Goal: Task Accomplishment & Management: Use online tool/utility

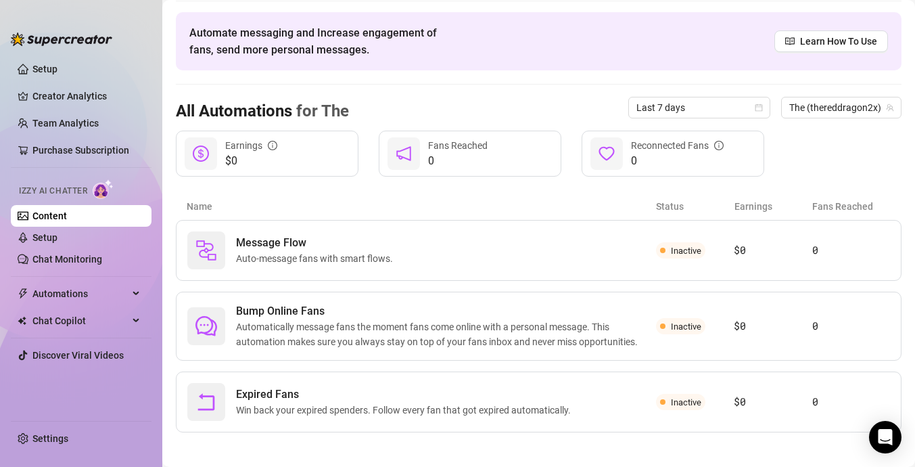
scroll to position [51, 0]
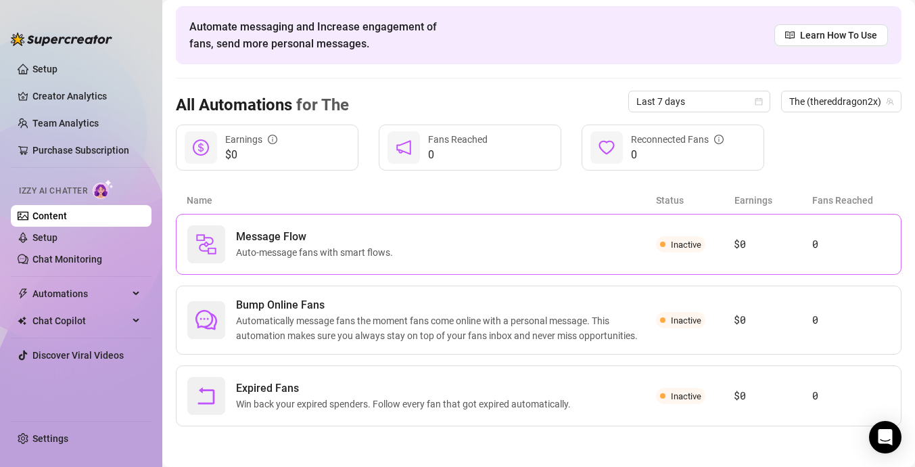
click at [685, 243] on span "Inactive" at bounding box center [686, 244] width 30 height 10
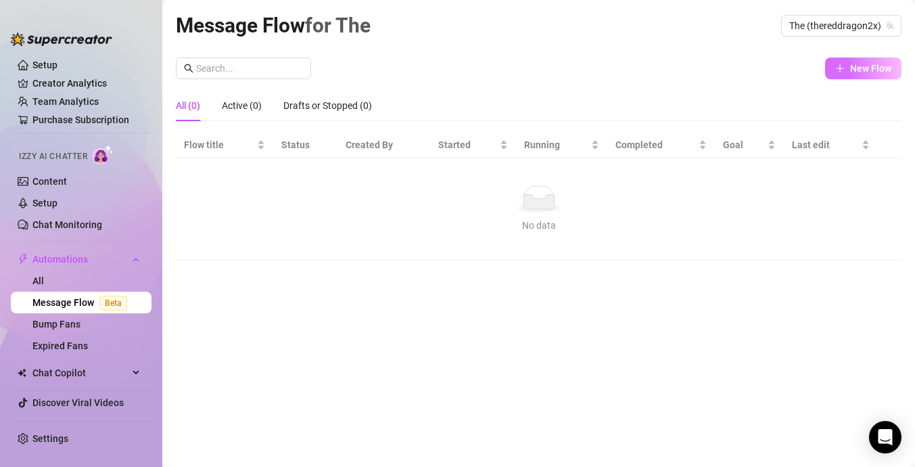
click at [864, 61] on button "New Flow" at bounding box center [863, 68] width 76 height 22
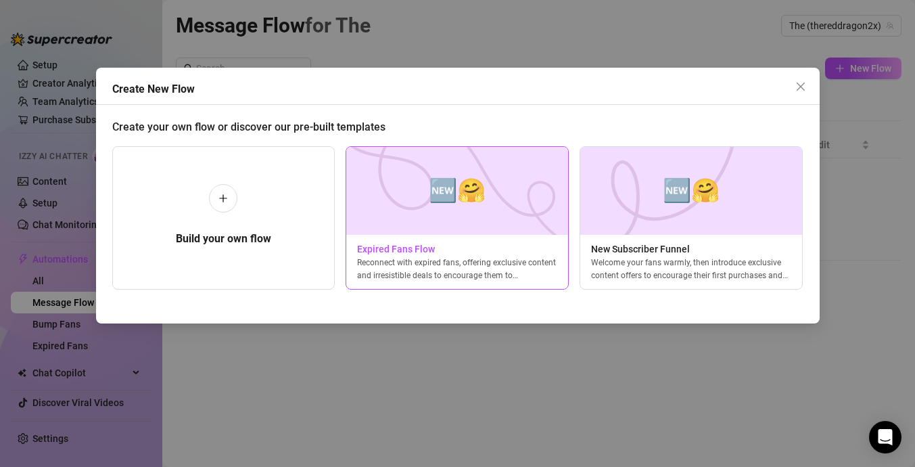
click at [444, 216] on img at bounding box center [457, 191] width 223 height 88
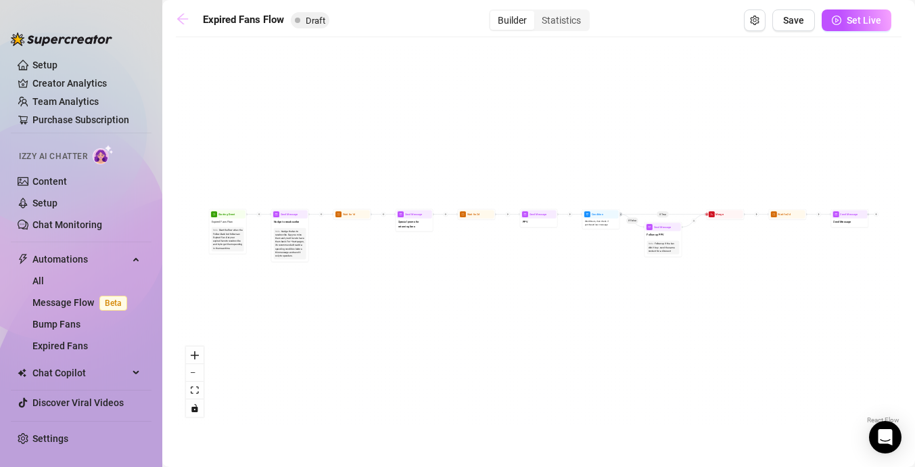
click at [185, 18] on icon "arrow-left" at bounding box center [183, 19] width 14 height 14
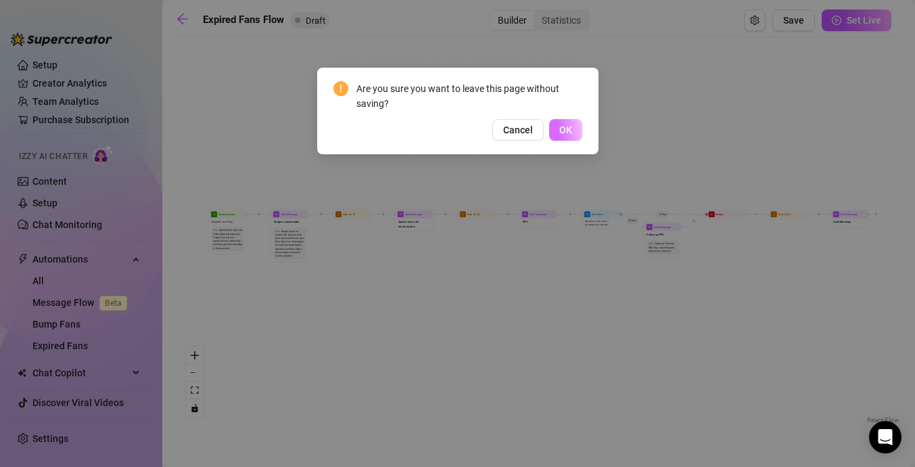
click at [559, 135] on span "OK" at bounding box center [565, 129] width 13 height 11
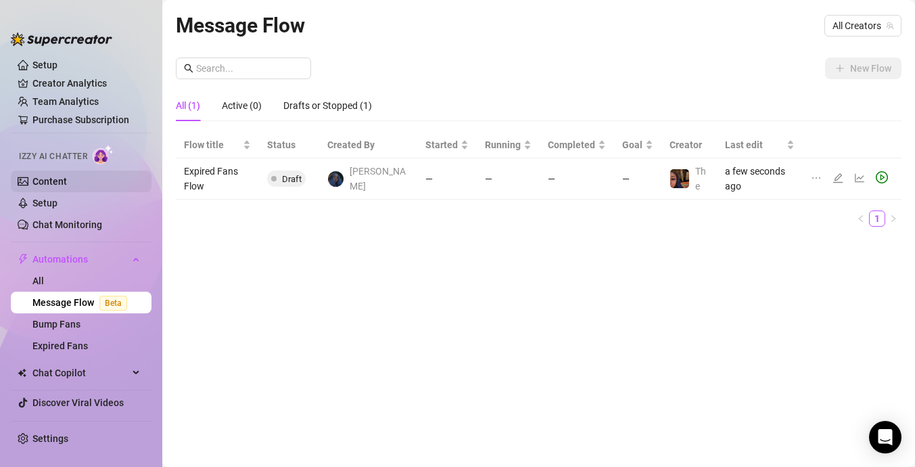
click at [67, 177] on link "Content" at bounding box center [49, 181] width 34 height 11
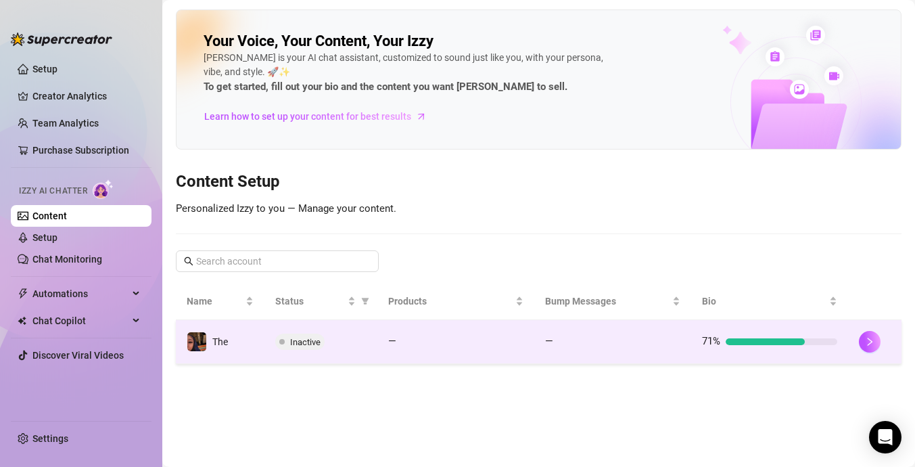
click at [365, 352] on td "Inactive" at bounding box center [320, 342] width 113 height 44
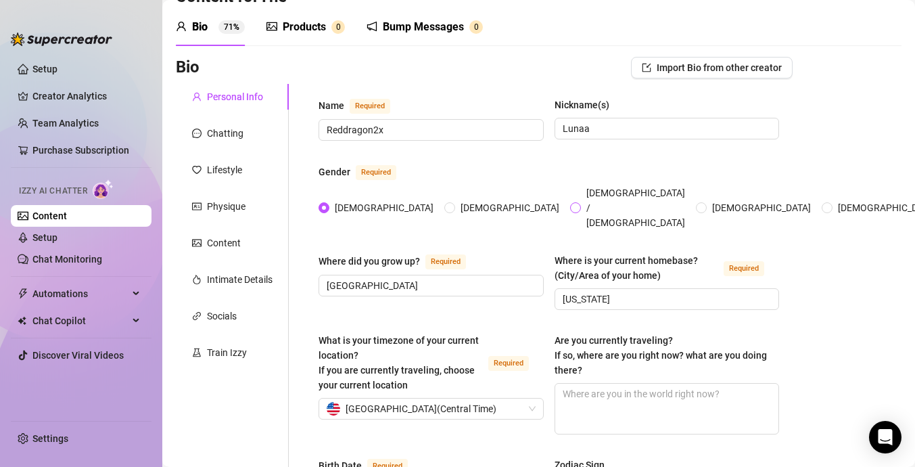
scroll to position [51, 0]
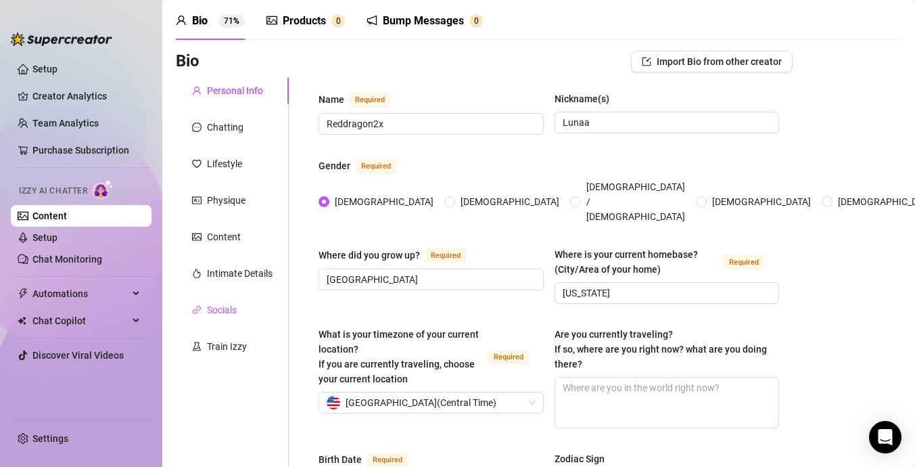
click at [229, 304] on div "Socials" at bounding box center [222, 309] width 30 height 15
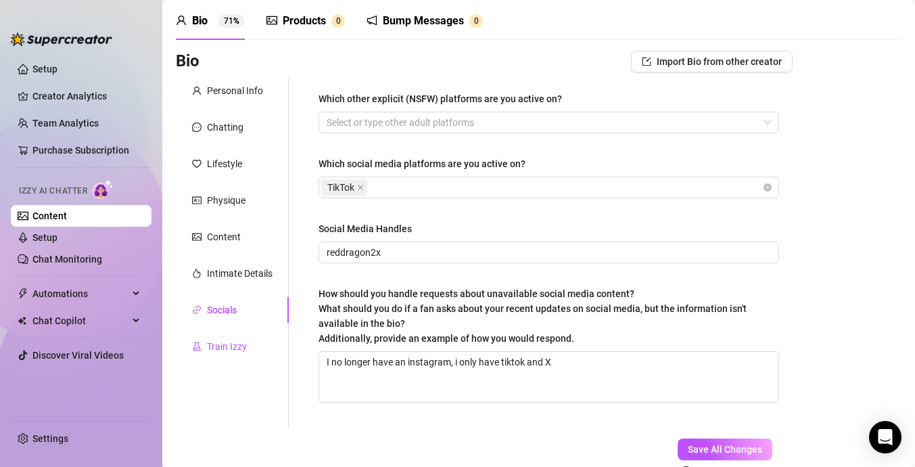
click at [243, 344] on div "Train Izzy" at bounding box center [227, 346] width 40 height 15
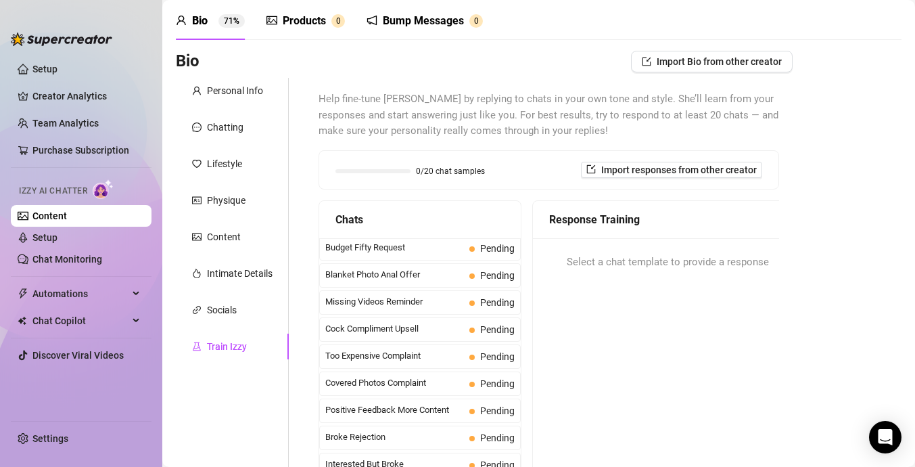
scroll to position [0, 0]
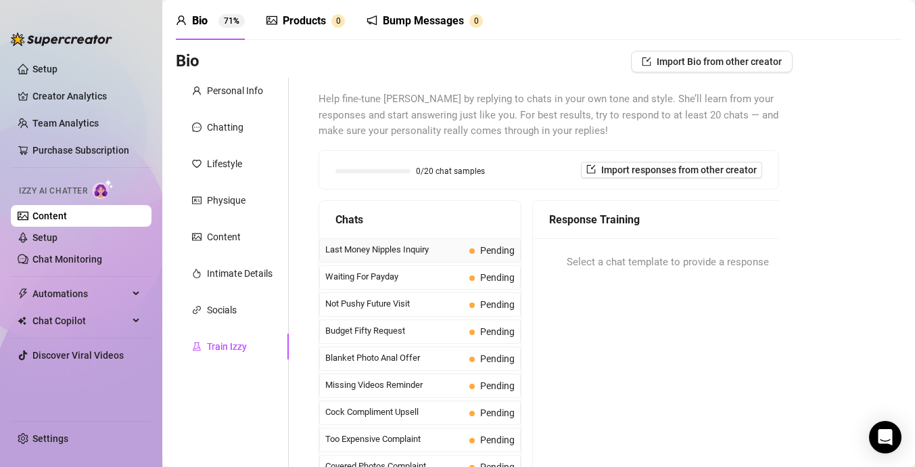
click at [442, 249] on span "Last Money Nipples Inquiry" at bounding box center [394, 250] width 139 height 14
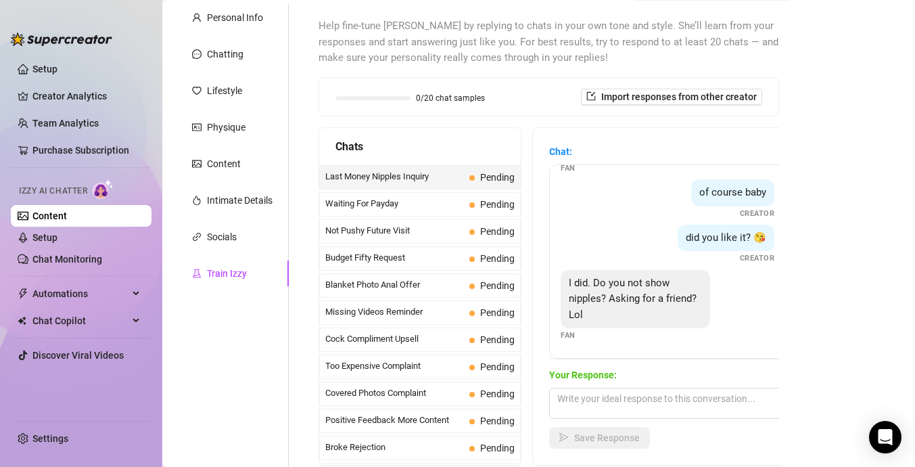
scroll to position [127, 0]
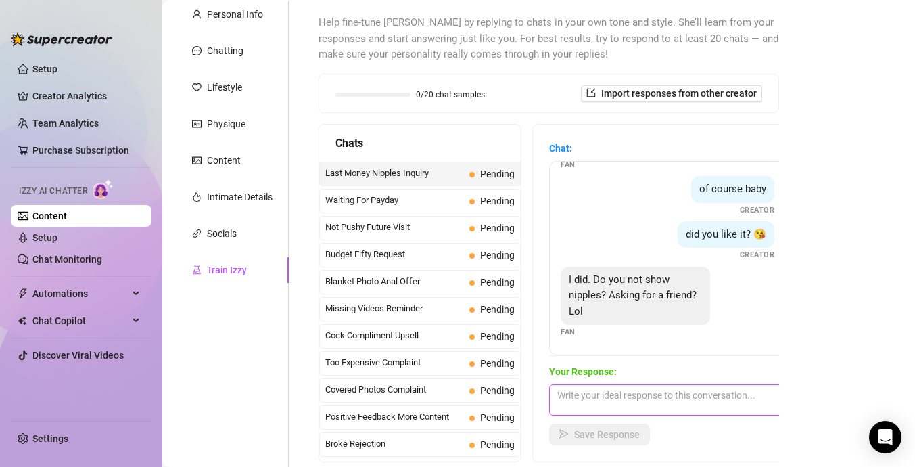
click at [672, 395] on textarea at bounding box center [667, 399] width 237 height 31
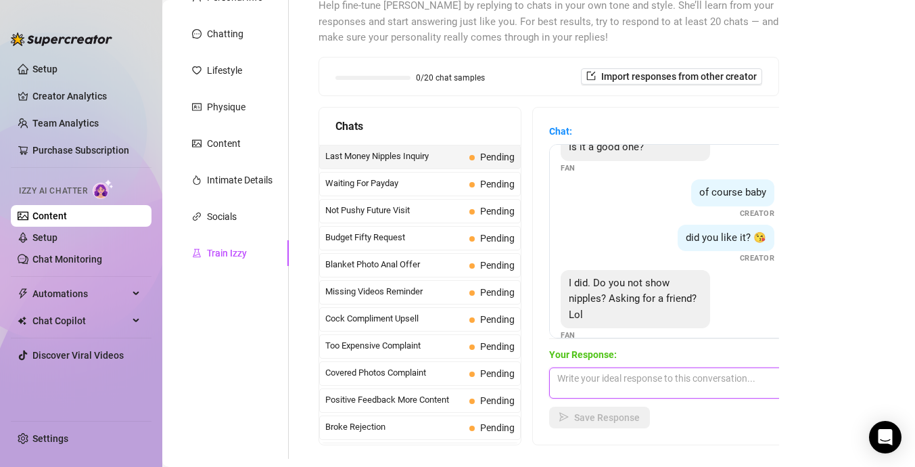
scroll to position [57, 0]
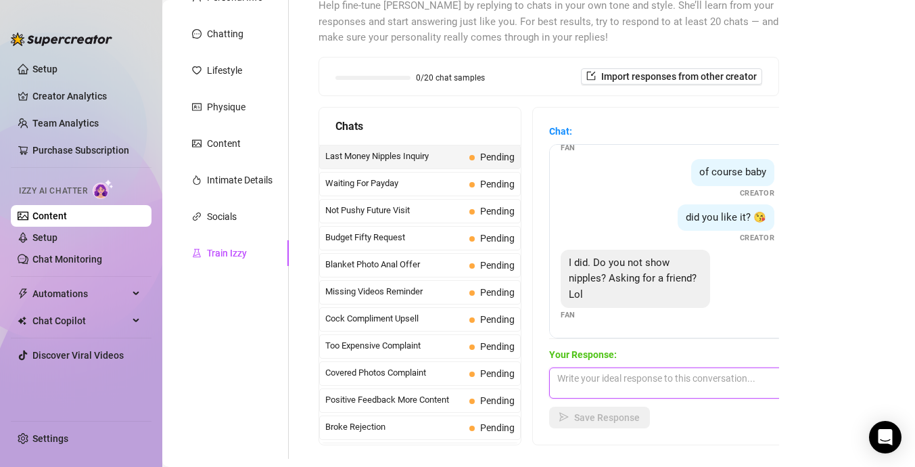
click at [665, 379] on textarea at bounding box center [667, 382] width 237 height 31
type textarea "i"
type textarea "I do next time, ill make sure is right🥰"
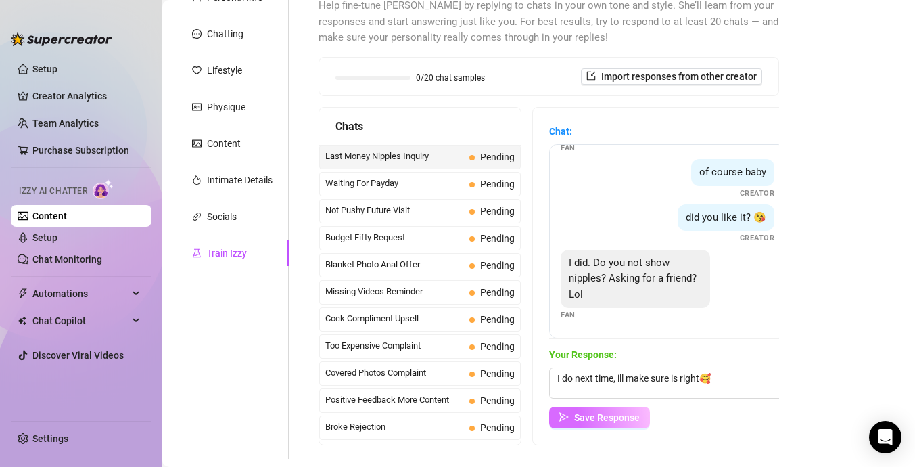
click at [607, 417] on span "Save Response" at bounding box center [607, 417] width 66 height 11
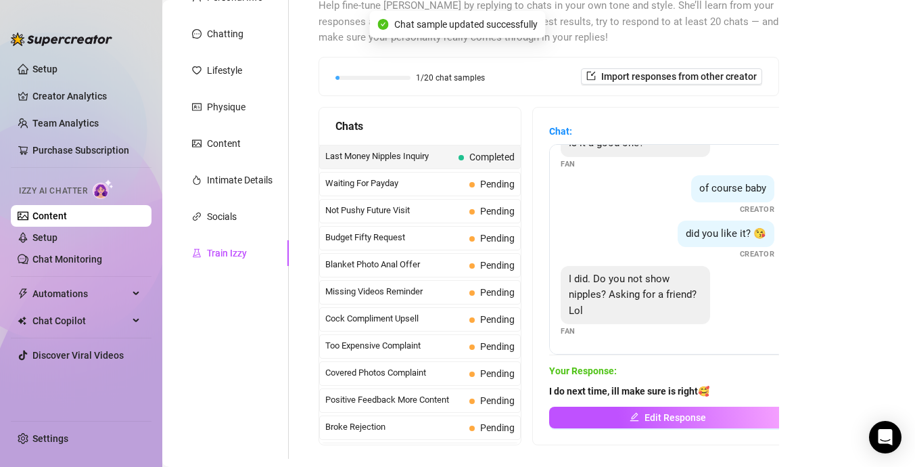
scroll to position [41, 0]
click at [452, 185] on span "Waiting For Payday" at bounding box center [394, 184] width 139 height 14
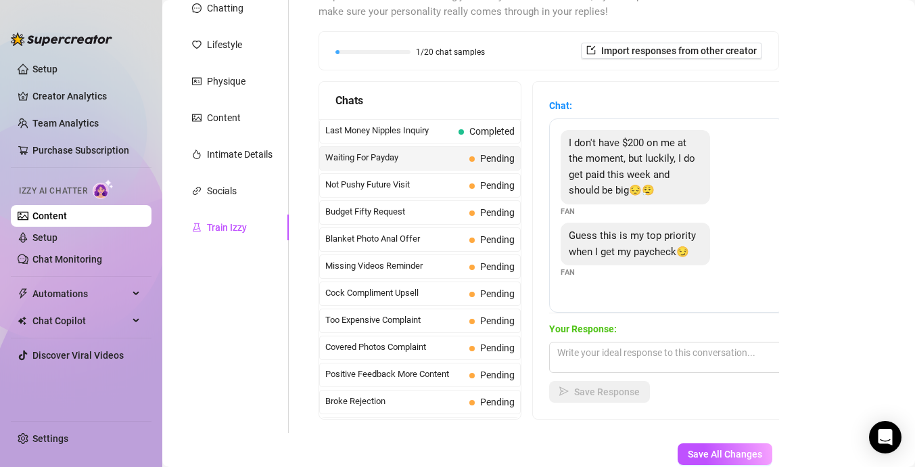
scroll to position [171, 0]
click at [631, 360] on textarea at bounding box center [667, 355] width 237 height 31
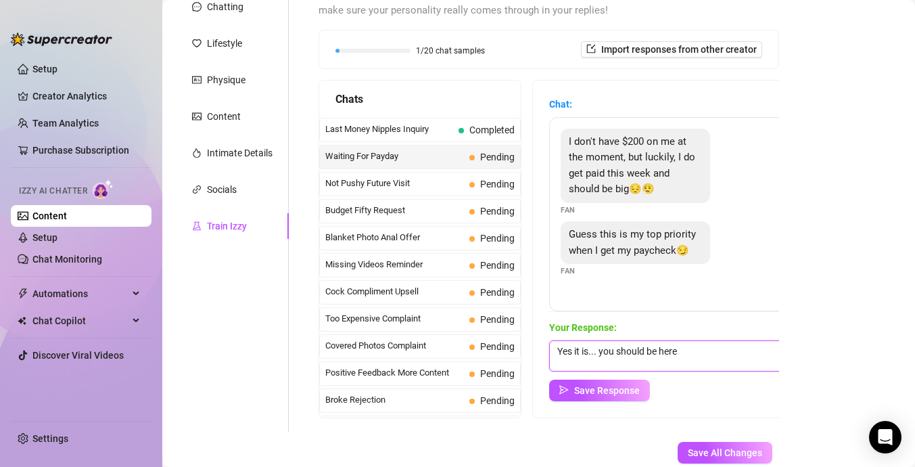
click at [710, 354] on textarea "Yes it is... you should be here" at bounding box center [667, 355] width 237 height 31
click at [611, 365] on textarea "Yes it is... you should be here 1st thing when that paycheck hit, until then en…" at bounding box center [667, 355] width 237 height 31
click at [763, 365] on textarea "Yes it is... you should be here 1st thing when that paycheck hit, until then en…" at bounding box center [667, 355] width 237 height 31
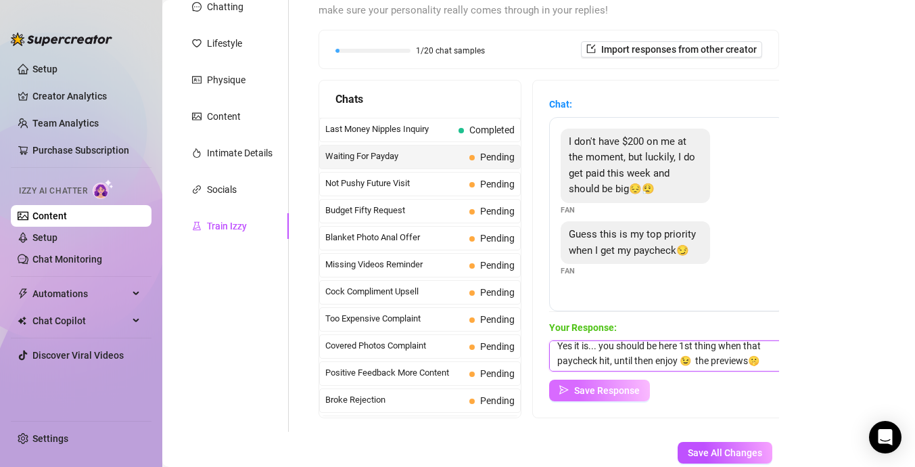
type textarea "Yes it is... you should be here 1st thing when that paycheck hit, until then en…"
click at [638, 388] on span "Save Response" at bounding box center [607, 390] width 66 height 11
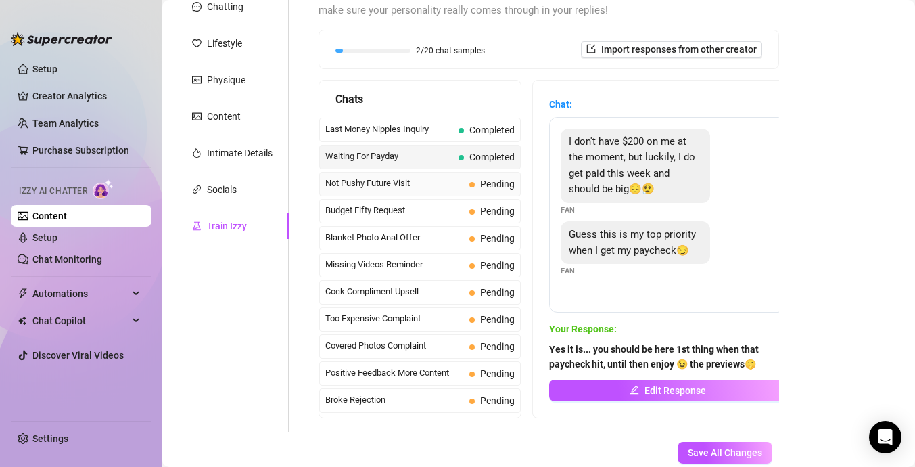
click at [442, 177] on span "Not Pushy Future Visit" at bounding box center [394, 184] width 139 height 14
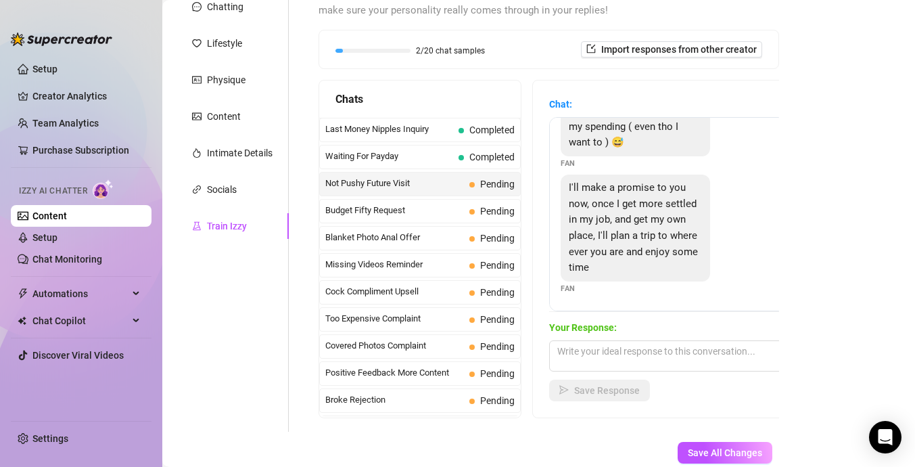
scroll to position [155, 0]
click at [594, 361] on textarea at bounding box center [667, 355] width 237 height 31
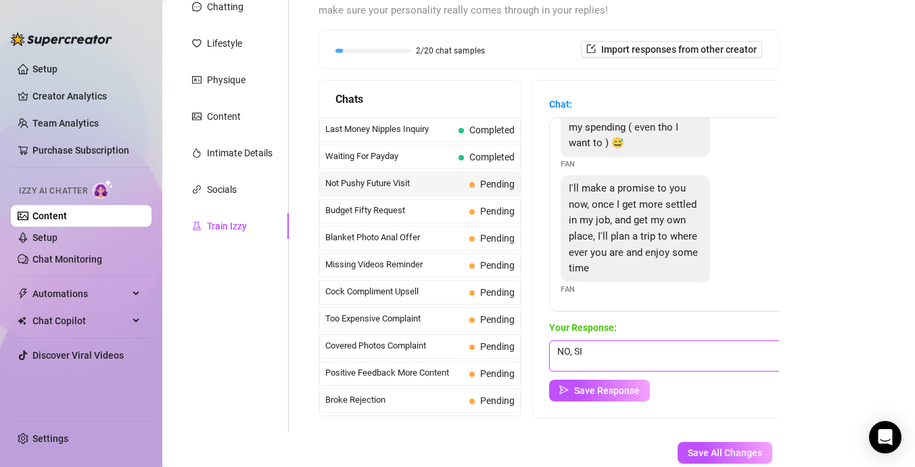
type textarea "NO, SIR"
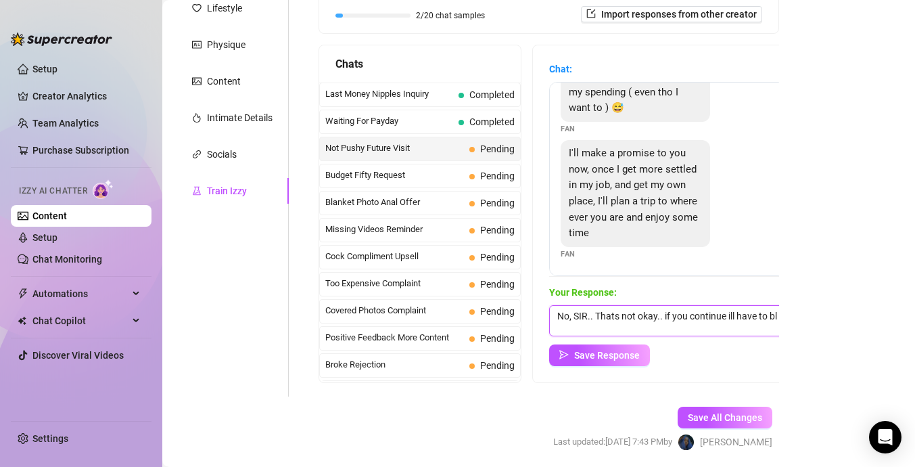
scroll to position [1, 0]
type textarea "No, SIR.. Thats not okay.. if you continue ill have to block u"
click at [603, 356] on span "Save Response" at bounding box center [607, 355] width 66 height 11
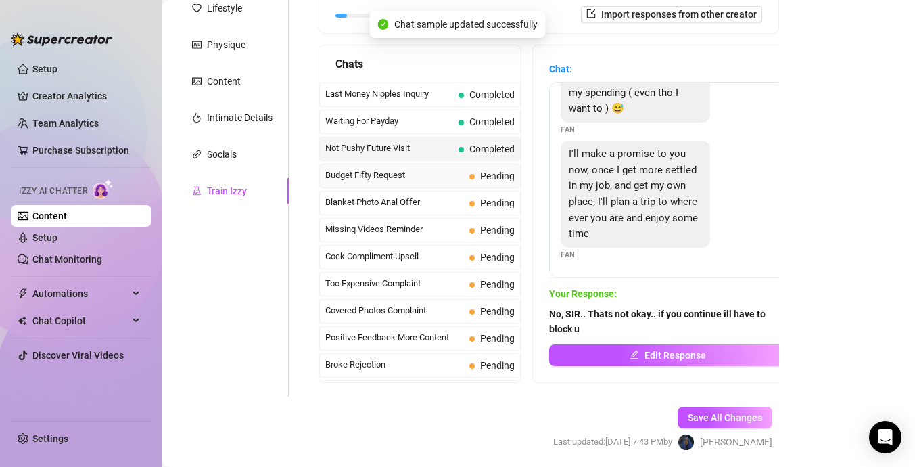
scroll to position [154, 0]
click at [422, 179] on span "Budget Fifty Request" at bounding box center [394, 175] width 139 height 14
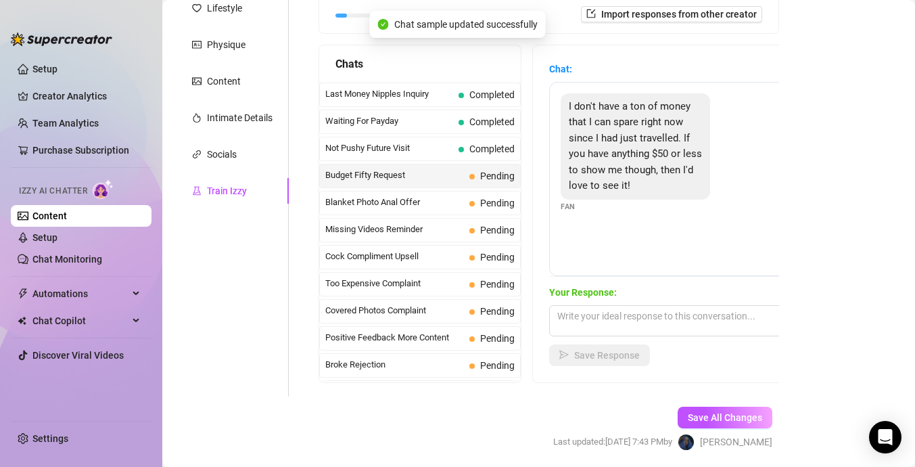
scroll to position [191, 0]
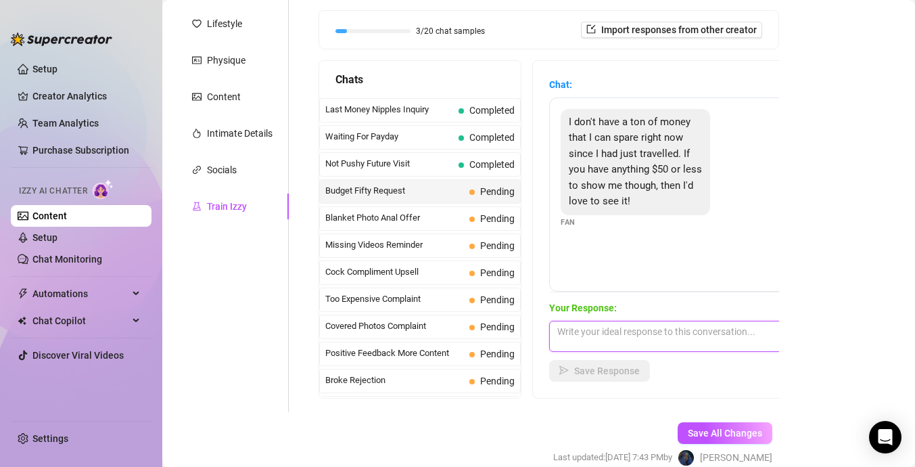
click at [620, 341] on textarea at bounding box center [667, 336] width 237 height 31
click at [674, 330] on textarea "OFc i do boo💕 what are ypu into" at bounding box center [667, 336] width 237 height 31
click at [610, 332] on textarea "OFc i do boo💕 what are you into" at bounding box center [667, 336] width 237 height 31
click at [580, 334] on textarea "OFc i do boo 💕 what are you into" at bounding box center [667, 336] width 237 height 31
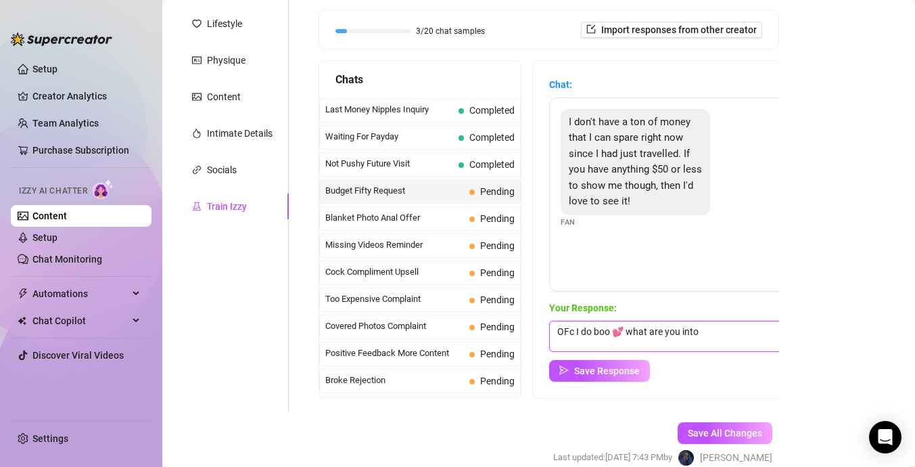
click at [577, 335] on textarea "OFc I do boo 💕 what are you into" at bounding box center [667, 336] width 237 height 31
type textarea "OFC I do boo 💕 what are you into"
click at [630, 361] on button "Save Response" at bounding box center [599, 371] width 101 height 22
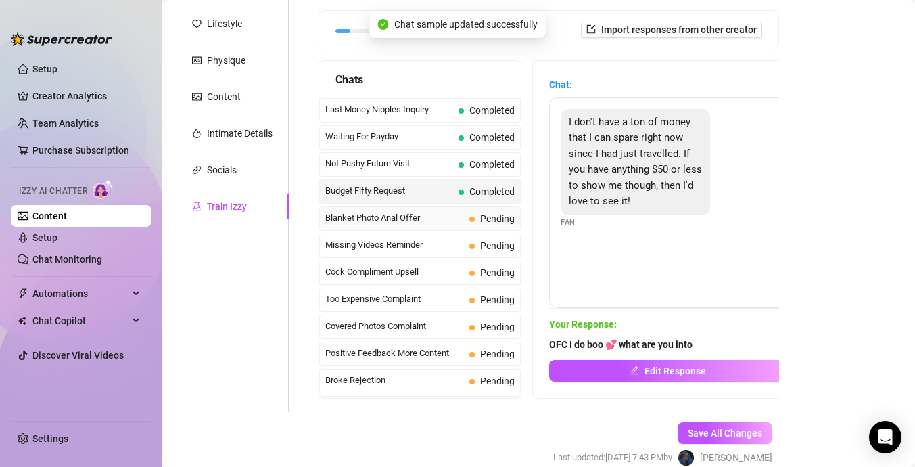
click at [450, 213] on span "Blanket Photo Anal Offer" at bounding box center [394, 218] width 139 height 14
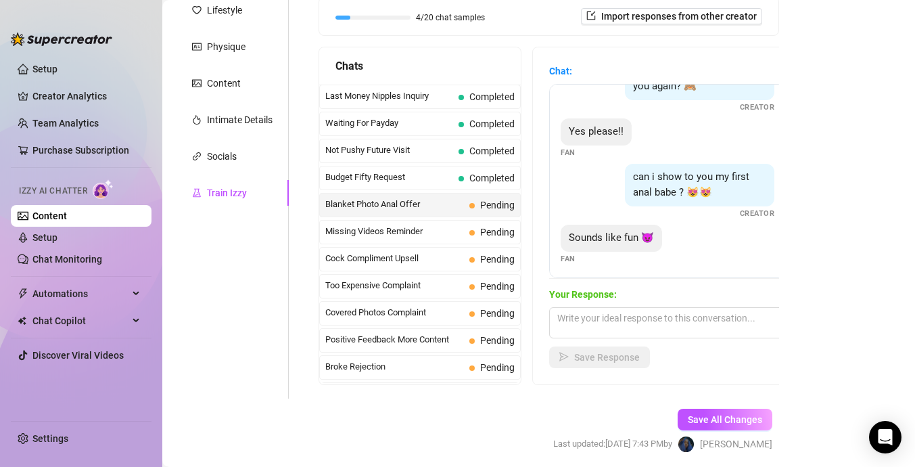
scroll to position [238, 0]
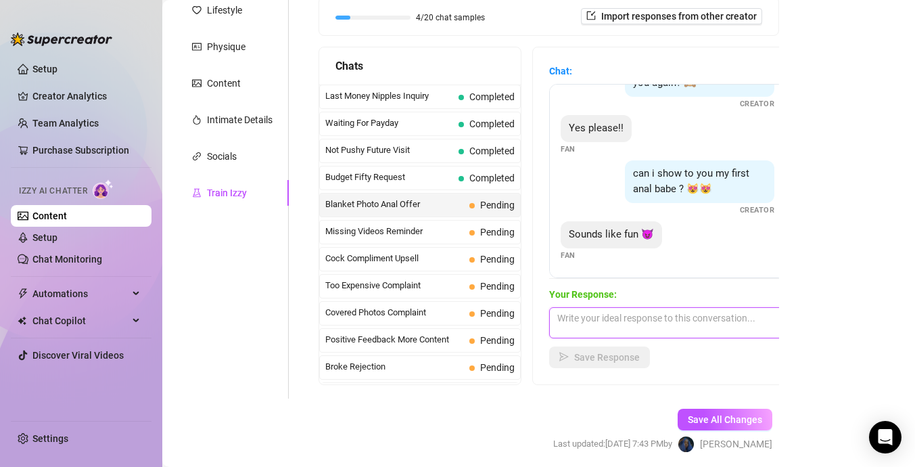
click at [652, 335] on textarea at bounding box center [667, 322] width 237 height 31
type textarea "Tips please keep me happy, so i can keep sending"
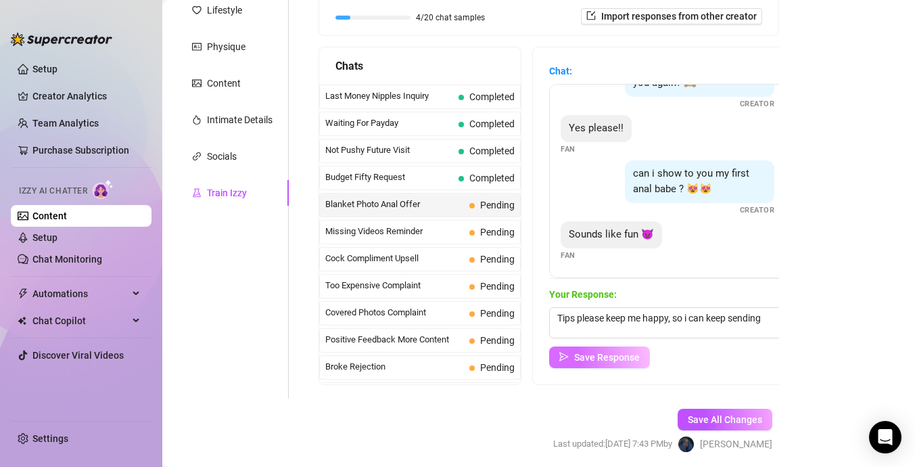
click at [602, 354] on span "Save Response" at bounding box center [607, 357] width 66 height 11
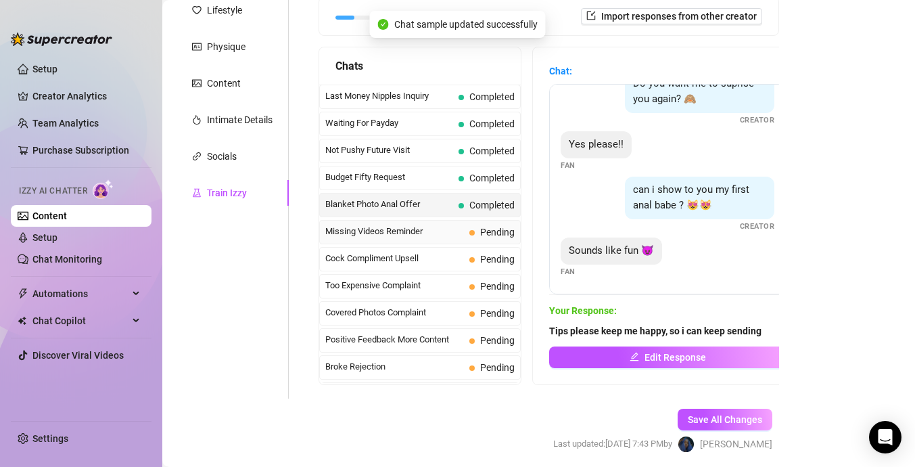
scroll to position [222, 0]
click at [465, 239] on div "Missing Videos Reminder Pending" at bounding box center [420, 232] width 202 height 24
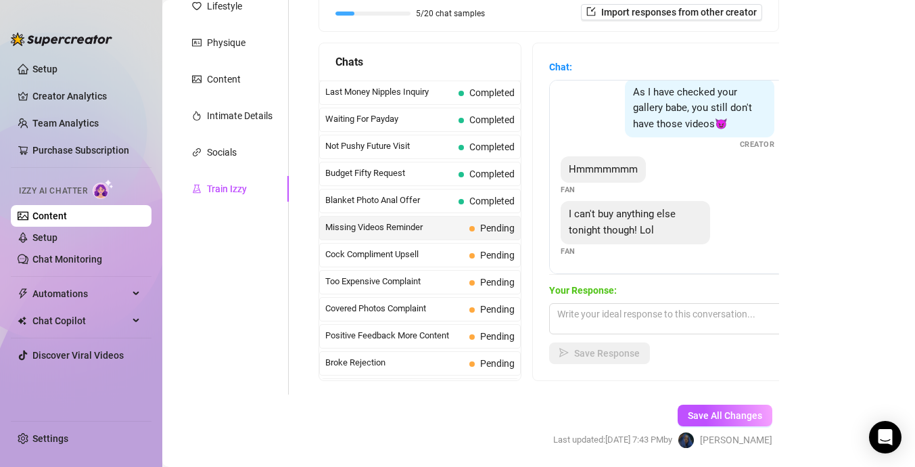
scroll to position [210, 0]
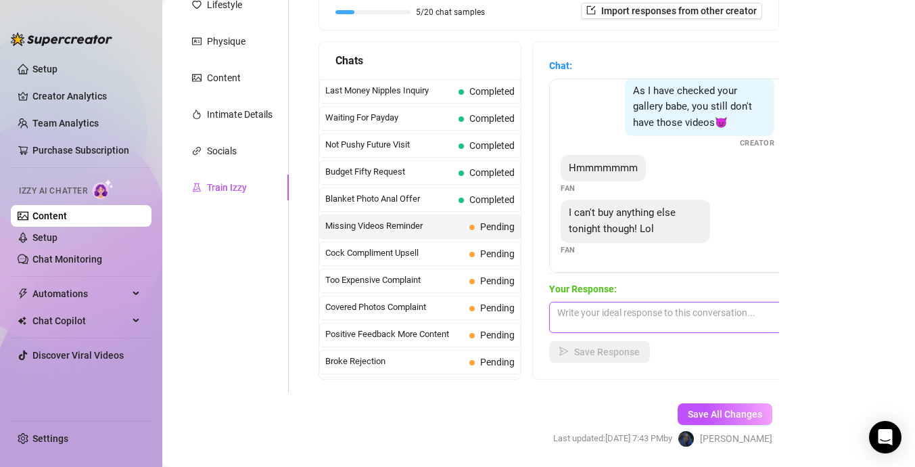
click at [601, 317] on textarea at bounding box center [667, 317] width 237 height 31
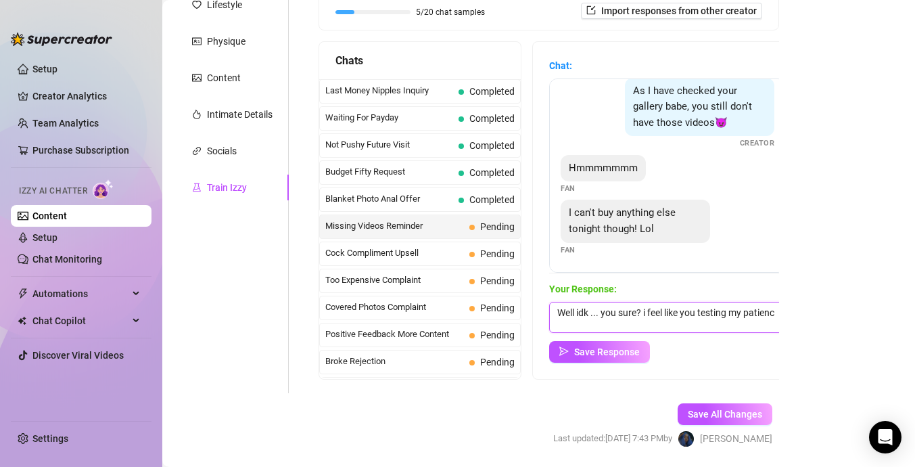
scroll to position [1, 0]
type textarea "Well idk ... you sure? i feel like you testing my patience"
click at [613, 352] on span "Save Response" at bounding box center [607, 351] width 66 height 11
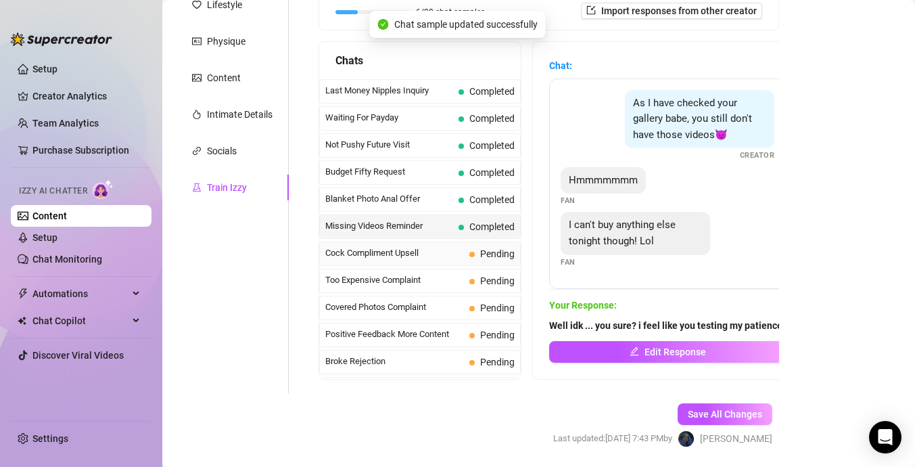
scroll to position [0, 0]
click at [456, 259] on span "Cock Compliment Upsell" at bounding box center [394, 253] width 139 height 14
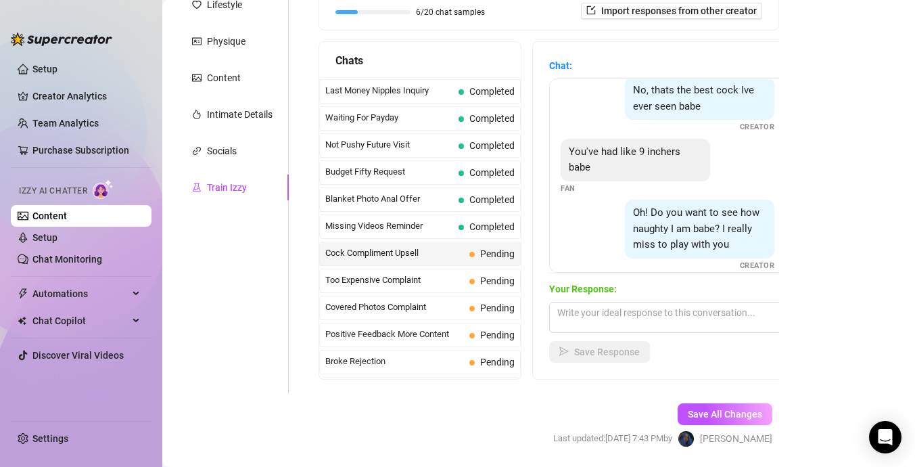
scroll to position [409, 0]
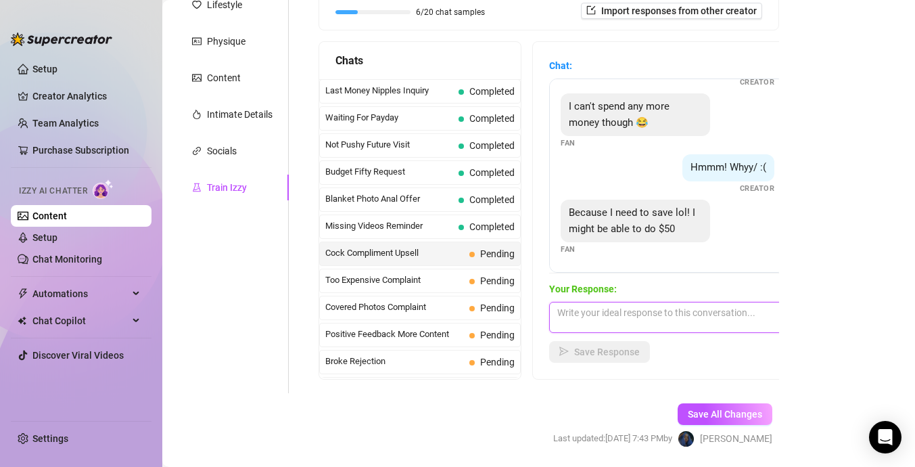
click at [589, 326] on textarea at bounding box center [667, 317] width 237 height 31
type textarea "no dick rates"
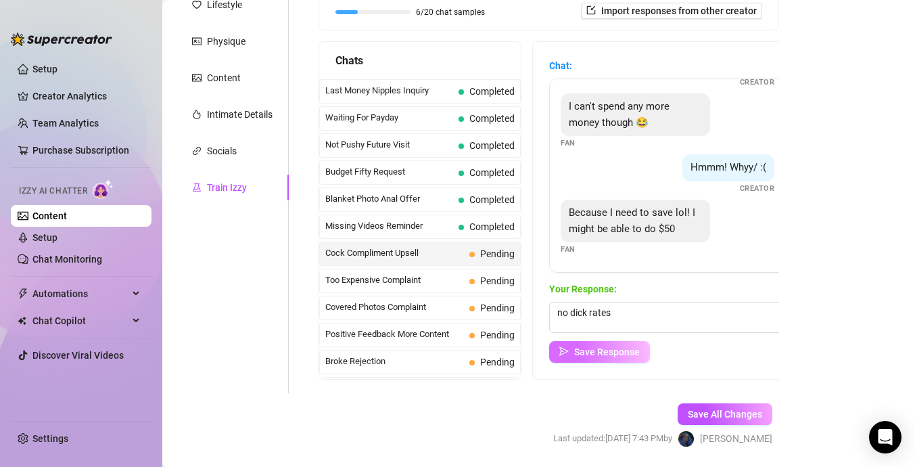
click at [609, 350] on span "Save Response" at bounding box center [607, 351] width 66 height 11
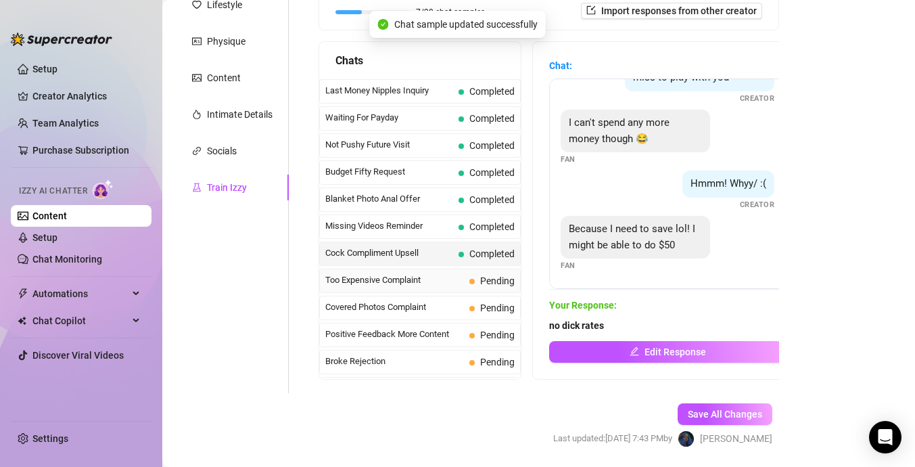
scroll to position [392, 0]
click at [443, 283] on span "Too Expensive Complaint" at bounding box center [394, 280] width 139 height 14
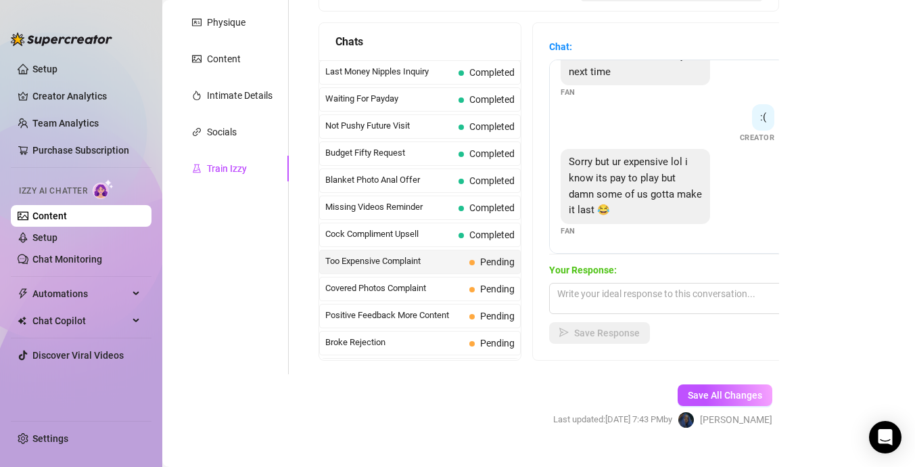
scroll to position [229, 0]
click at [592, 295] on textarea at bounding box center [667, 297] width 237 height 31
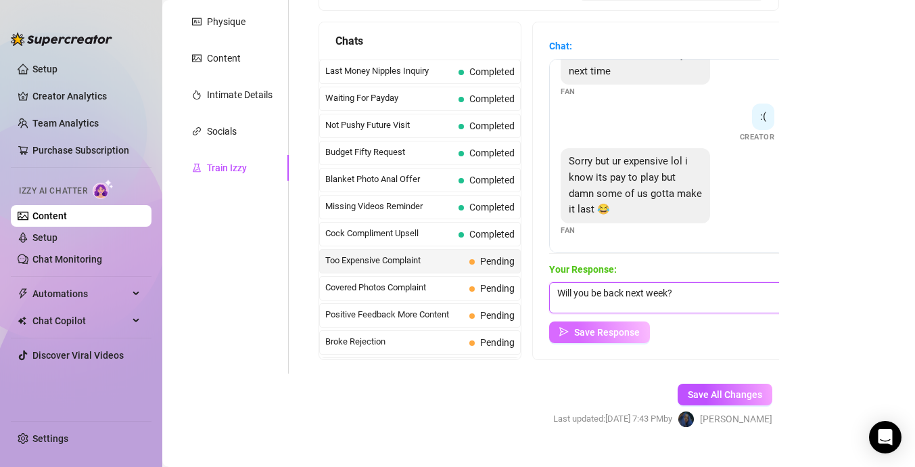
type textarea "Will you be back next week?"
click at [586, 325] on button "Save Response" at bounding box center [599, 332] width 101 height 22
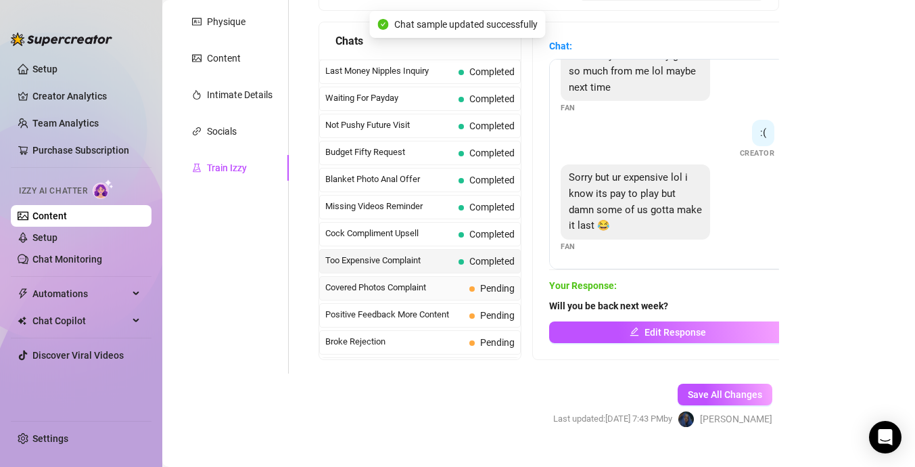
scroll to position [302, 0]
click at [463, 292] on span "Covered Photos Complaint" at bounding box center [394, 288] width 139 height 14
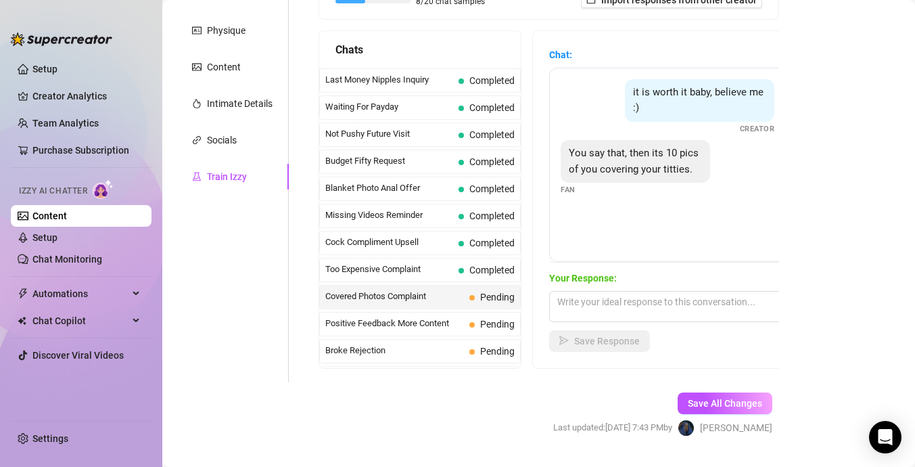
scroll to position [227, 0]
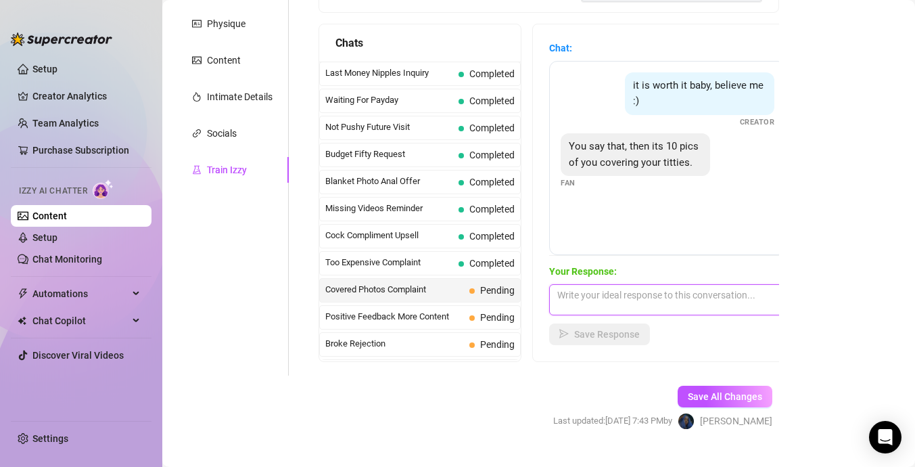
click at [613, 296] on textarea at bounding box center [667, 299] width 237 height 31
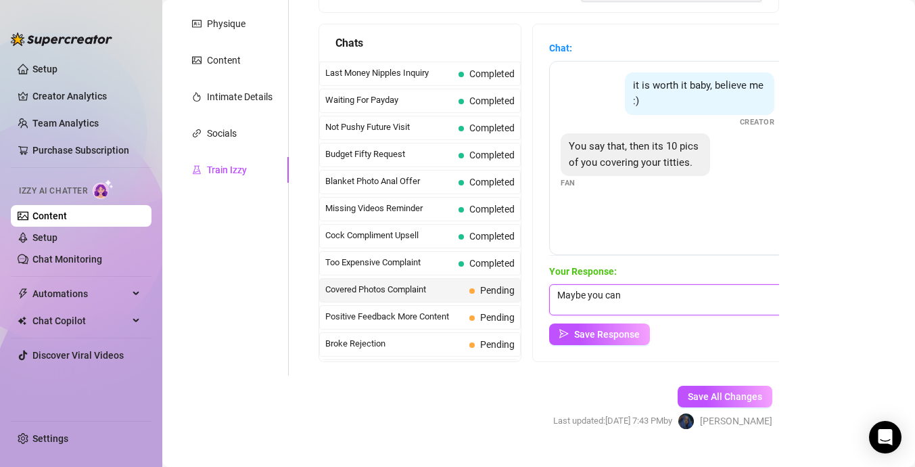
click at [634, 297] on textarea "Maybe you can" at bounding box center [667, 299] width 237 height 31
click at [659, 301] on textarea "Maybe if your genoracyity" at bounding box center [667, 299] width 237 height 31
click at [663, 299] on textarea "Maybe if your geneorusaty" at bounding box center [667, 299] width 237 height 31
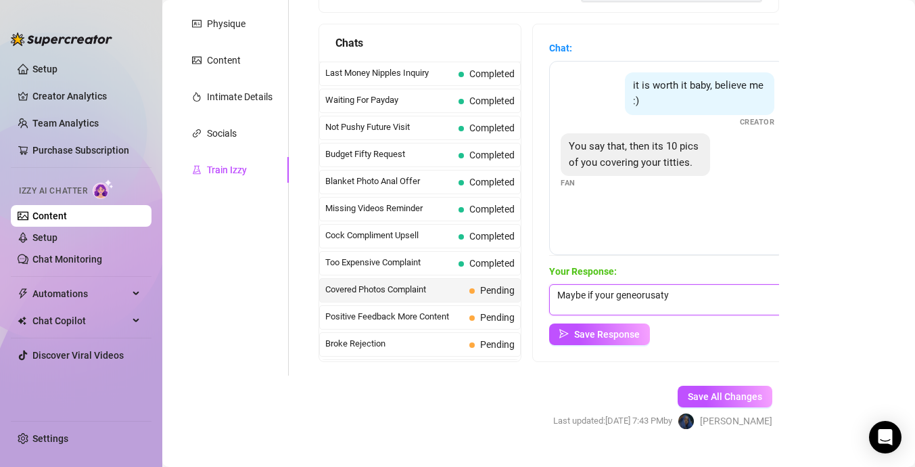
click at [663, 299] on textarea "Maybe if your geneorusaty" at bounding box center [667, 299] width 237 height 31
click at [724, 297] on textarea "Maybe if your generosity was larger, youll see what ever you liked🤫😏😏😏" at bounding box center [667, 299] width 237 height 31
type textarea "Maybe if your generosity was larger, you'll see what ever you liked🤫😏😏😏"
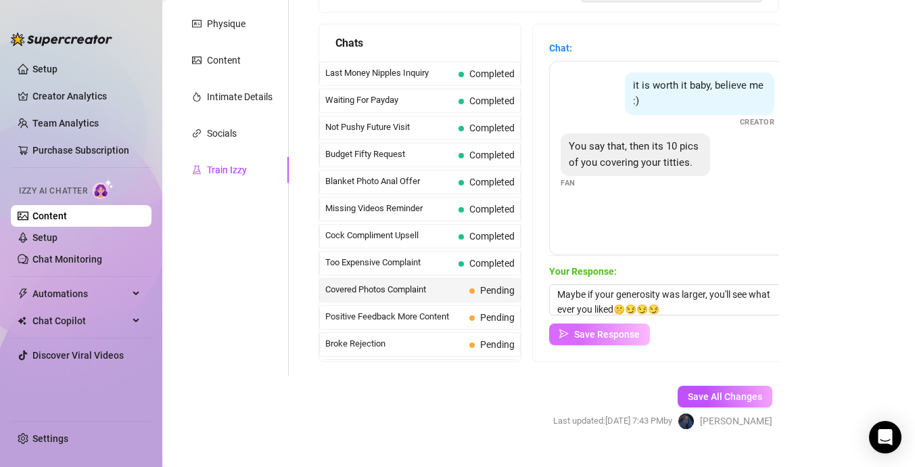
click at [632, 333] on span "Save Response" at bounding box center [607, 334] width 66 height 11
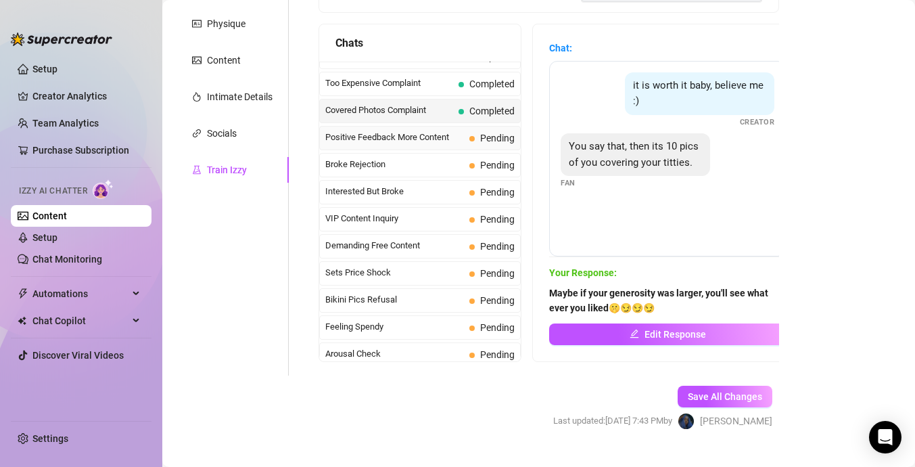
scroll to position [177, 0]
click at [458, 142] on span "Positive Feedback More Content" at bounding box center [394, 140] width 139 height 14
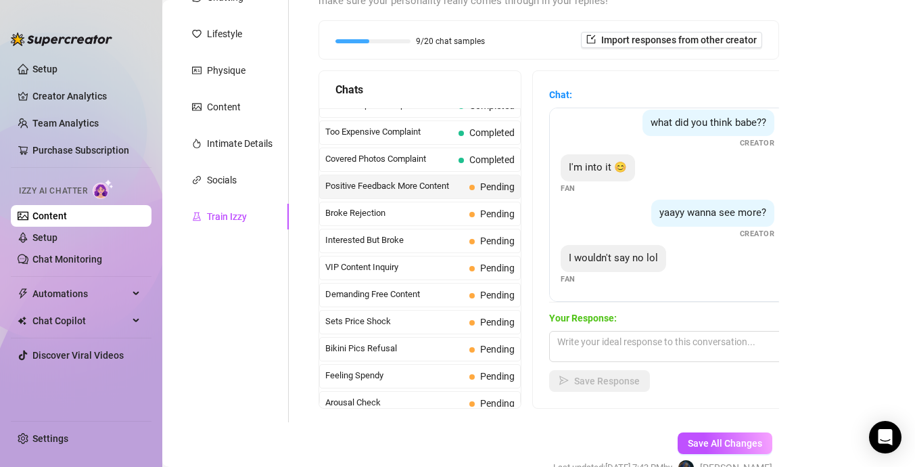
scroll to position [181, 0]
click at [660, 347] on textarea at bounding box center [667, 345] width 237 height 31
type textarea "i"
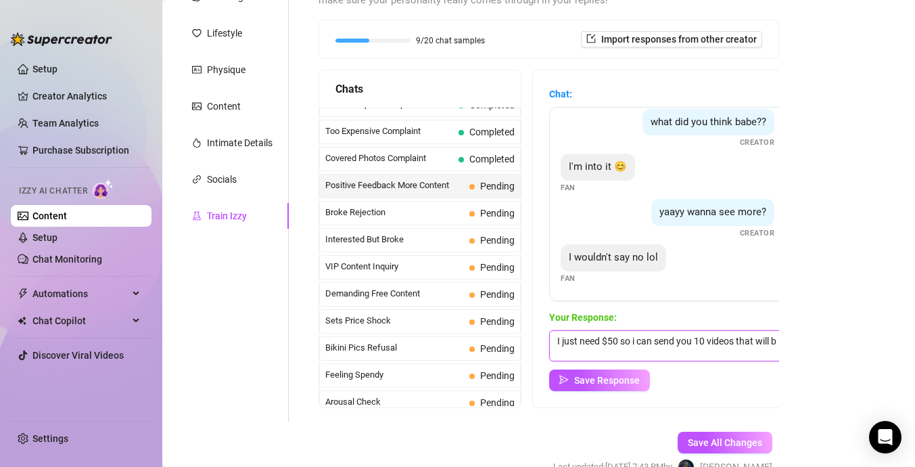
scroll to position [1, 0]
type textarea "I just need $50 so i can send you 10 videos that will blow your mind"
click at [623, 379] on span "Save Response" at bounding box center [607, 380] width 66 height 11
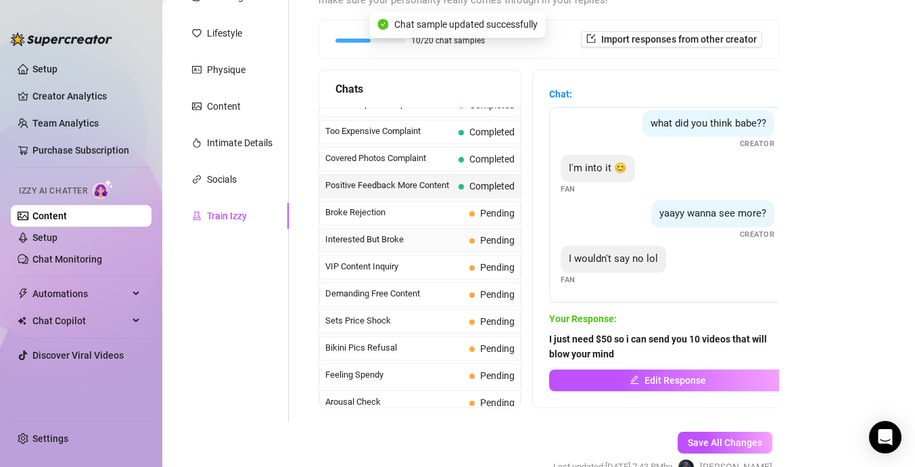
scroll to position [53, 0]
click at [451, 221] on div "Broke Rejection Pending" at bounding box center [420, 213] width 202 height 24
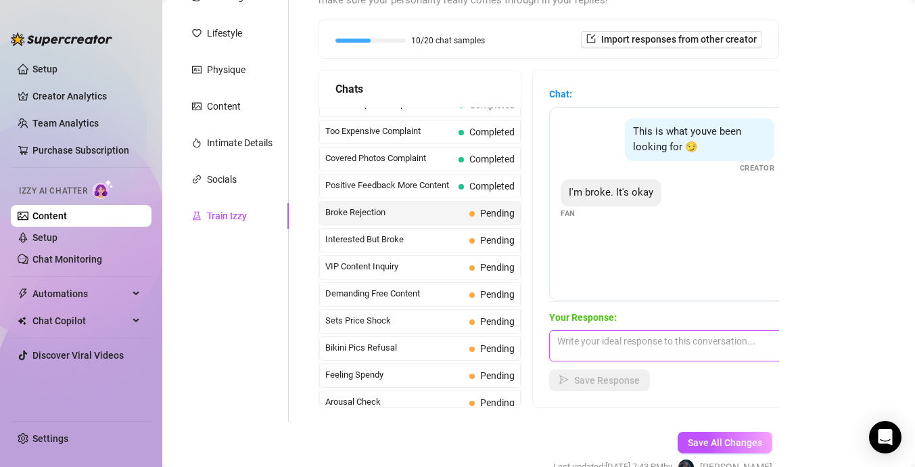
click at [613, 338] on textarea at bounding box center [667, 345] width 237 height 31
type textarea "Why are you here?"
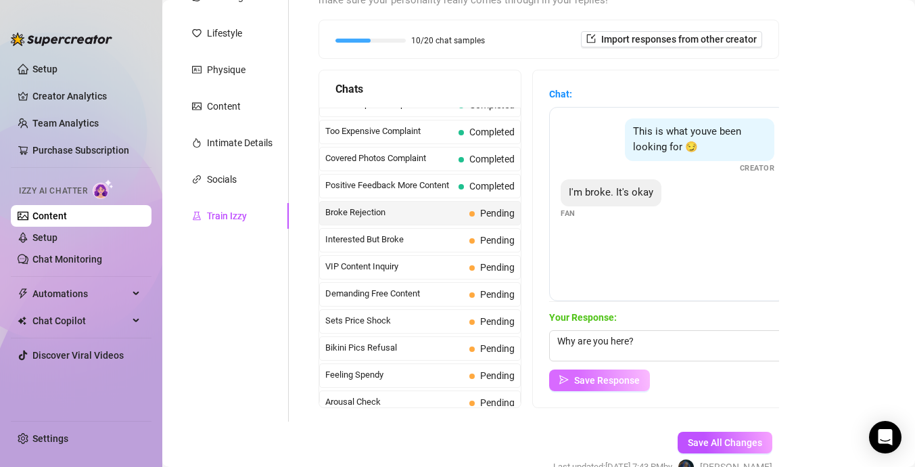
click at [601, 384] on span "Save Response" at bounding box center [607, 380] width 66 height 11
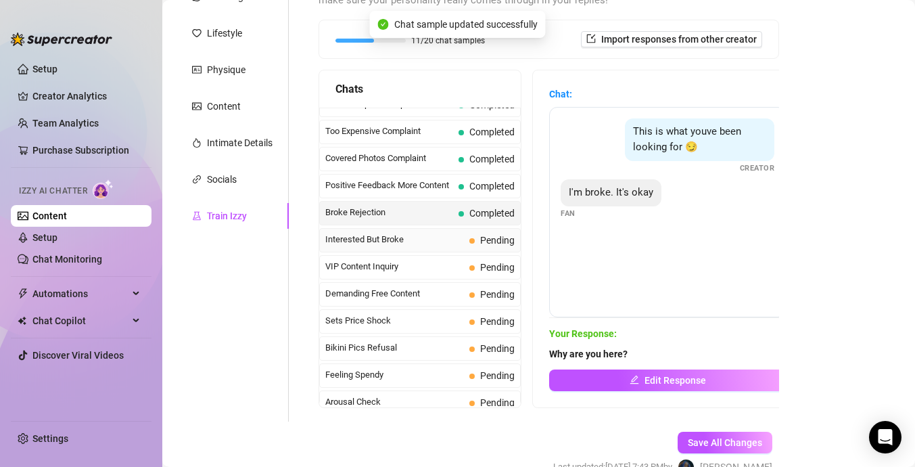
click at [456, 237] on span "Interested But Broke" at bounding box center [394, 240] width 139 height 14
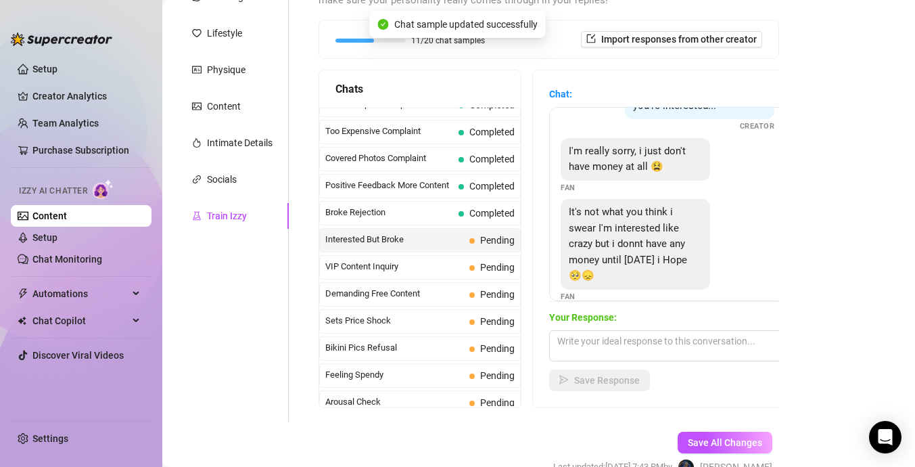
scroll to position [60, 0]
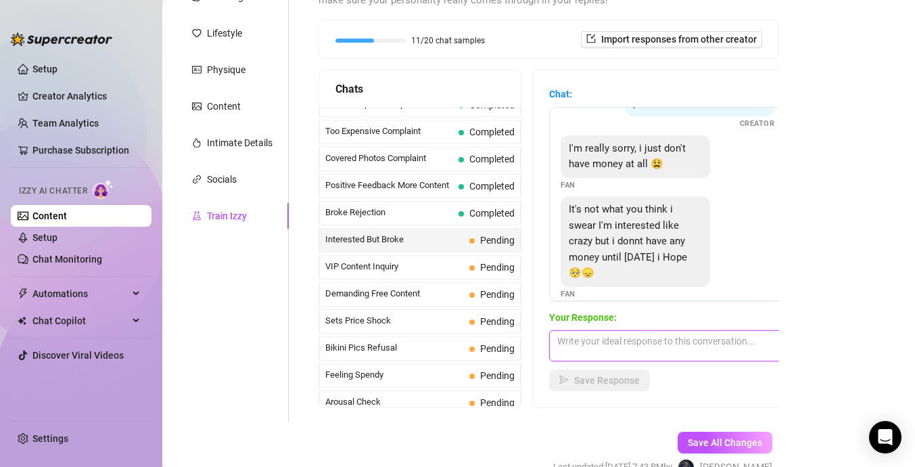
click at [599, 334] on textarea at bounding box center [667, 345] width 237 height 31
type textarea "Okay see you [DATE]"
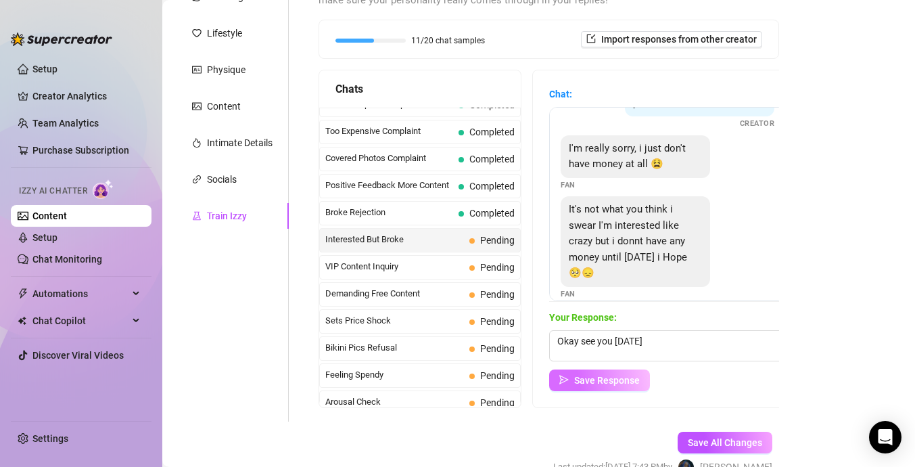
click at [598, 376] on span "Save Response" at bounding box center [607, 380] width 66 height 11
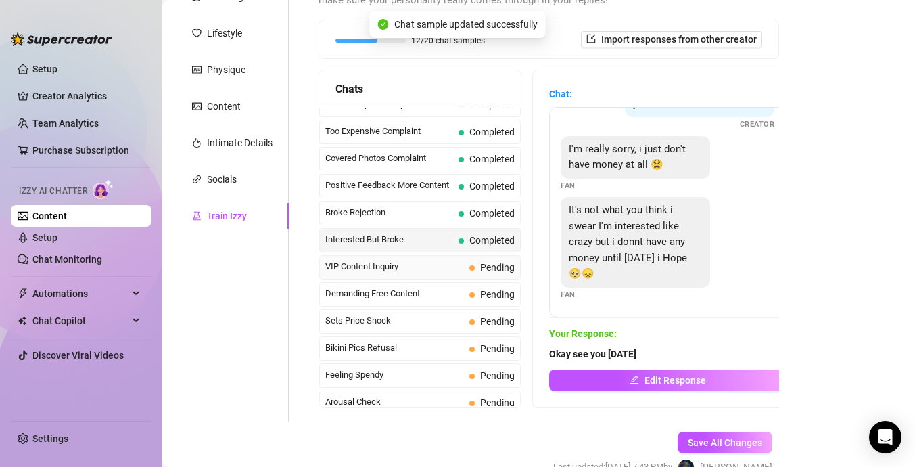
scroll to position [44, 0]
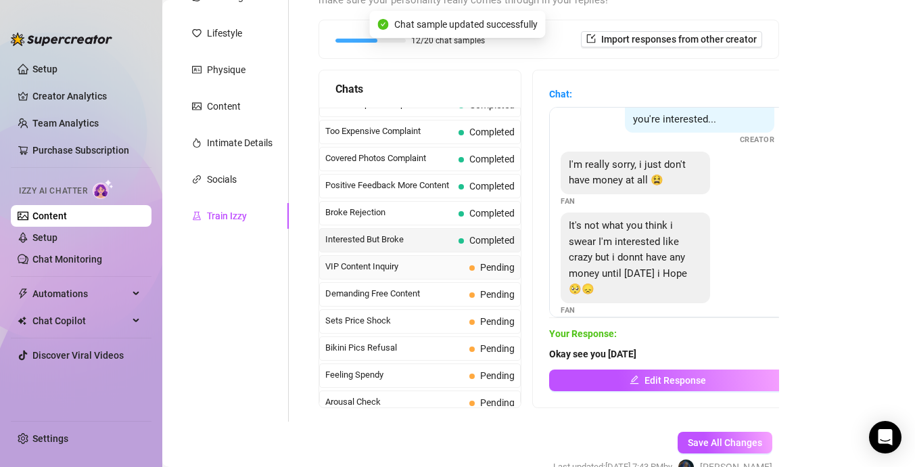
click at [434, 269] on span "VIP Content Inquiry" at bounding box center [394, 267] width 139 height 14
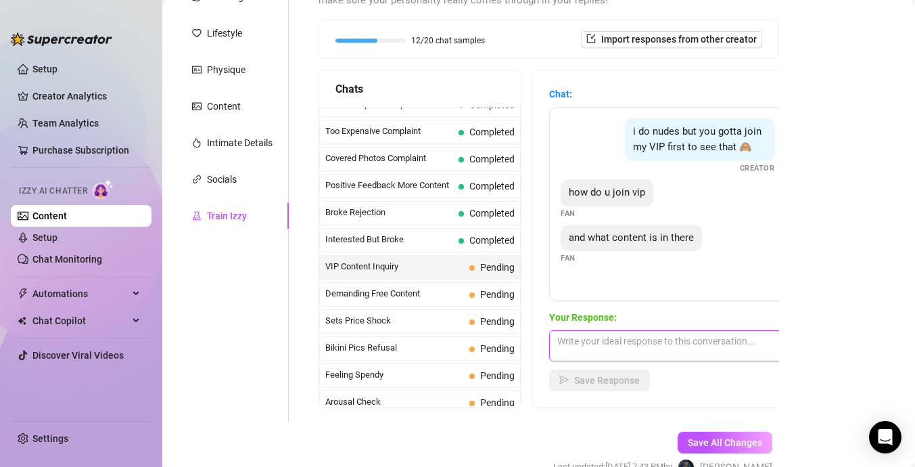
click at [637, 343] on textarea at bounding box center [667, 345] width 237 height 31
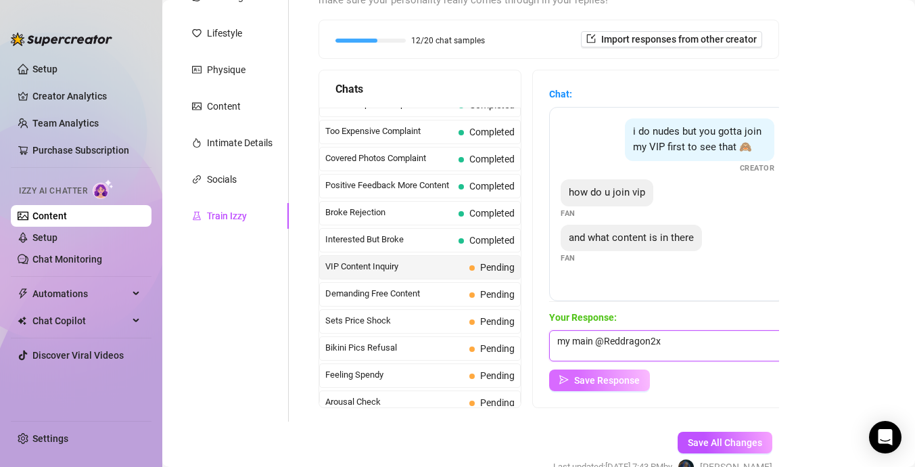
type textarea "my main @Reddragon2x"
click at [605, 385] on span "Save Response" at bounding box center [607, 380] width 66 height 11
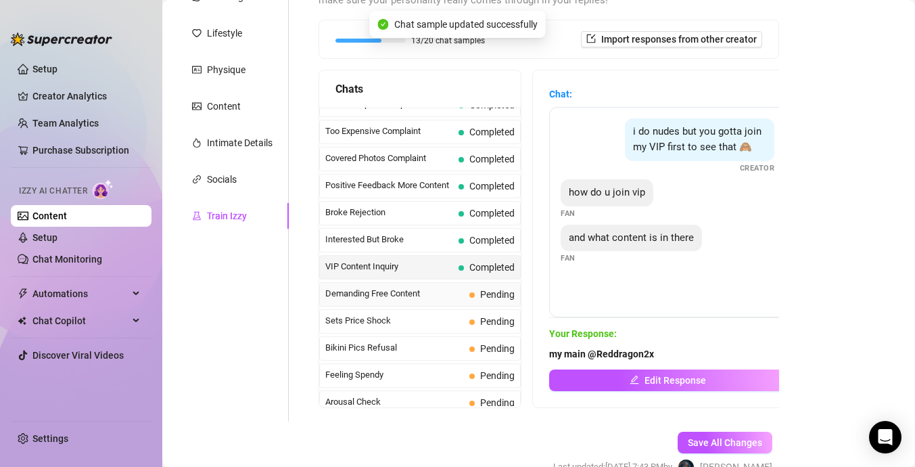
click at [434, 287] on span "Demanding Free Content" at bounding box center [394, 294] width 139 height 14
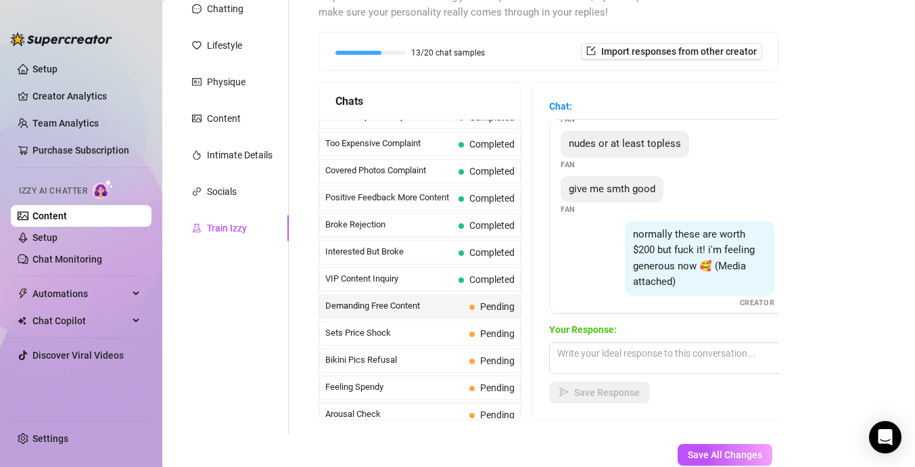
scroll to position [148, 0]
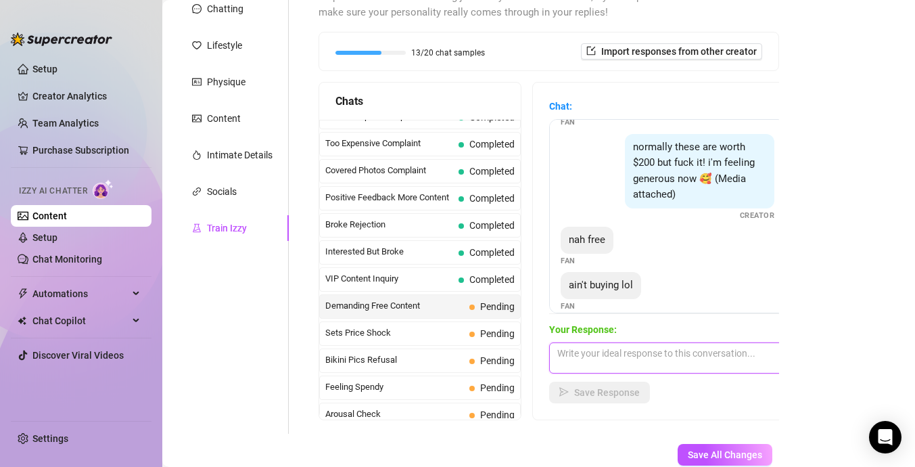
click at [613, 356] on textarea at bounding box center [667, 357] width 237 height 31
type textarea "Bye"
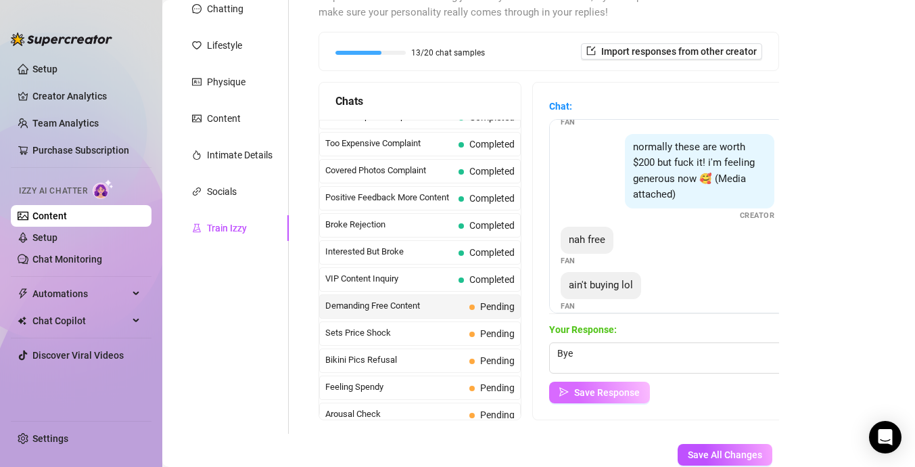
click at [624, 398] on button "Save Response" at bounding box center [599, 392] width 101 height 22
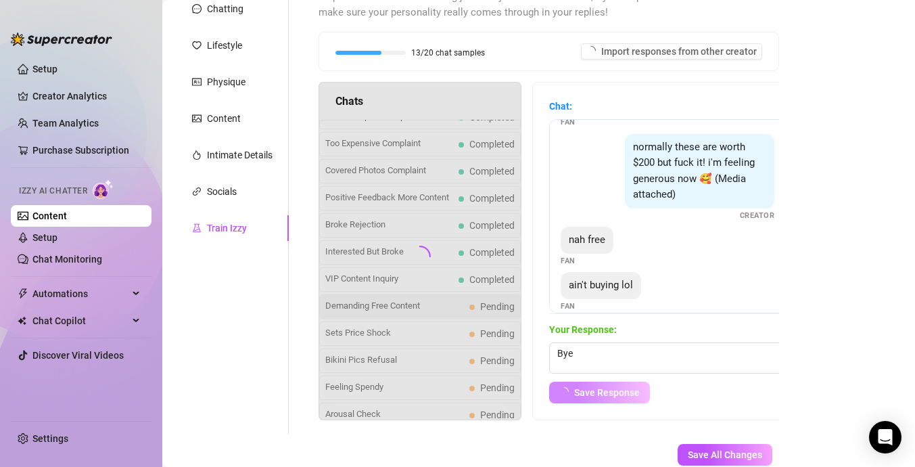
scroll to position [132, 0]
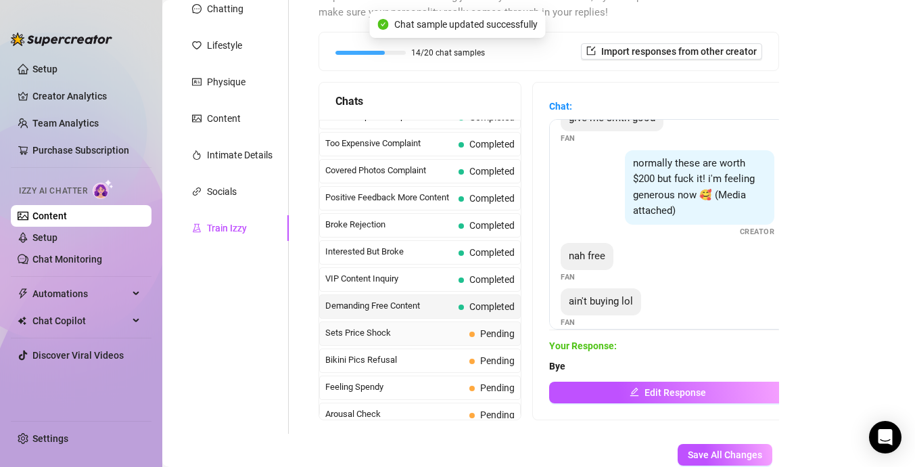
click at [452, 335] on span "Sets Price Shock" at bounding box center [394, 333] width 139 height 14
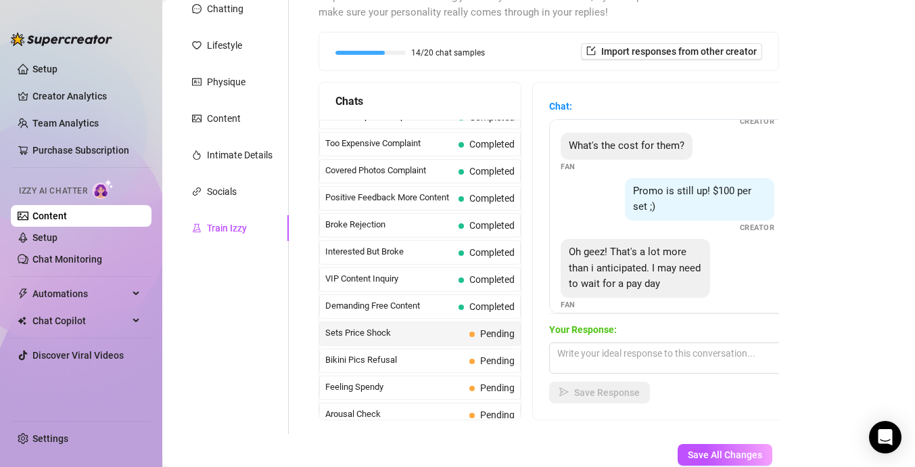
scroll to position [73, 0]
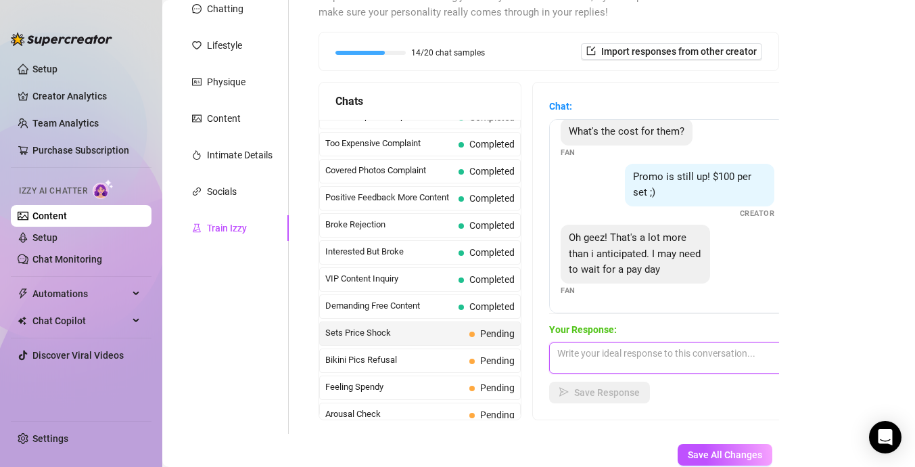
click at [663, 358] on textarea at bounding box center [667, 357] width 237 height 31
type textarea "okay babe hml"
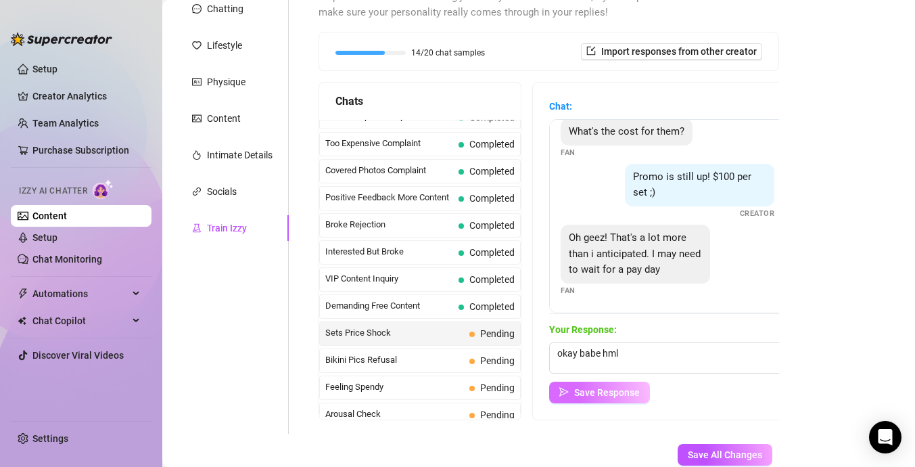
click at [622, 398] on button "Save Response" at bounding box center [599, 392] width 101 height 22
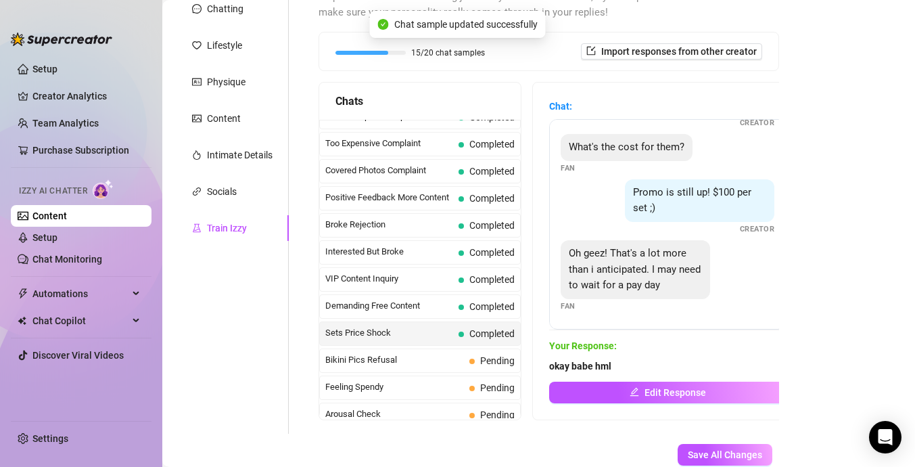
scroll to position [57, 0]
click at [437, 360] on span "Bikini Pics Refusal" at bounding box center [394, 360] width 139 height 14
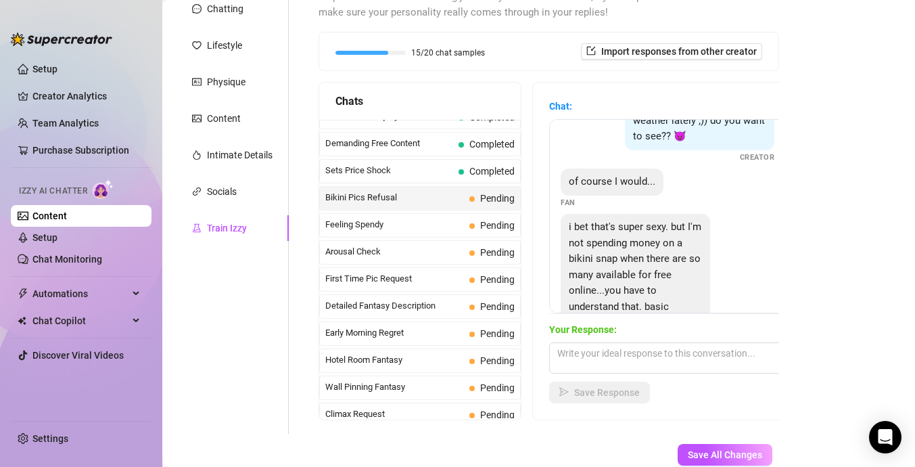
scroll to position [108, 0]
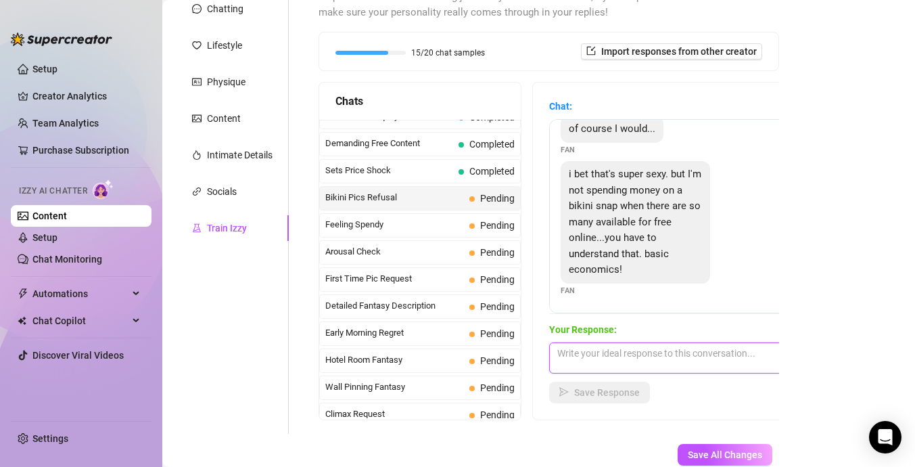
click at [645, 356] on textarea at bounding box center [667, 357] width 237 height 31
type textarea "okay babe what else you want?"
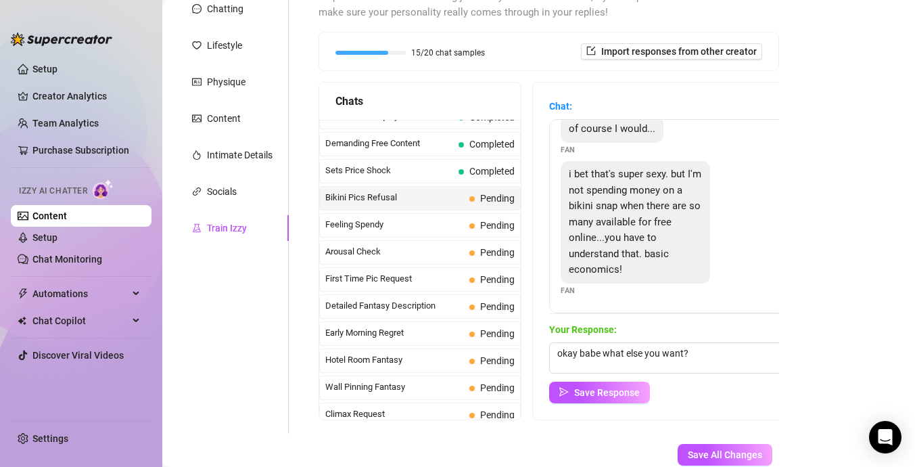
click at [616, 377] on div "Your Response: okay babe what else you want? Save Response" at bounding box center [667, 362] width 237 height 81
click at [610, 382] on button "Save Response" at bounding box center [599, 392] width 101 height 22
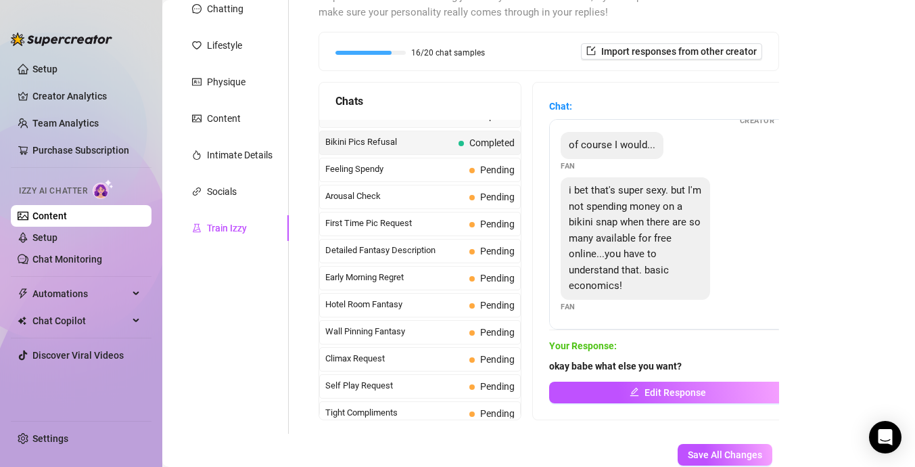
scroll to position [394, 0]
click at [446, 175] on span "Feeling Spendy" at bounding box center [394, 170] width 139 height 14
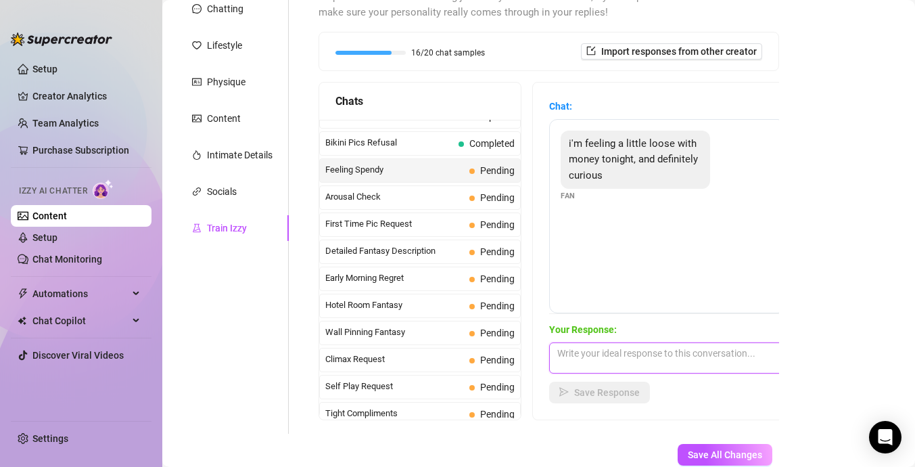
click at [616, 363] on textarea at bounding box center [667, 357] width 237 height 31
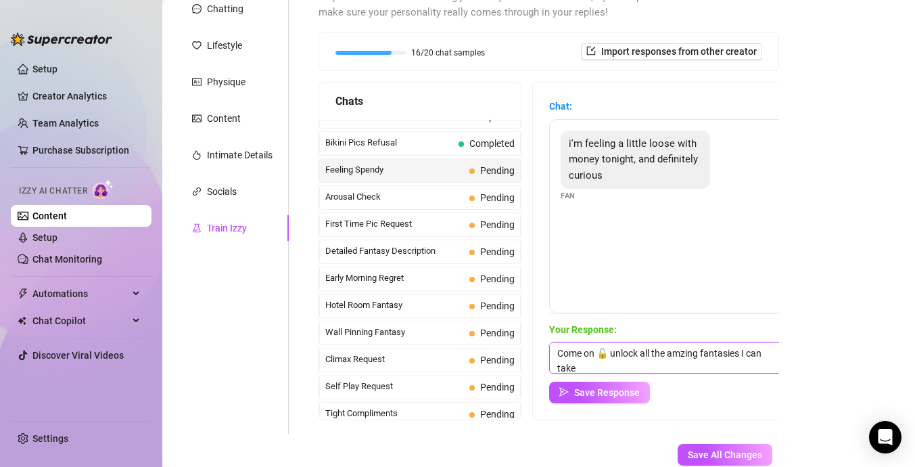
scroll to position [1, 0]
click at [678, 352] on textarea "Come on 🔓 unlock all the amzing fantasies I can take you in" at bounding box center [667, 357] width 237 height 31
type textarea "Come on 🔓 unlock all the amazing fantasies I can take you in"
click at [595, 392] on span "Save Response" at bounding box center [607, 392] width 66 height 11
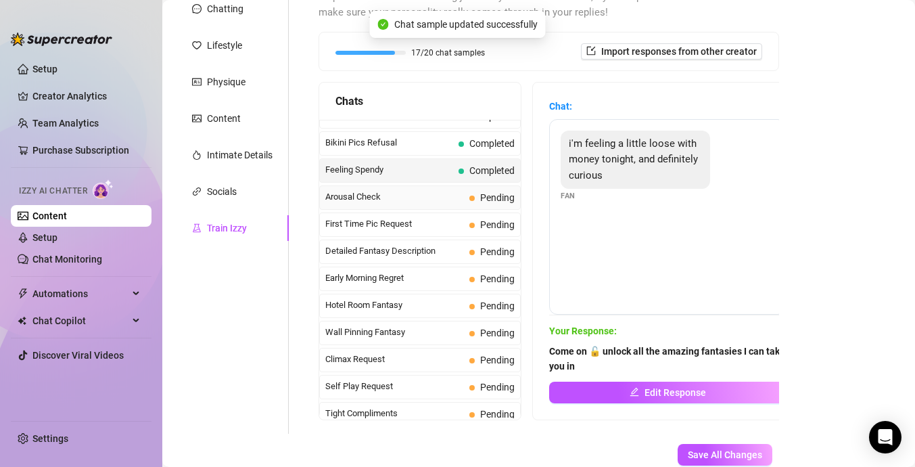
click at [449, 197] on span "Arousal Check" at bounding box center [394, 197] width 139 height 14
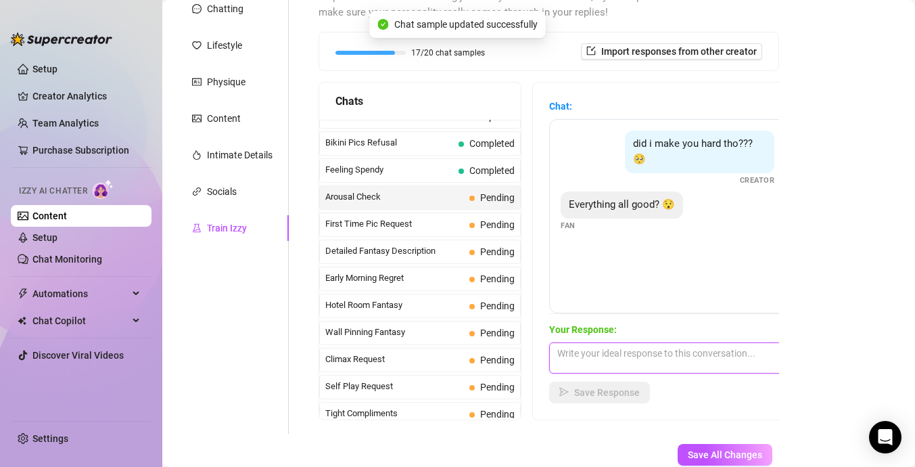
click at [640, 355] on textarea at bounding box center [667, 357] width 237 height 31
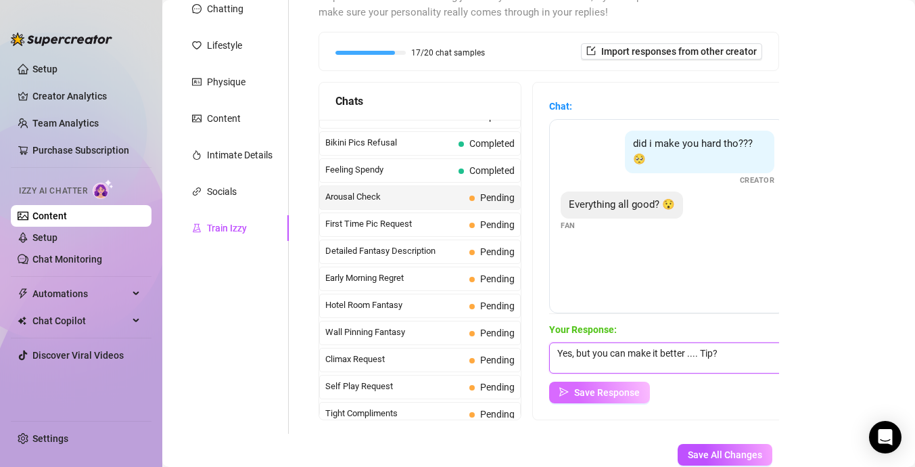
type textarea "Yes, but you can make it better .... Tip?"
click at [591, 394] on span "Save Response" at bounding box center [607, 392] width 66 height 11
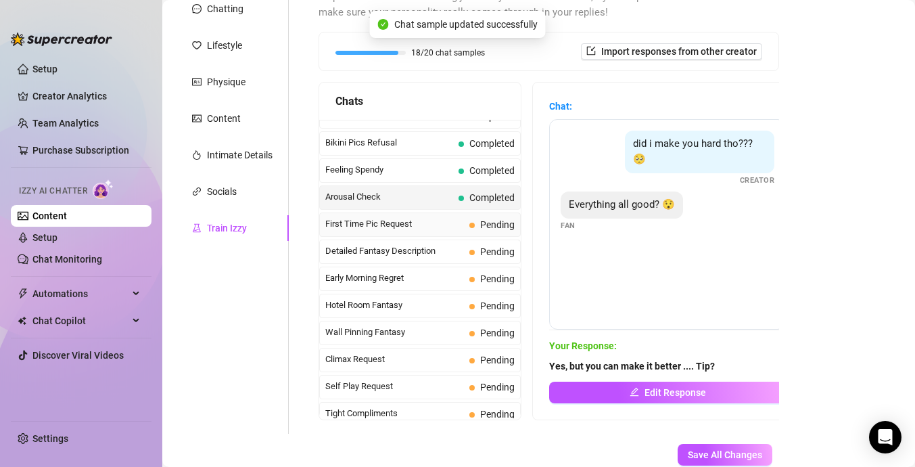
click at [448, 231] on div "First Time Pic Request Pending" at bounding box center [420, 224] width 202 height 24
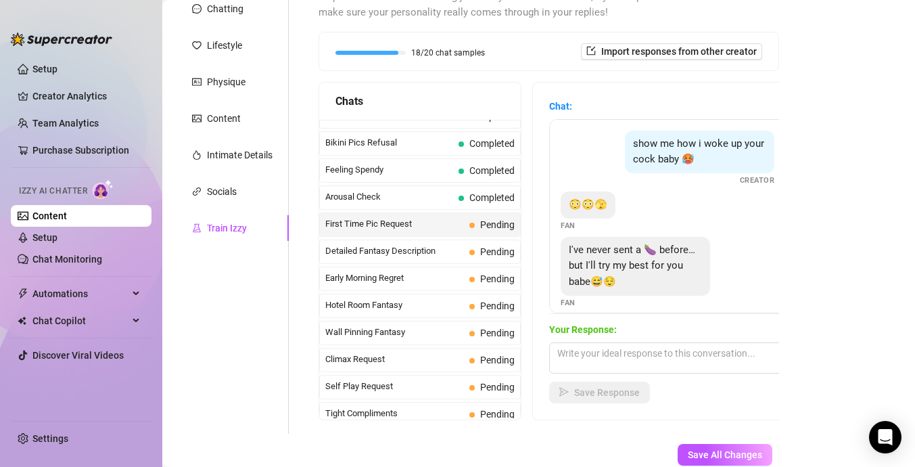
scroll to position [12, 0]
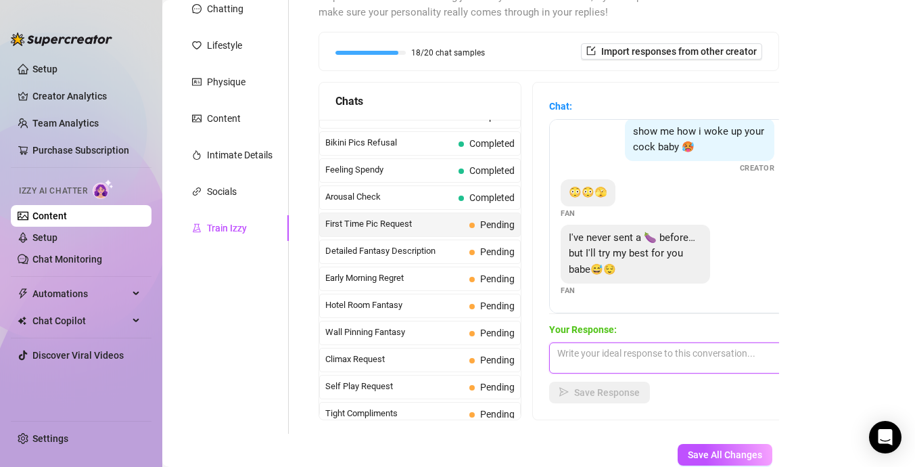
click at [625, 349] on textarea at bounding box center [667, 357] width 237 height 31
type textarea "Tips"
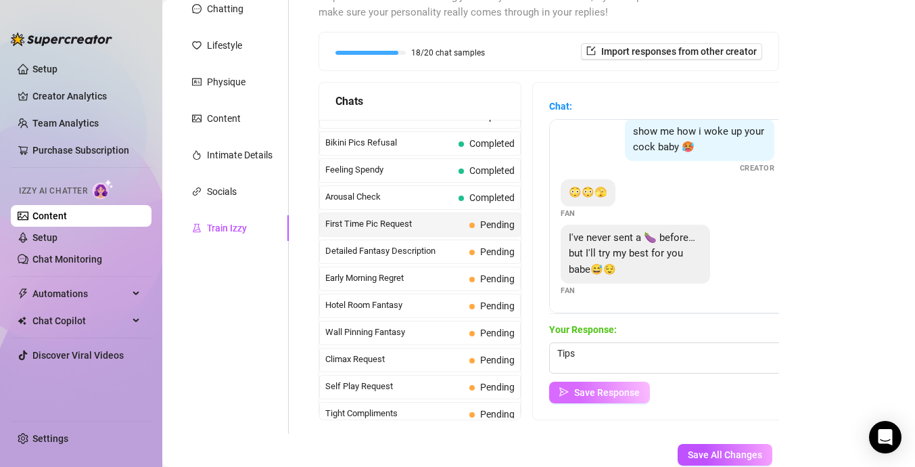
click at [593, 397] on button "Save Response" at bounding box center [599, 392] width 101 height 22
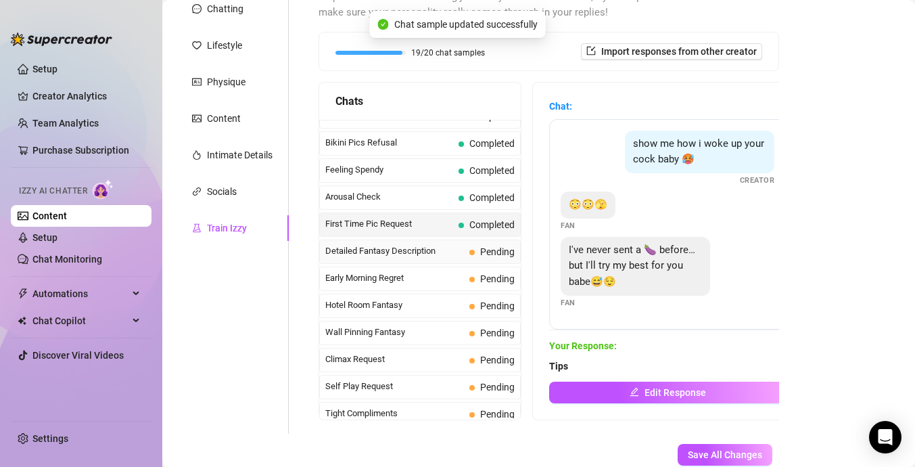
scroll to position [0, 0]
click at [463, 252] on span "Detailed Fantasy Description" at bounding box center [394, 251] width 139 height 14
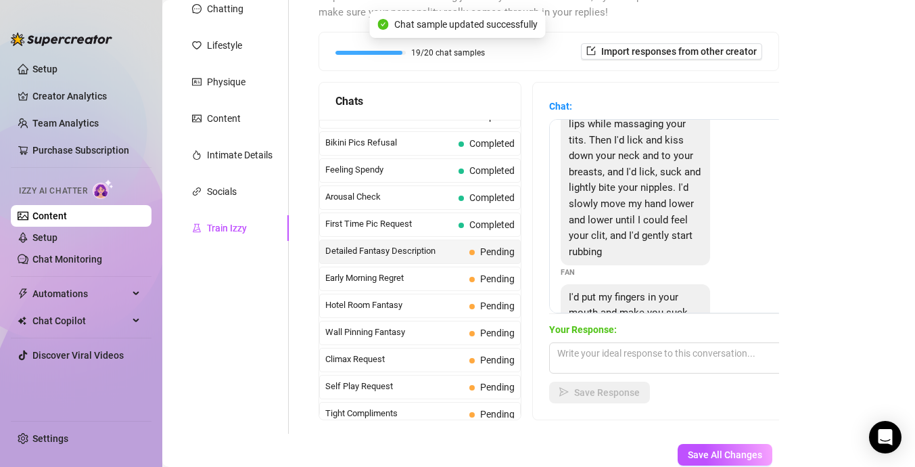
scroll to position [142, 0]
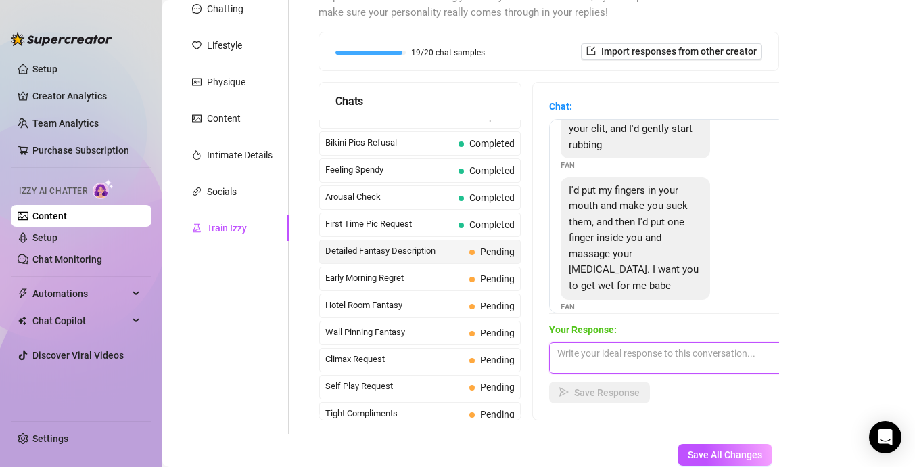
click at [611, 364] on textarea at bounding box center [667, 357] width 237 height 31
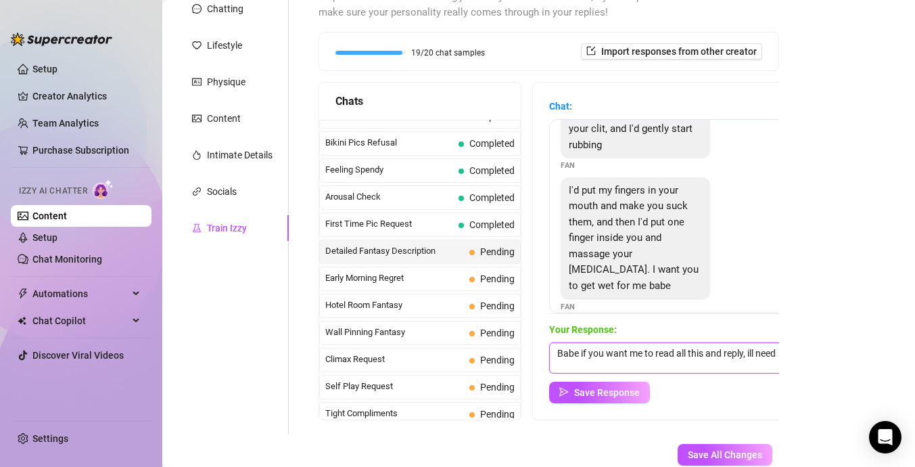
scroll to position [1, 0]
type textarea "Babe if you want me to read all this and reply, ill need a tip"
click at [611, 389] on span "Save Response" at bounding box center [607, 392] width 66 height 11
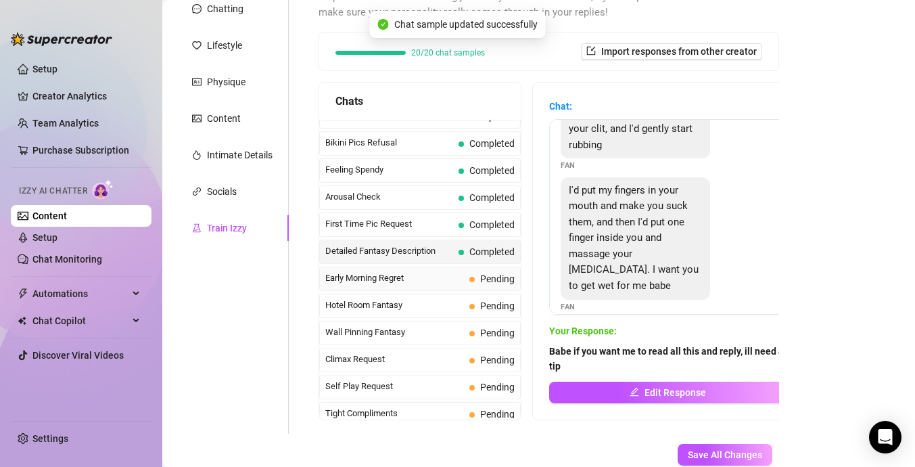
scroll to position [141, 0]
click at [434, 271] on span "Early Morning Regret" at bounding box center [394, 278] width 139 height 14
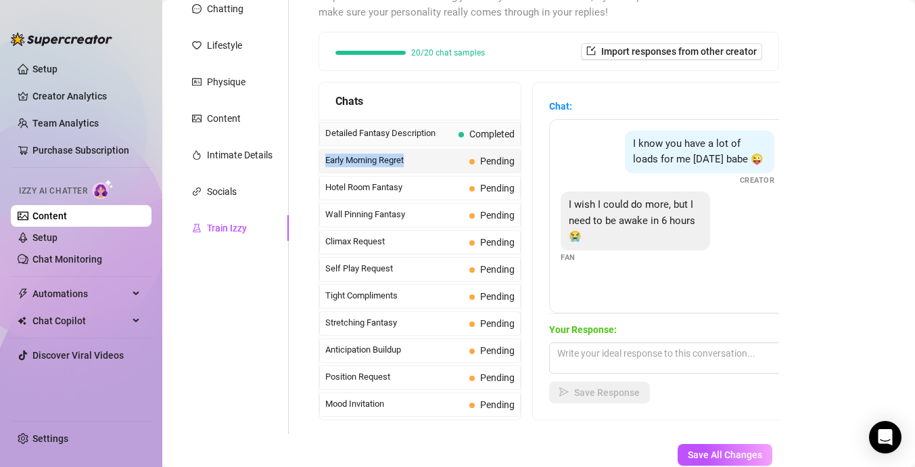
scroll to position [521, 0]
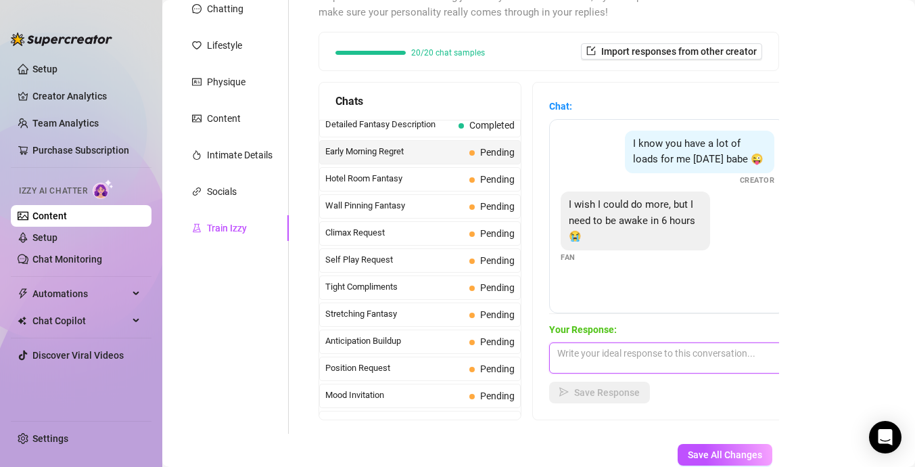
click at [611, 356] on textarea at bounding box center [667, 357] width 237 height 31
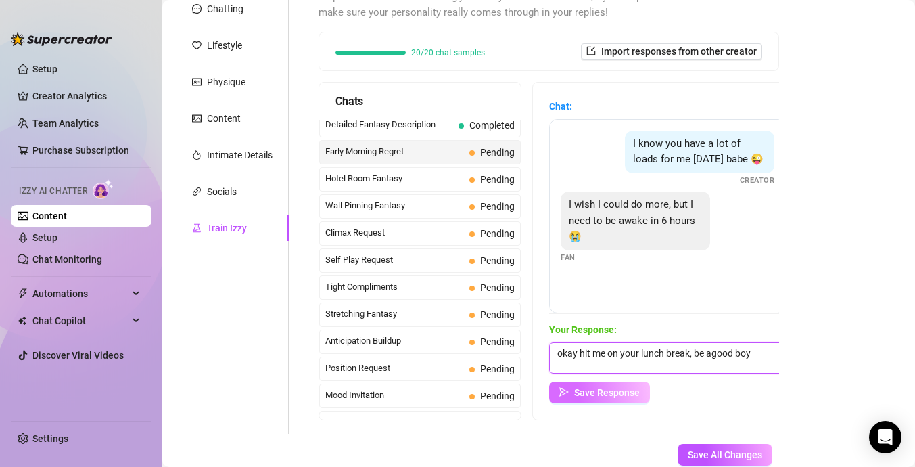
type textarea "okay hit me on your lunch break, be agood boy"
click at [594, 387] on span "Save Response" at bounding box center [607, 392] width 66 height 11
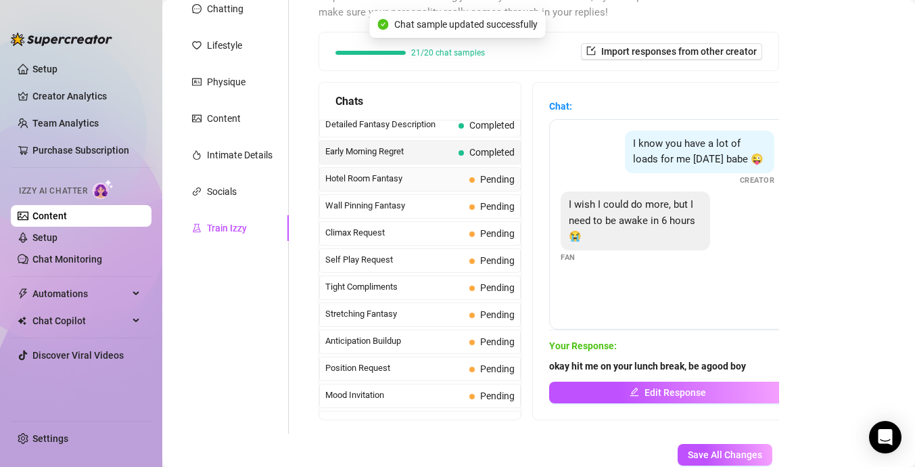
click at [444, 179] on span "Hotel Room Fantasy" at bounding box center [394, 179] width 139 height 14
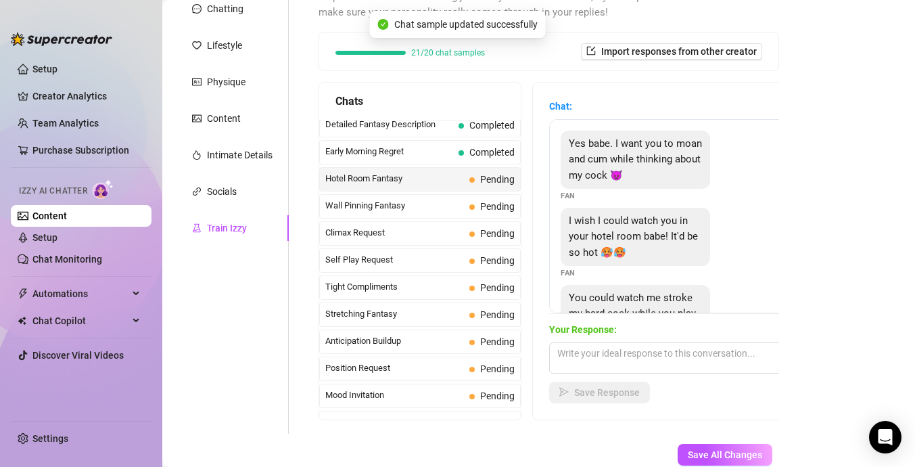
scroll to position [76, 0]
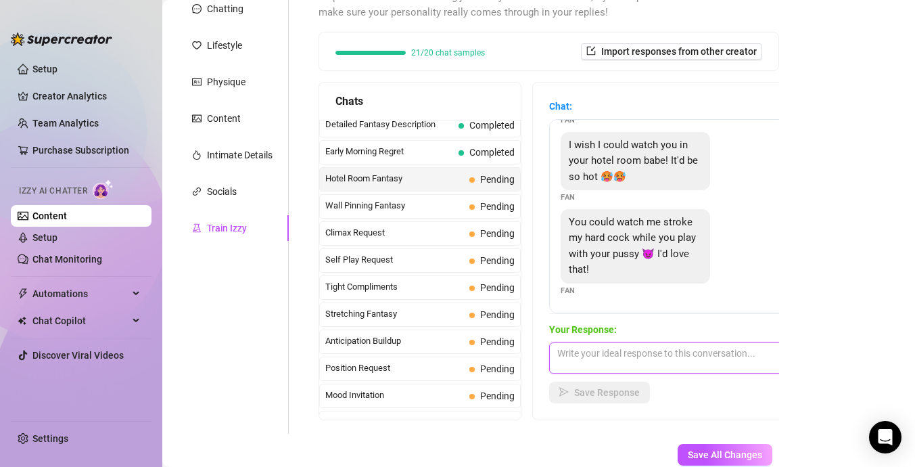
click at [625, 358] on textarea at bounding box center [667, 357] width 237 height 31
type textarea "Tip babe tip"
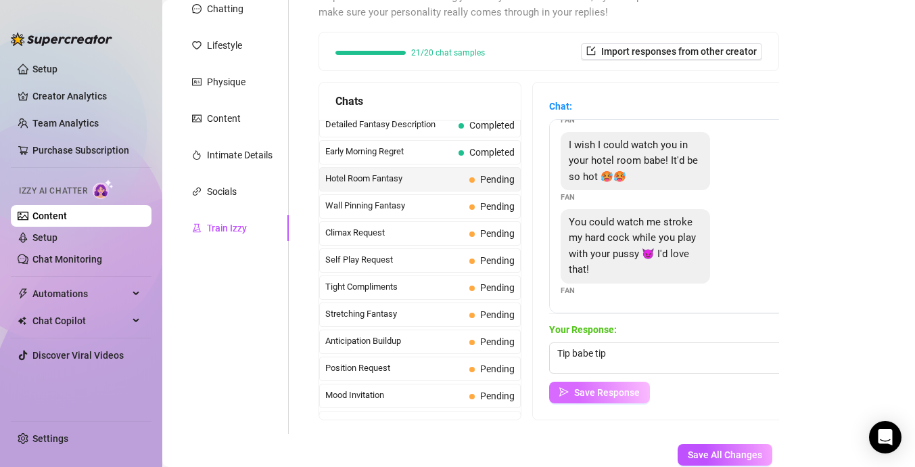
click at [609, 393] on span "Save Response" at bounding box center [607, 392] width 66 height 11
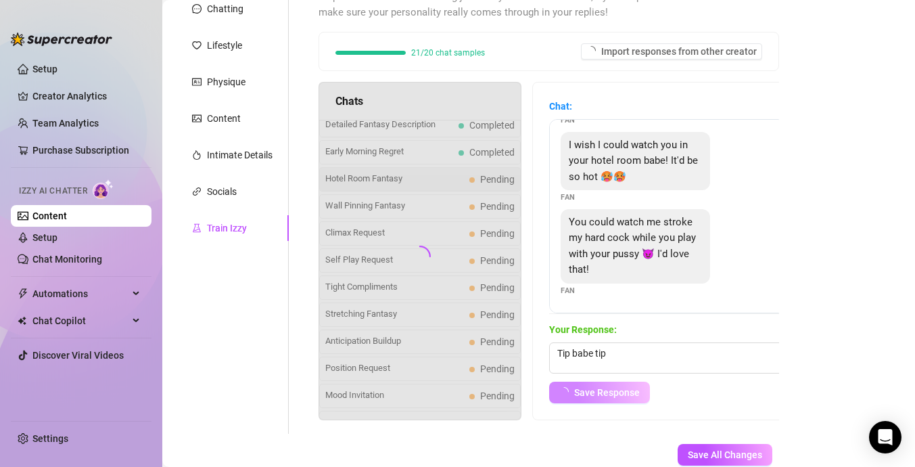
scroll to position [60, 0]
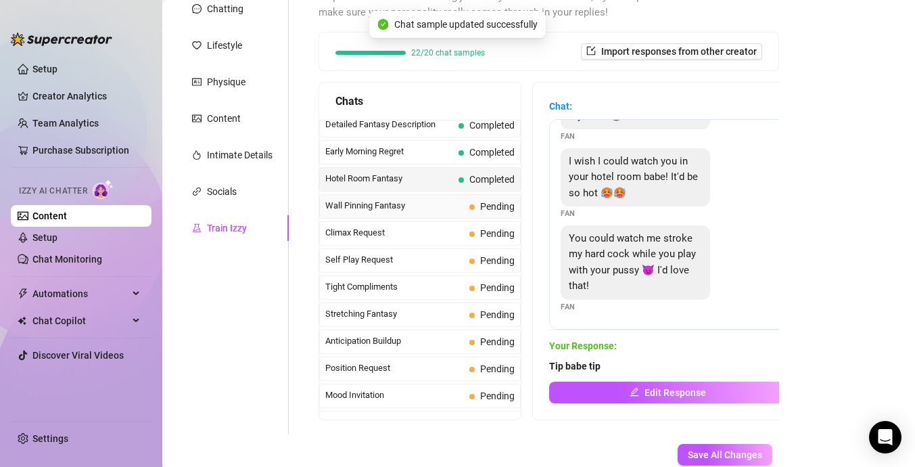
click at [450, 207] on span "Wall Pinning Fantasy" at bounding box center [394, 206] width 139 height 14
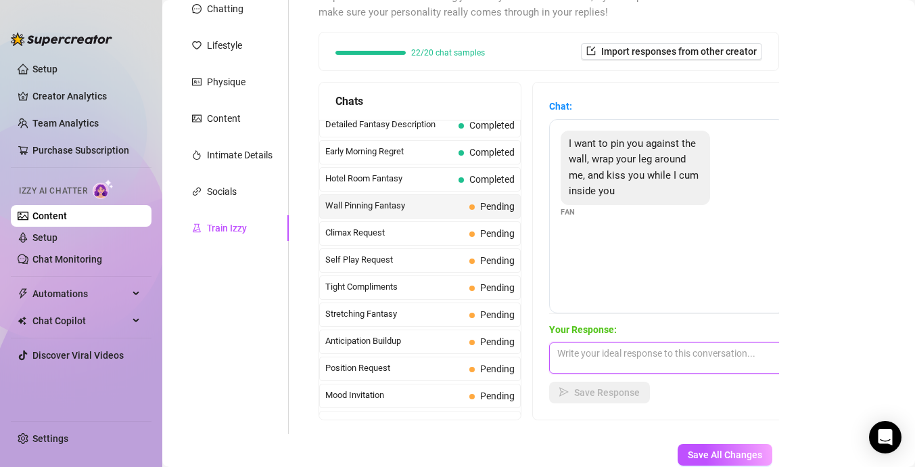
click at [626, 354] on textarea at bounding box center [667, 357] width 237 height 31
type textarea "tip"
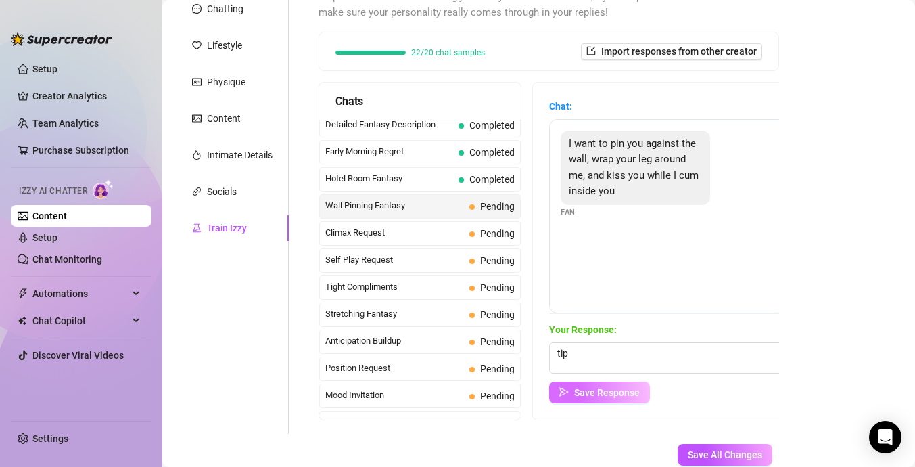
click at [618, 397] on button "Save Response" at bounding box center [599, 392] width 101 height 22
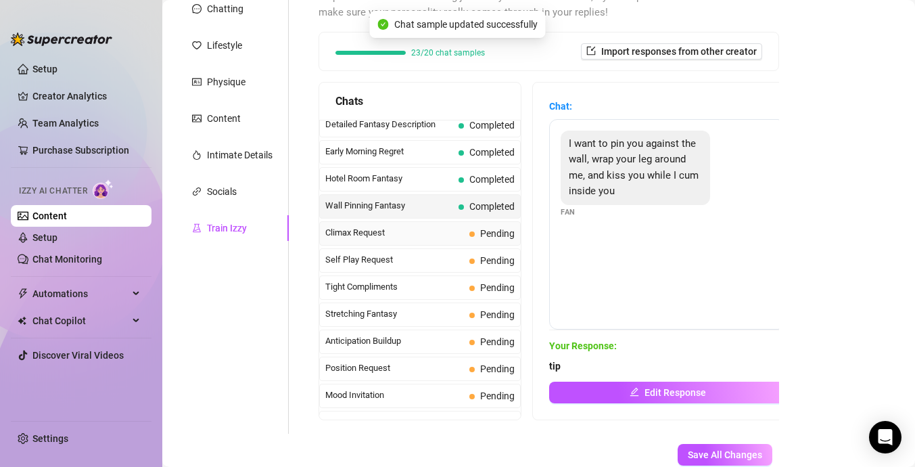
click at [451, 240] on div "Climax Request Pending" at bounding box center [420, 233] width 202 height 24
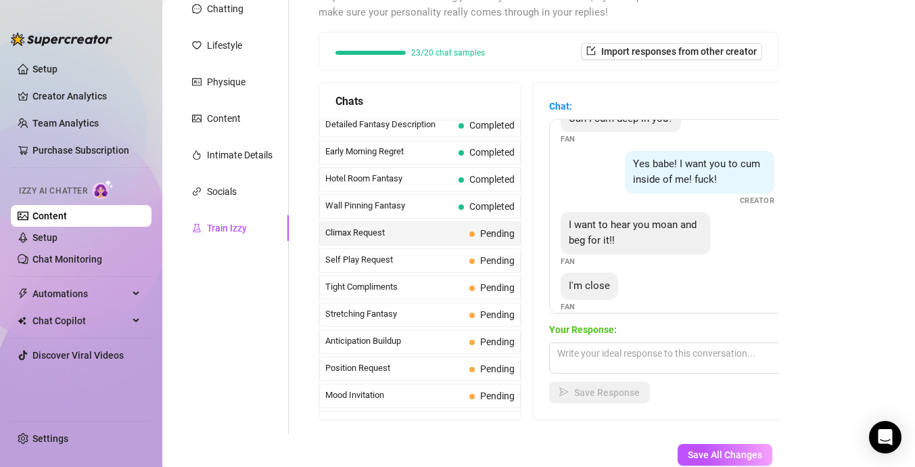
scroll to position [41, 0]
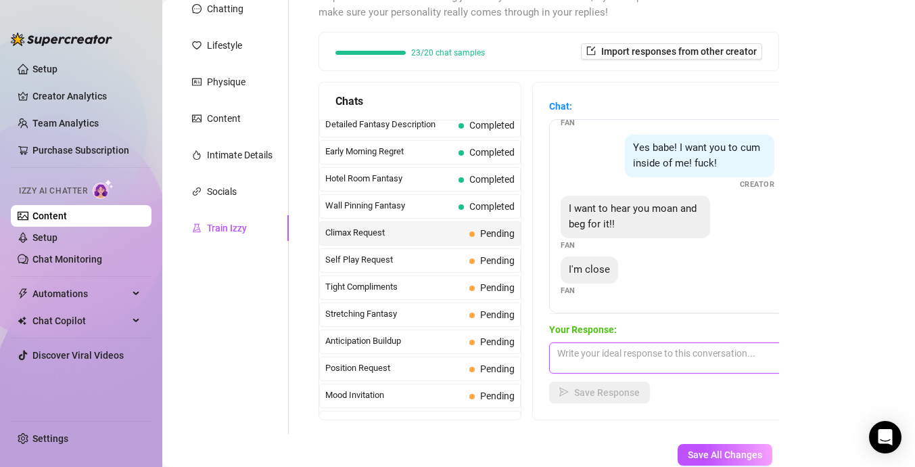
click at [609, 360] on textarea at bounding box center [667, 357] width 237 height 31
type textarea "tip me so we can finish"
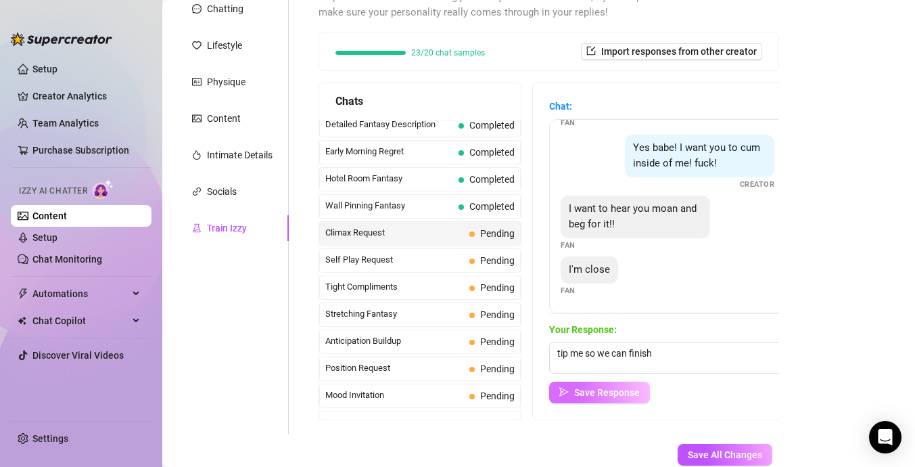
click at [613, 387] on span "Save Response" at bounding box center [607, 392] width 66 height 11
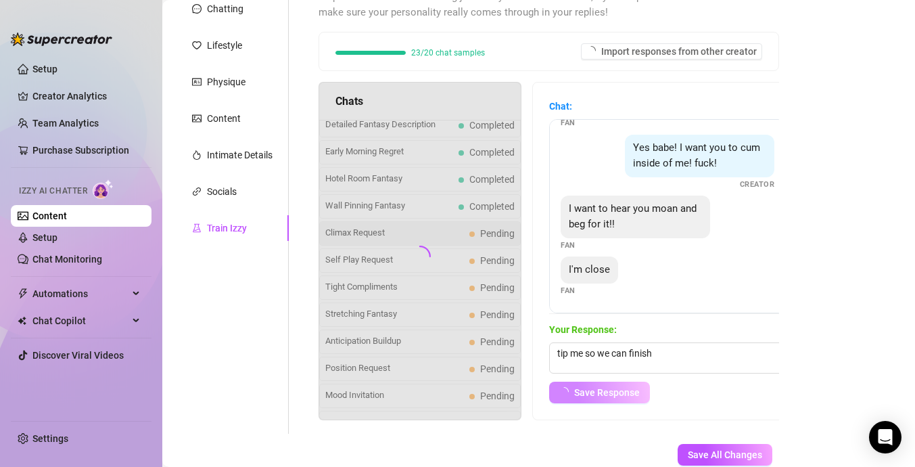
scroll to position [25, 0]
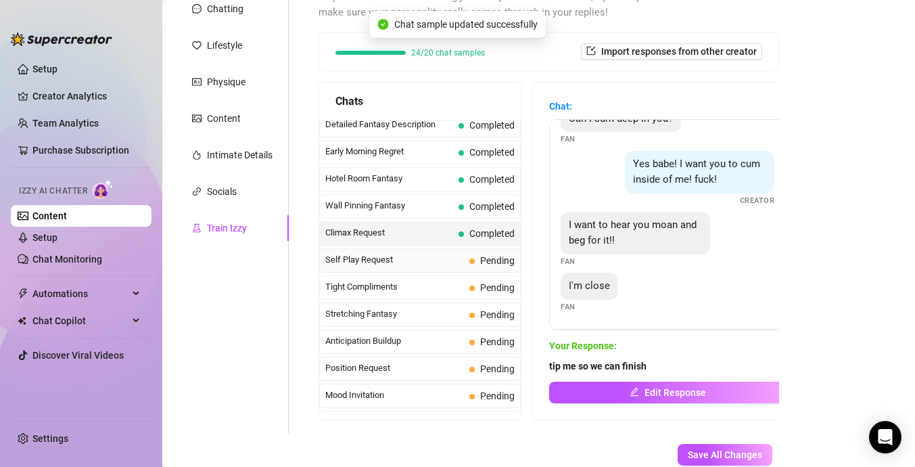
click at [444, 264] on span "Self Play Request" at bounding box center [394, 260] width 139 height 14
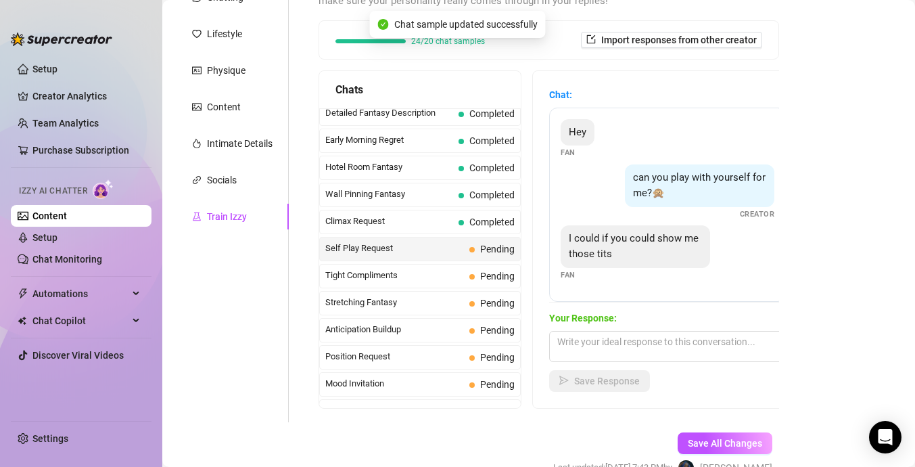
scroll to position [181, 0]
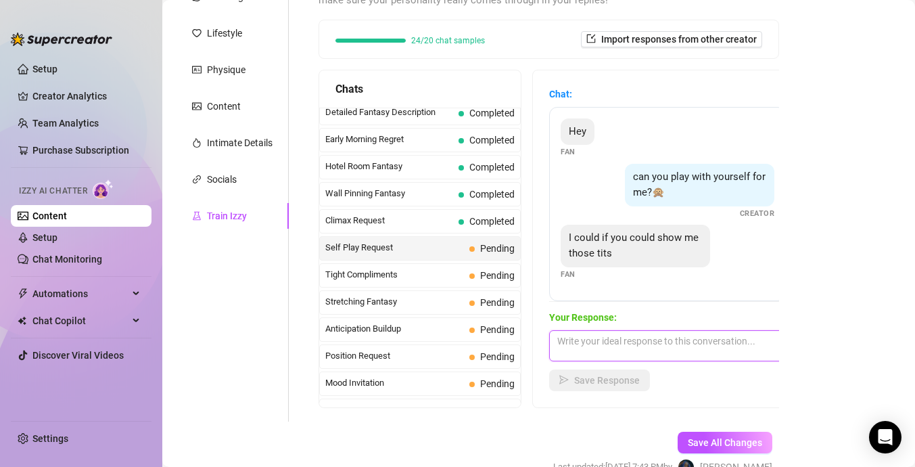
click at [597, 358] on textarea at bounding box center [667, 345] width 237 height 31
type textarea "I will for $20"
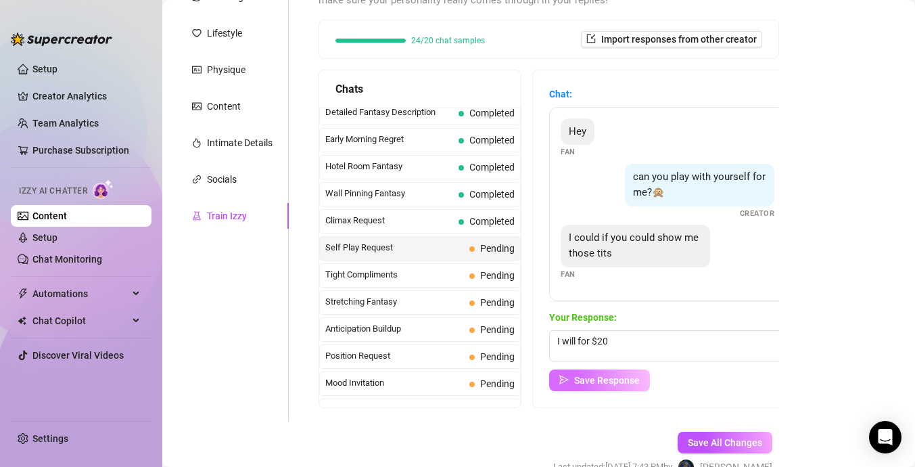
click at [591, 369] on button "Save Response" at bounding box center [599, 380] width 101 height 22
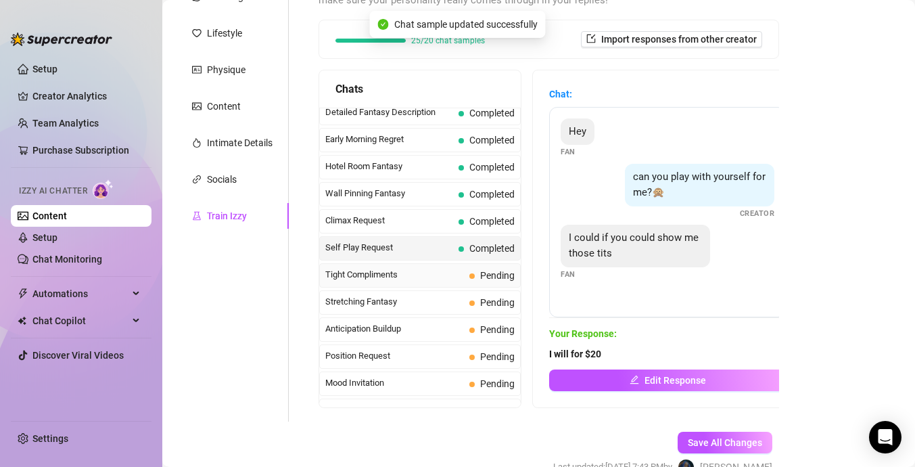
click at [444, 277] on span "Tight Compliments" at bounding box center [394, 275] width 139 height 14
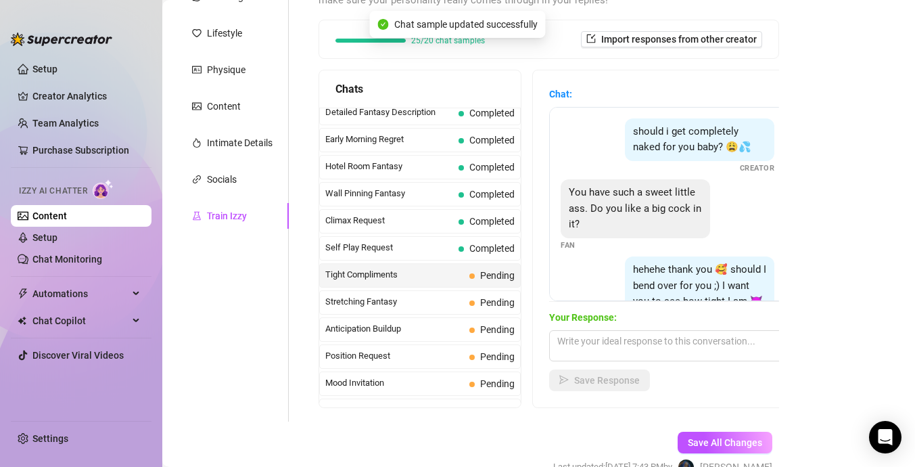
scroll to position [137, 0]
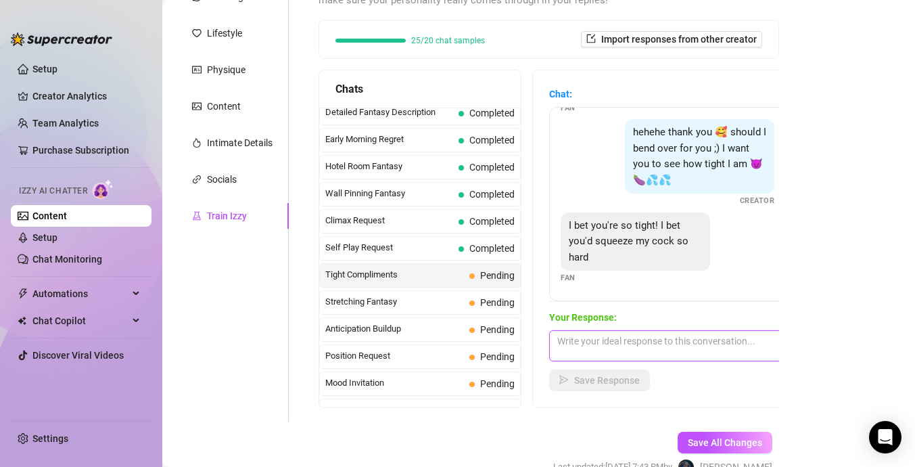
click at [607, 349] on textarea at bounding box center [667, 345] width 237 height 31
type textarea "yes, maybe"
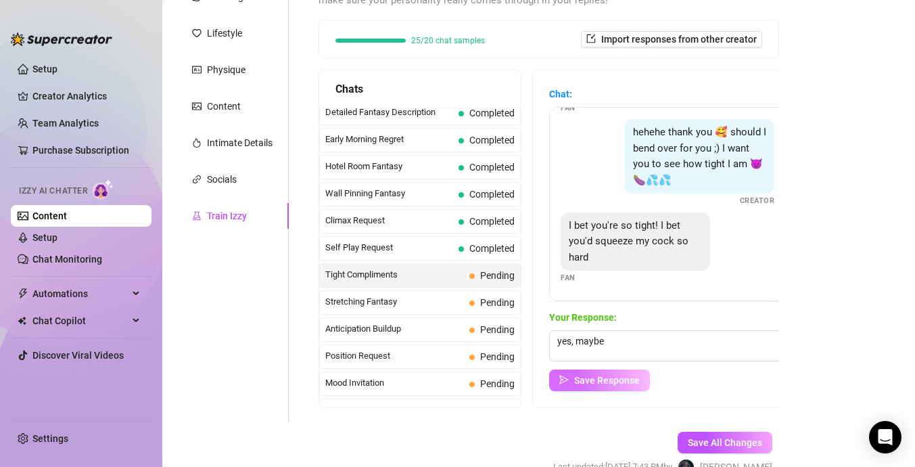
click at [601, 375] on span "Save Response" at bounding box center [607, 380] width 66 height 11
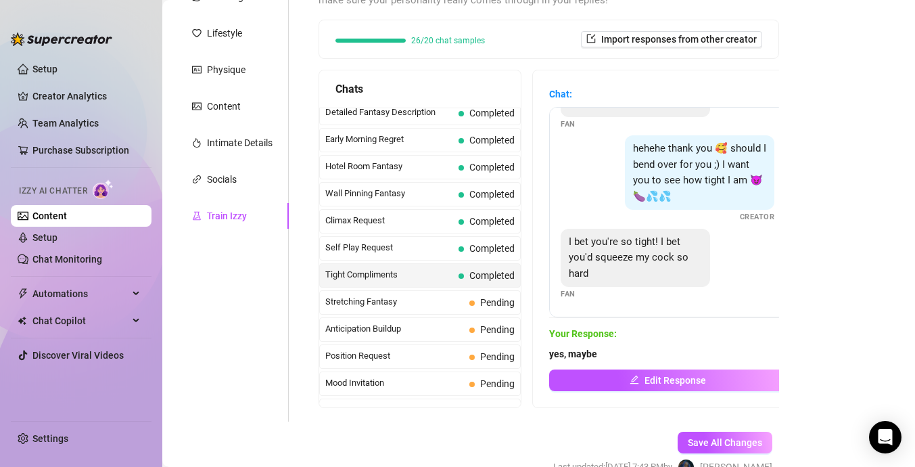
scroll to position [121, 0]
click at [437, 308] on span "Stretching Fantasy" at bounding box center [394, 302] width 139 height 14
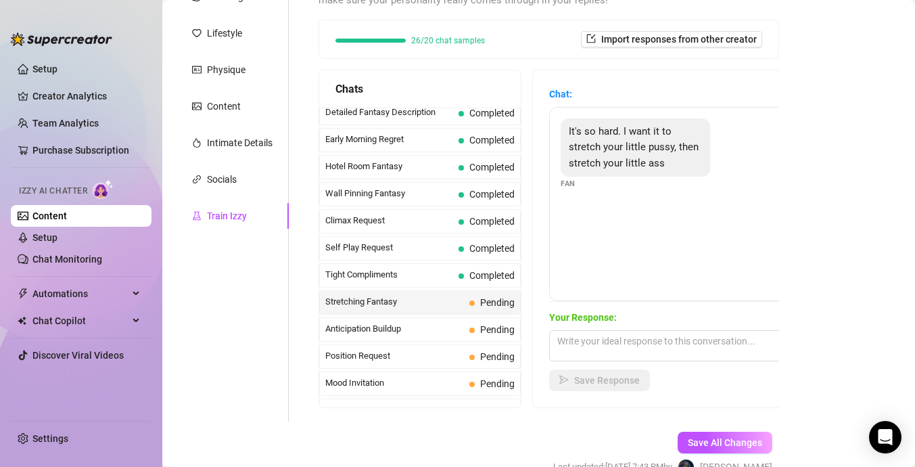
click at [436, 308] on span "Stretching Fantasy" at bounding box center [394, 302] width 139 height 14
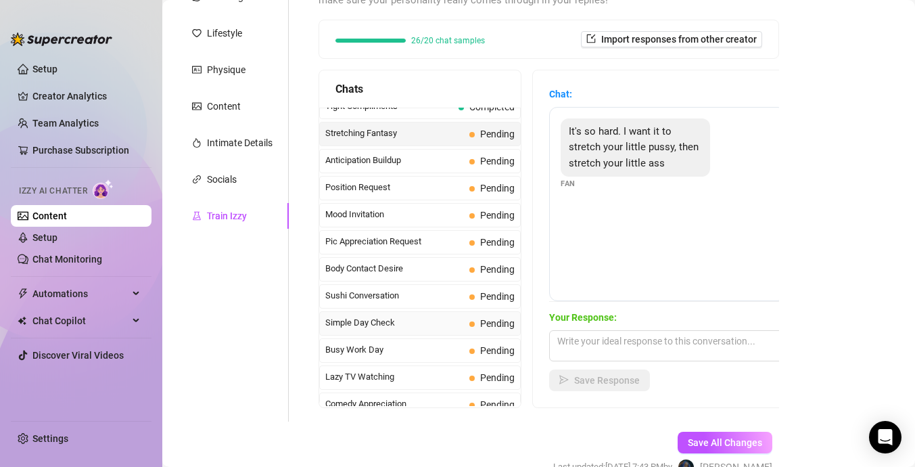
scroll to position [689, 0]
click at [572, 356] on textarea at bounding box center [667, 345] width 237 height 31
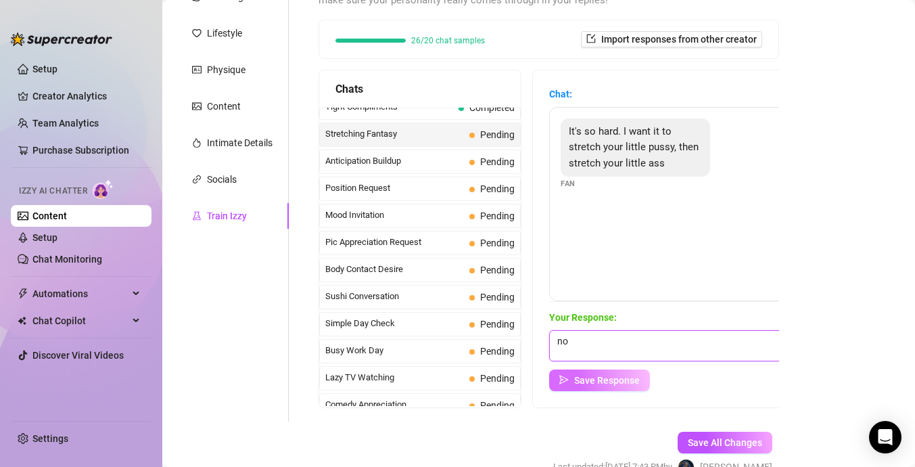
type textarea "no"
click at [599, 377] on span "Save Response" at bounding box center [607, 380] width 66 height 11
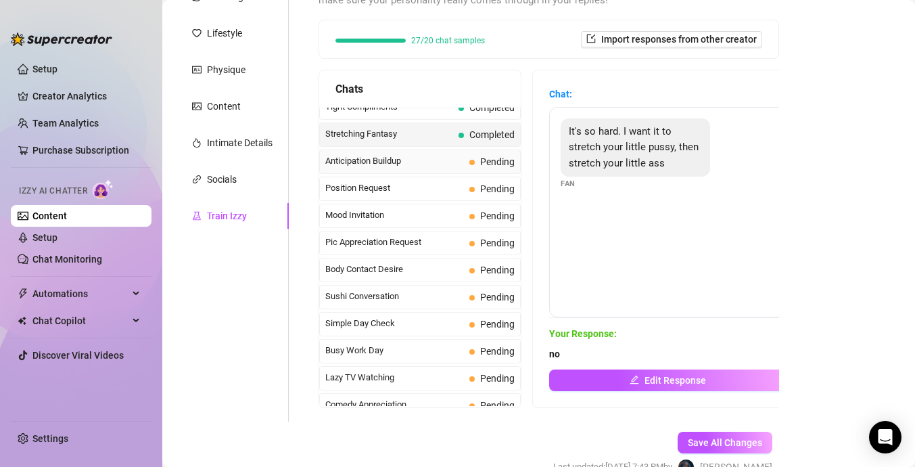
click at [421, 163] on span "Anticipation Buildup" at bounding box center [394, 161] width 139 height 14
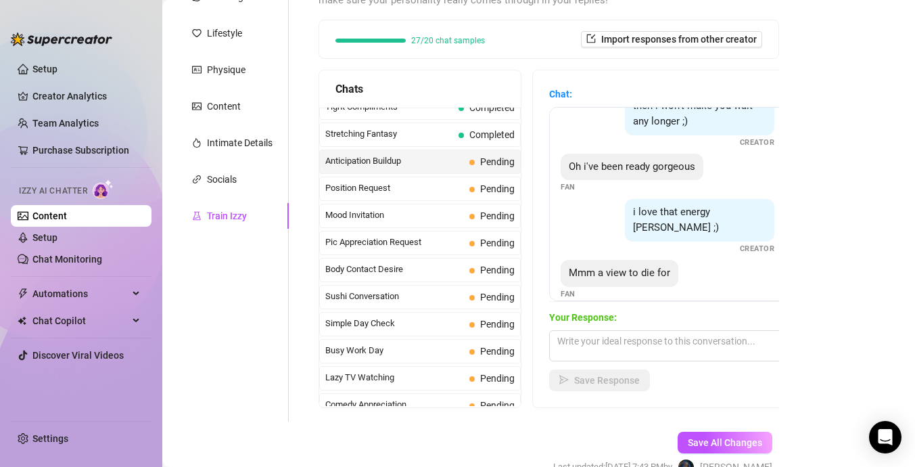
scroll to position [186, 0]
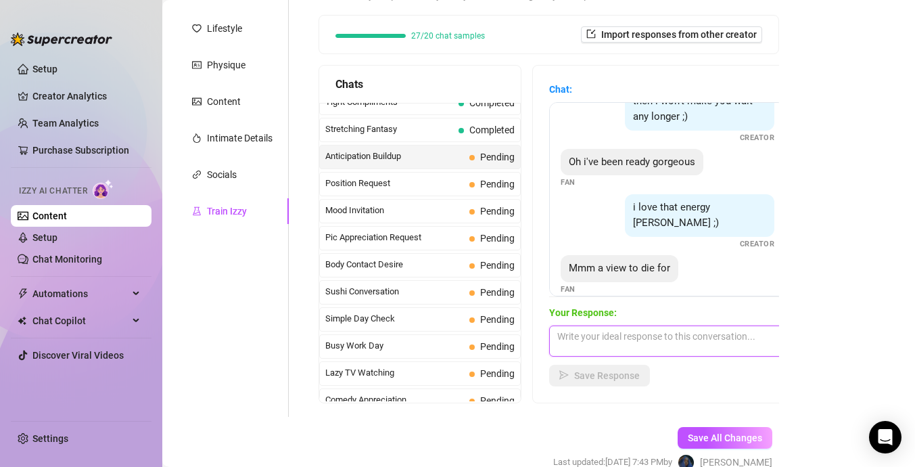
click at [603, 333] on textarea at bounding box center [667, 340] width 237 height 31
type textarea "remember to tip"
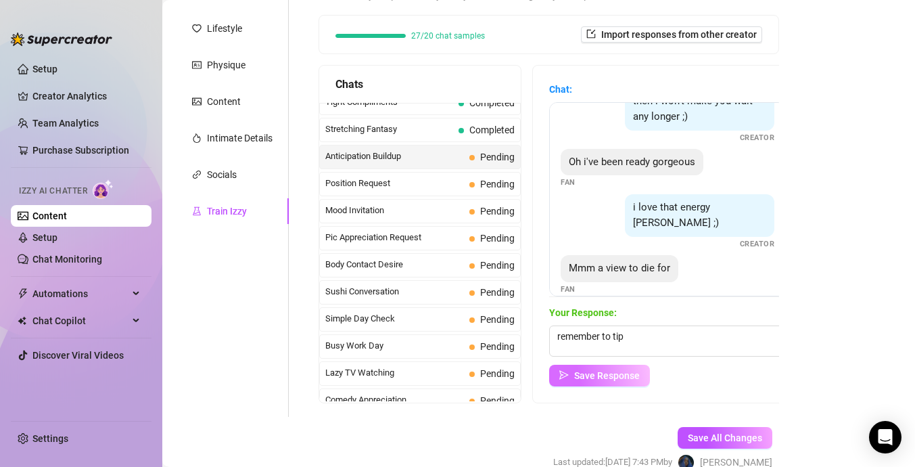
click at [611, 365] on button "Save Response" at bounding box center [599, 376] width 101 height 22
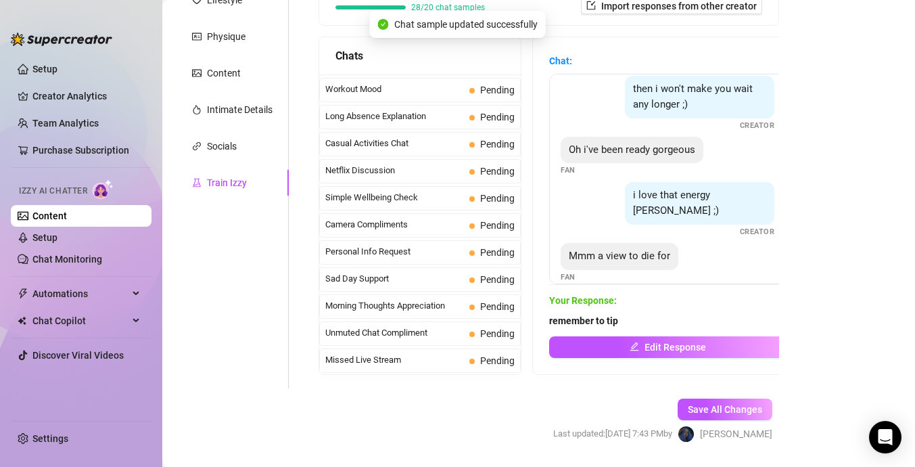
scroll to position [215, 0]
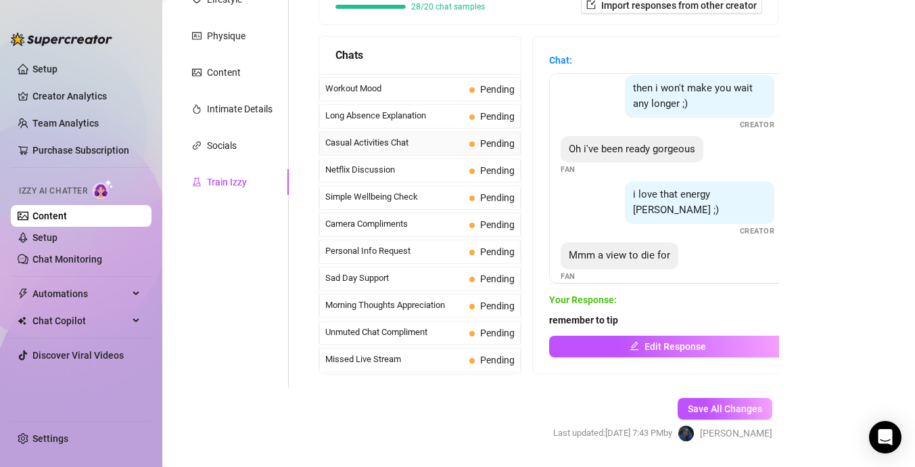
click at [483, 151] on div "Casual Activities Chat Pending" at bounding box center [420, 143] width 202 height 24
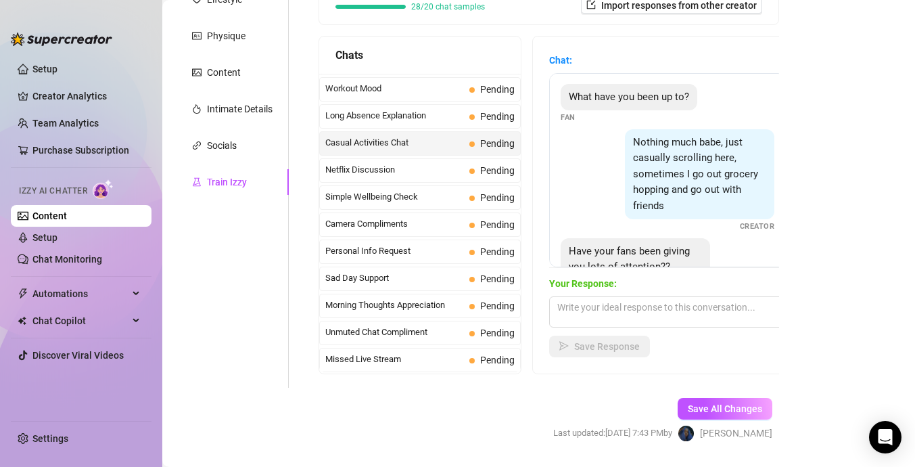
scroll to position [44, 0]
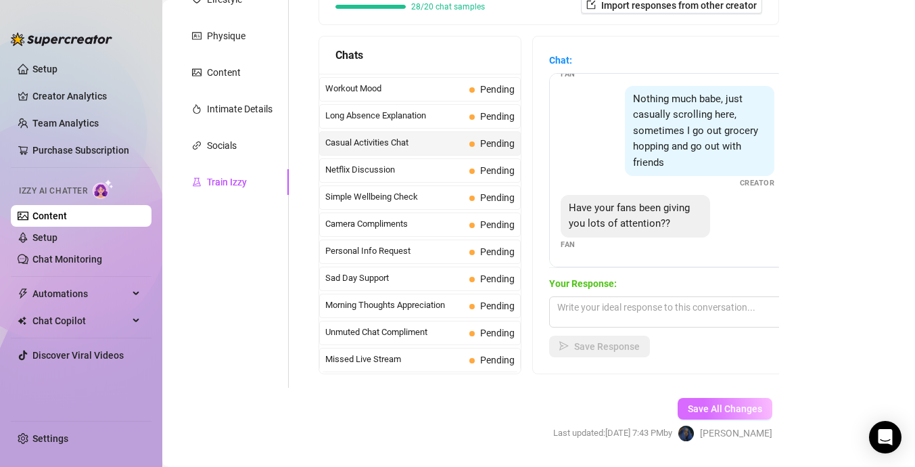
click at [705, 412] on span "Save All Changes" at bounding box center [725, 408] width 74 height 11
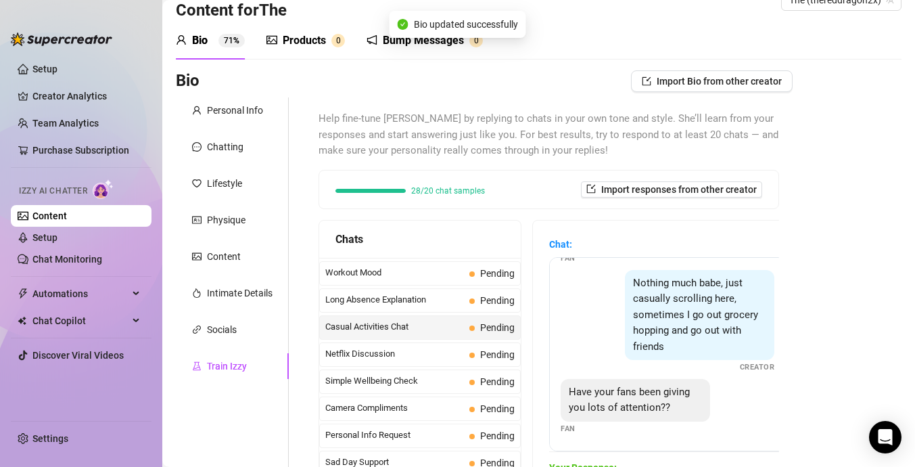
scroll to position [0, 0]
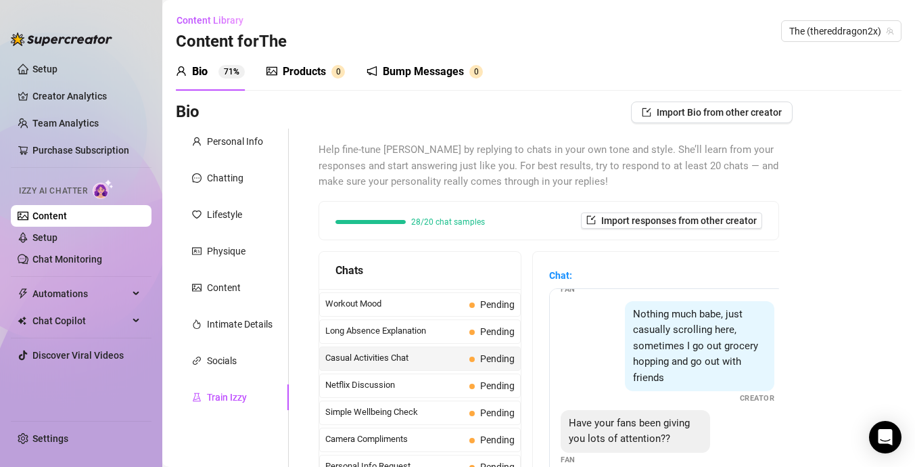
click at [239, 403] on div "Train Izzy" at bounding box center [227, 397] width 40 height 15
click at [236, 75] on sup "71%" at bounding box center [231, 72] width 26 height 14
click at [249, 394] on div "Train Izzy" at bounding box center [232, 397] width 113 height 26
click at [634, 217] on span "Import responses from other creator" at bounding box center [679, 220] width 156 height 11
click at [638, 253] on input "search" at bounding box center [666, 256] width 107 height 20
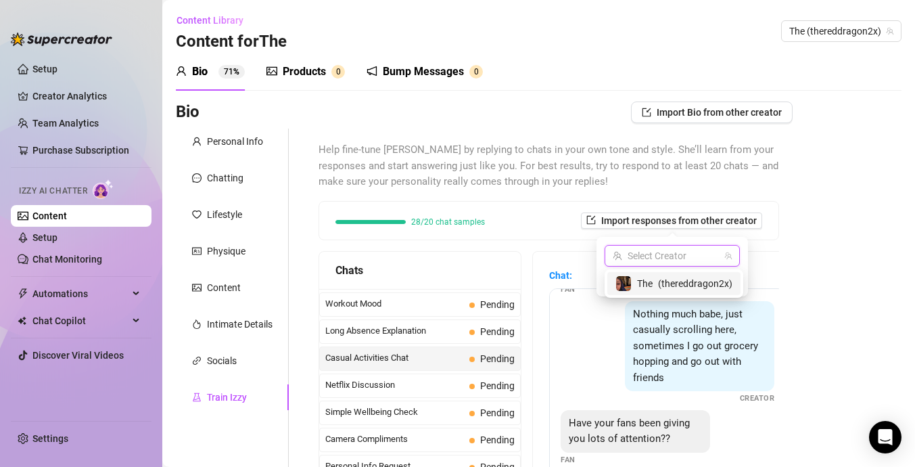
click at [653, 287] on div "The ( thereddragon2x )" at bounding box center [673, 283] width 117 height 16
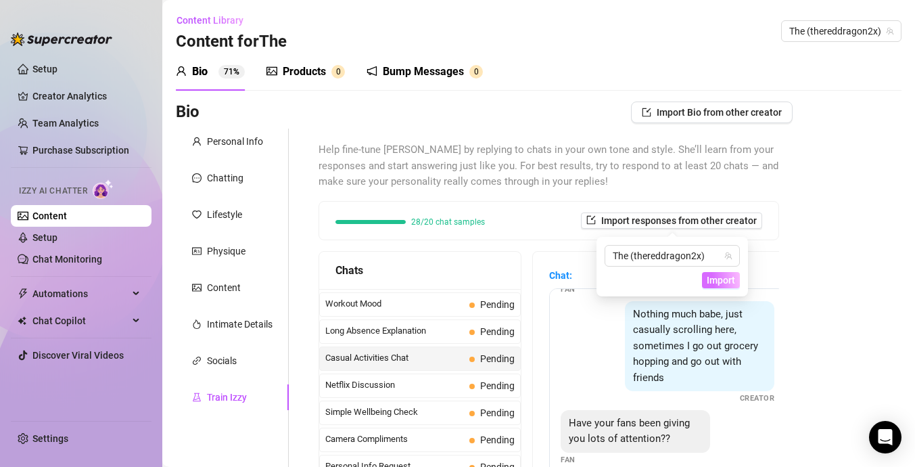
click at [717, 278] on span "Import" at bounding box center [721, 280] width 28 height 11
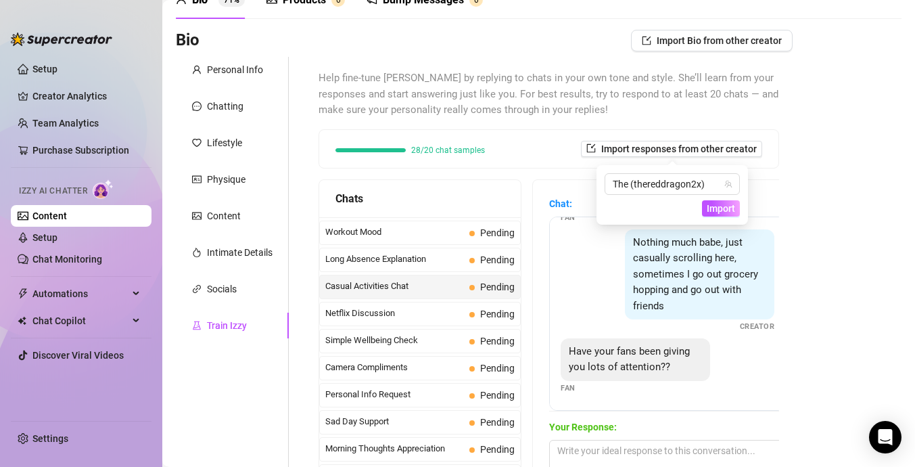
scroll to position [79, 0]
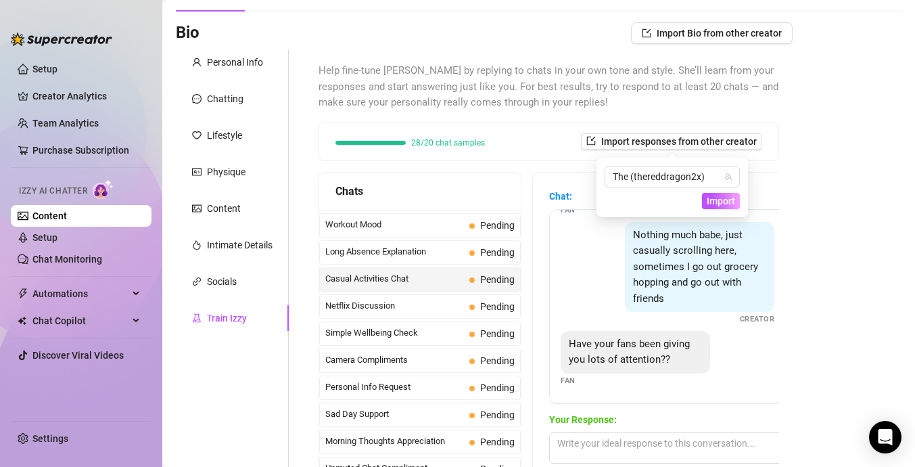
click at [722, 209] on div "The (thereddragon2x) Import" at bounding box center [672, 188] width 151 height 60
click at [728, 203] on span "Import" at bounding box center [721, 200] width 28 height 11
click at [788, 160] on div "Help fine-tune [PERSON_NAME] by replying to chats in your own tone and style. S…" at bounding box center [549, 286] width 488 height 474
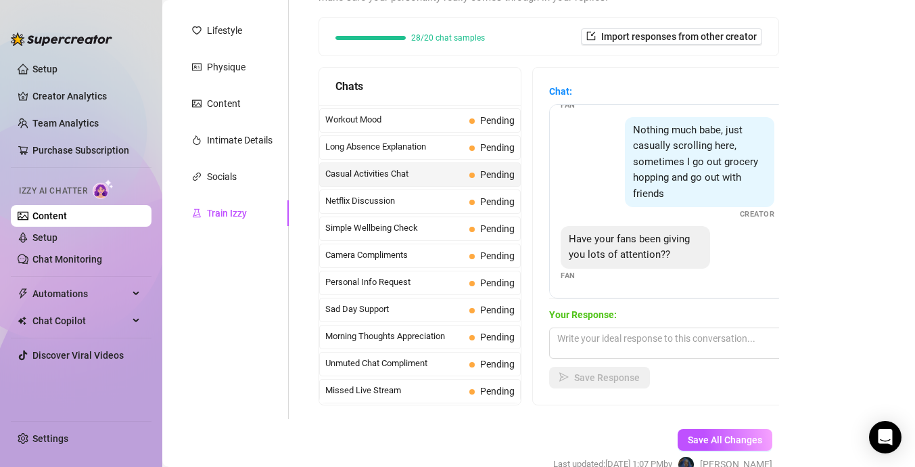
scroll to position [254, 0]
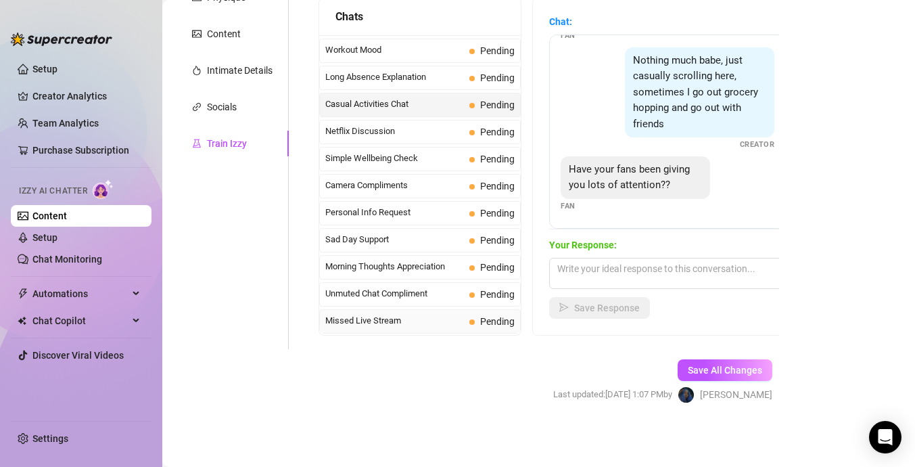
click at [442, 315] on span "Missed Live Stream" at bounding box center [394, 321] width 139 height 14
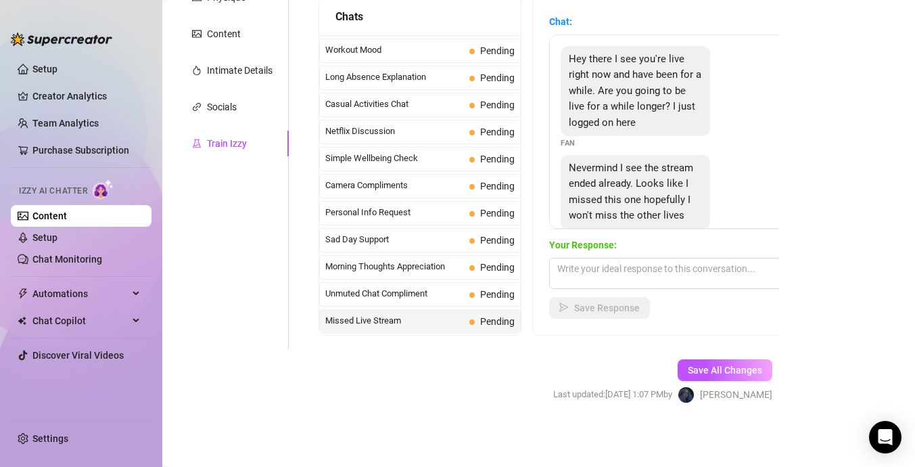
scroll to position [30, 0]
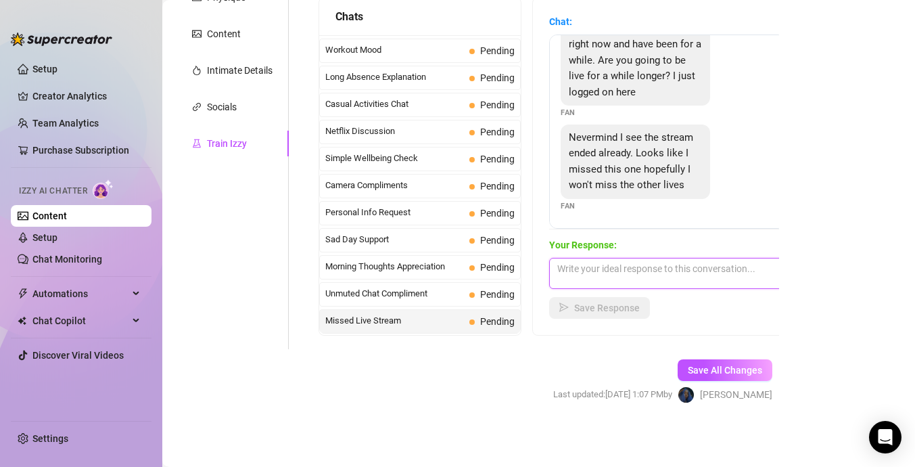
click at [640, 271] on textarea at bounding box center [667, 273] width 237 height 31
type textarea "You can purchase the live"
click at [633, 312] on span "Save Response" at bounding box center [607, 307] width 66 height 11
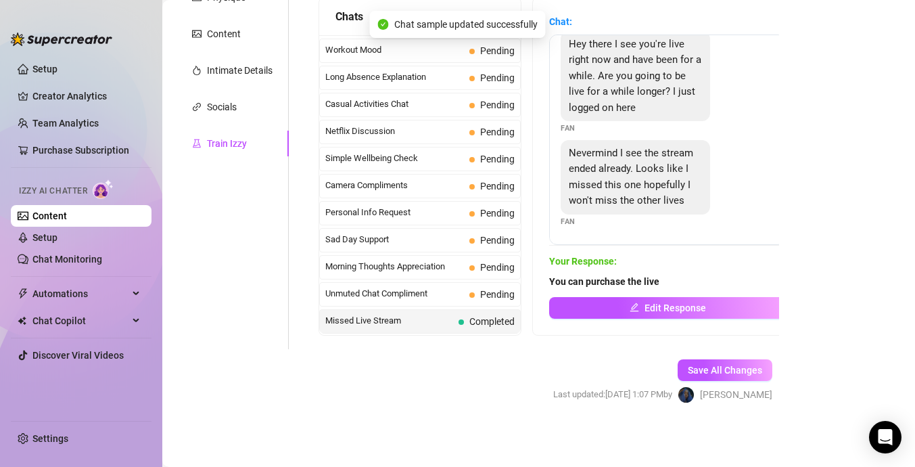
scroll to position [14, 0]
click at [487, 289] on span "Pending" at bounding box center [497, 294] width 34 height 11
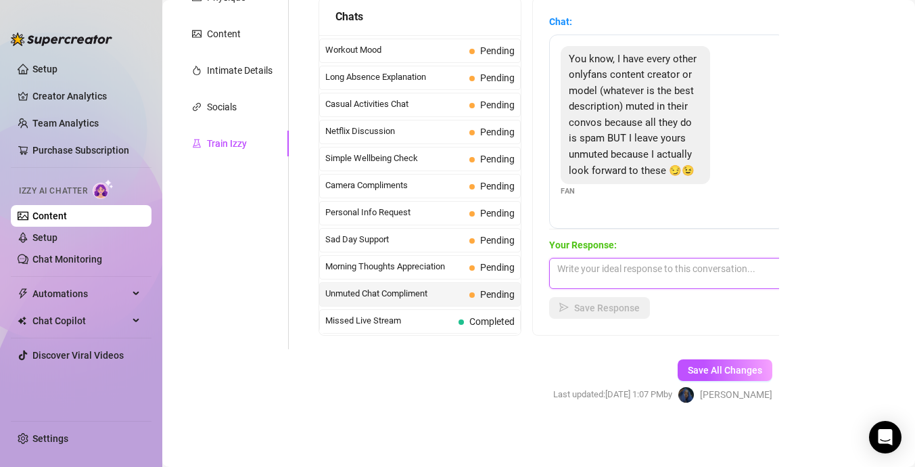
click at [629, 271] on textarea at bounding box center [667, 273] width 237 height 31
type textarea "yeah bots and shit"
click at [628, 307] on span "Save Response" at bounding box center [607, 307] width 66 height 11
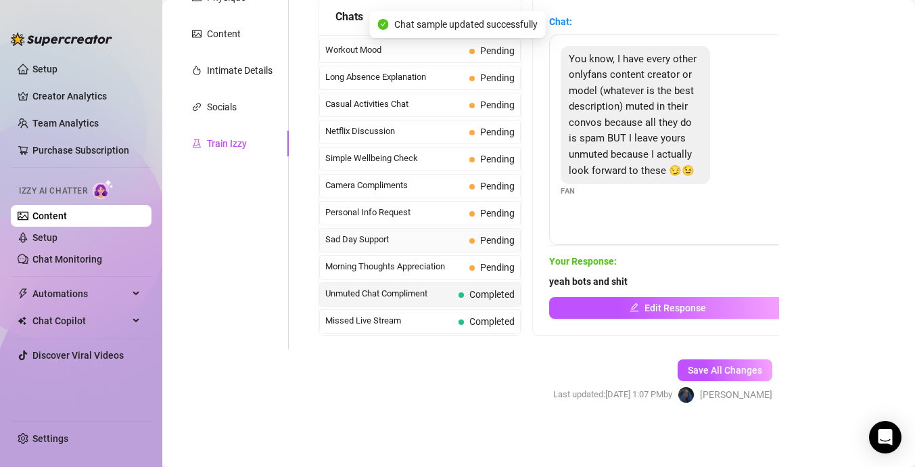
click at [445, 242] on span "Sad Day Support" at bounding box center [394, 240] width 139 height 14
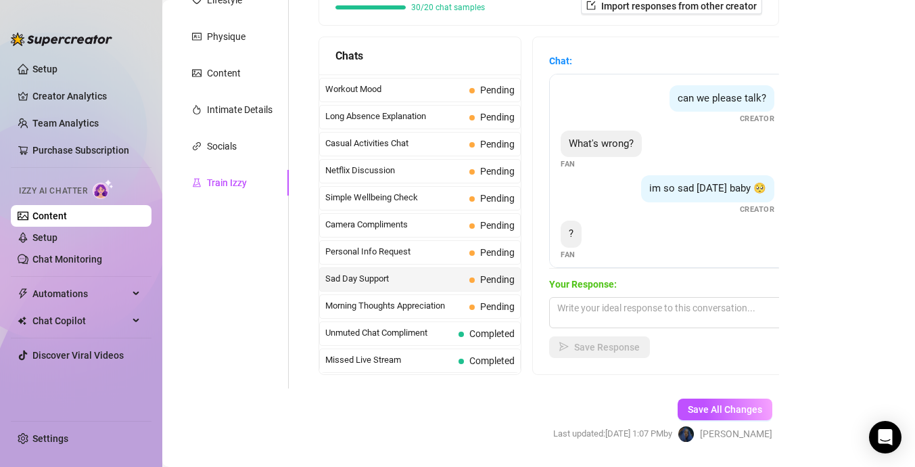
scroll to position [212, 0]
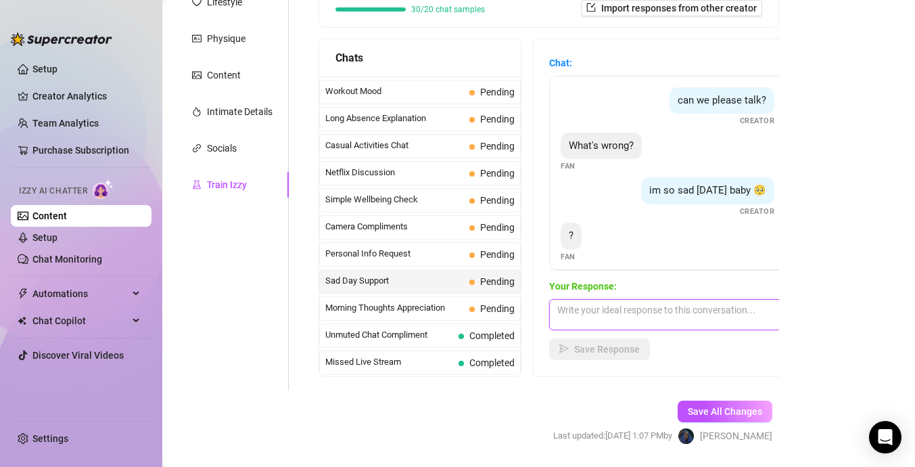
click at [674, 327] on textarea at bounding box center [667, 314] width 237 height 31
type textarea "because i got no tips"
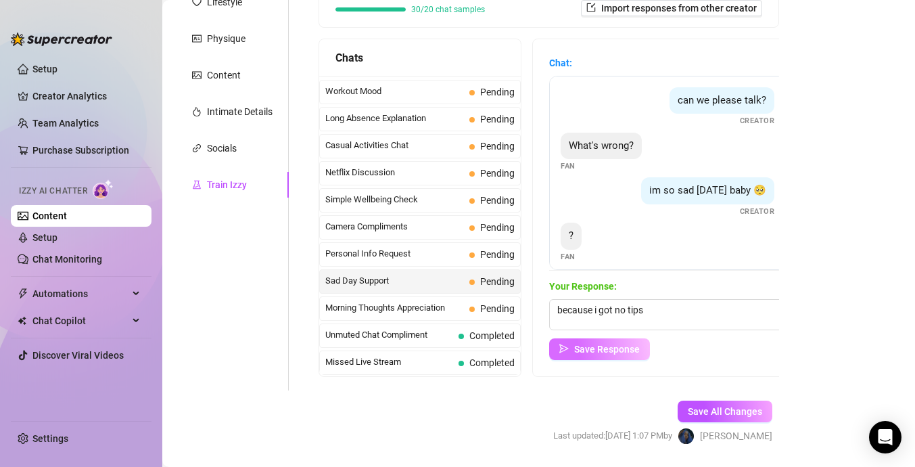
click at [628, 348] on span "Save Response" at bounding box center [607, 349] width 66 height 11
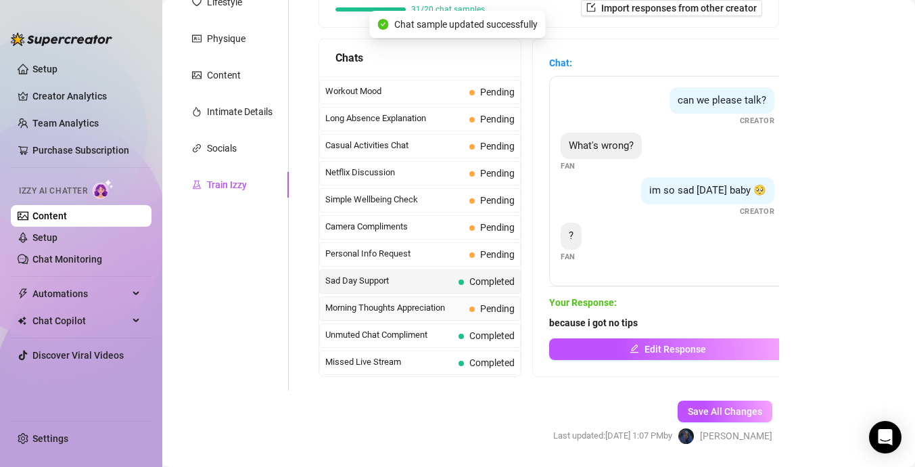
click at [458, 308] on span "Morning Thoughts Appreciation" at bounding box center [394, 308] width 139 height 14
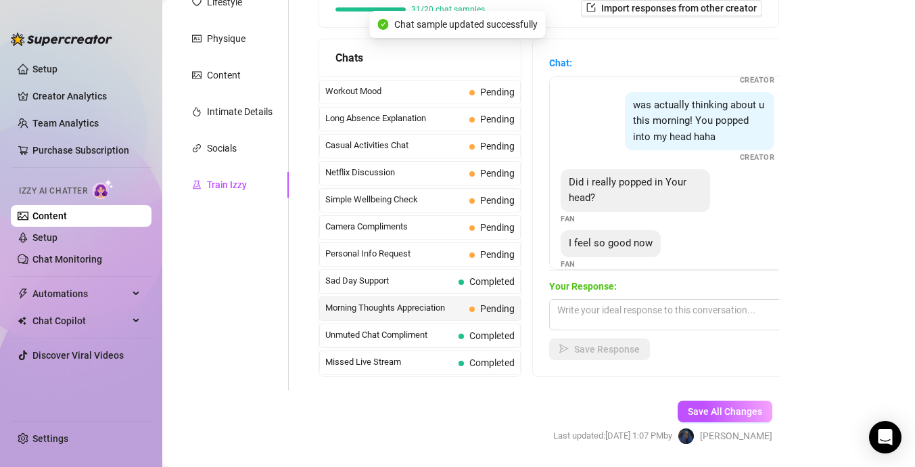
scroll to position [164, 0]
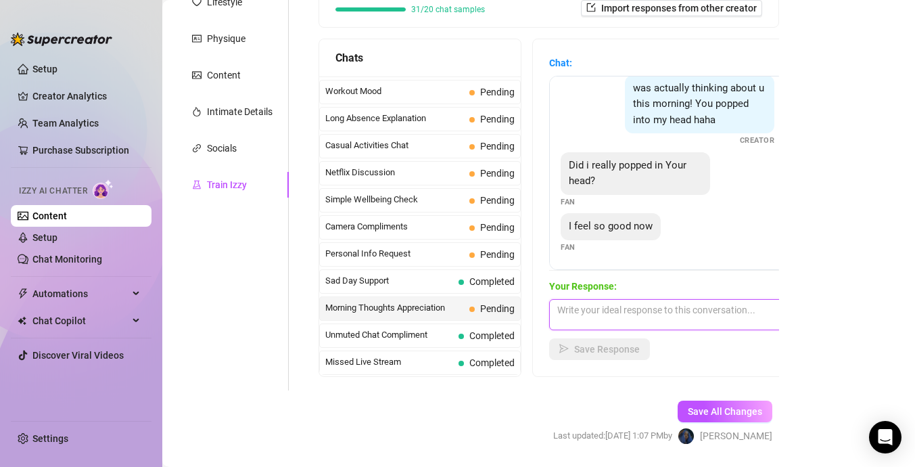
click at [597, 326] on textarea at bounding box center [667, 314] width 237 height 31
type textarea "good babe keep going"
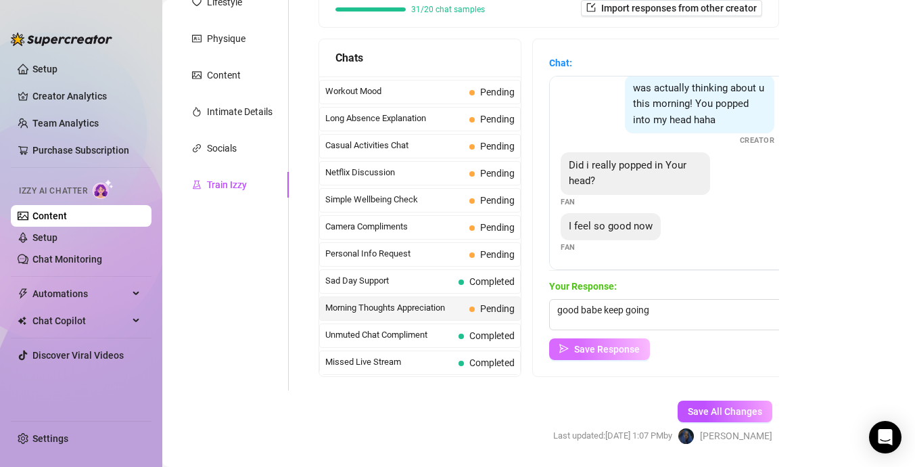
click at [576, 350] on span "Save Response" at bounding box center [607, 349] width 66 height 11
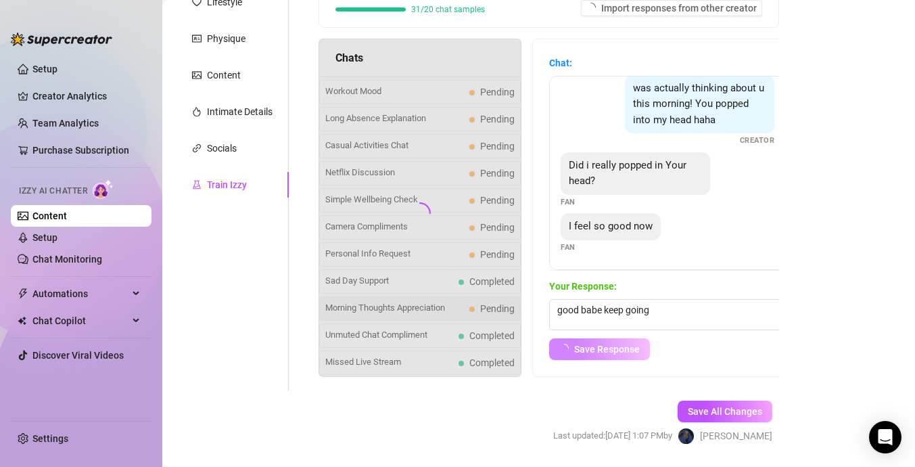
scroll to position [147, 0]
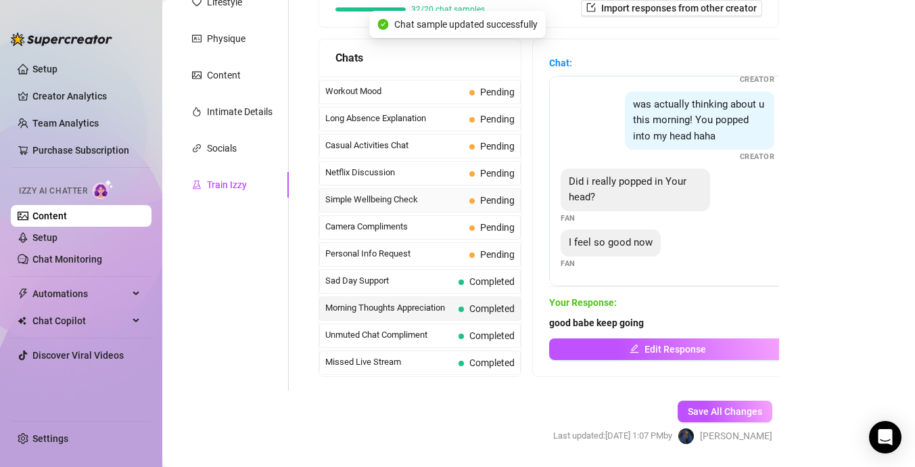
click at [473, 189] on div "Simple Wellbeing Check Pending" at bounding box center [420, 200] width 202 height 24
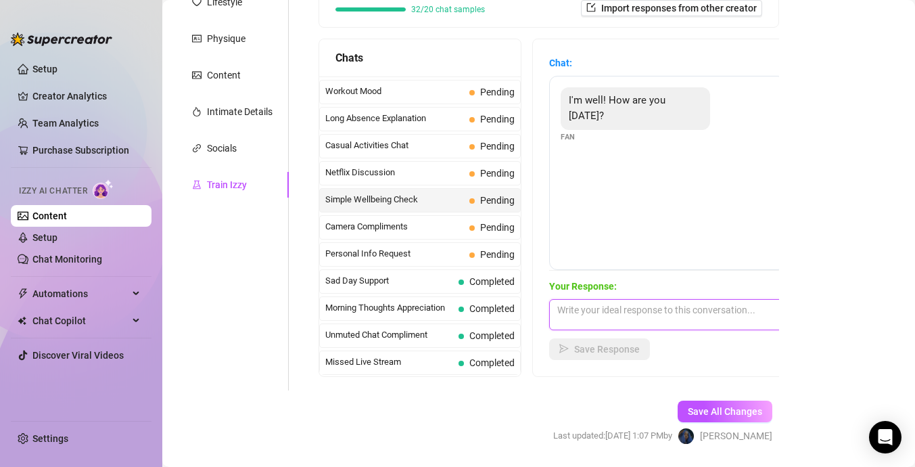
click at [615, 314] on textarea at bounding box center [667, 314] width 237 height 31
type textarea "im okay hbu...."
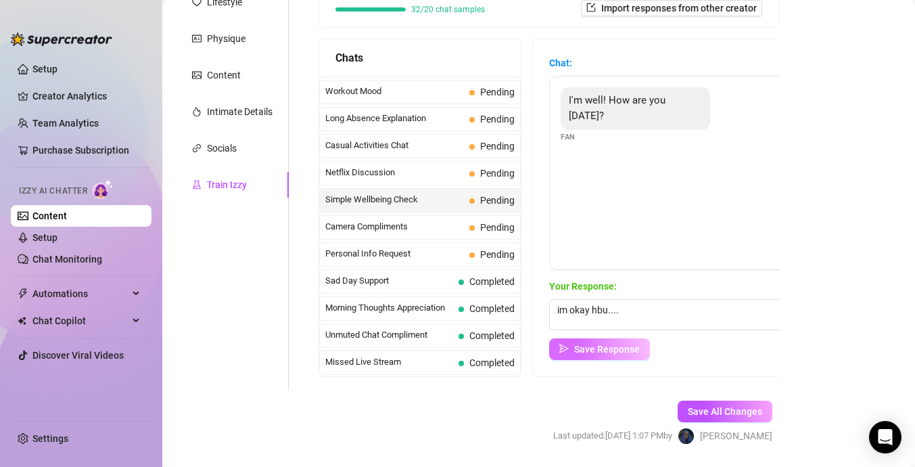
click at [605, 352] on span "Save Response" at bounding box center [607, 349] width 66 height 11
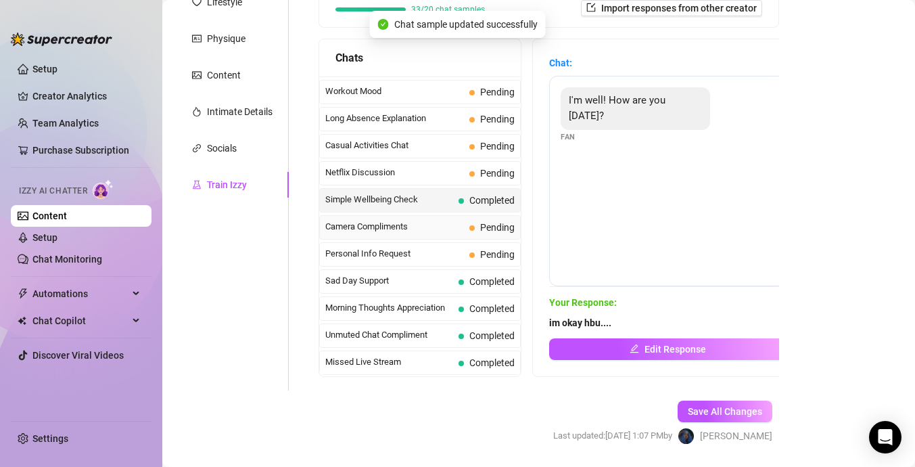
click at [443, 225] on span "Camera Compliments" at bounding box center [394, 227] width 139 height 14
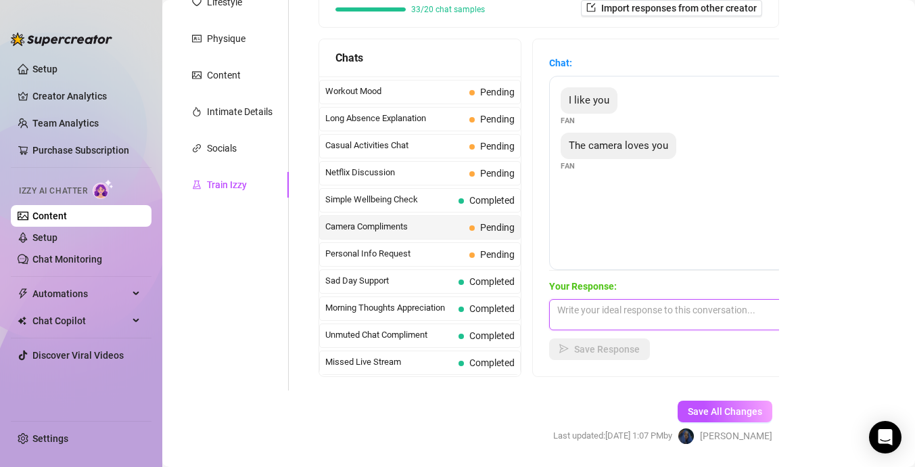
click at [622, 317] on textarea at bounding box center [667, 314] width 237 height 31
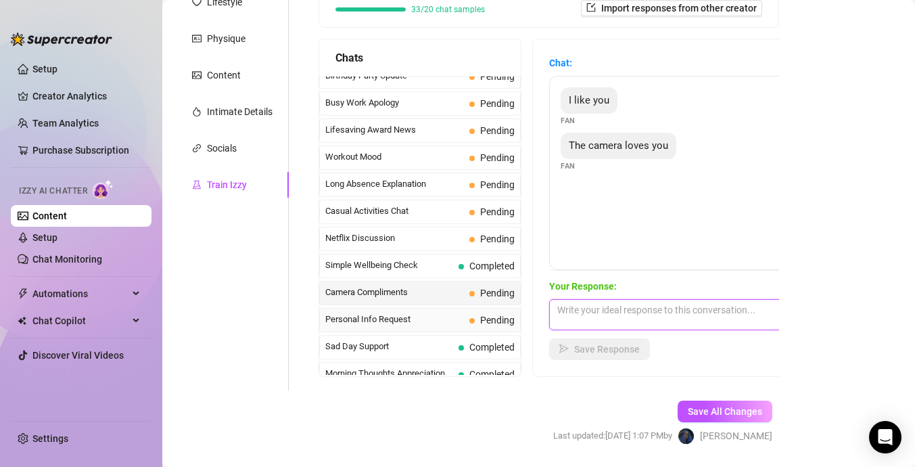
scroll to position [1140, 0]
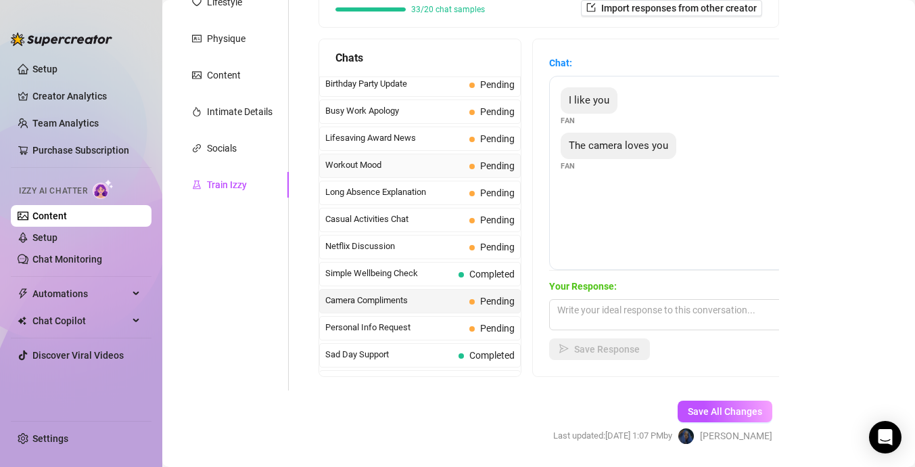
click at [477, 162] on span "Pending" at bounding box center [491, 165] width 45 height 15
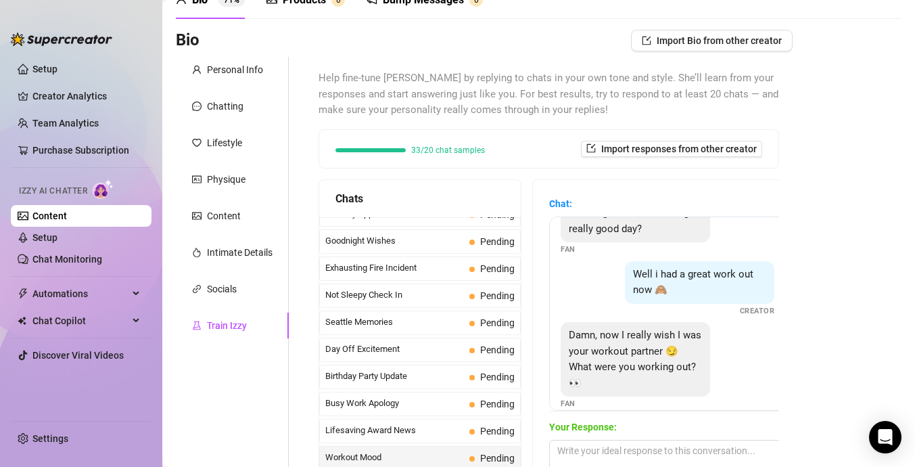
scroll to position [0, 0]
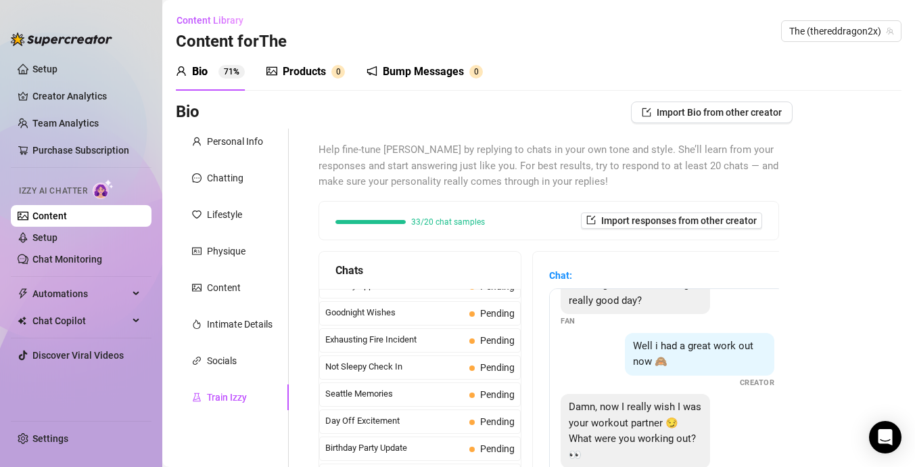
click at [285, 68] on div "Products" at bounding box center [304, 72] width 43 height 16
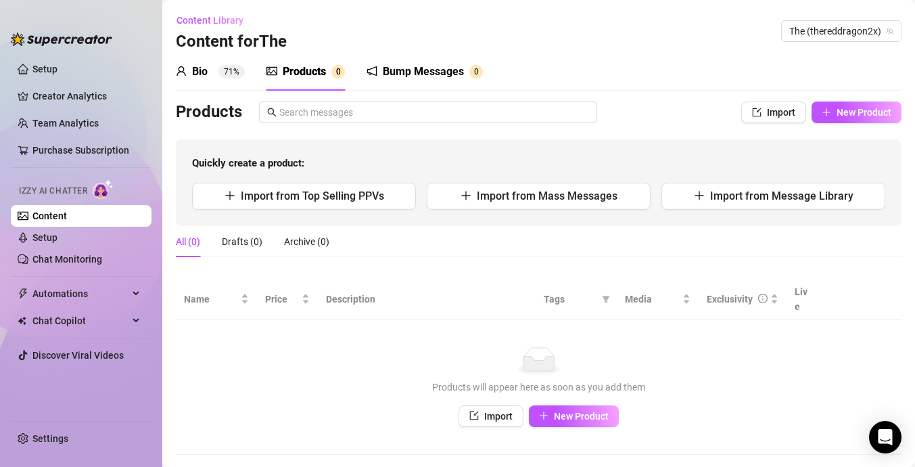
click at [212, 66] on div "Bio 71%" at bounding box center [210, 72] width 69 height 16
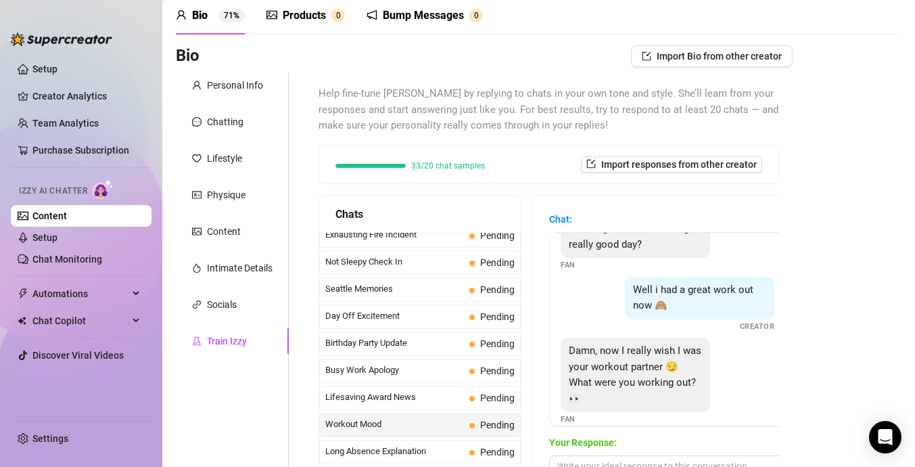
scroll to position [36, 0]
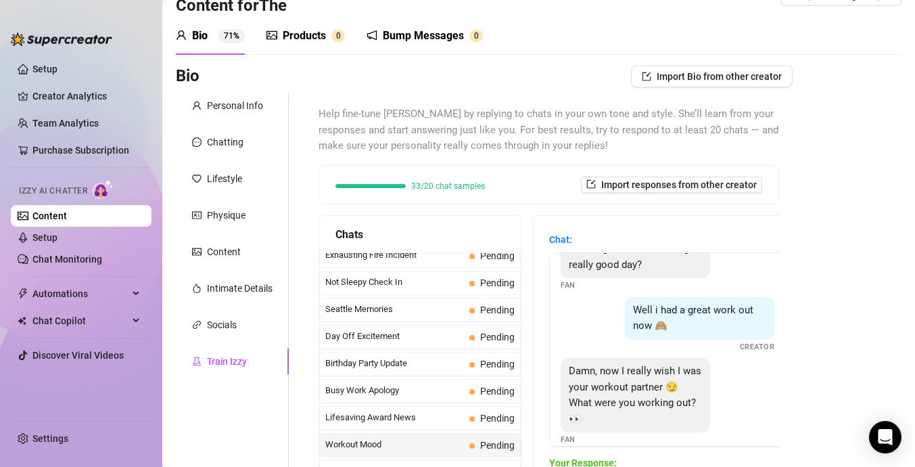
click at [440, 190] on div "33/20 chat samples" at bounding box center [409, 185] width 149 height 13
click at [710, 71] on span "Import Bio from other creator" at bounding box center [719, 76] width 125 height 11
click at [727, 120] on input "search" at bounding box center [706, 114] width 107 height 20
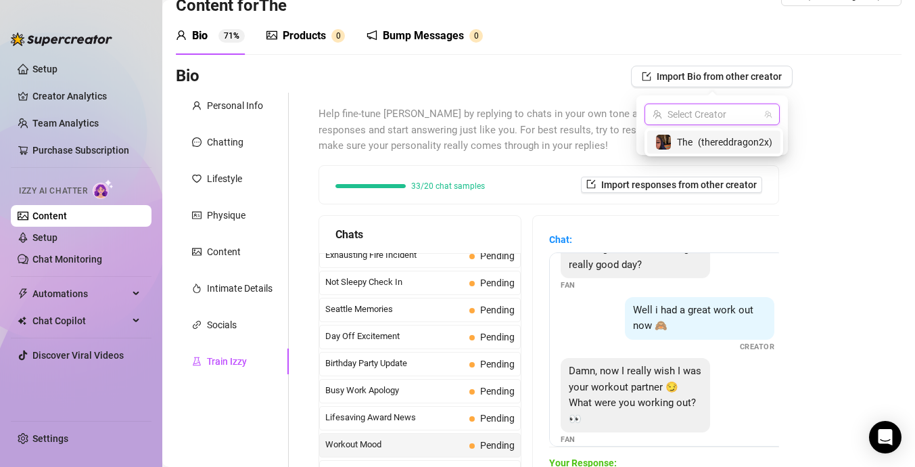
click at [735, 141] on span "( thereddragon2x )" at bounding box center [735, 142] width 74 height 15
click at [753, 140] on span "Import" at bounding box center [761, 138] width 28 height 11
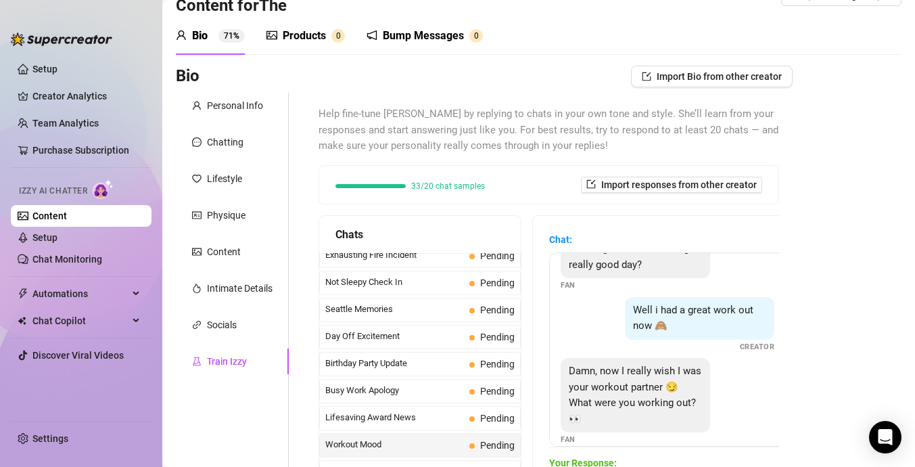
click at [715, 175] on div "33/20 chat samples Import responses from other creator" at bounding box center [548, 185] width 459 height 38
click at [712, 188] on span "Import responses from other creator" at bounding box center [679, 184] width 156 height 11
click at [717, 212] on span "The (thereddragon2x)" at bounding box center [672, 219] width 119 height 20
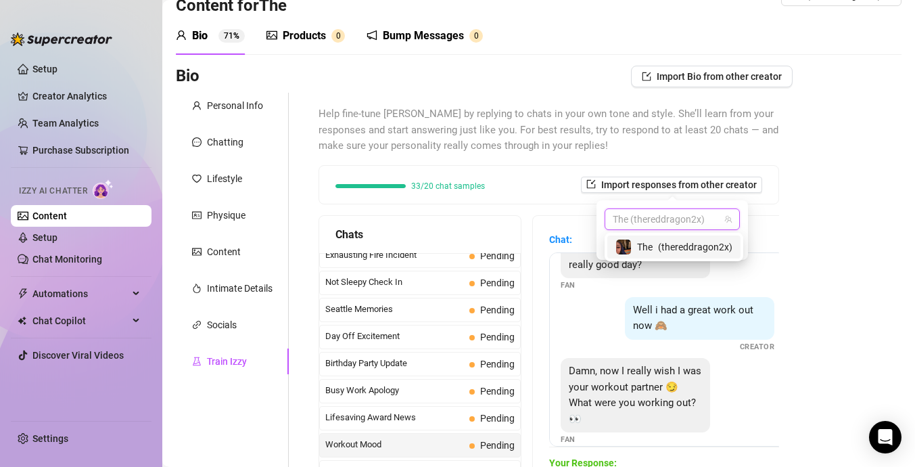
click at [715, 241] on span "( thereddragon2x )" at bounding box center [695, 246] width 74 height 15
click at [716, 241] on span "Import" at bounding box center [721, 243] width 28 height 11
click at [798, 204] on div "Bio Import Bio from other creator Personal Info Chatting Lifestyle Physique Con…" at bounding box center [539, 355] width 726 height 579
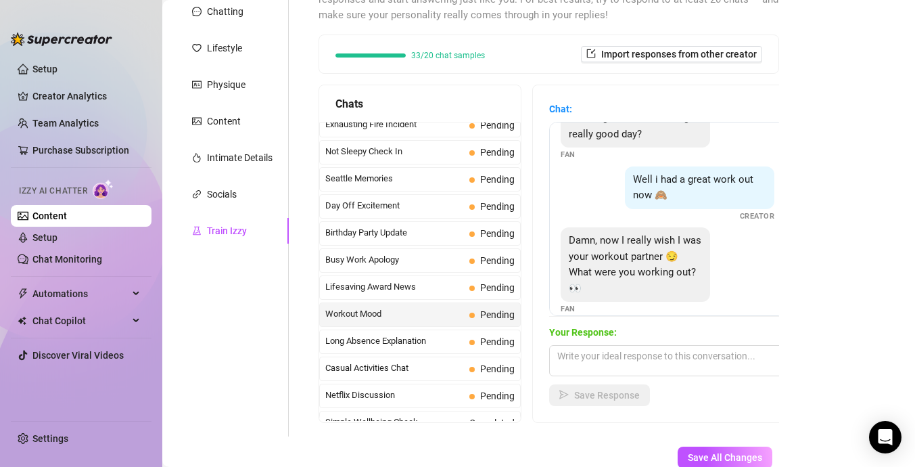
scroll to position [254, 0]
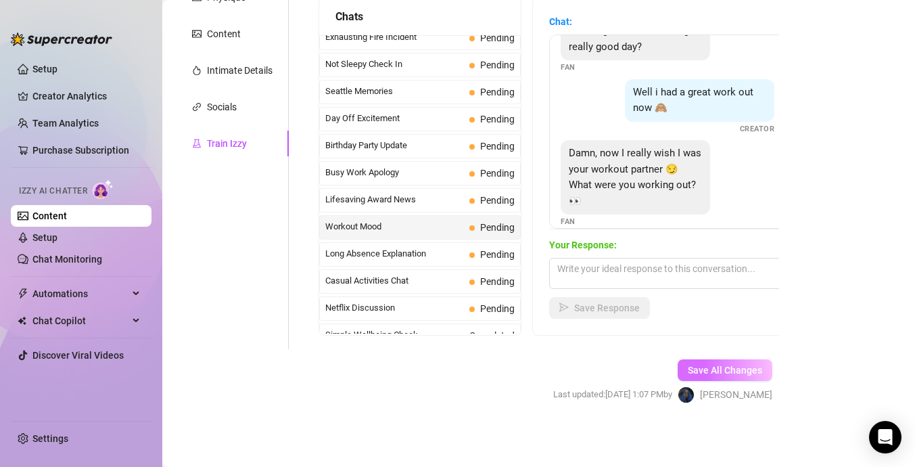
click at [730, 371] on span "Save All Changes" at bounding box center [725, 370] width 74 height 11
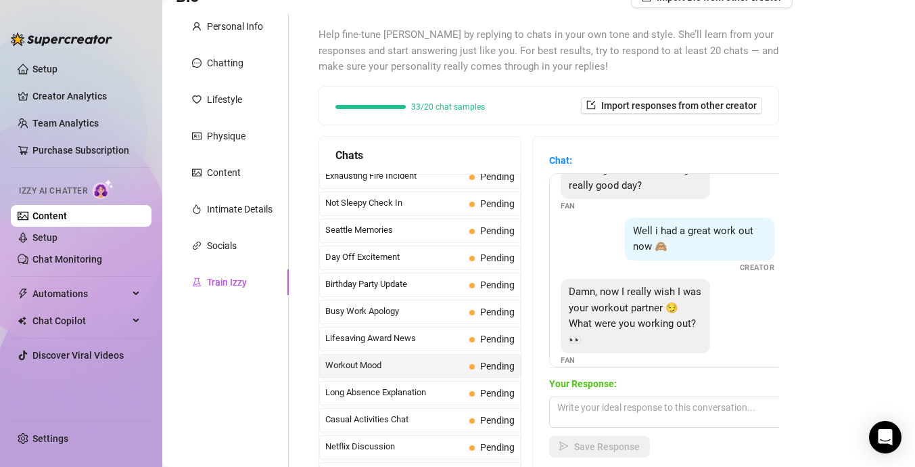
scroll to position [19, 0]
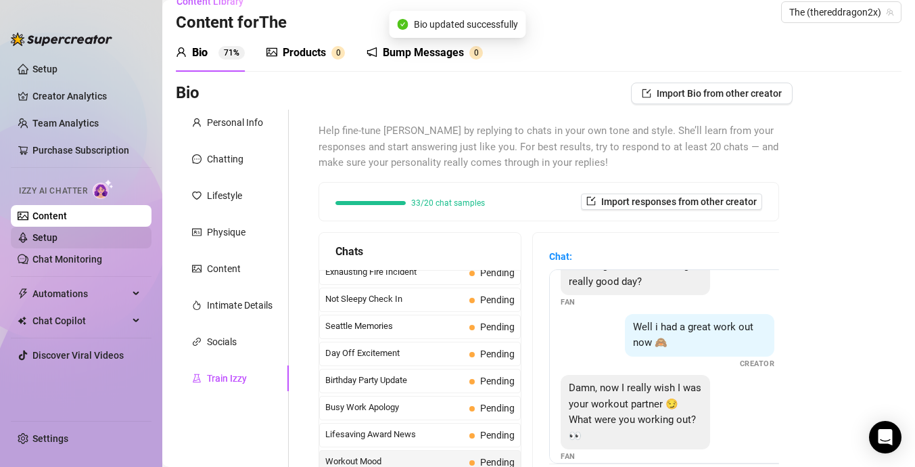
click at [57, 238] on link "Setup" at bounding box center [44, 237] width 25 height 11
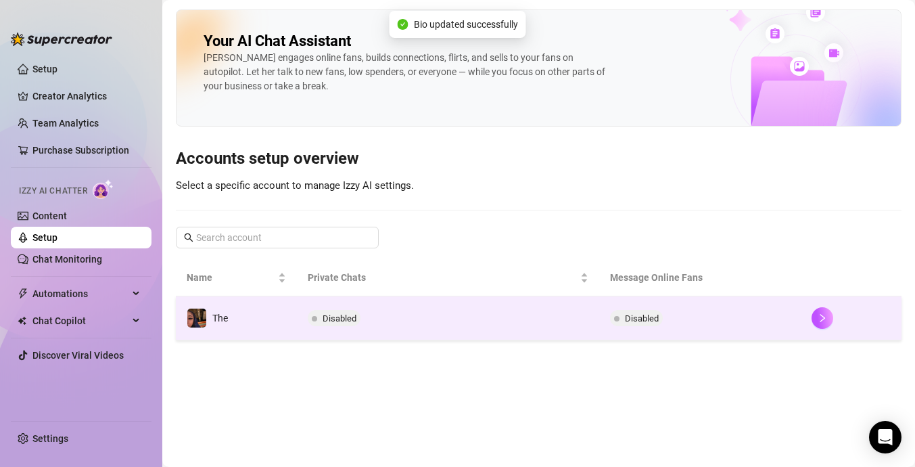
click at [294, 313] on td "The" at bounding box center [236, 318] width 121 height 44
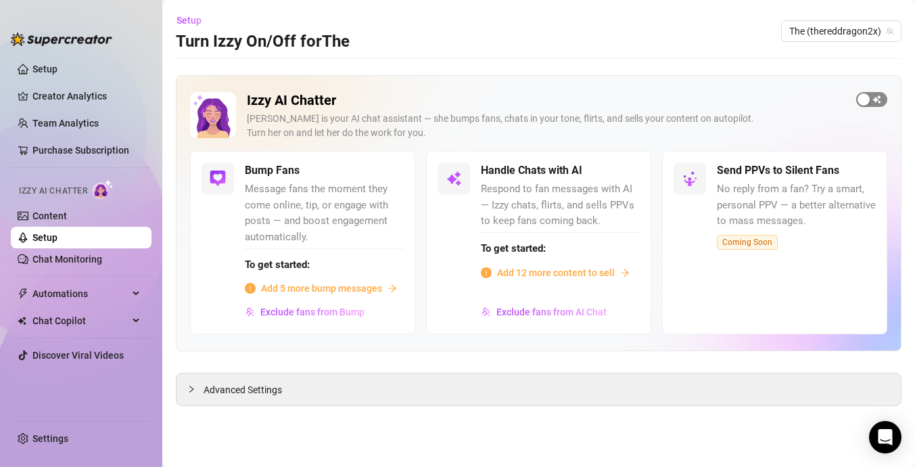
click at [866, 100] on div "button" at bounding box center [864, 99] width 12 height 12
click at [385, 172] on div "button" at bounding box center [381, 170] width 12 height 12
click at [387, 177] on span "button" at bounding box center [389, 170] width 30 height 15
click at [321, 287] on span "Add 5 more bump messages" at bounding box center [321, 288] width 121 height 15
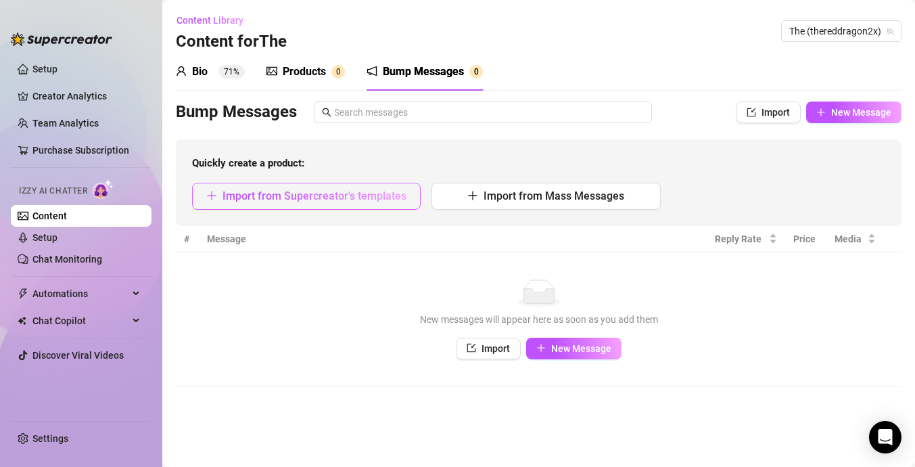
click at [324, 197] on span "Import from Supercreator's templates" at bounding box center [315, 195] width 184 height 13
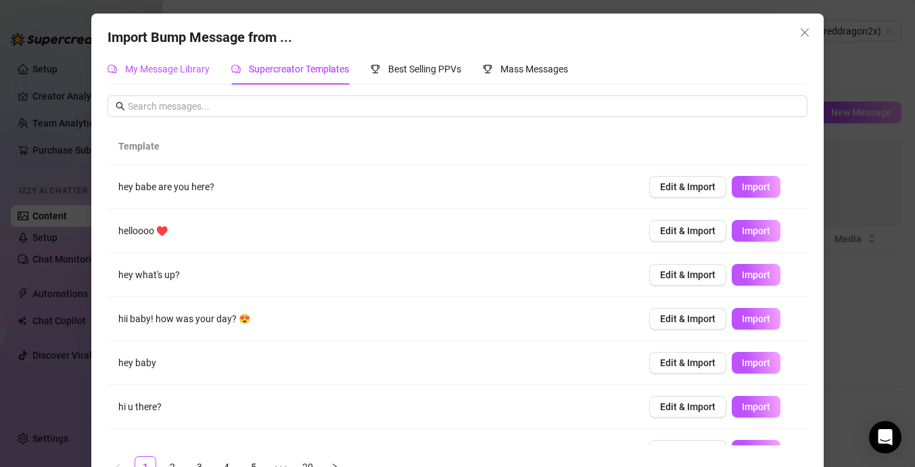
click at [193, 72] on span "My Message Library" at bounding box center [167, 69] width 85 height 11
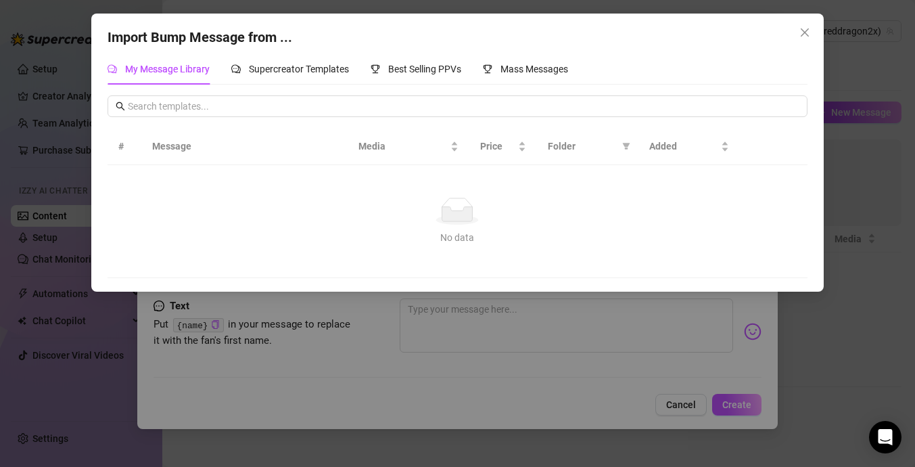
click at [317, 155] on th "Message" at bounding box center [244, 146] width 206 height 37
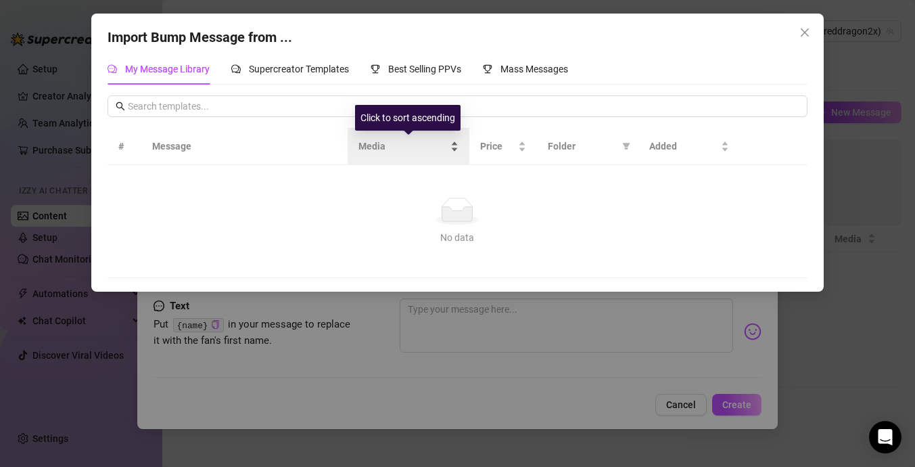
click at [402, 139] on div "Media" at bounding box center [408, 146] width 100 height 15
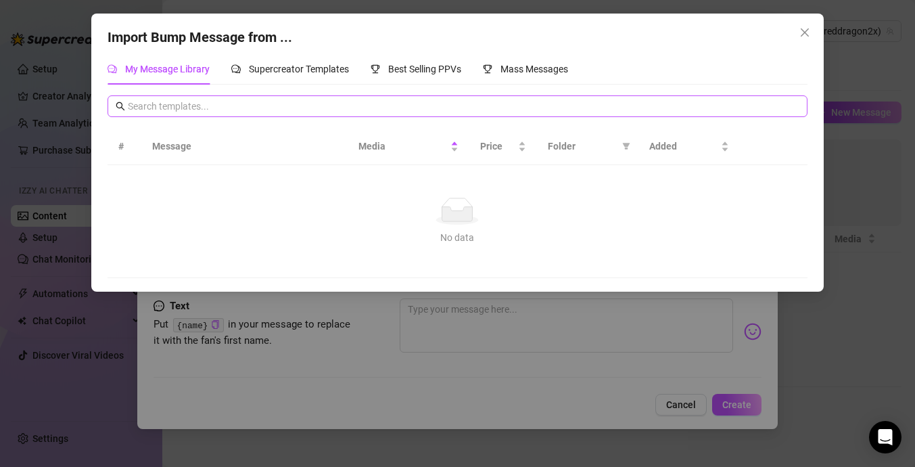
click at [454, 97] on span at bounding box center [457, 106] width 699 height 22
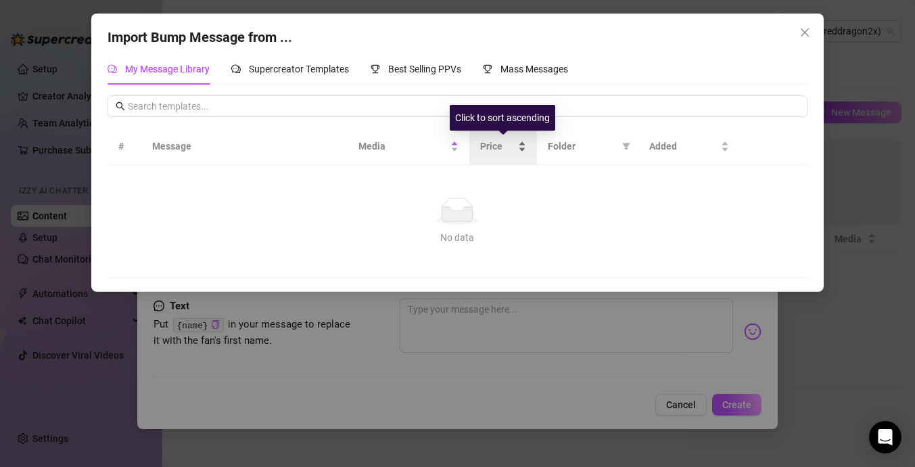
click at [503, 139] on div "Price" at bounding box center [503, 146] width 46 height 15
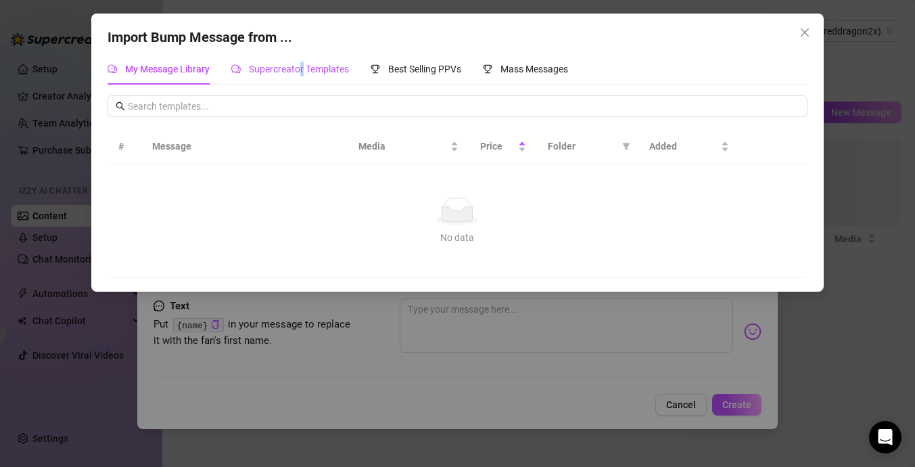
click at [302, 69] on span "Supercreator Templates" at bounding box center [299, 69] width 100 height 11
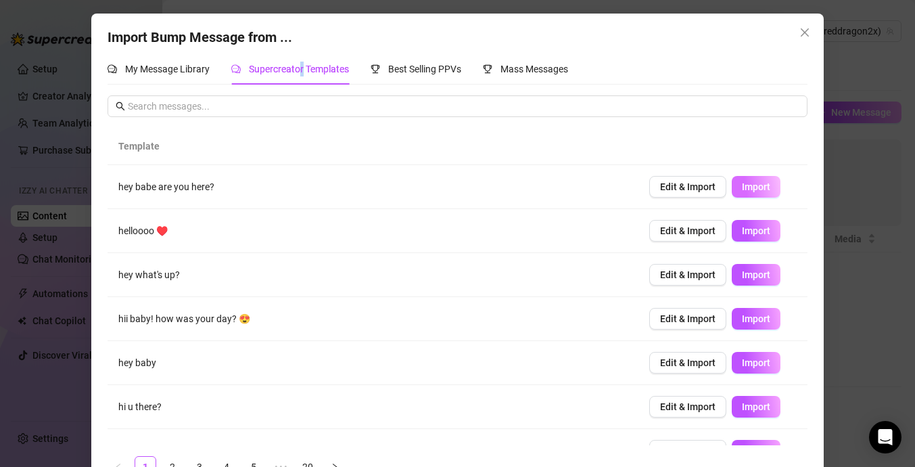
click at [753, 194] on button "Import" at bounding box center [756, 187] width 49 height 22
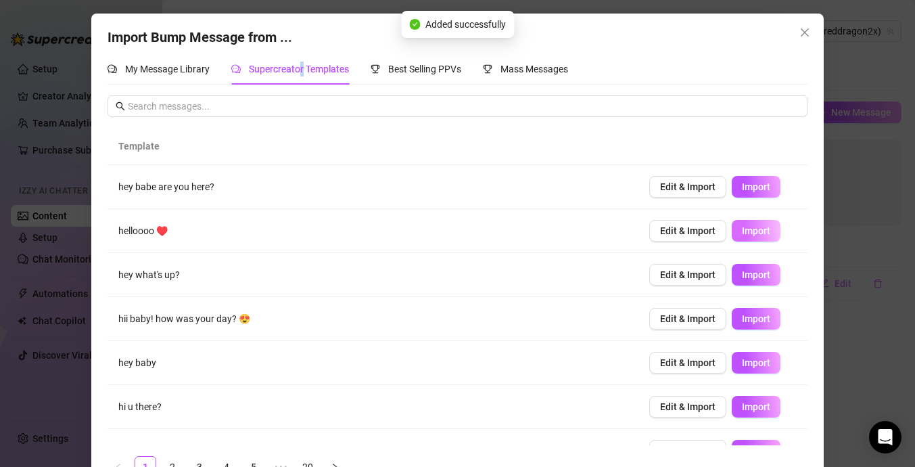
click at [765, 225] on span "Import" at bounding box center [756, 230] width 28 height 11
click at [768, 271] on span "Import" at bounding box center [756, 274] width 28 height 11
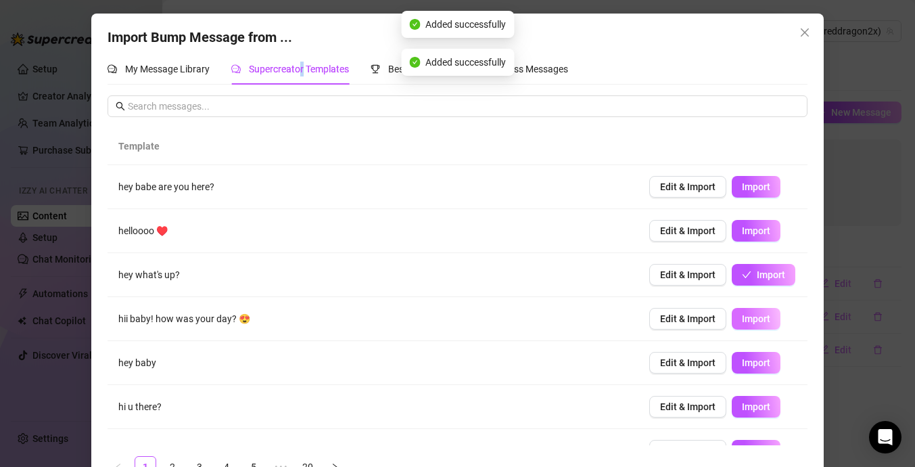
click at [766, 321] on span "Import" at bounding box center [756, 318] width 28 height 11
click at [763, 355] on button "Import" at bounding box center [756, 363] width 49 height 22
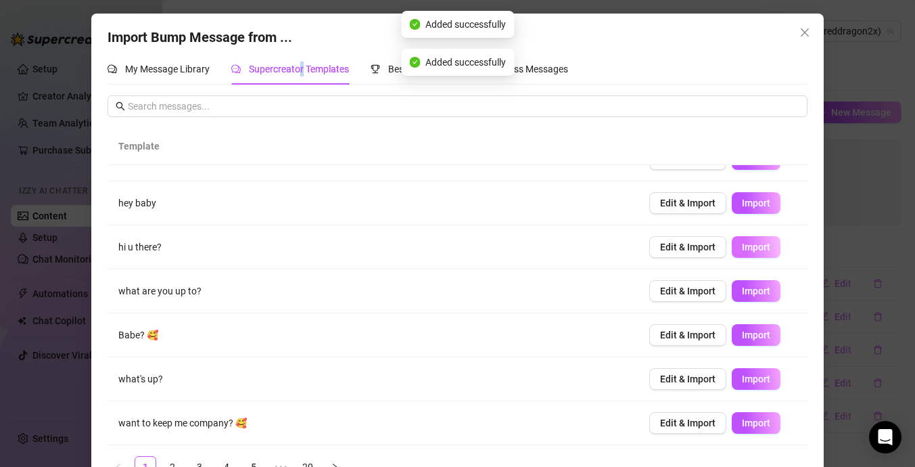
click at [755, 246] on span "Import" at bounding box center [756, 246] width 28 height 11
click at [756, 292] on span "Import" at bounding box center [756, 290] width 28 height 11
click at [761, 331] on span "Import" at bounding box center [756, 334] width 28 height 11
type textarea "Babe? 🥰"
type input "0"
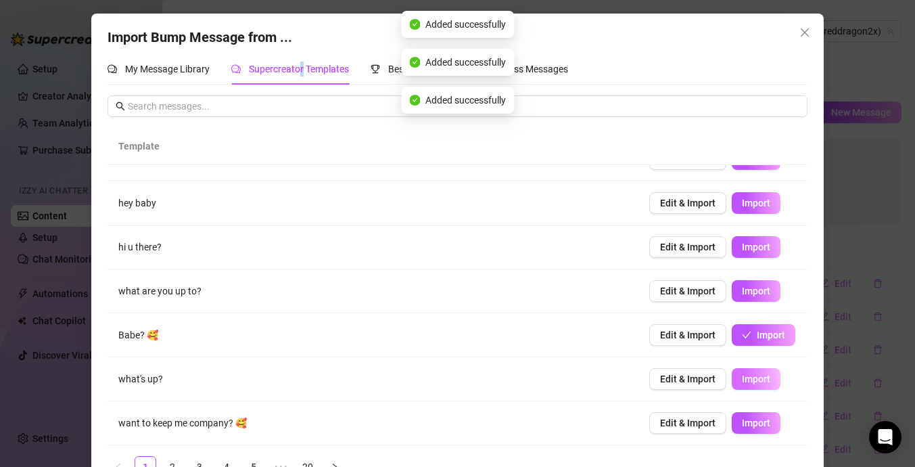
click at [762, 381] on span "Import" at bounding box center [756, 378] width 28 height 11
click at [766, 424] on span "Import" at bounding box center [756, 422] width 28 height 11
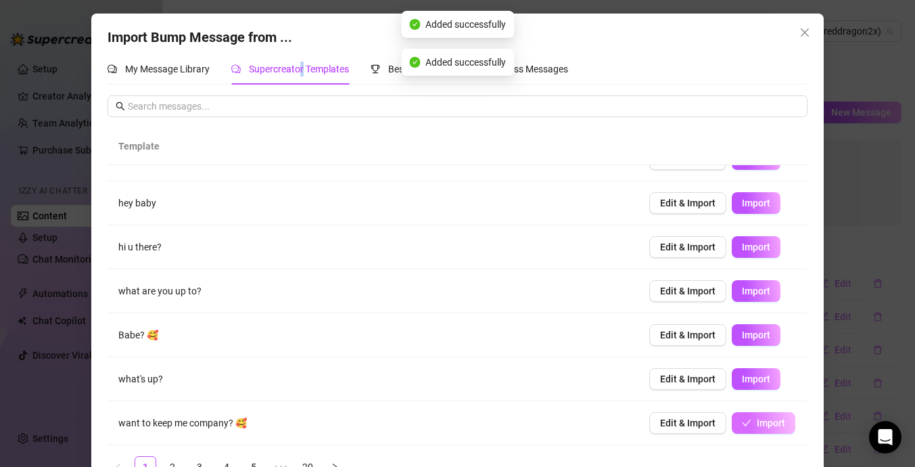
scroll to position [35, 0]
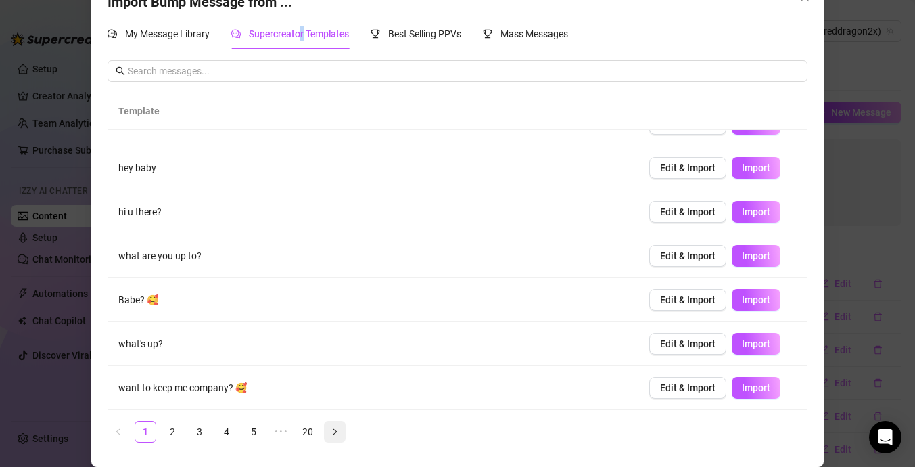
click at [330, 434] on button "button" at bounding box center [335, 432] width 22 height 22
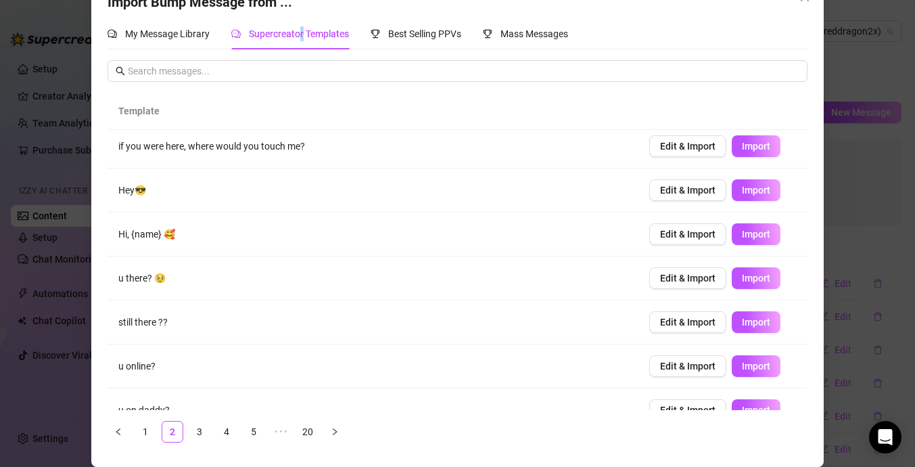
scroll to position [0, 0]
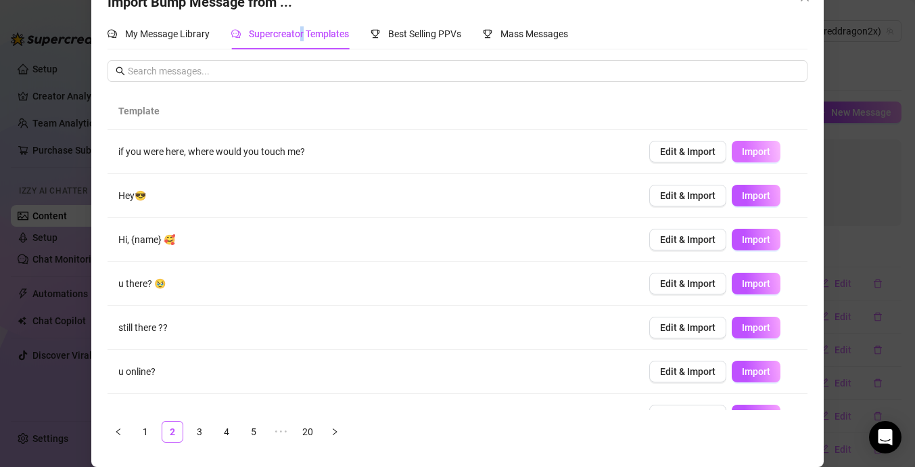
click at [747, 156] on span "Import" at bounding box center [756, 151] width 28 height 11
click at [759, 197] on span "Import" at bounding box center [756, 195] width 28 height 11
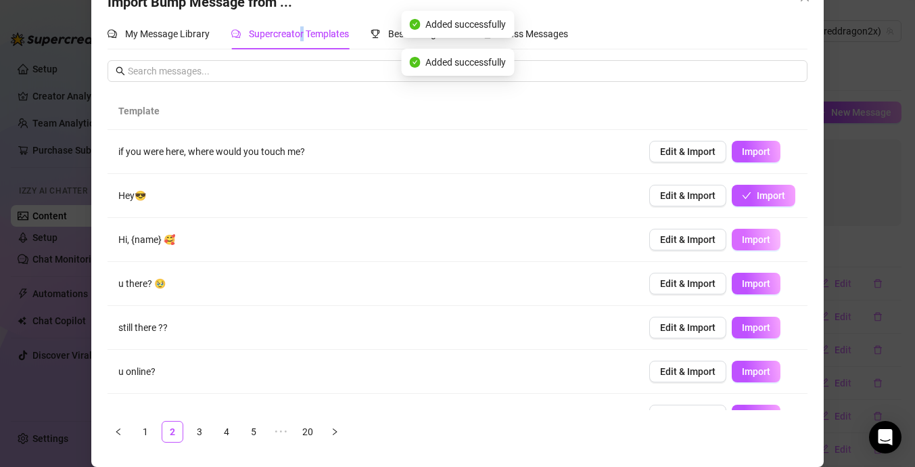
click at [769, 239] on span "Import" at bounding box center [756, 239] width 28 height 11
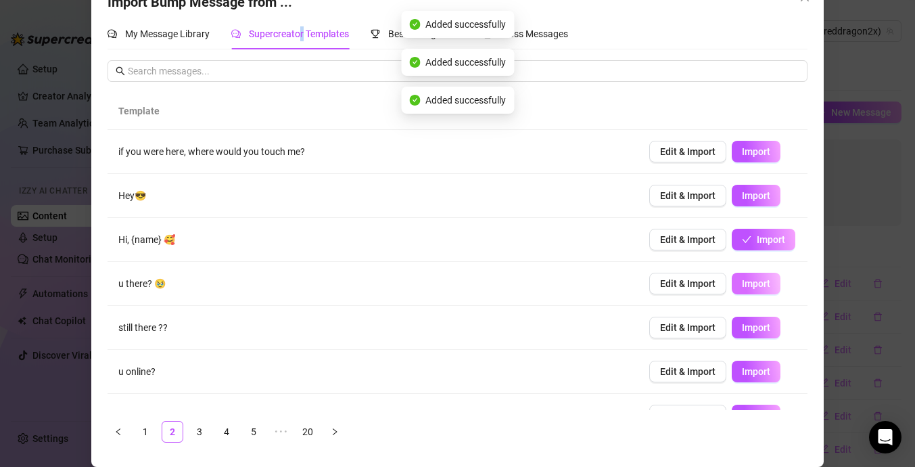
click at [772, 285] on button "Import" at bounding box center [756, 284] width 49 height 22
click at [771, 327] on button "Import" at bounding box center [756, 328] width 49 height 22
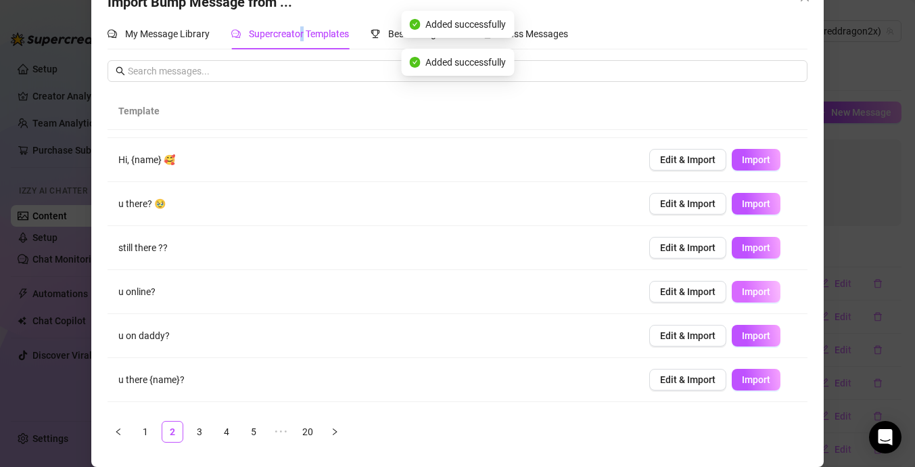
scroll to position [89, 0]
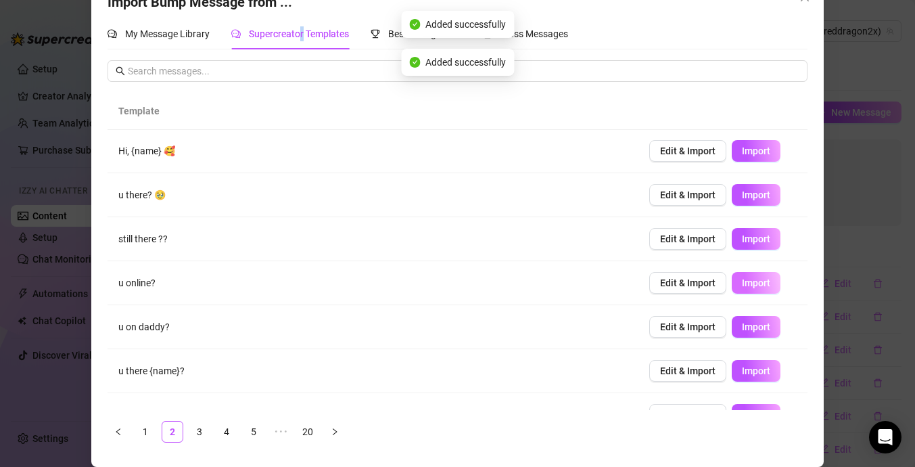
click at [762, 280] on span "Import" at bounding box center [756, 282] width 28 height 11
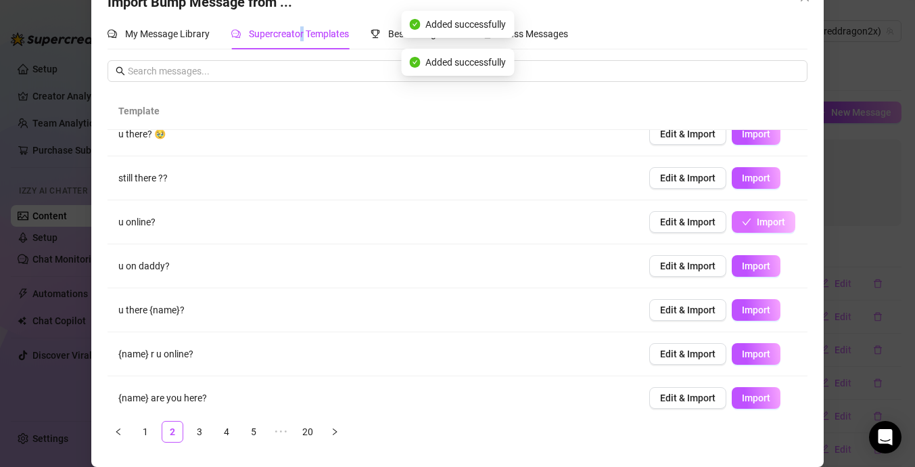
scroll to position [160, 0]
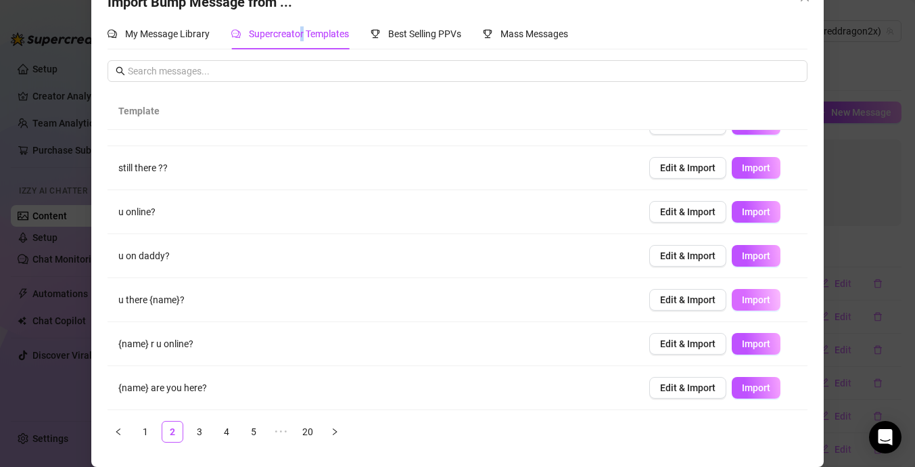
click at [765, 305] on button "Import" at bounding box center [756, 300] width 49 height 22
click at [766, 344] on span "Import" at bounding box center [756, 343] width 28 height 11
click at [747, 394] on button "Import" at bounding box center [756, 388] width 49 height 22
click at [331, 429] on icon "right" at bounding box center [335, 431] width 8 height 8
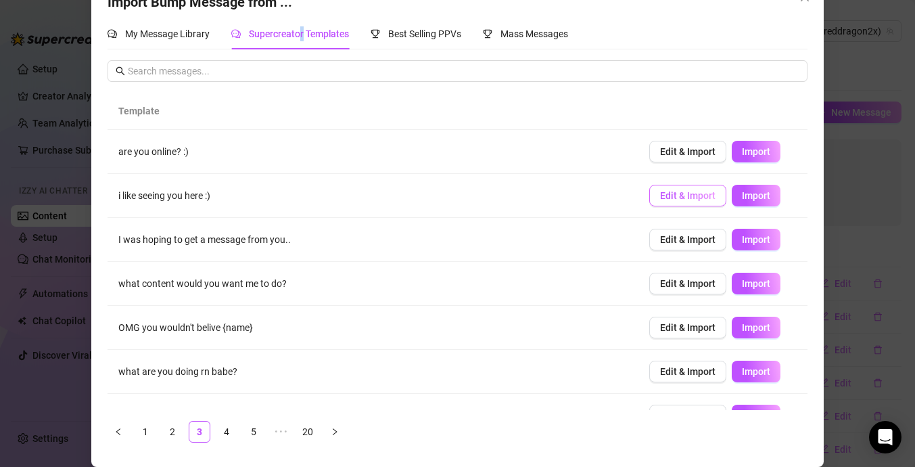
scroll to position [45, 0]
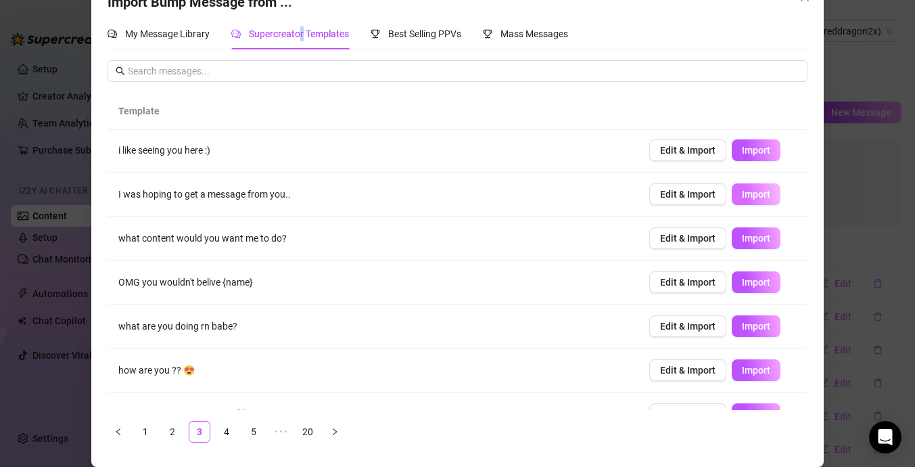
click at [766, 191] on span "Import" at bounding box center [756, 194] width 28 height 11
click at [770, 236] on button "Import" at bounding box center [756, 238] width 49 height 22
click at [762, 288] on button "Import" at bounding box center [756, 282] width 49 height 22
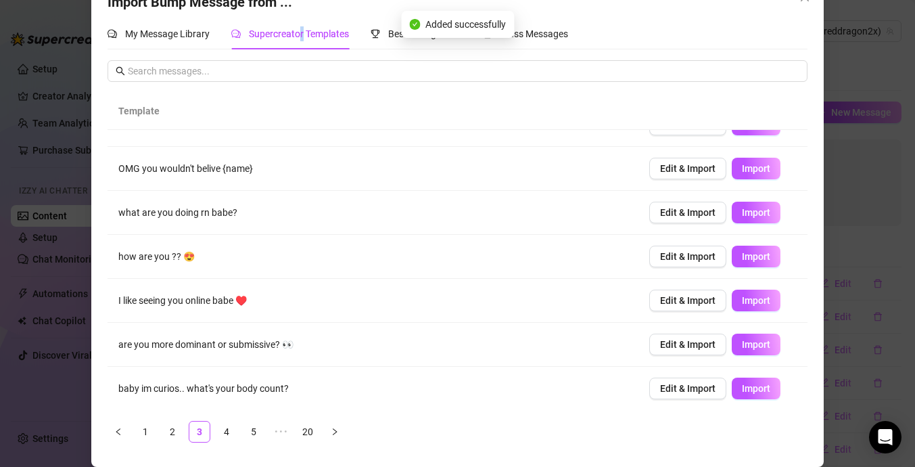
scroll to position [160, 0]
click at [750, 298] on span "Import" at bounding box center [756, 299] width 28 height 11
click at [762, 350] on button "Import" at bounding box center [756, 344] width 49 height 22
click at [764, 388] on span "Import" at bounding box center [756, 387] width 28 height 11
click at [755, 171] on span "Import" at bounding box center [756, 167] width 28 height 11
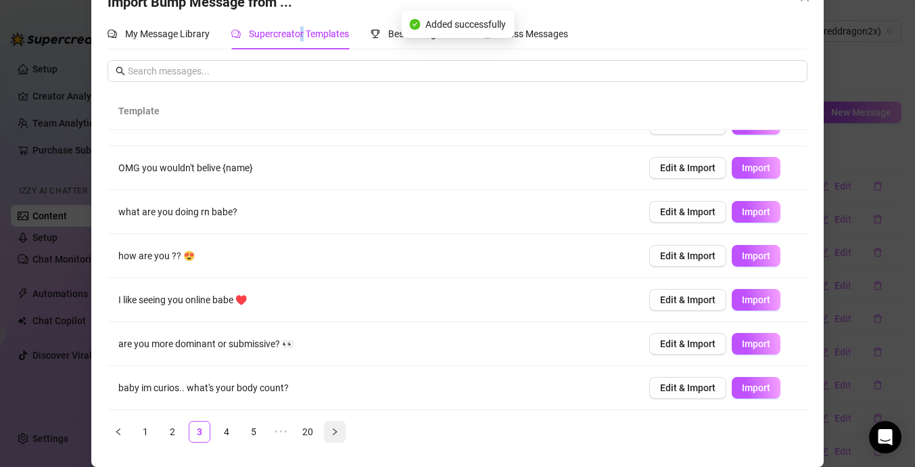
click at [339, 434] on button "button" at bounding box center [335, 432] width 22 height 22
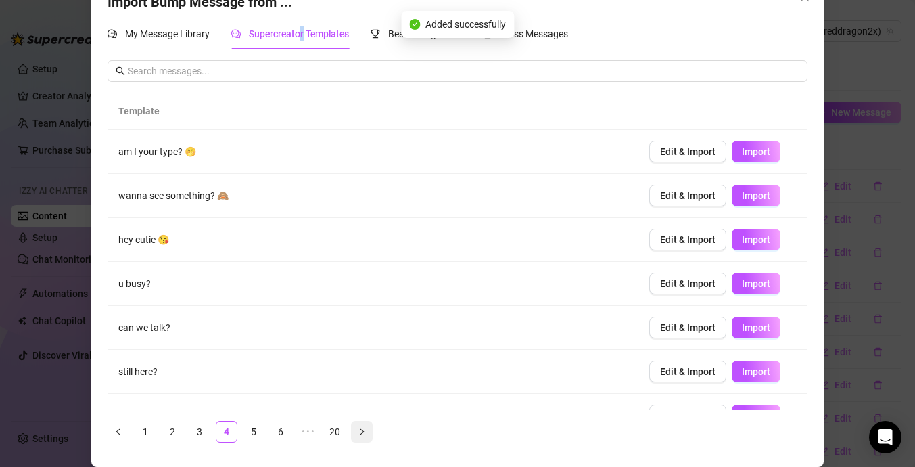
scroll to position [0, 0]
click at [753, 157] on button "Import" at bounding box center [756, 152] width 49 height 22
click at [768, 197] on span "Import" at bounding box center [756, 195] width 28 height 11
click at [765, 237] on span "Import" at bounding box center [756, 239] width 28 height 11
type textarea "hey cutie 😘"
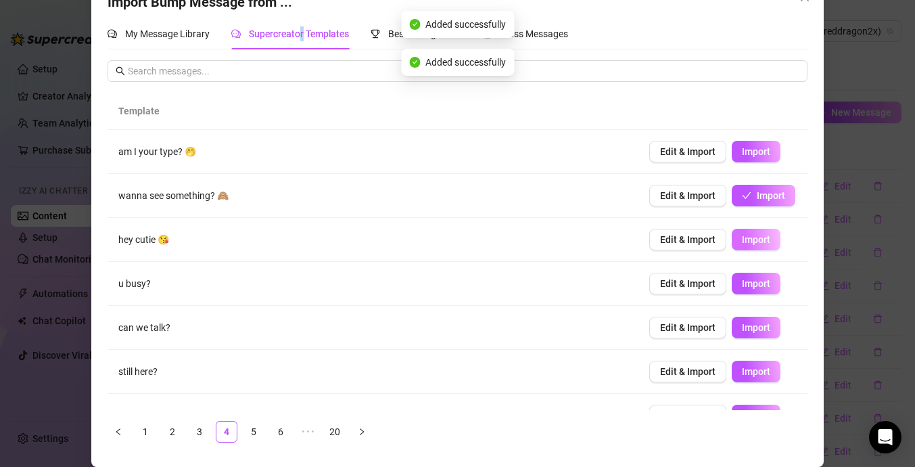
type input "0"
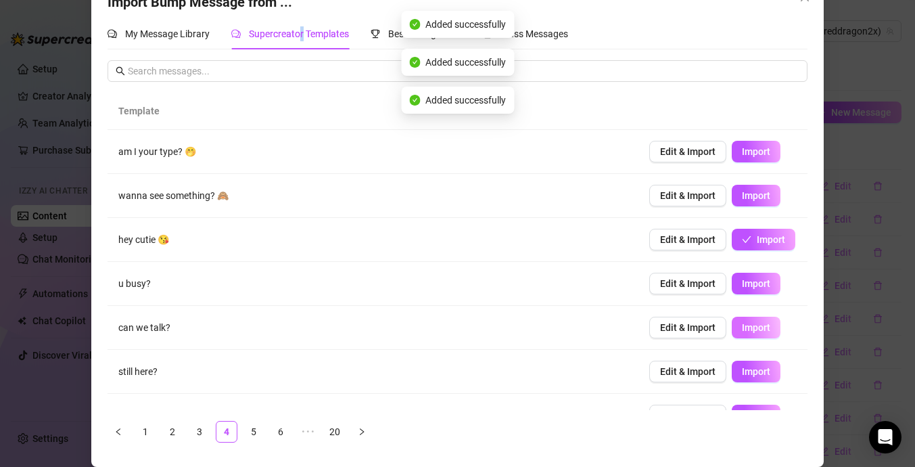
click at [772, 322] on button "Import" at bounding box center [756, 328] width 49 height 22
click at [756, 279] on span "Import" at bounding box center [756, 283] width 28 height 11
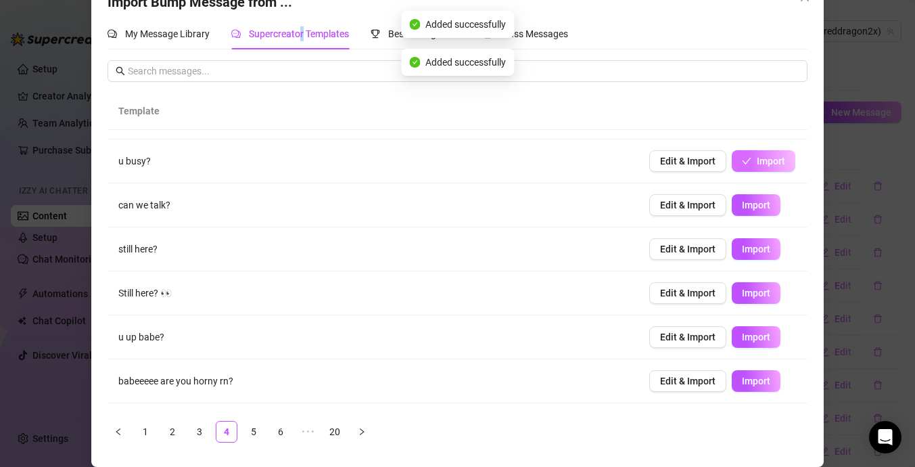
scroll to position [129, 0]
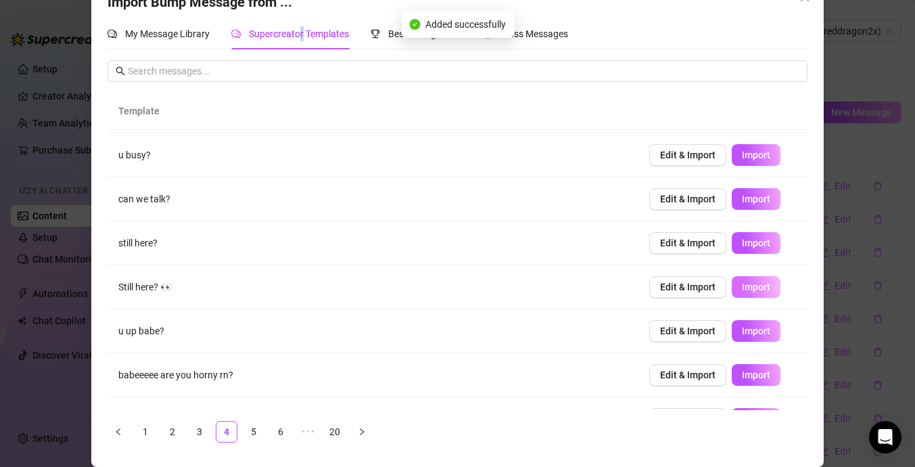
click at [756, 282] on span "Import" at bounding box center [756, 286] width 28 height 11
click at [772, 334] on button "Import" at bounding box center [756, 331] width 49 height 22
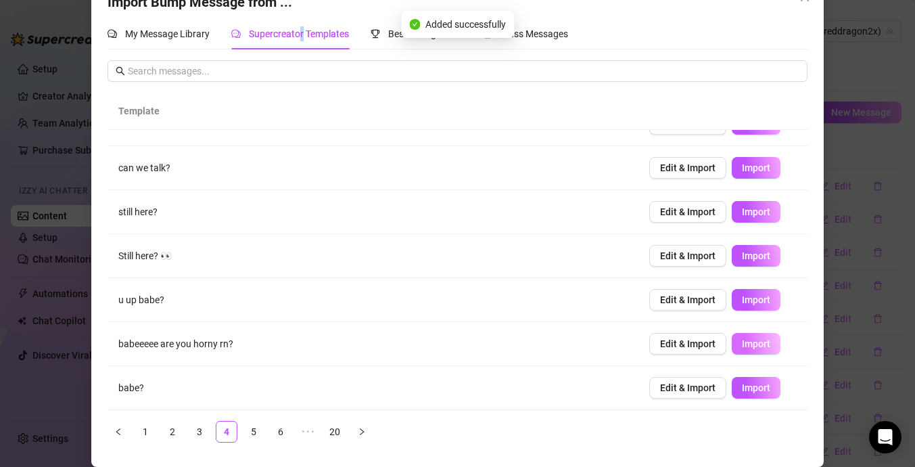
click at [758, 348] on span "Import" at bounding box center [756, 343] width 28 height 11
click at [363, 428] on icon "right" at bounding box center [362, 431] width 8 height 8
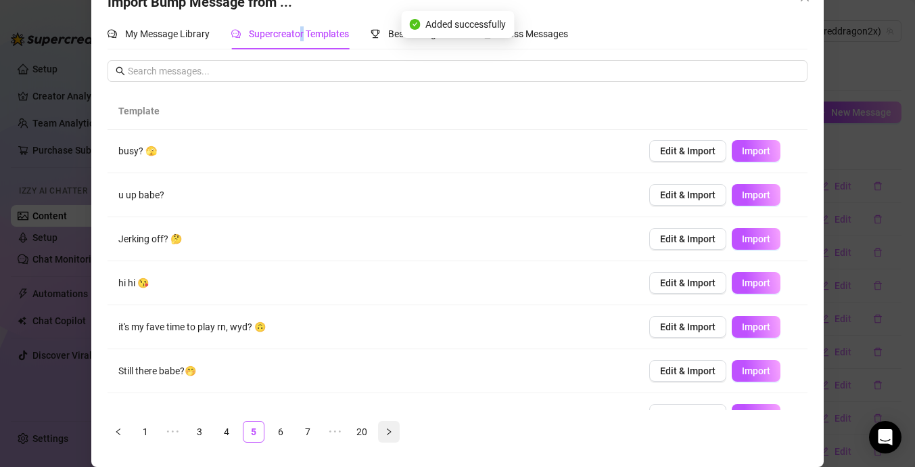
scroll to position [0, 0]
click at [765, 367] on span "Import" at bounding box center [756, 371] width 28 height 11
click at [758, 243] on span "Import" at bounding box center [756, 239] width 28 height 11
click at [745, 292] on button "Import" at bounding box center [756, 284] width 49 height 22
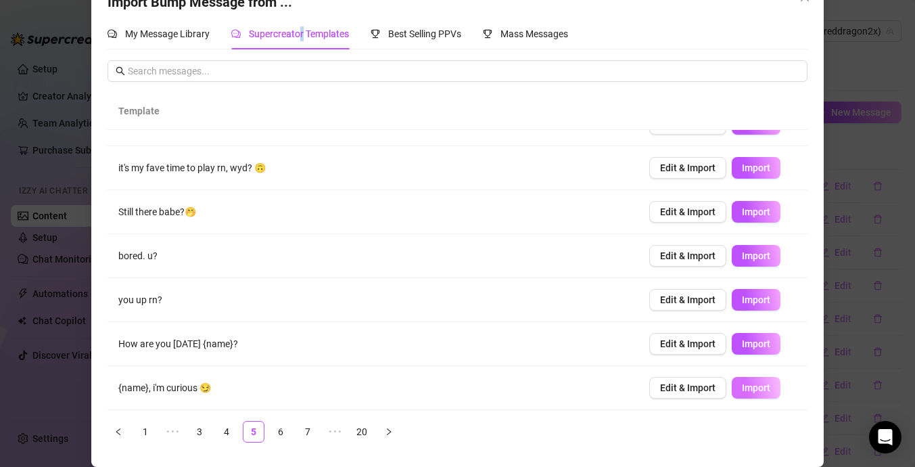
click at [755, 381] on button "Import" at bounding box center [756, 388] width 49 height 22
click at [749, 294] on span "Import" at bounding box center [756, 299] width 28 height 11
click at [394, 431] on button "button" at bounding box center [389, 432] width 22 height 22
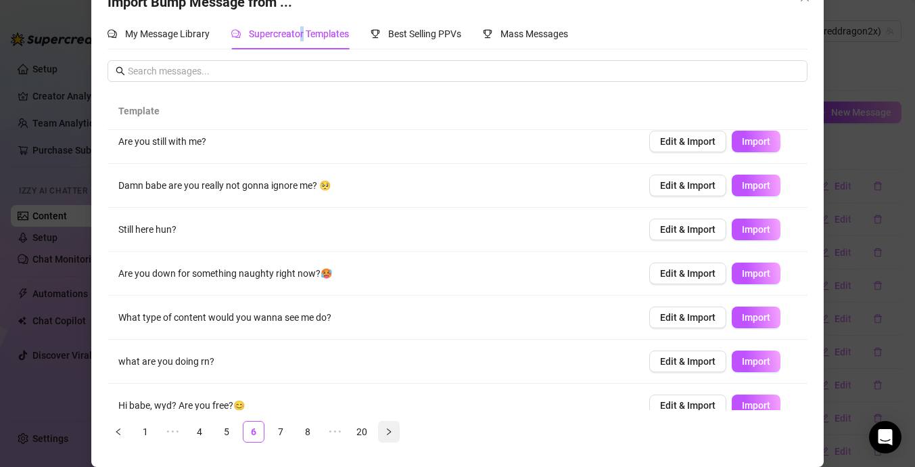
scroll to position [0, 0]
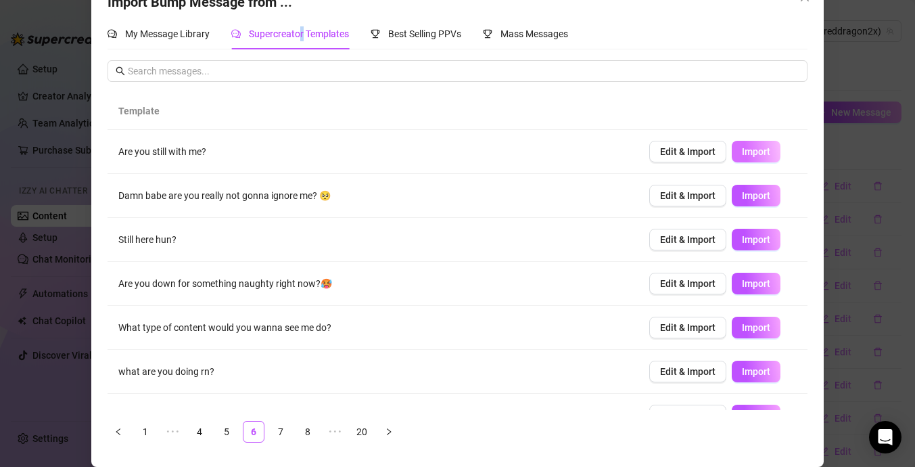
click at [757, 156] on span "Import" at bounding box center [756, 151] width 28 height 11
click at [762, 186] on button "Import" at bounding box center [756, 196] width 49 height 22
click at [762, 241] on span "Import" at bounding box center [756, 239] width 28 height 11
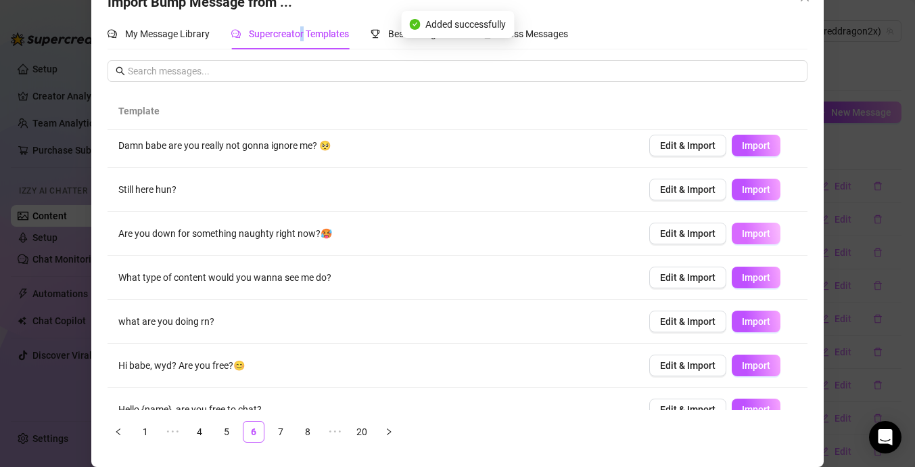
scroll to position [114, 0]
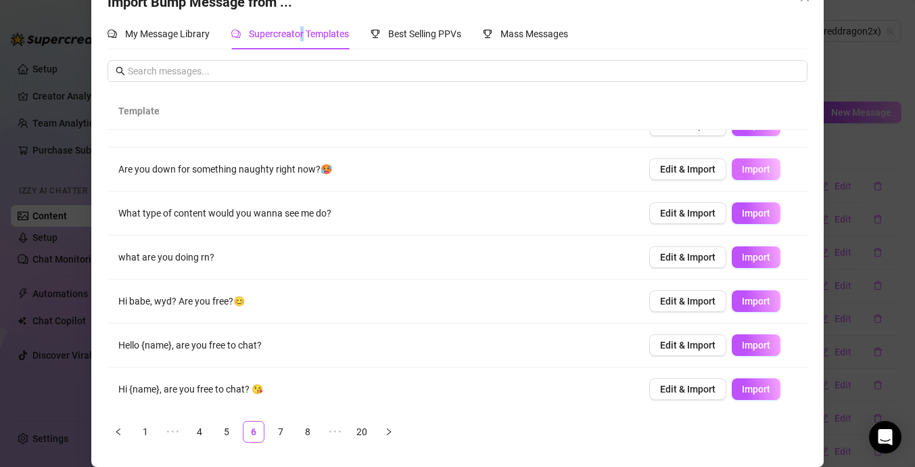
click at [748, 170] on span "Import" at bounding box center [756, 169] width 28 height 11
click at [766, 216] on span "Import" at bounding box center [756, 213] width 28 height 11
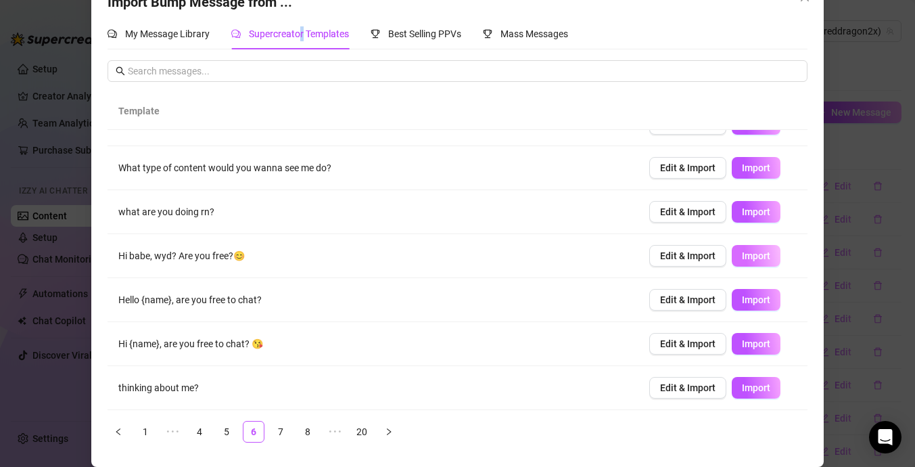
click at [763, 254] on span "Import" at bounding box center [756, 255] width 28 height 11
click at [756, 299] on span "Import" at bounding box center [756, 299] width 28 height 11
click at [754, 333] on button "Import" at bounding box center [756, 344] width 49 height 22
click at [393, 425] on button "button" at bounding box center [389, 432] width 22 height 22
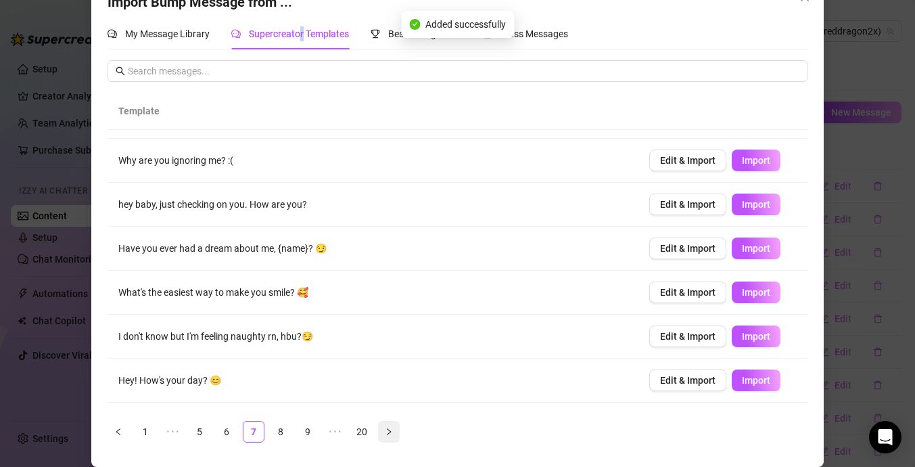
scroll to position [0, 0]
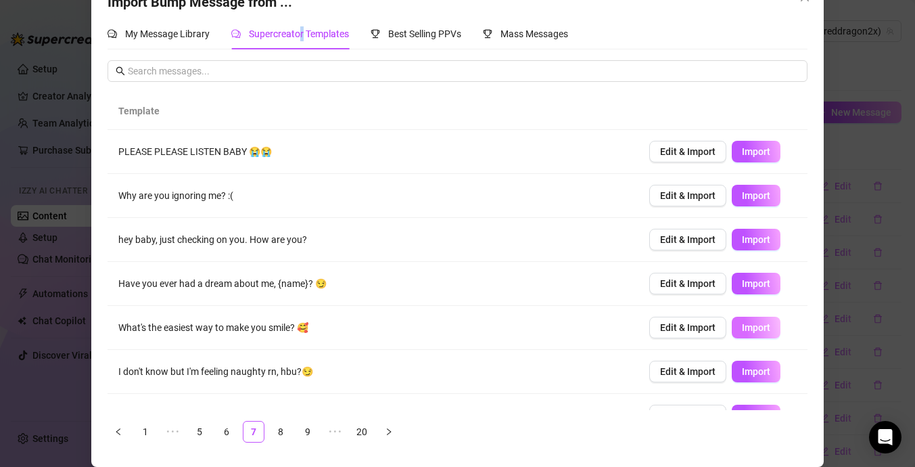
click at [749, 320] on button "Import" at bounding box center [756, 328] width 49 height 22
click at [762, 241] on span "Import" at bounding box center [756, 239] width 28 height 11
click at [757, 145] on button "Import" at bounding box center [756, 152] width 49 height 22
click at [762, 270] on td "Edit & Import Import" at bounding box center [722, 284] width 169 height 44
click at [757, 283] on span "Import" at bounding box center [756, 283] width 28 height 11
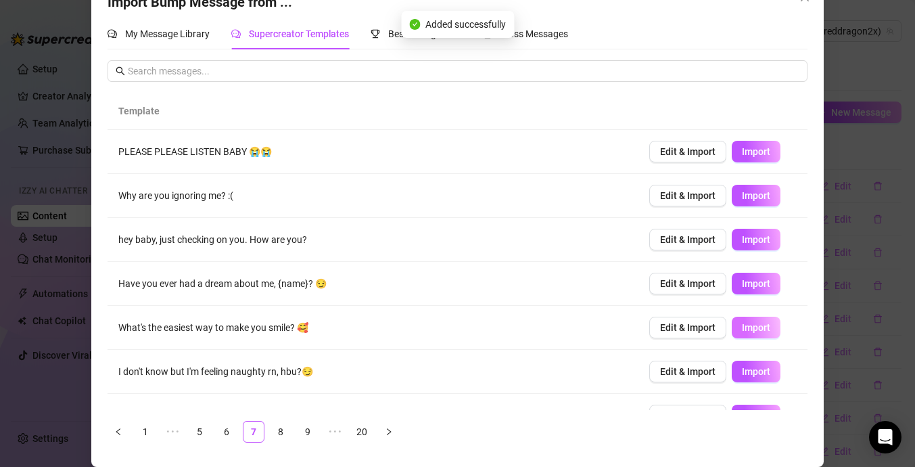
click at [755, 325] on span "Import" at bounding box center [756, 327] width 28 height 11
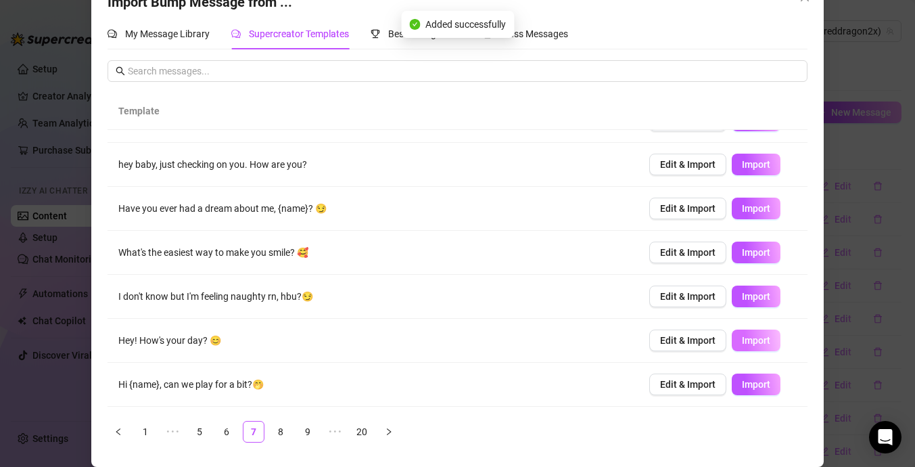
click at [751, 348] on button "Import" at bounding box center [756, 340] width 49 height 22
click at [745, 384] on span "Import" at bounding box center [756, 384] width 28 height 11
type textarea "Hi {name}, can we play for a bit?🤭"
type input "0"
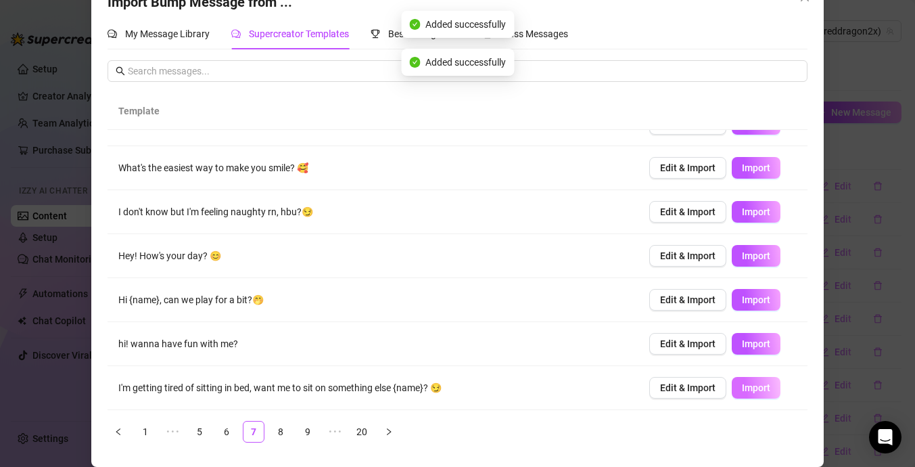
click at [756, 398] on button "Import" at bounding box center [756, 388] width 49 height 22
click at [763, 347] on span "Import" at bounding box center [756, 343] width 28 height 11
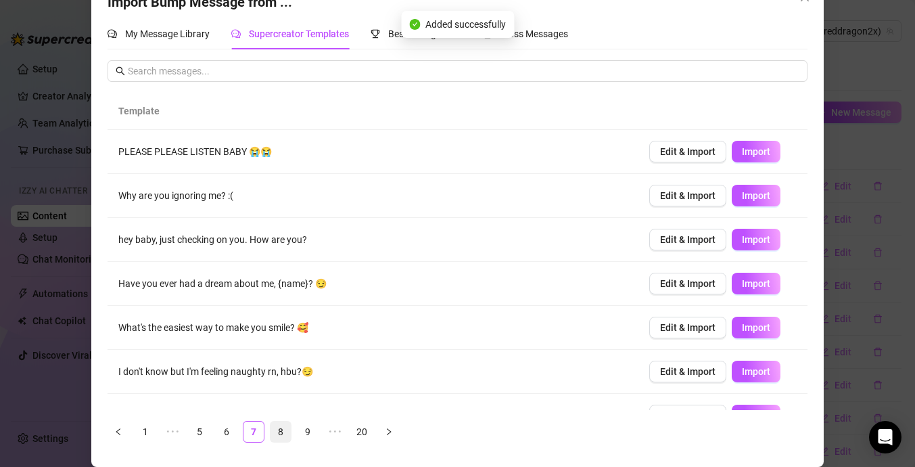
click at [277, 427] on link "8" at bounding box center [281, 431] width 20 height 20
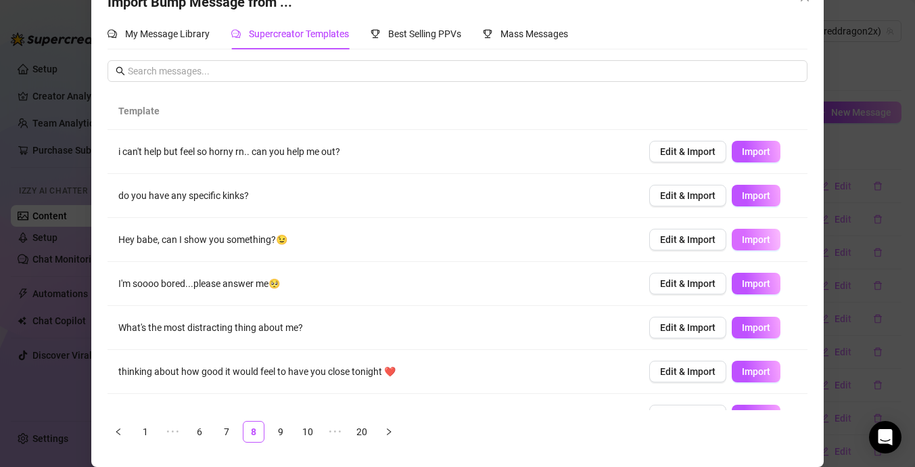
click at [764, 235] on span "Import" at bounding box center [756, 239] width 28 height 11
click at [760, 284] on span "Import" at bounding box center [756, 283] width 28 height 11
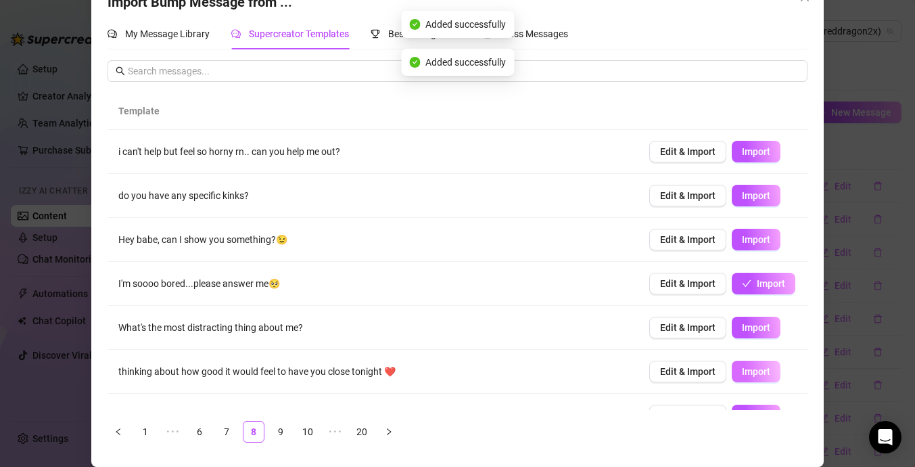
scroll to position [160, 0]
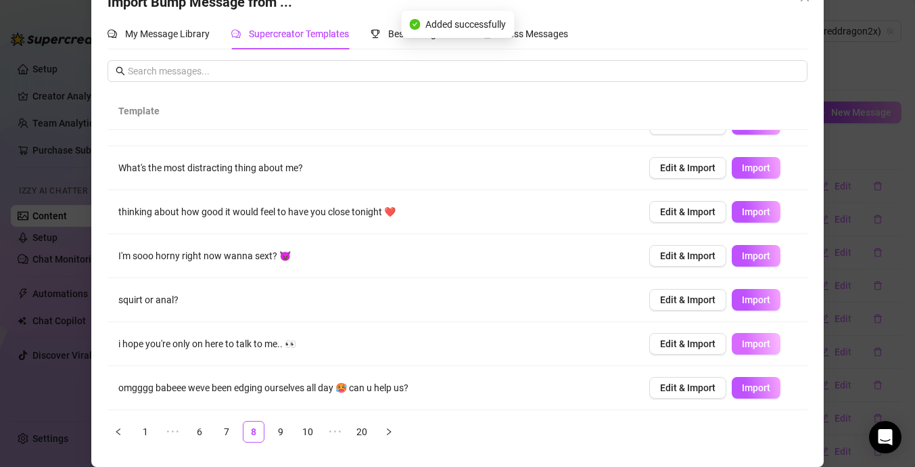
click at [762, 352] on button "Import" at bounding box center [756, 344] width 49 height 22
click at [757, 214] on span "Import" at bounding box center [756, 211] width 28 height 11
click at [759, 248] on button "Import" at bounding box center [756, 256] width 49 height 22
click at [753, 306] on button "Import" at bounding box center [756, 300] width 49 height 22
click at [764, 350] on button "Import" at bounding box center [756, 344] width 49 height 22
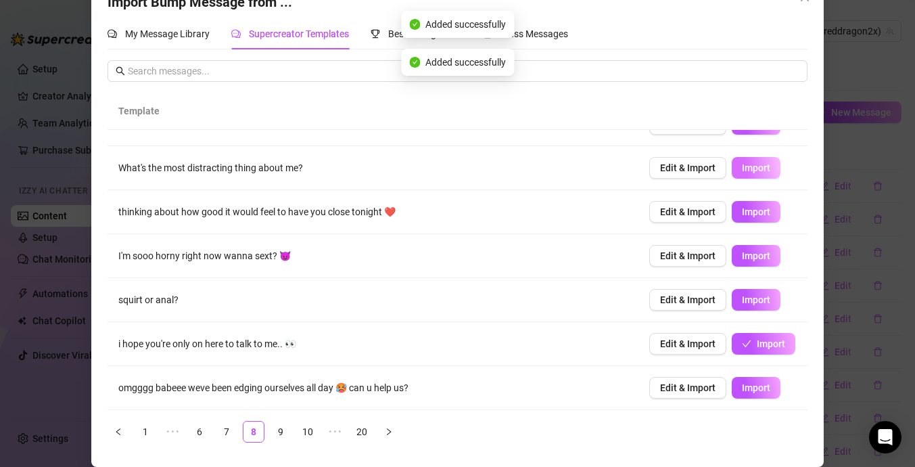
scroll to position [0, 0]
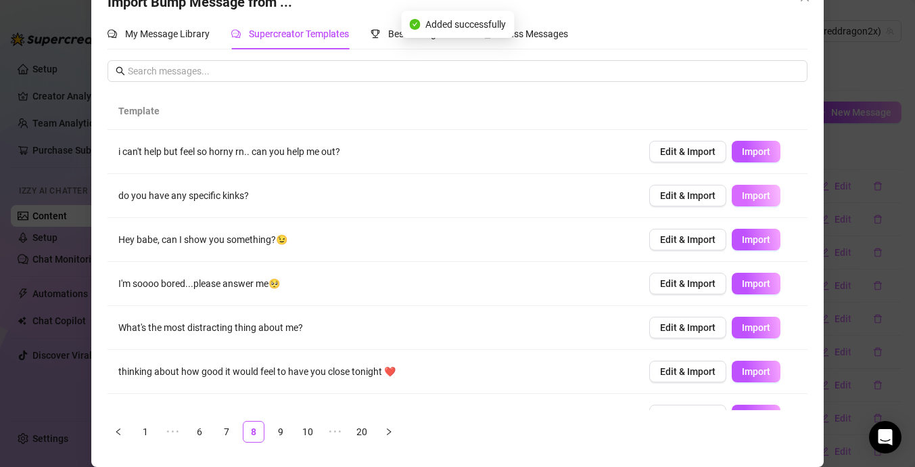
click at [753, 200] on span "Import" at bounding box center [756, 195] width 28 height 11
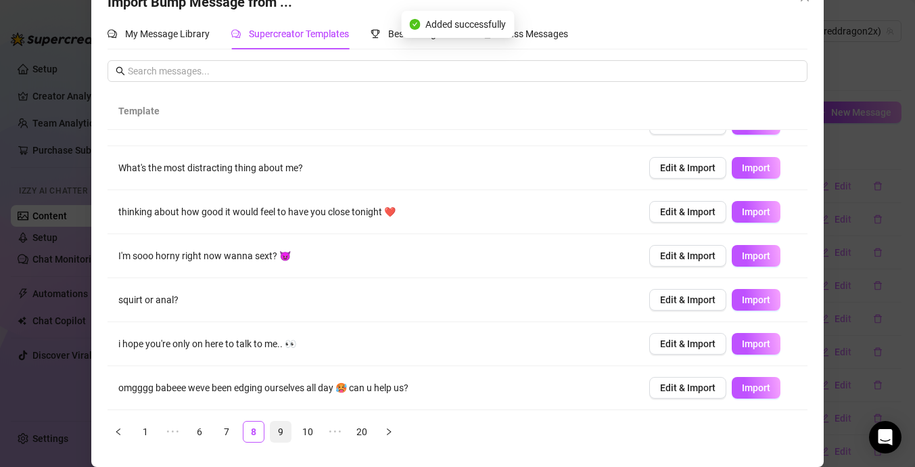
click at [285, 432] on link "9" at bounding box center [281, 431] width 20 height 20
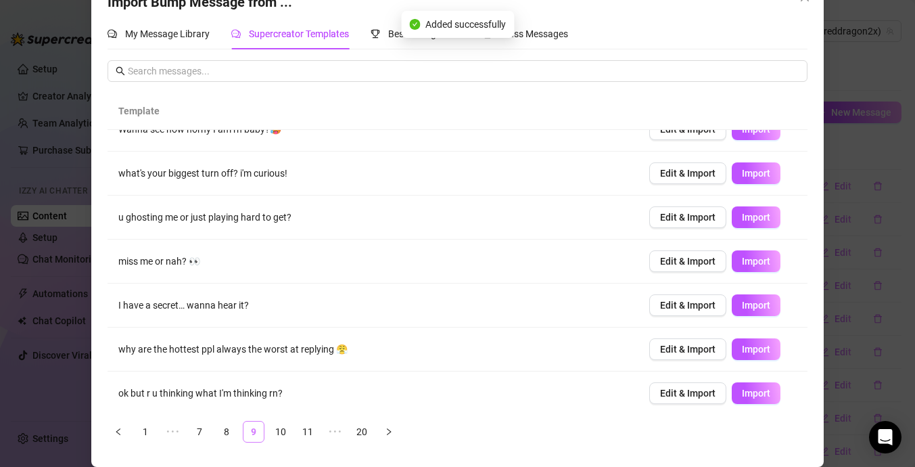
scroll to position [0, 0]
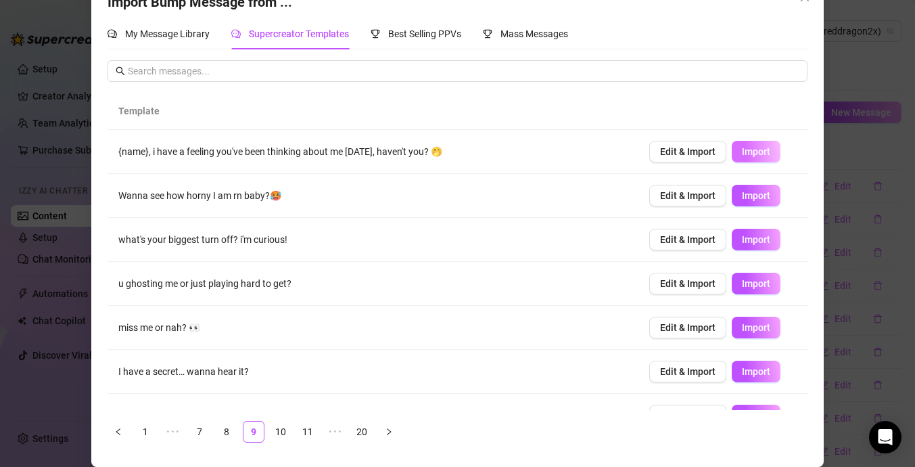
click at [760, 155] on span "Import" at bounding box center [756, 151] width 28 height 11
click at [764, 190] on span "Import" at bounding box center [756, 195] width 28 height 11
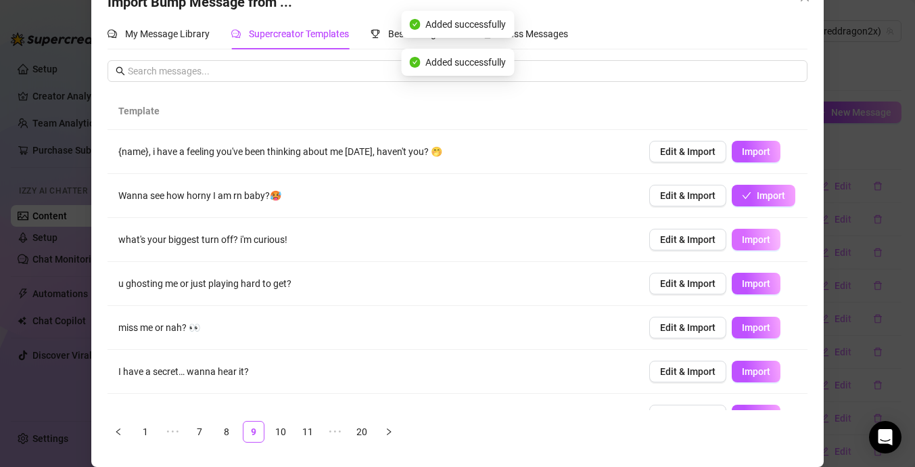
click at [747, 239] on span "Import" at bounding box center [756, 239] width 28 height 11
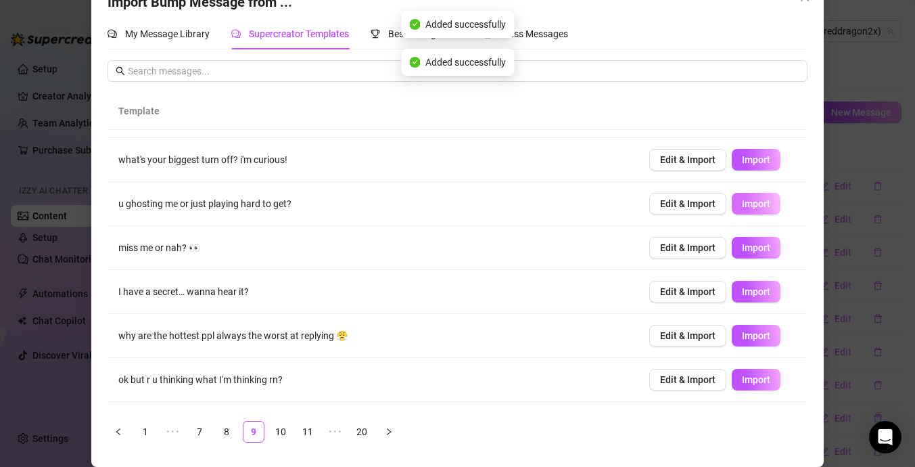
scroll to position [139, 0]
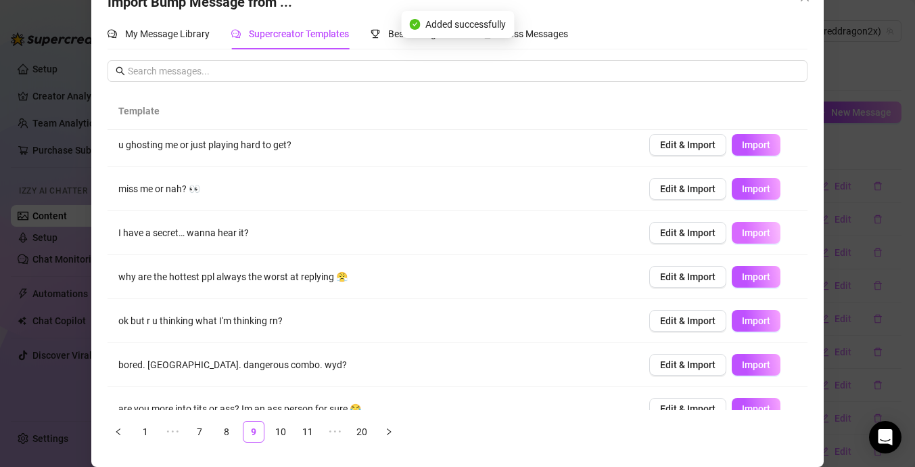
click at [756, 229] on span "Import" at bounding box center [756, 232] width 28 height 11
click at [756, 273] on span "Import" at bounding box center [756, 276] width 28 height 11
click at [757, 323] on span "Import" at bounding box center [756, 320] width 28 height 11
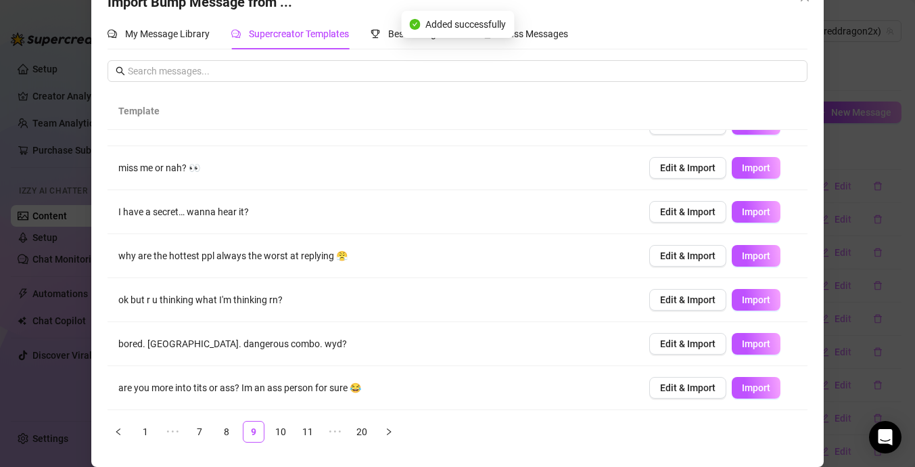
click at [764, 342] on span "Import" at bounding box center [756, 343] width 28 height 11
click at [289, 425] on link "10" at bounding box center [281, 431] width 20 height 20
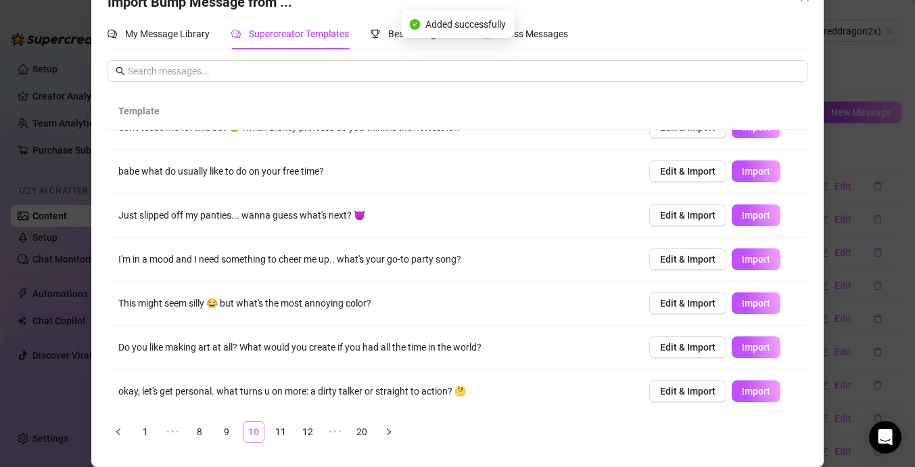
scroll to position [0, 0]
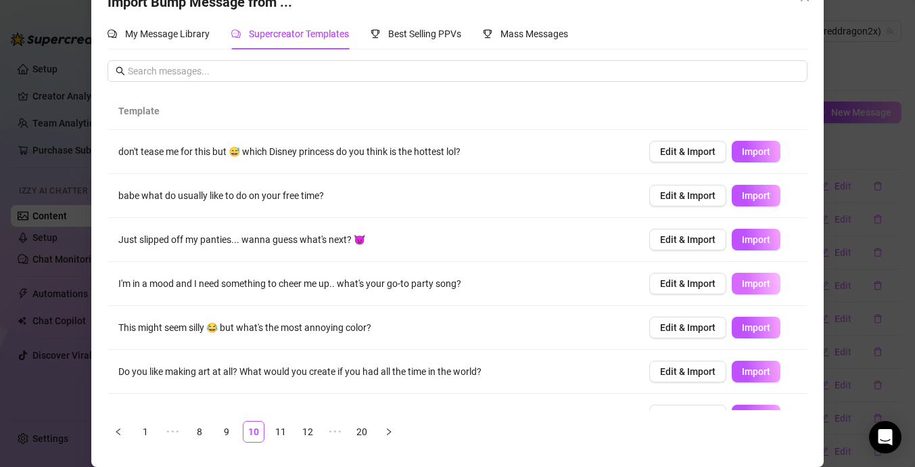
click at [751, 273] on button "Import" at bounding box center [756, 284] width 49 height 22
click at [759, 238] on span "Import" at bounding box center [756, 239] width 28 height 11
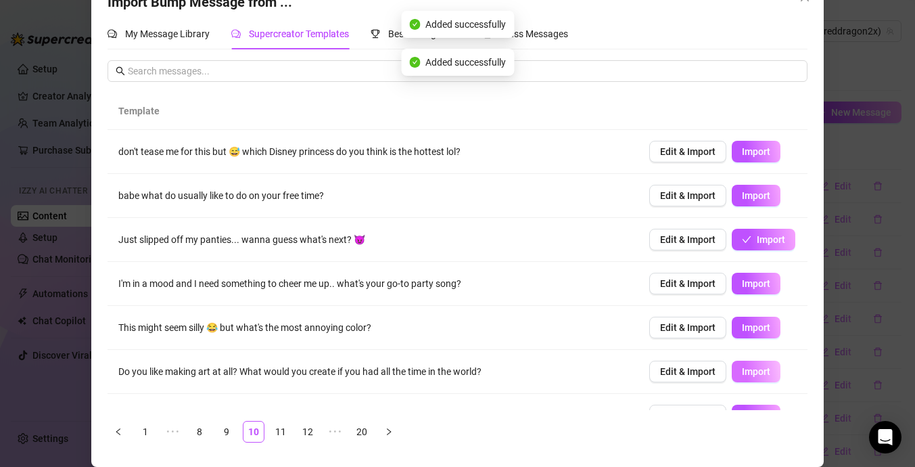
click at [762, 369] on span "Import" at bounding box center [756, 371] width 28 height 11
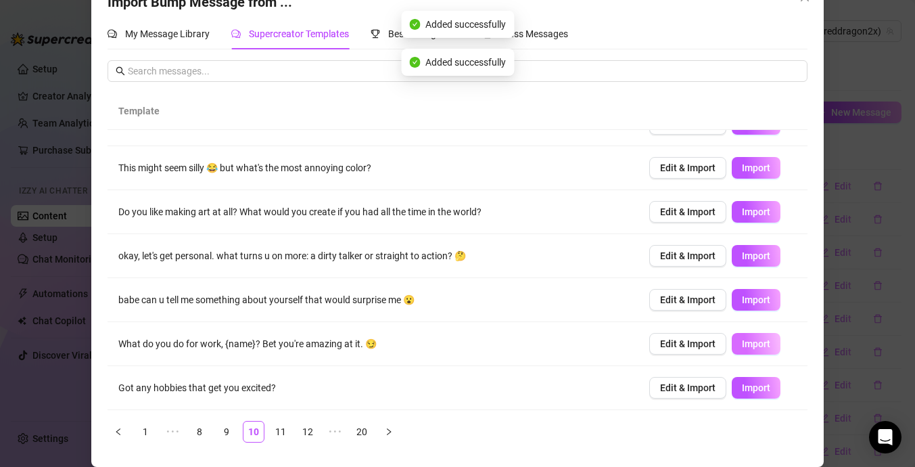
click at [765, 346] on span "Import" at bounding box center [756, 343] width 28 height 11
click at [764, 300] on span "Import" at bounding box center [756, 299] width 28 height 11
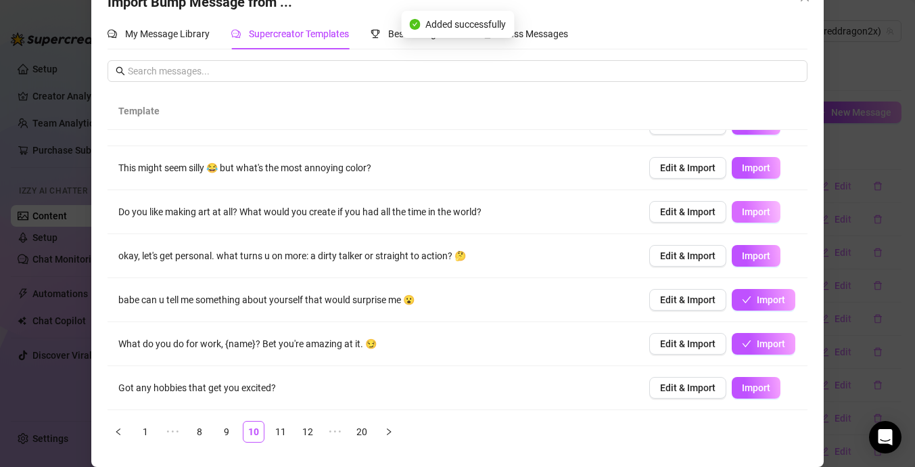
click at [766, 215] on span "Import" at bounding box center [756, 211] width 28 height 11
type textarea "Do you like making art at all? What would you create if you had all the time in…"
type input "0"
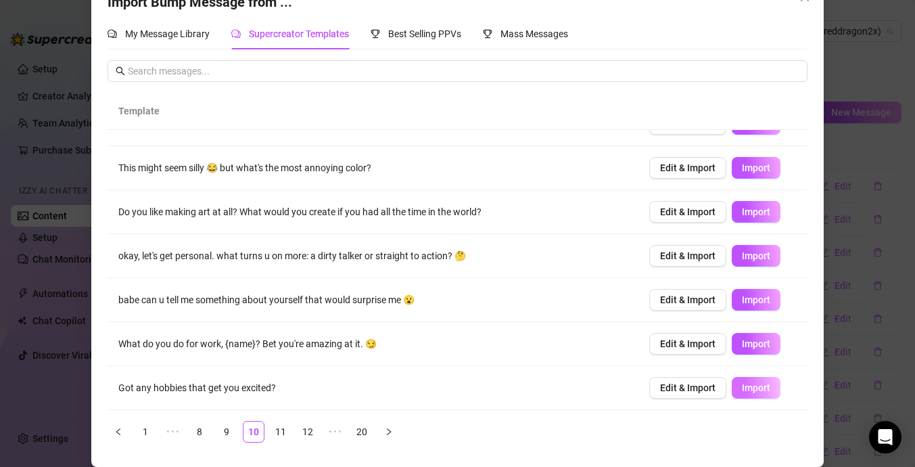
click at [742, 390] on span "Import" at bounding box center [756, 387] width 28 height 11
click at [287, 436] on link "11" at bounding box center [281, 431] width 20 height 20
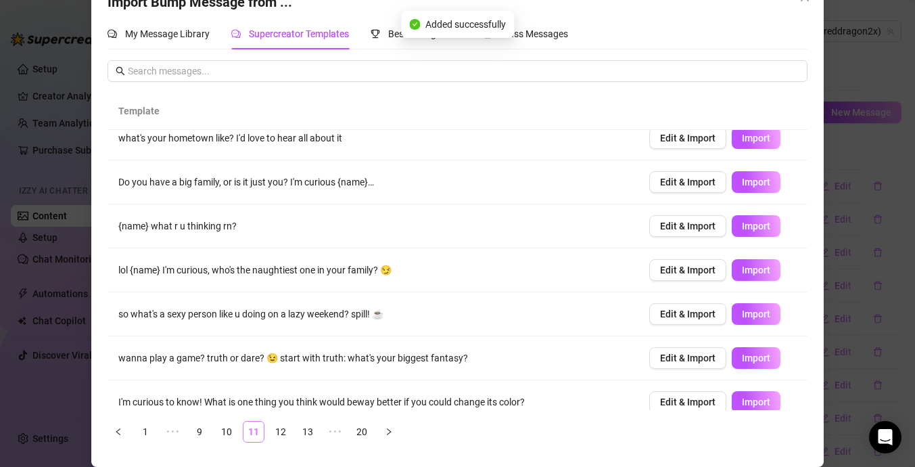
scroll to position [0, 0]
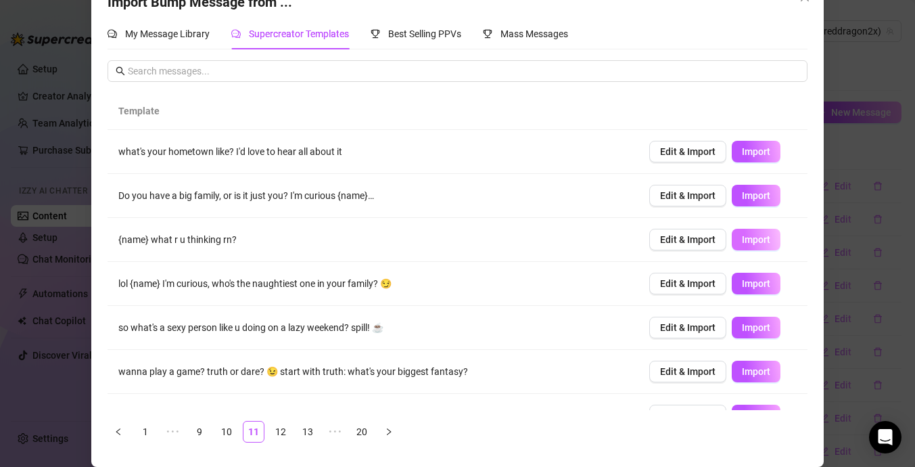
click at [762, 236] on span "Import" at bounding box center [756, 239] width 28 height 11
click at [755, 158] on button "Import" at bounding box center [756, 152] width 49 height 22
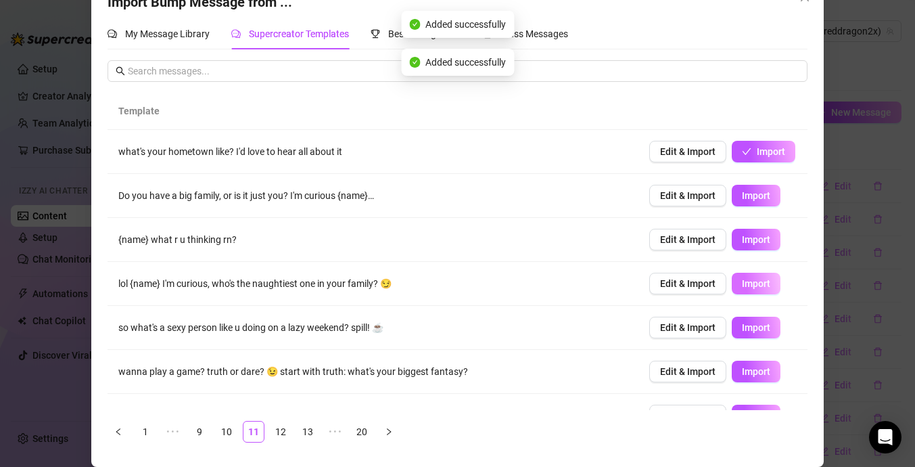
click at [762, 287] on span "Import" at bounding box center [756, 283] width 28 height 11
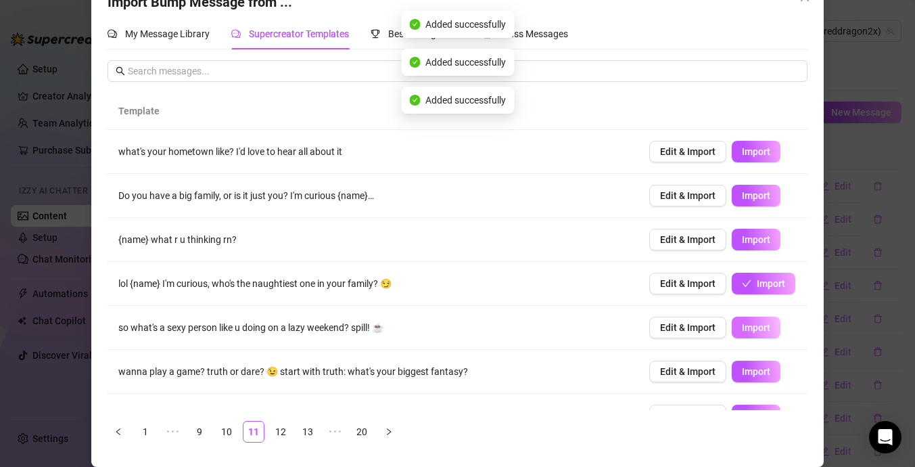
click at [761, 329] on span "Import" at bounding box center [756, 327] width 28 height 11
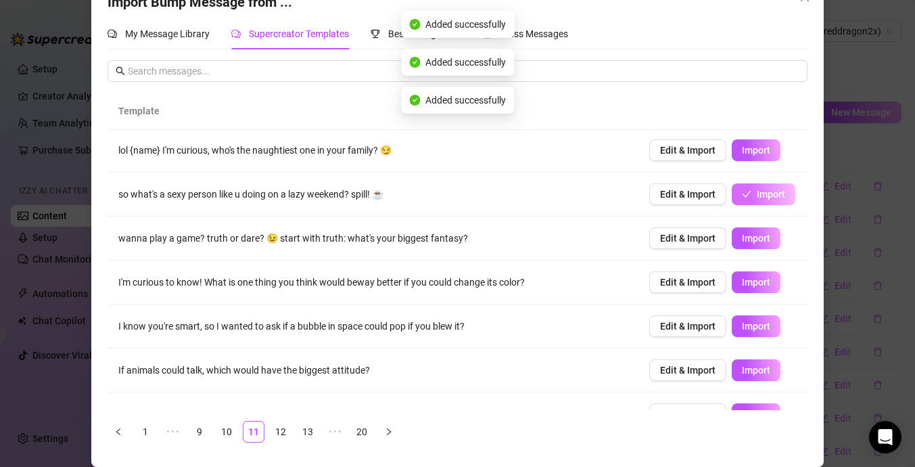
scroll to position [160, 0]
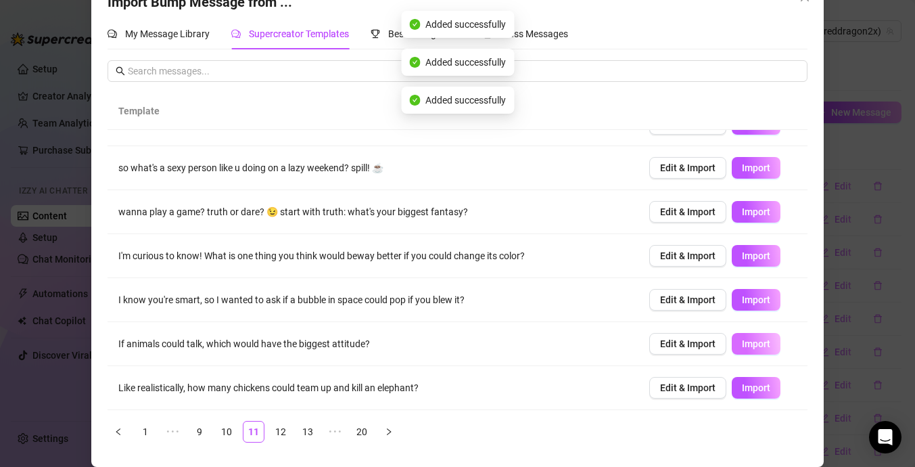
click at [762, 345] on span "Import" at bounding box center [756, 343] width 28 height 11
click at [762, 299] on span "Import" at bounding box center [756, 299] width 28 height 11
click at [763, 261] on button "Import" at bounding box center [756, 256] width 49 height 22
click at [757, 380] on button "Import" at bounding box center [756, 388] width 49 height 22
click at [282, 424] on link "12" at bounding box center [281, 431] width 20 height 20
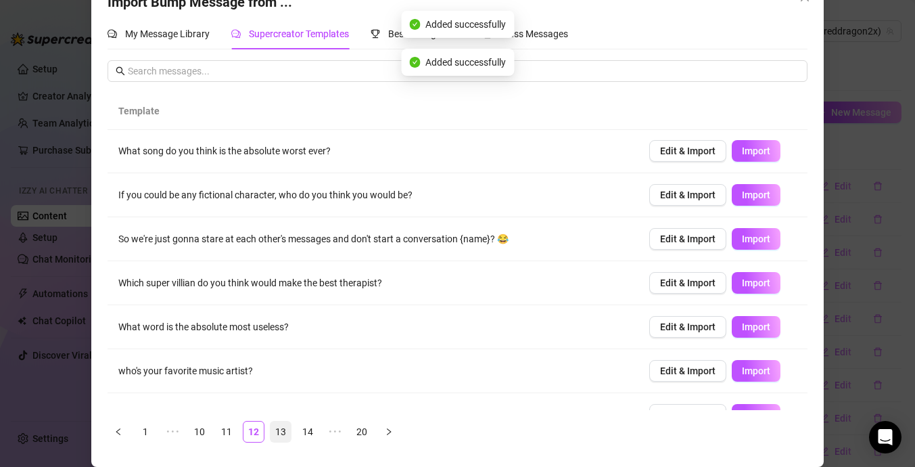
scroll to position [0, 0]
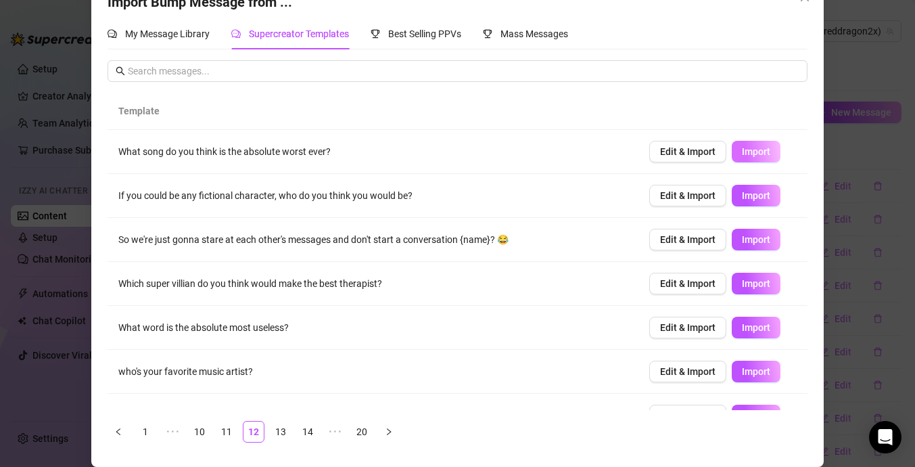
click at [762, 152] on span "Import" at bounding box center [756, 151] width 28 height 11
click at [760, 193] on span "Import" at bounding box center [756, 195] width 28 height 11
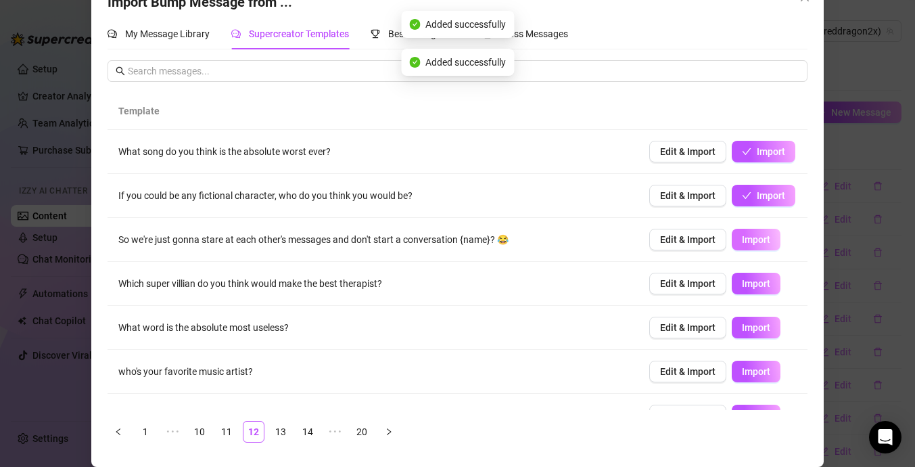
click at [759, 243] on span "Import" at bounding box center [756, 239] width 28 height 11
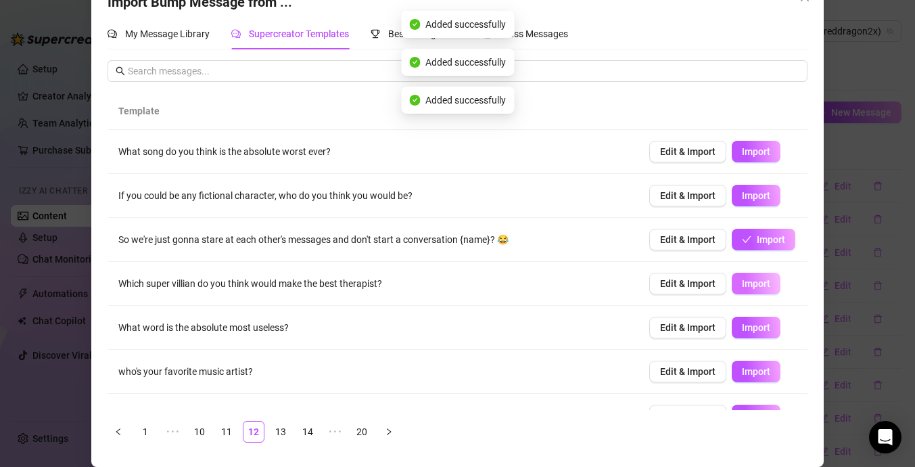
click at [771, 285] on button "Import" at bounding box center [756, 284] width 49 height 22
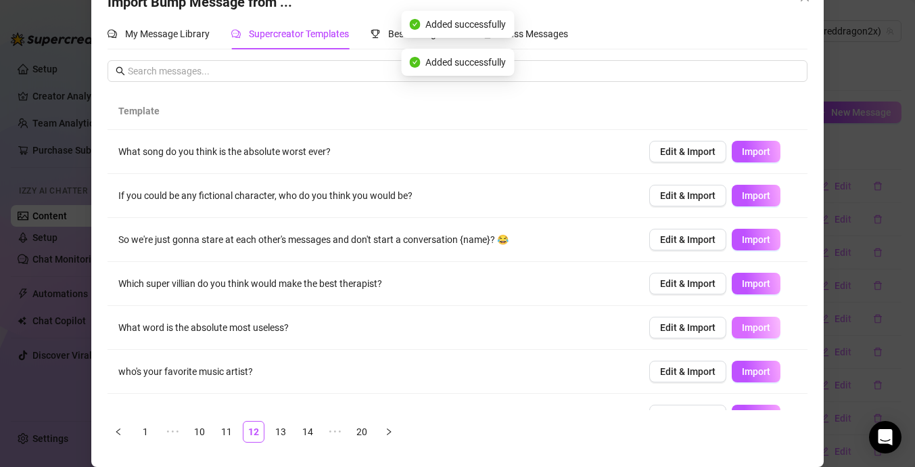
click at [761, 325] on span "Import" at bounding box center [756, 327] width 28 height 11
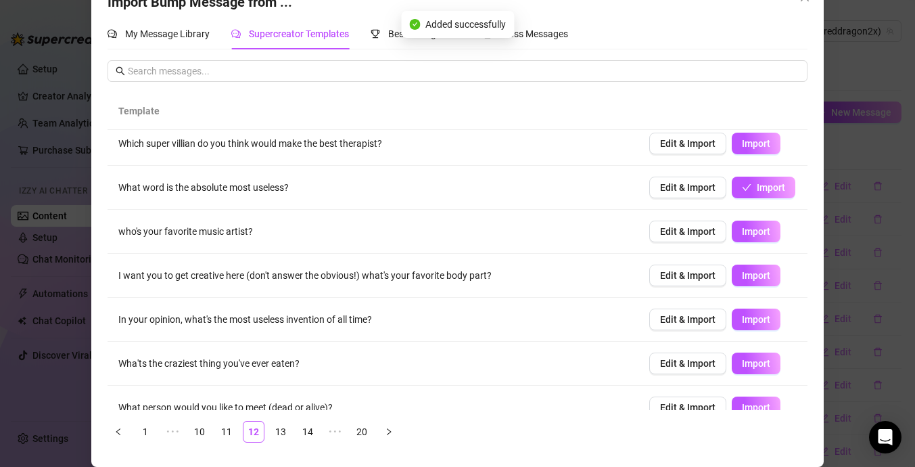
scroll to position [160, 0]
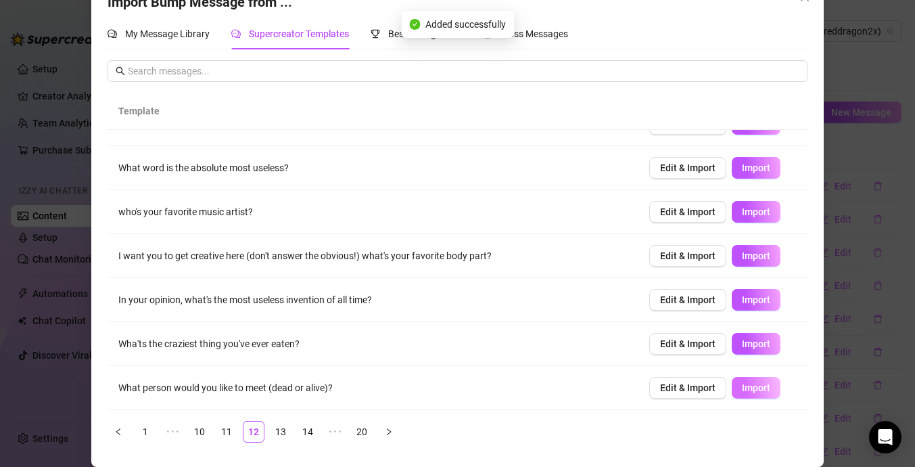
click at [768, 390] on span "Import" at bounding box center [756, 387] width 28 height 11
click at [761, 347] on span "Import" at bounding box center [756, 343] width 28 height 11
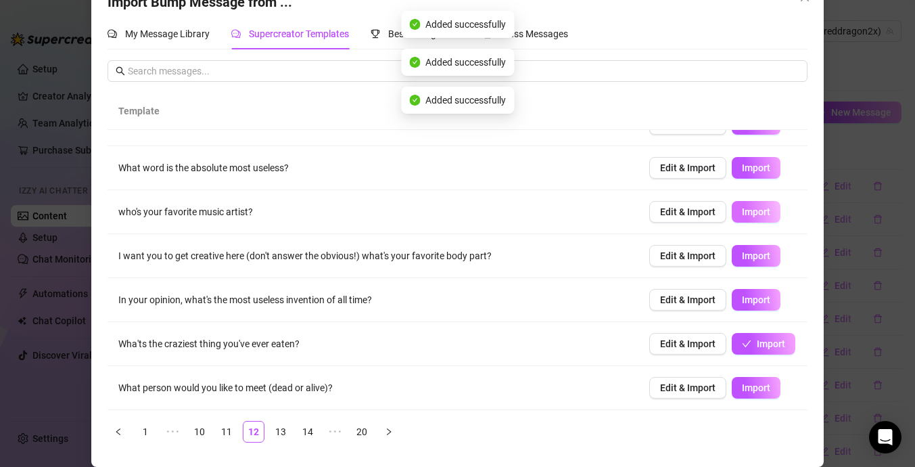
click at [757, 222] on button "Import" at bounding box center [756, 212] width 49 height 22
click at [391, 425] on button "button" at bounding box center [389, 432] width 22 height 22
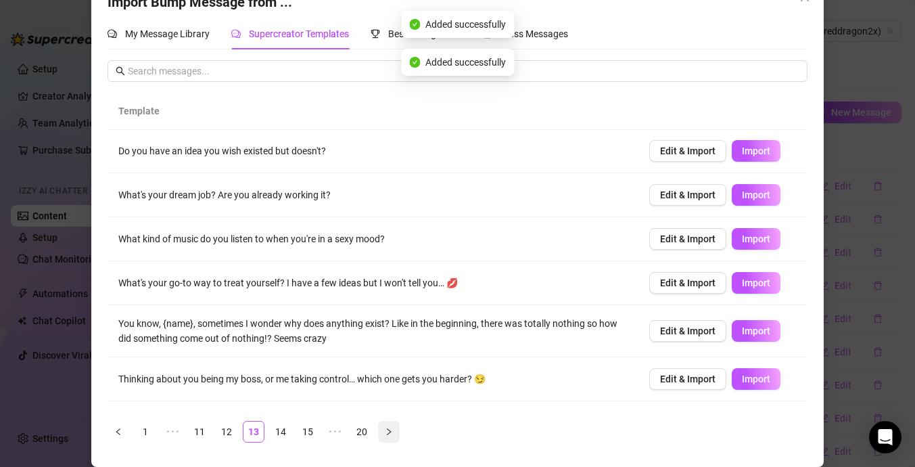
scroll to position [0, 0]
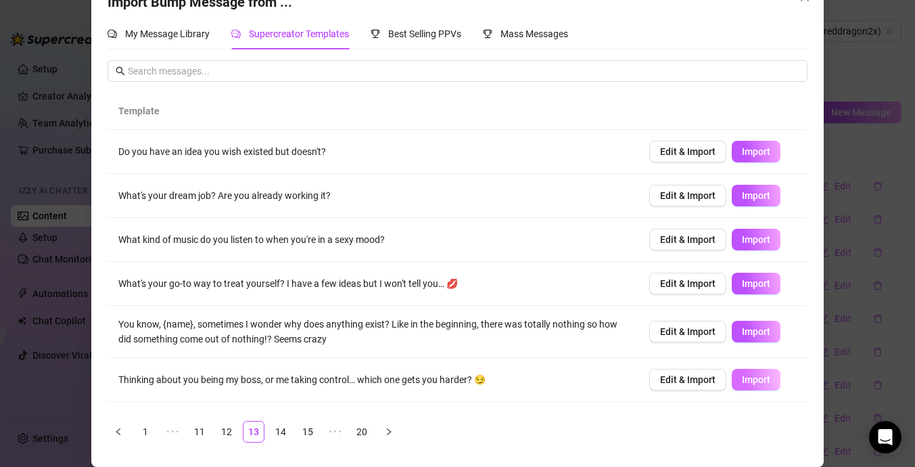
click at [764, 387] on button "Import" at bounding box center [756, 380] width 49 height 22
click at [764, 331] on span "Import" at bounding box center [756, 331] width 28 height 11
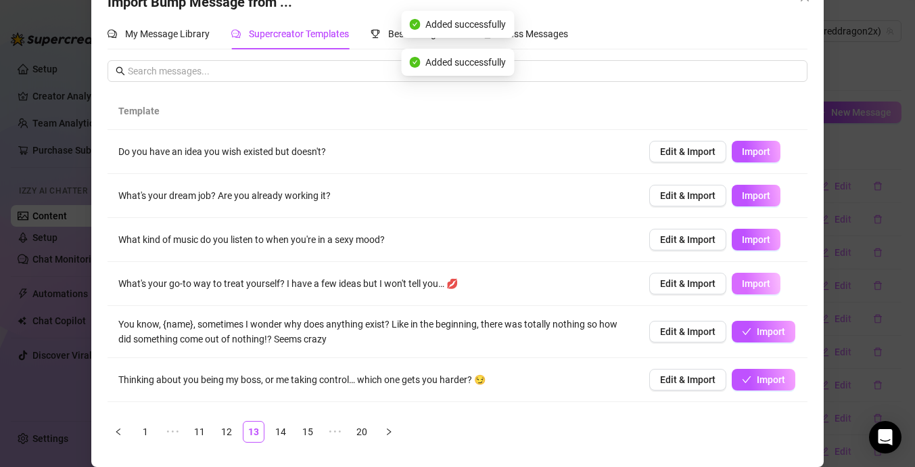
click at [760, 285] on span "Import" at bounding box center [756, 283] width 28 height 11
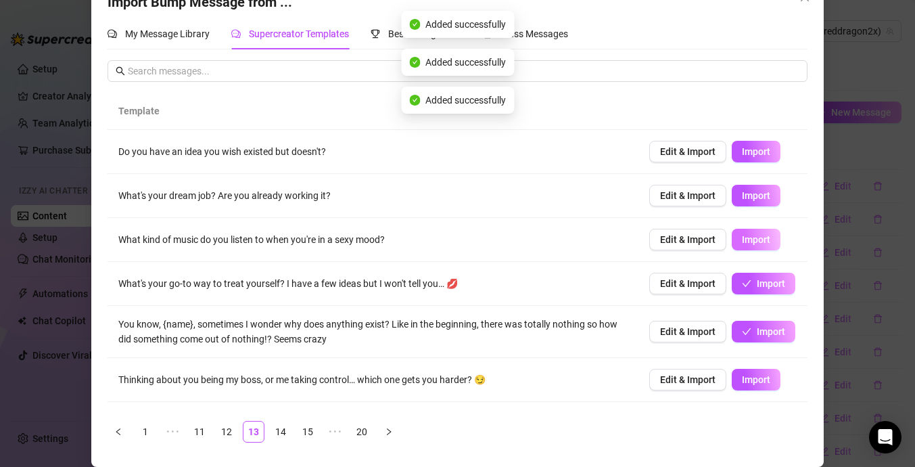
click at [755, 246] on button "Import" at bounding box center [756, 240] width 49 height 22
click at [764, 157] on button "Import" at bounding box center [756, 152] width 49 height 22
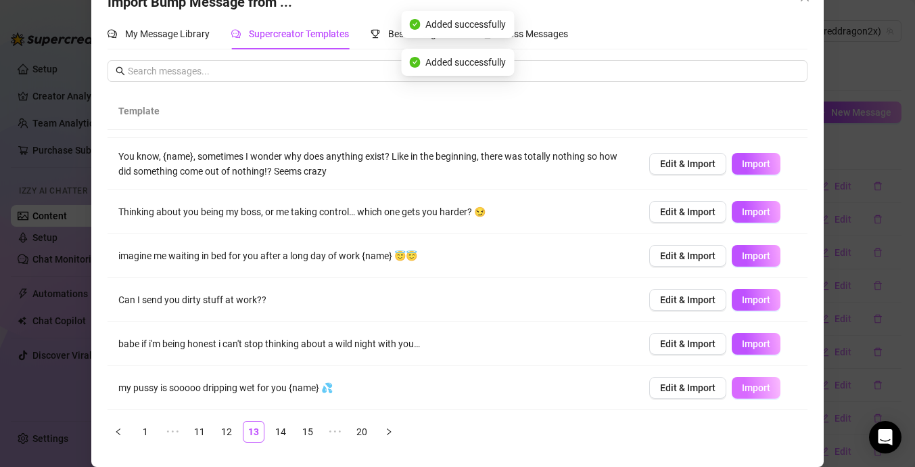
click at [758, 378] on button "Import" at bounding box center [756, 388] width 49 height 22
click at [761, 300] on span "Import" at bounding box center [756, 299] width 28 height 11
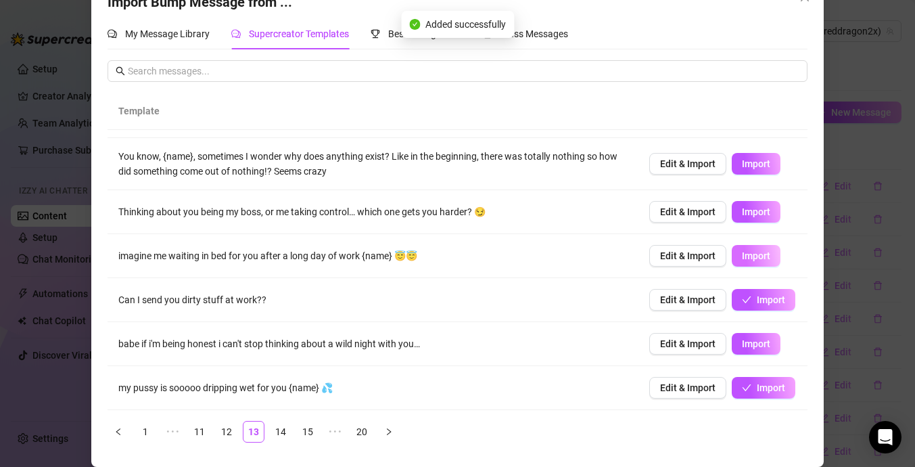
click at [759, 249] on button "Import" at bounding box center [756, 256] width 49 height 22
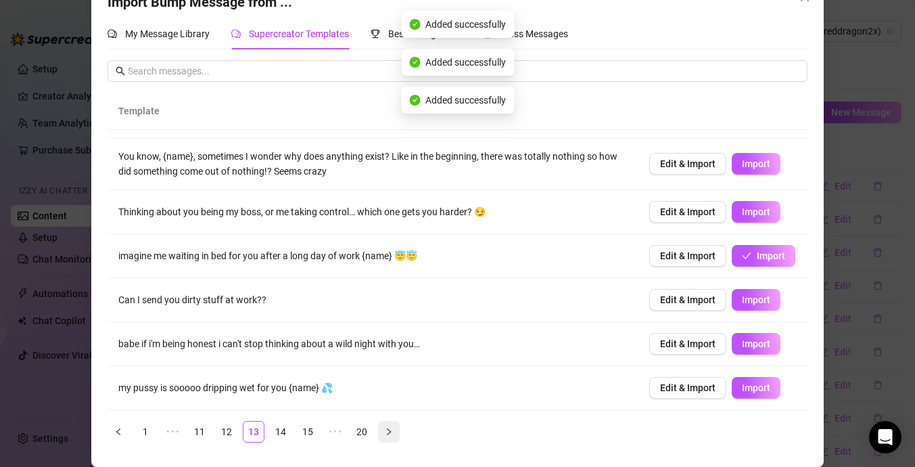
click at [390, 432] on icon "right" at bounding box center [389, 431] width 8 height 8
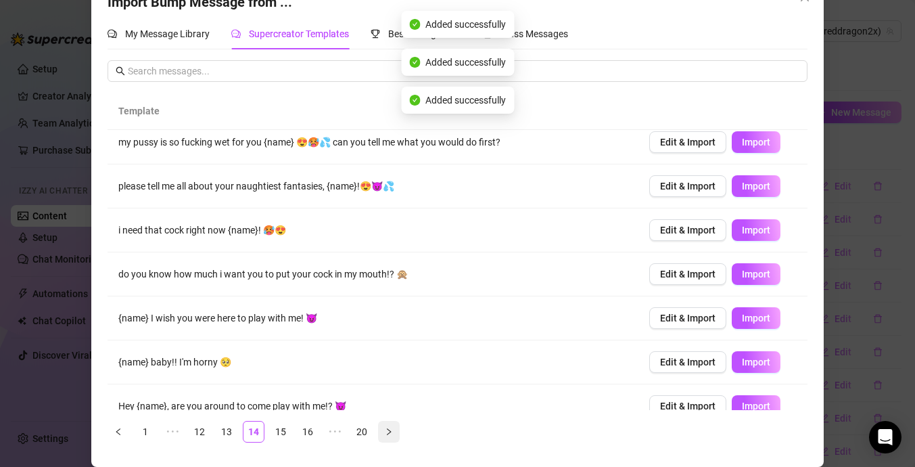
scroll to position [0, 0]
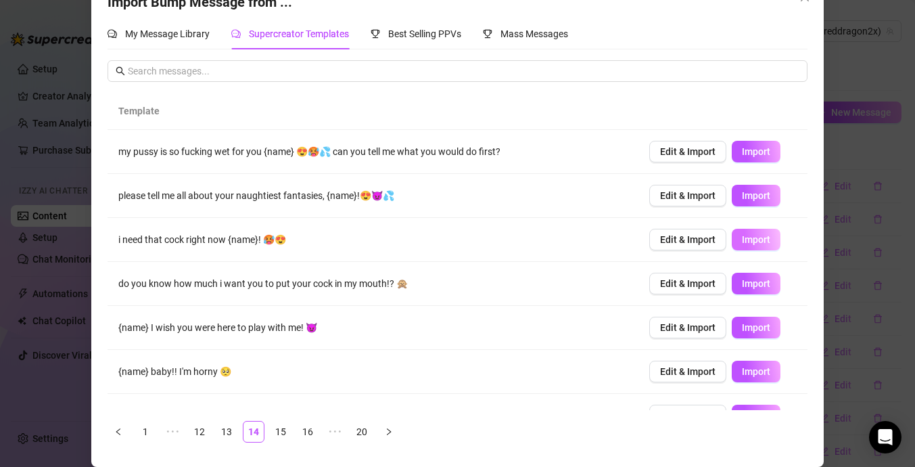
click at [763, 241] on span "Import" at bounding box center [756, 239] width 28 height 11
click at [760, 152] on span "Import" at bounding box center [756, 151] width 28 height 11
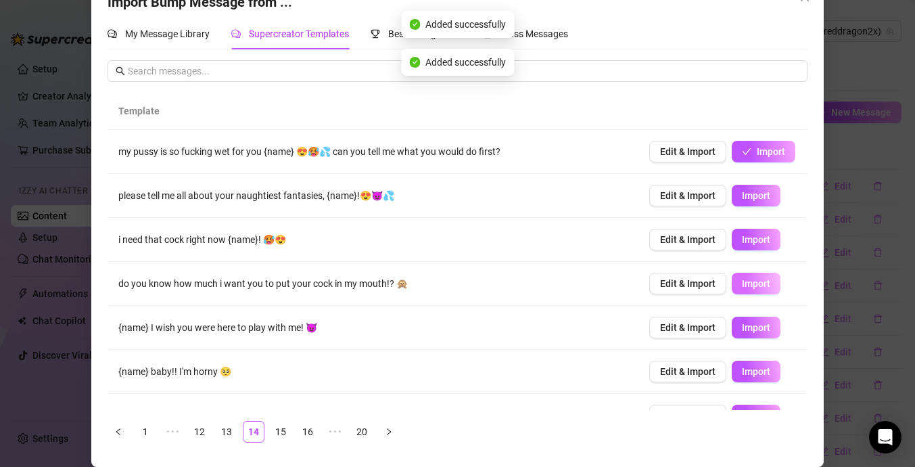
scroll to position [168, 0]
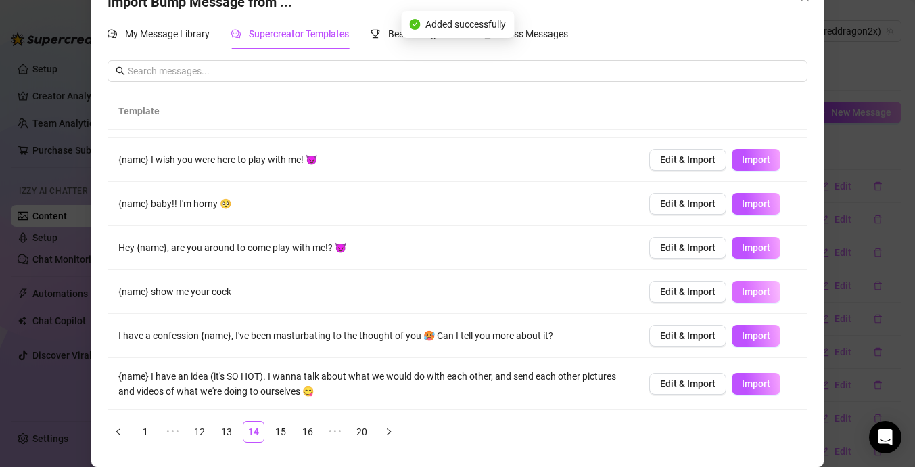
click at [749, 289] on span "Import" at bounding box center [756, 291] width 28 height 11
click at [738, 202] on button "Import" at bounding box center [756, 204] width 49 height 22
click at [758, 387] on span "Import" at bounding box center [756, 383] width 28 height 11
click at [281, 436] on link "15" at bounding box center [281, 431] width 20 height 20
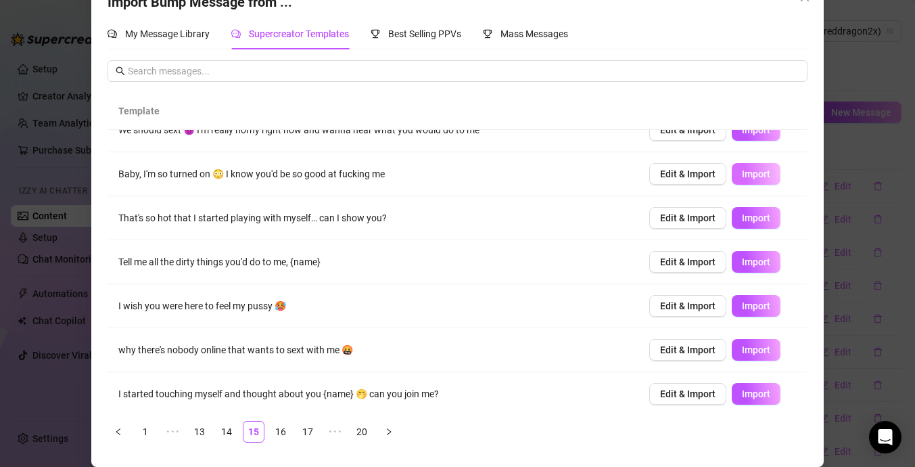
scroll to position [160, 0]
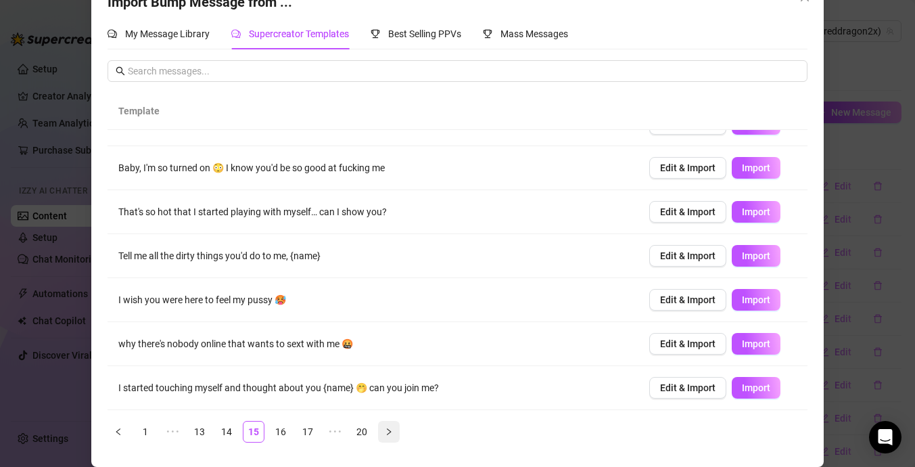
click at [386, 436] on button "button" at bounding box center [389, 432] width 22 height 22
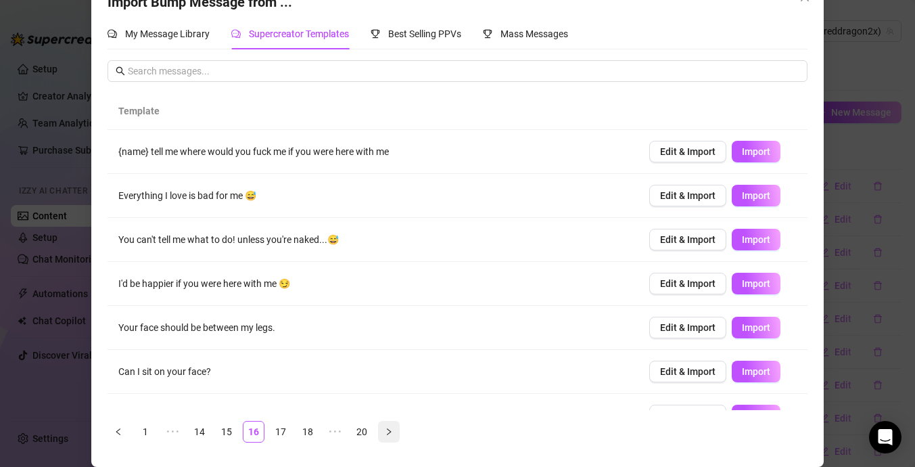
scroll to position [0, 0]
click at [755, 373] on span "Import" at bounding box center [756, 371] width 28 height 11
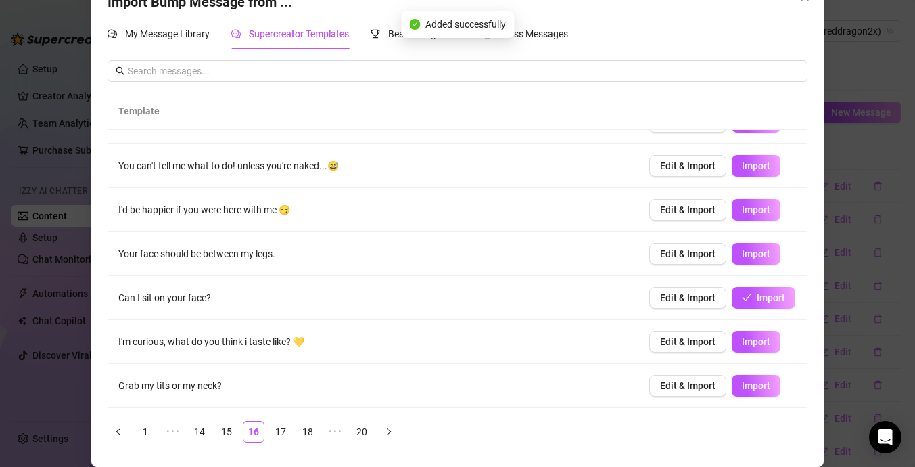
scroll to position [160, 0]
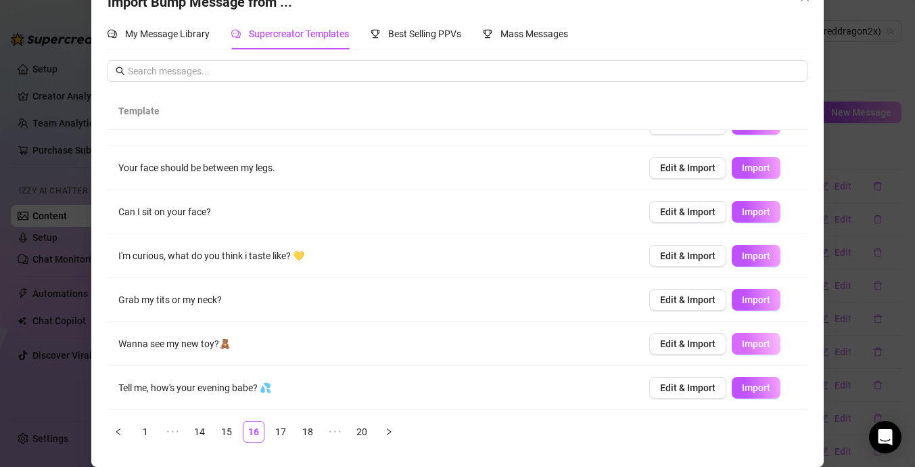
click at [754, 340] on span "Import" at bounding box center [756, 343] width 28 height 11
click at [765, 298] on span "Import" at bounding box center [756, 299] width 28 height 11
click at [287, 434] on link "17" at bounding box center [281, 431] width 20 height 20
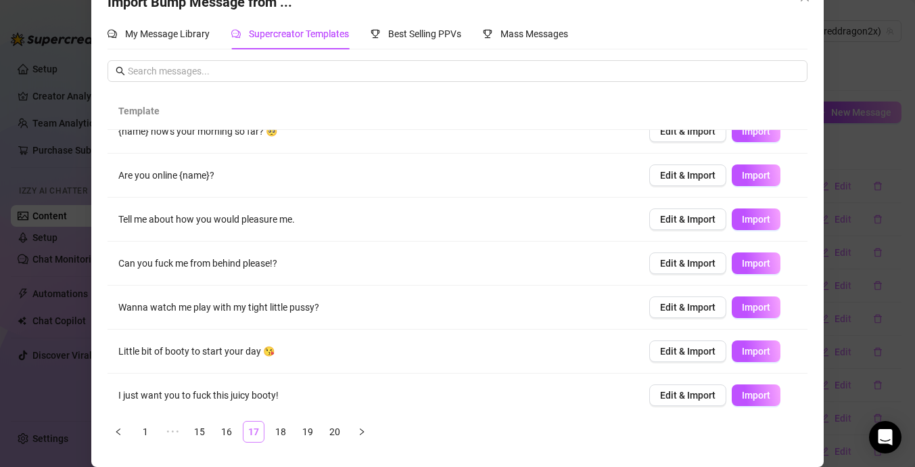
scroll to position [0, 0]
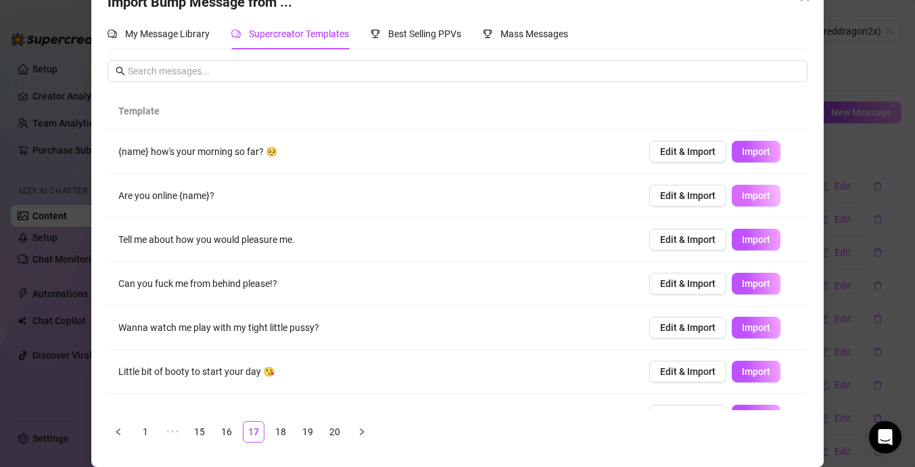
click at [747, 204] on button "Import" at bounding box center [756, 196] width 49 height 22
click at [766, 235] on span "Import" at bounding box center [756, 239] width 28 height 11
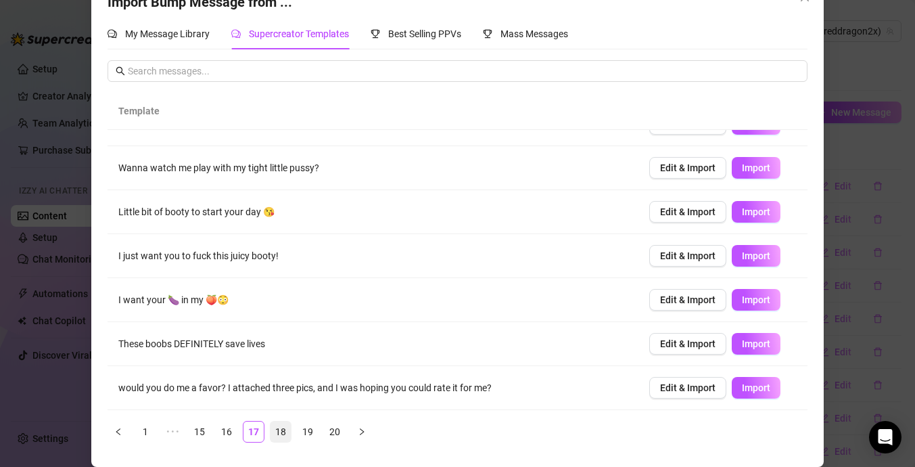
click at [284, 427] on link "18" at bounding box center [281, 431] width 20 height 20
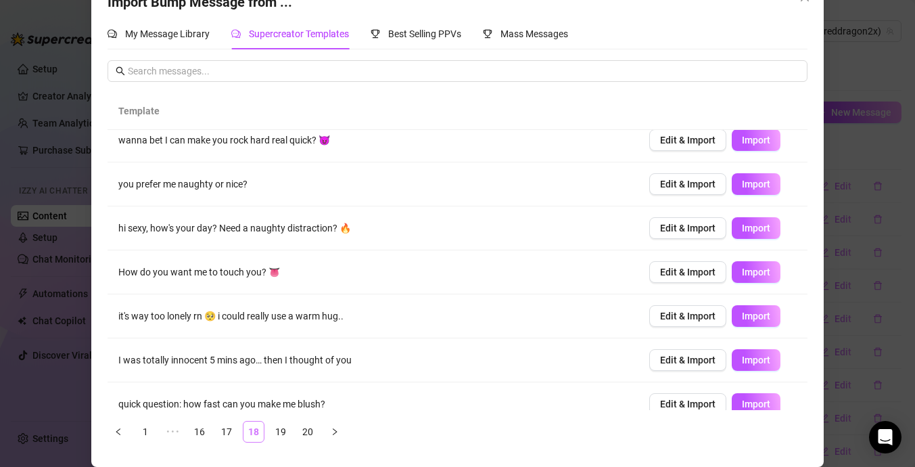
scroll to position [0, 0]
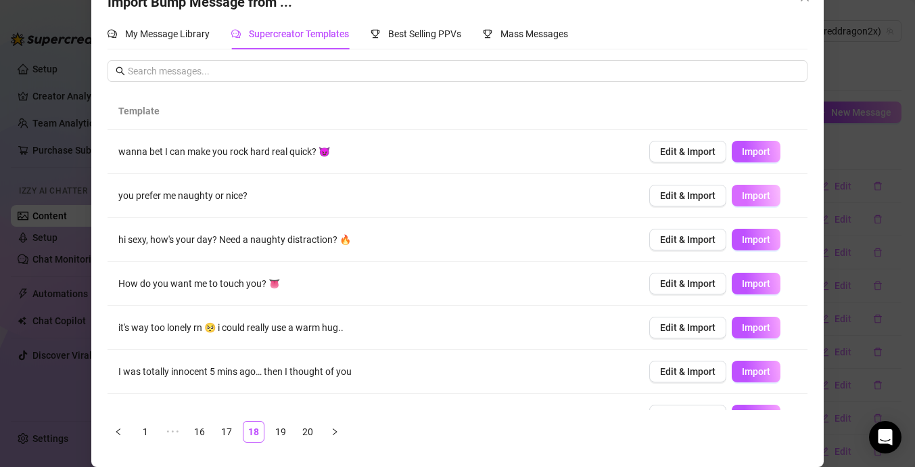
click at [751, 206] on button "Import" at bounding box center [756, 196] width 49 height 22
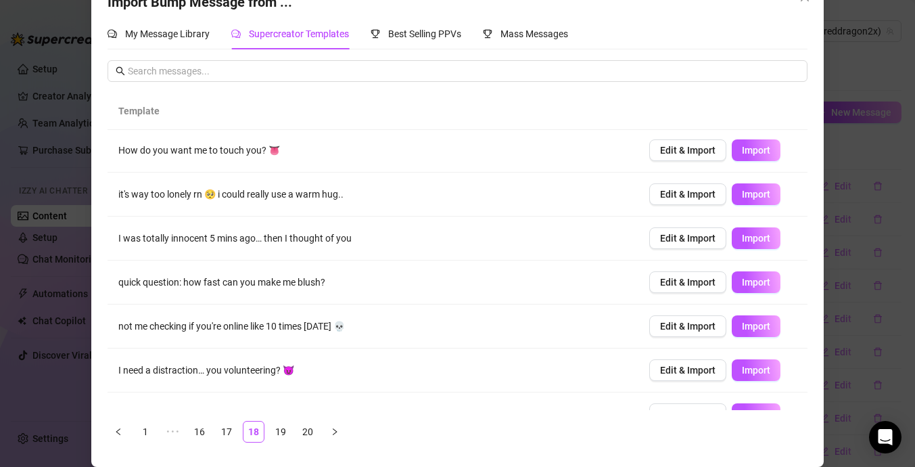
scroll to position [160, 0]
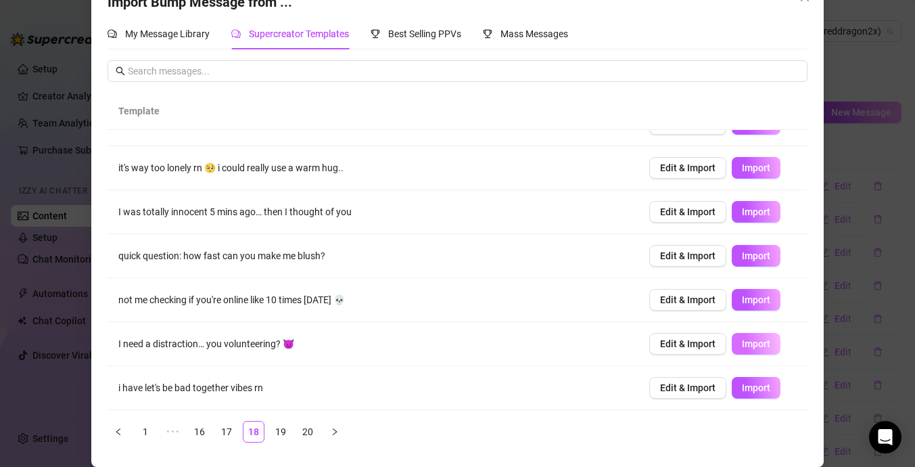
click at [750, 353] on button "Import" at bounding box center [756, 344] width 49 height 22
click at [279, 428] on link "19" at bounding box center [281, 431] width 20 height 20
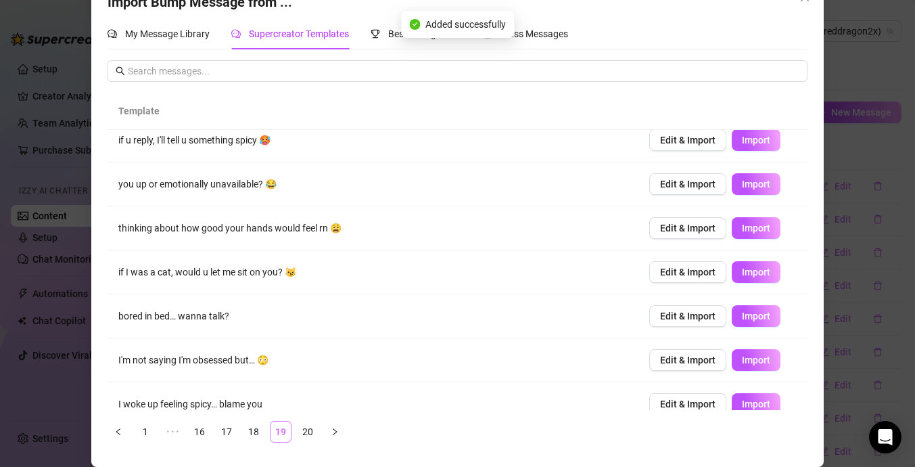
scroll to position [0, 0]
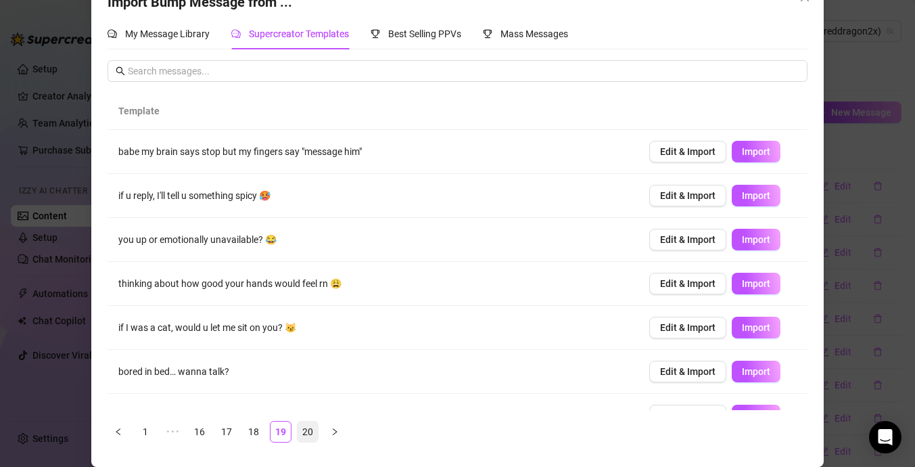
click at [309, 436] on link "20" at bounding box center [308, 431] width 20 height 20
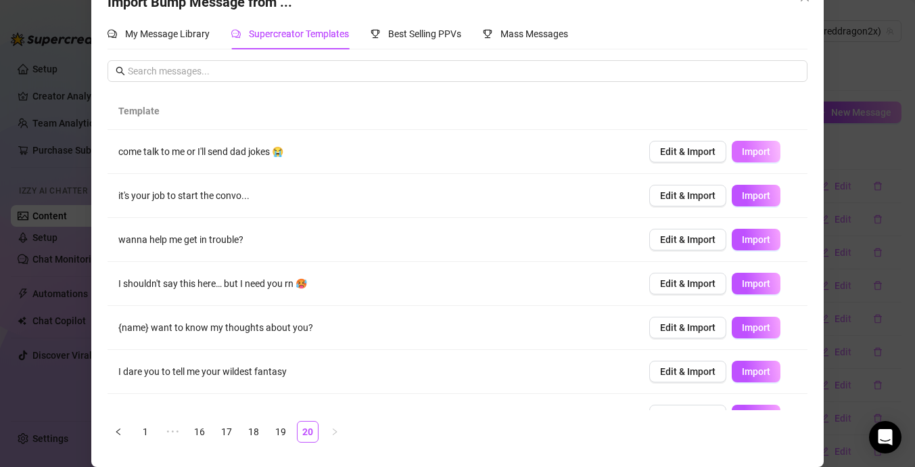
click at [750, 154] on span "Import" at bounding box center [756, 151] width 28 height 11
click at [761, 195] on span "Import" at bounding box center [756, 195] width 28 height 11
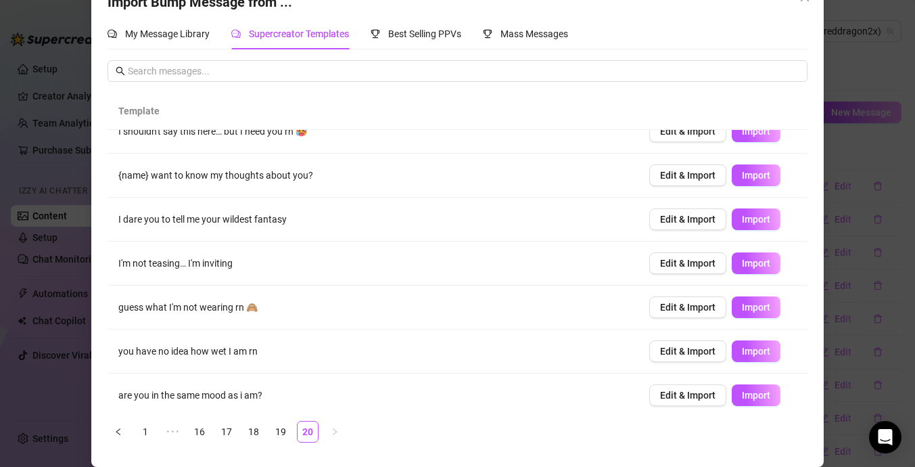
scroll to position [160, 0]
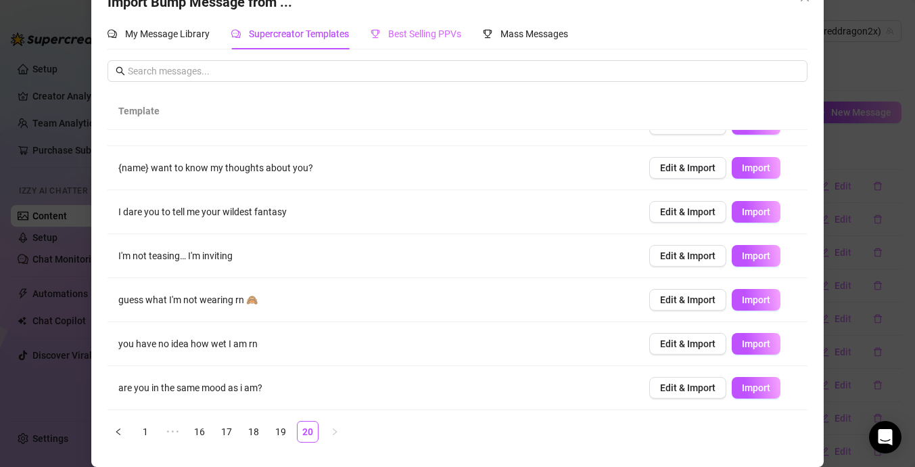
click at [432, 41] on div "Best Selling PPVs" at bounding box center [416, 33] width 91 height 31
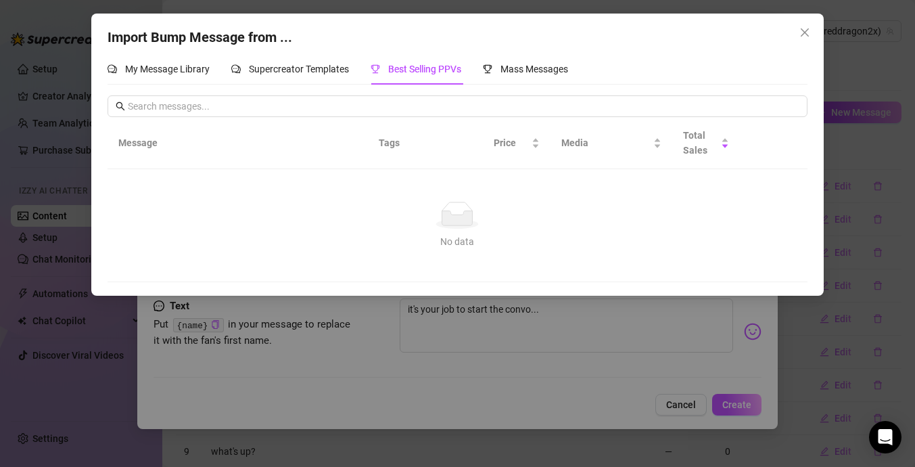
scroll to position [0, 0]
click at [539, 67] on span "Mass Messages" at bounding box center [534, 69] width 68 height 11
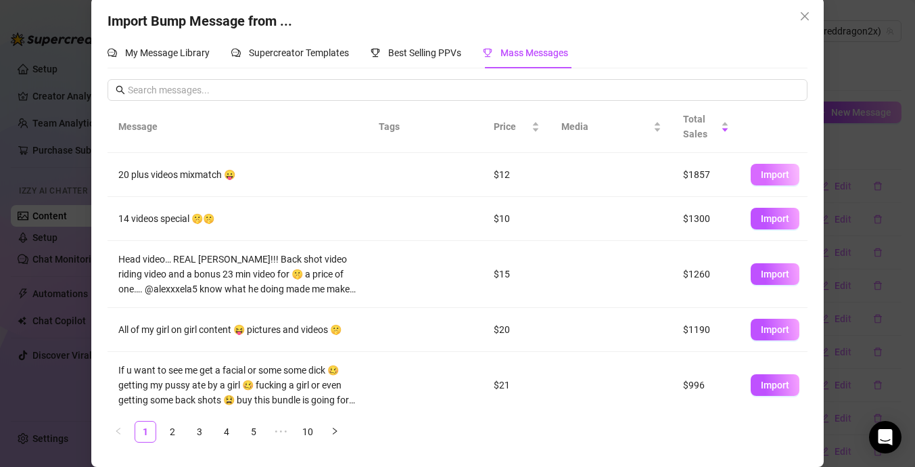
click at [764, 181] on button "Import" at bounding box center [775, 175] width 49 height 22
type textarea "20 plus videos mixmatch 😛"
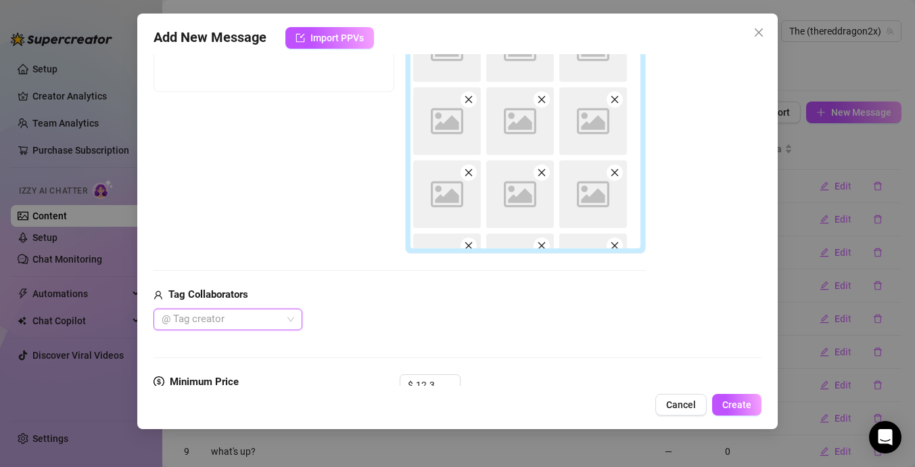
scroll to position [292, 0]
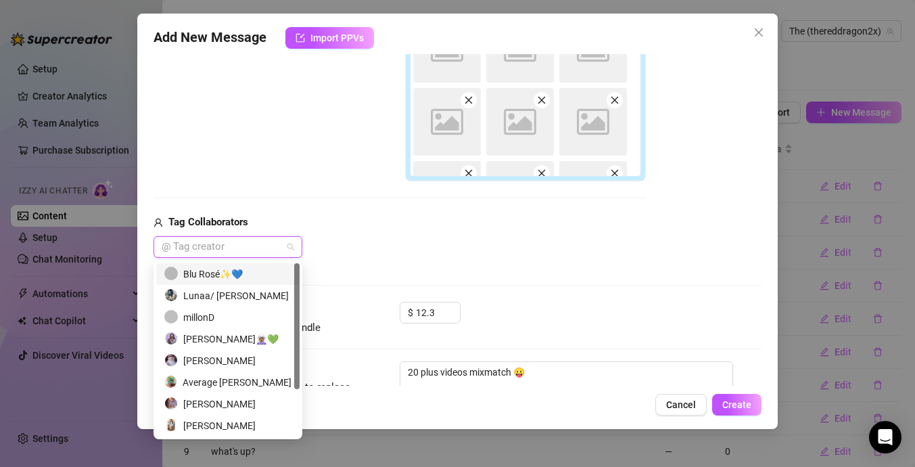
click at [286, 250] on div "@ Tag creator" at bounding box center [228, 247] width 149 height 22
click at [252, 321] on div "millonD" at bounding box center [227, 317] width 127 height 15
click at [256, 296] on div "Lunaa/ [PERSON_NAME]" at bounding box center [227, 295] width 127 height 15
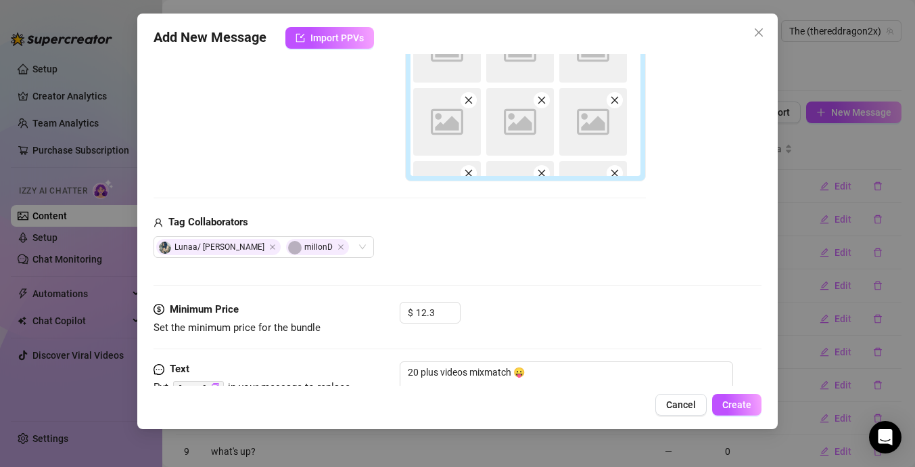
click at [371, 249] on div "Lunaa/ [PERSON_NAME] millonD" at bounding box center [400, 247] width 492 height 22
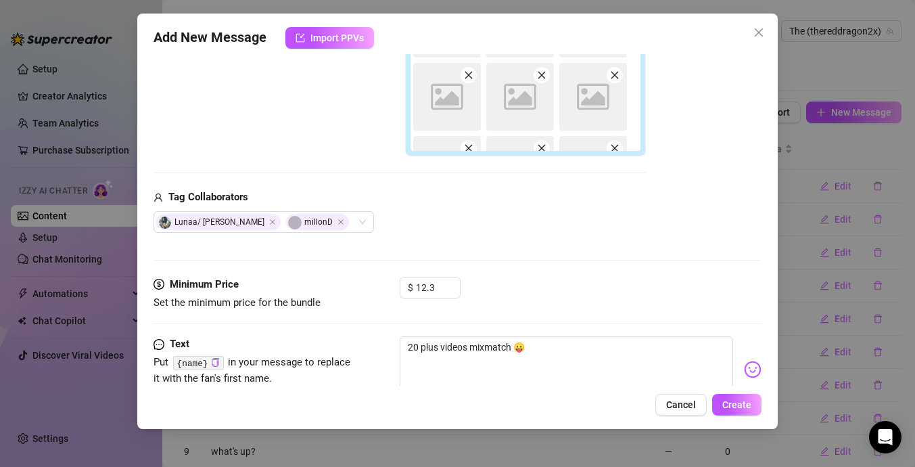
scroll to position [359, 0]
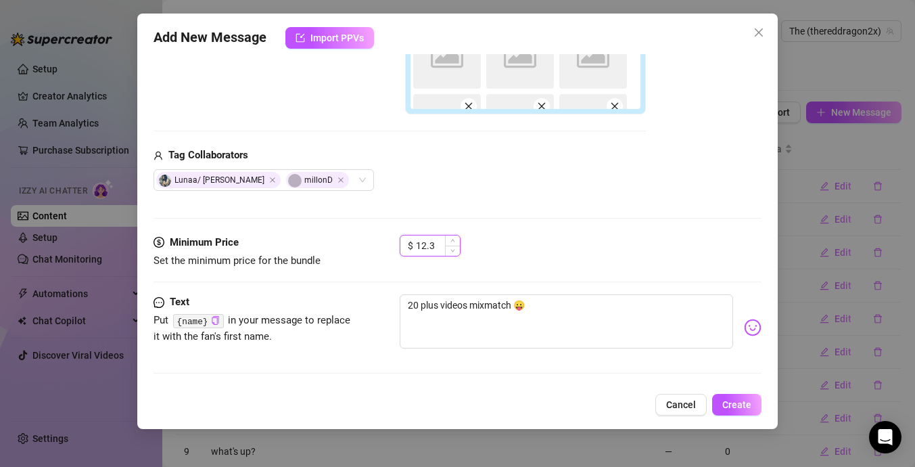
drag, startPoint x: 439, startPoint y: 247, endPoint x: 406, endPoint y: 248, distance: 32.5
click at [406, 248] on div "$ 12.3" at bounding box center [430, 246] width 61 height 22
type input "20"
click at [726, 400] on span "Create" at bounding box center [736, 404] width 29 height 11
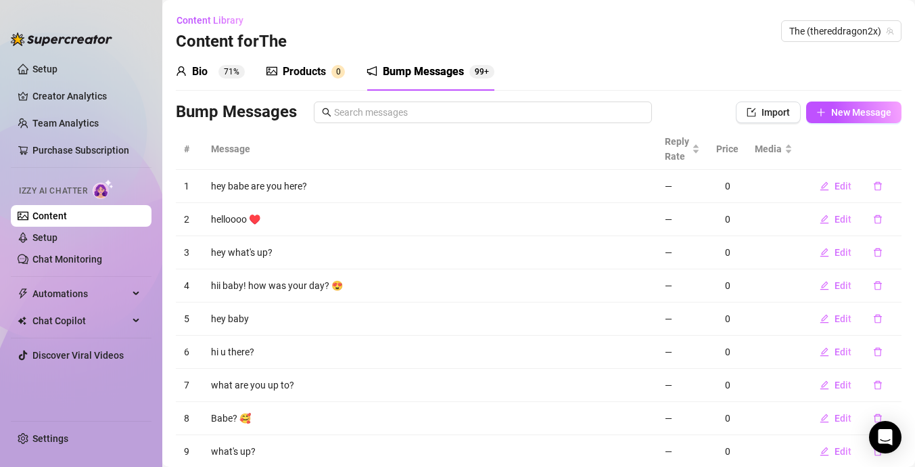
click at [482, 78] on div "Bump Messages 99+" at bounding box center [431, 72] width 128 height 16
click at [419, 83] on div "Bump Messages 99+" at bounding box center [431, 72] width 128 height 38
click at [853, 111] on span "New Message" at bounding box center [861, 112] width 60 height 11
type textarea "Type your message here..."
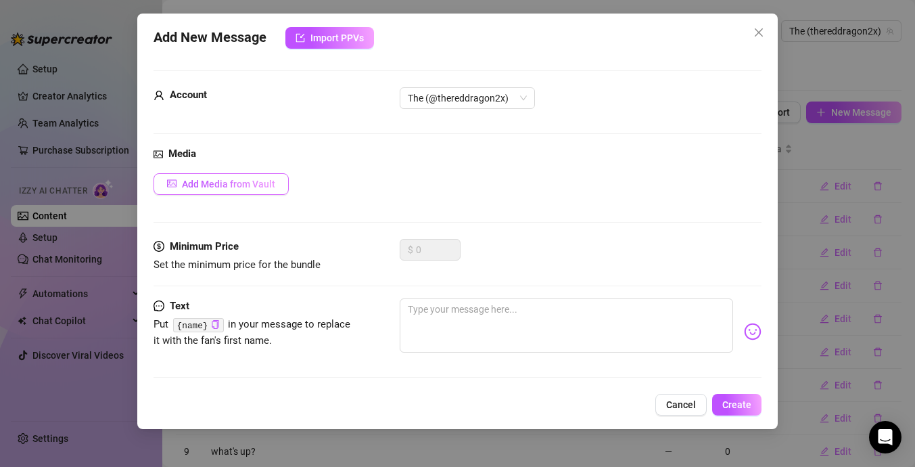
click at [250, 190] on button "Add Media from Vault" at bounding box center [221, 184] width 135 height 22
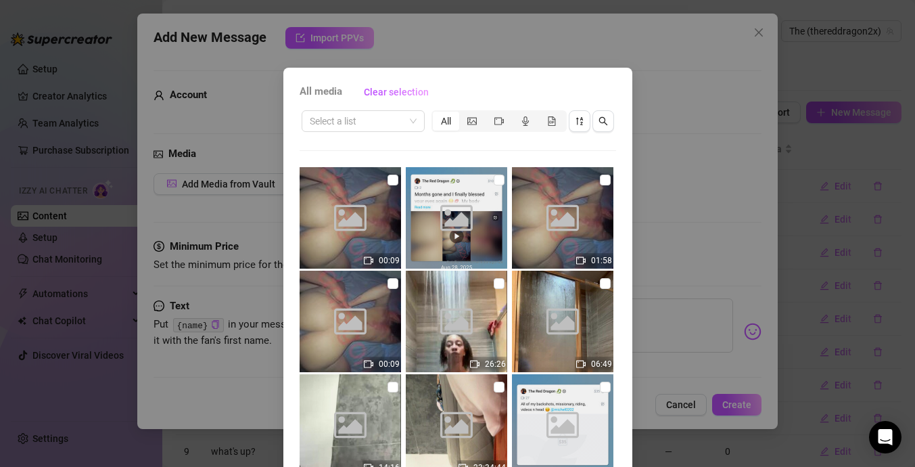
click at [601, 30] on div "All media Clear selection Select a list All Image placeholder 00:09 Image place…" at bounding box center [457, 233] width 915 height 467
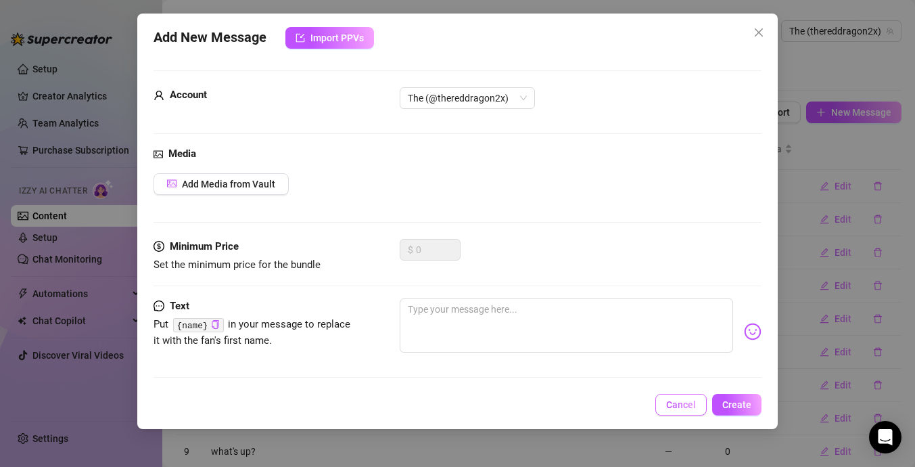
click at [696, 405] on span "Cancel" at bounding box center [681, 404] width 30 height 11
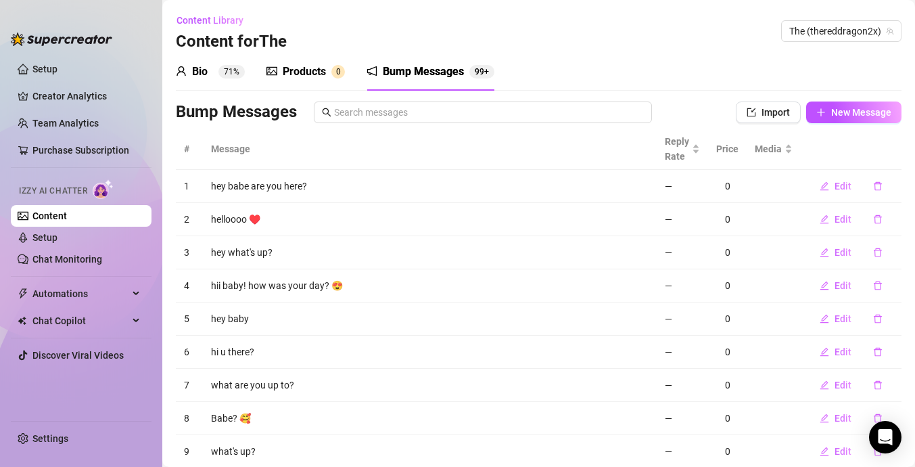
click at [178, 72] on icon "user" at bounding box center [181, 71] width 11 height 11
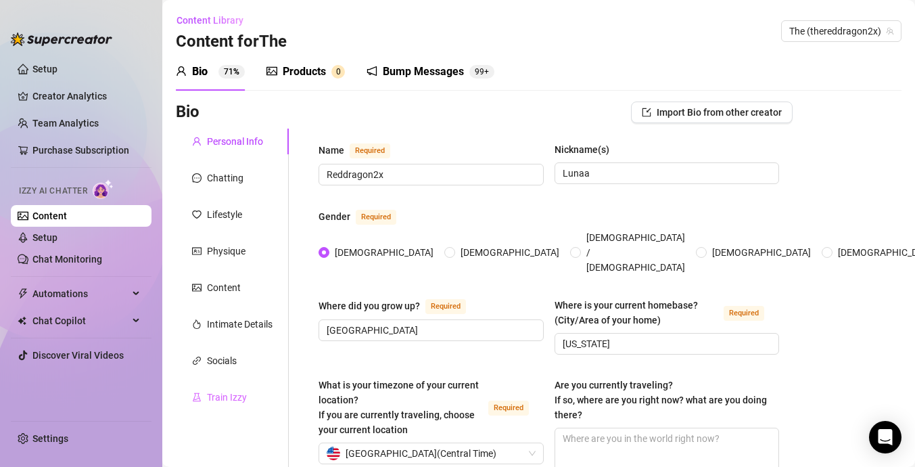
click at [257, 392] on div "Train Izzy" at bounding box center [232, 397] width 113 height 26
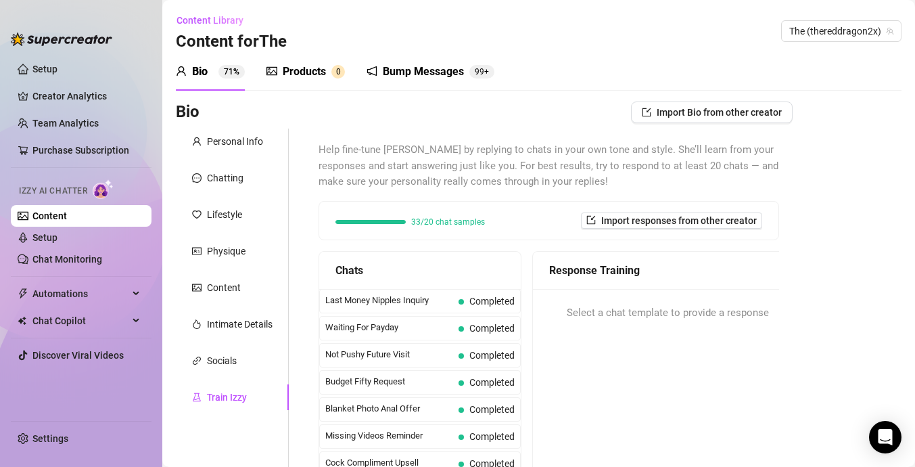
click at [320, 76] on div "Products" at bounding box center [304, 72] width 43 height 16
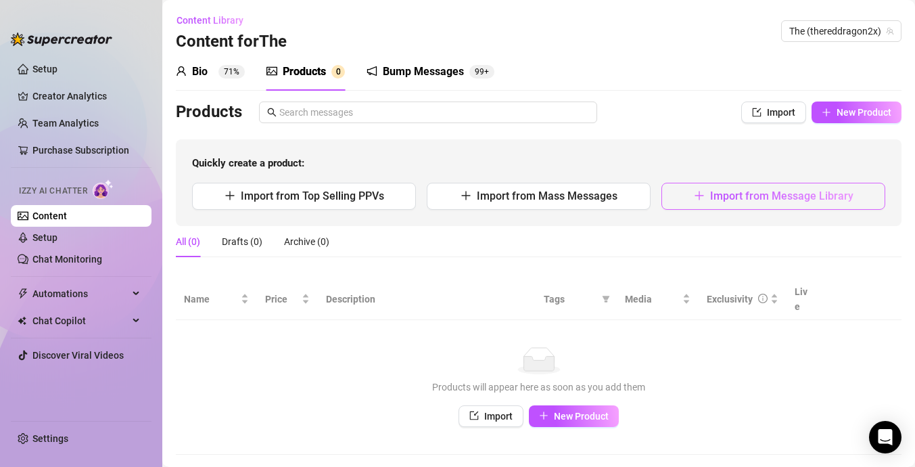
click at [733, 191] on span "Import from Message Library" at bounding box center [781, 195] width 143 height 13
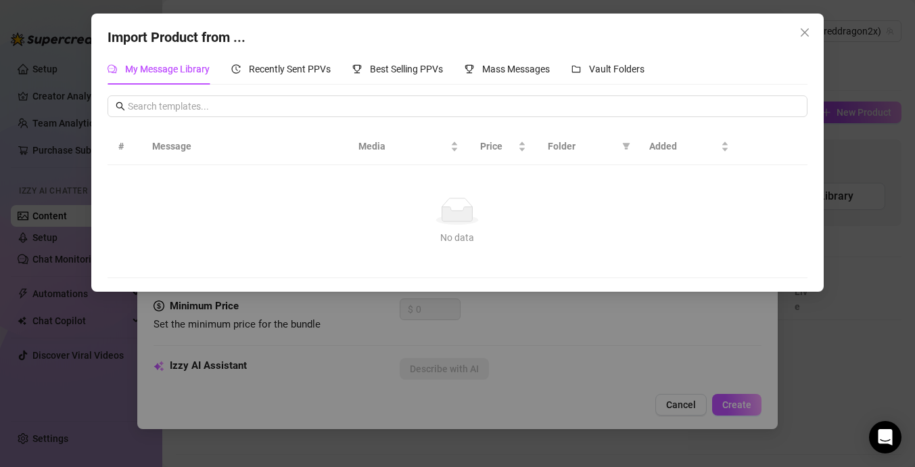
click at [346, 78] on div "My Message Library Recently Sent PPVs Best Selling PPVs Mass Messages Vault Fol…" at bounding box center [376, 68] width 537 height 31
click at [609, 53] on div "Vault Folders" at bounding box center [608, 68] width 73 height 31
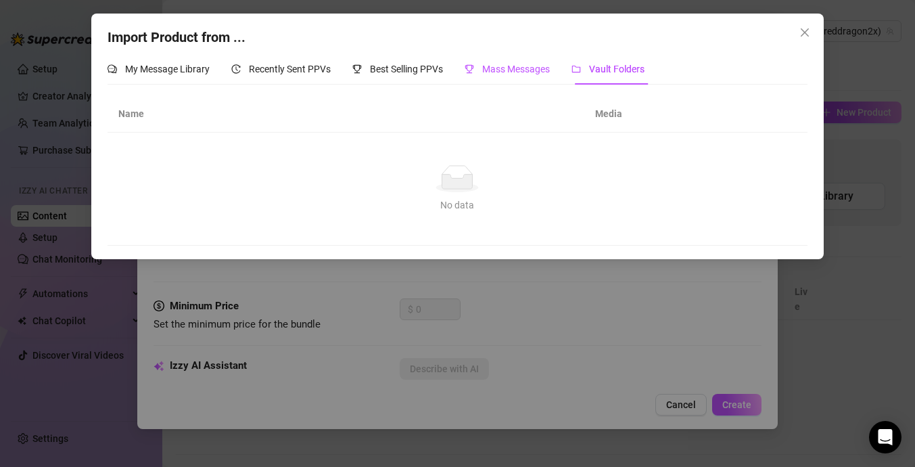
click at [513, 67] on span "Mass Messages" at bounding box center [516, 69] width 68 height 11
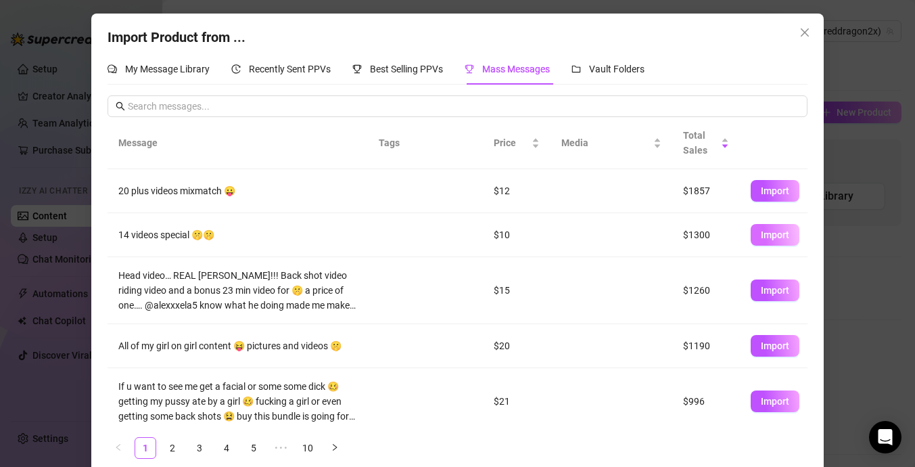
click at [765, 233] on span "Import" at bounding box center [775, 234] width 28 height 11
type textarea "14 videos special 🤫🤫"
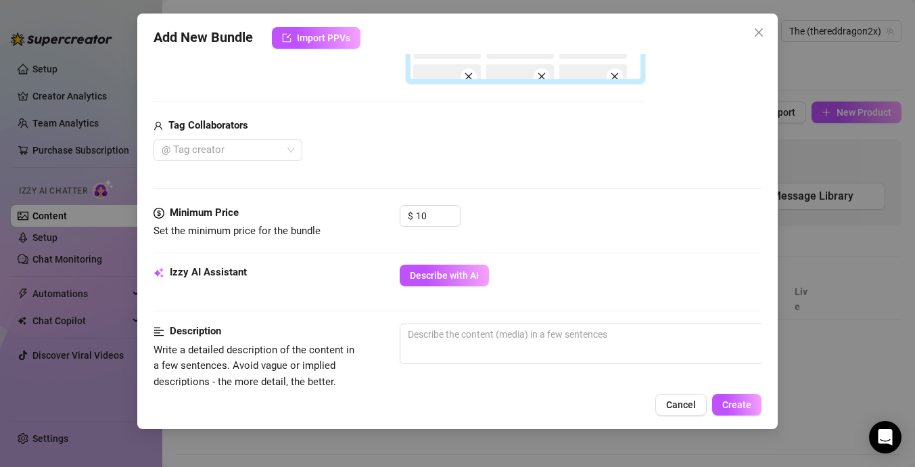
scroll to position [528, 0]
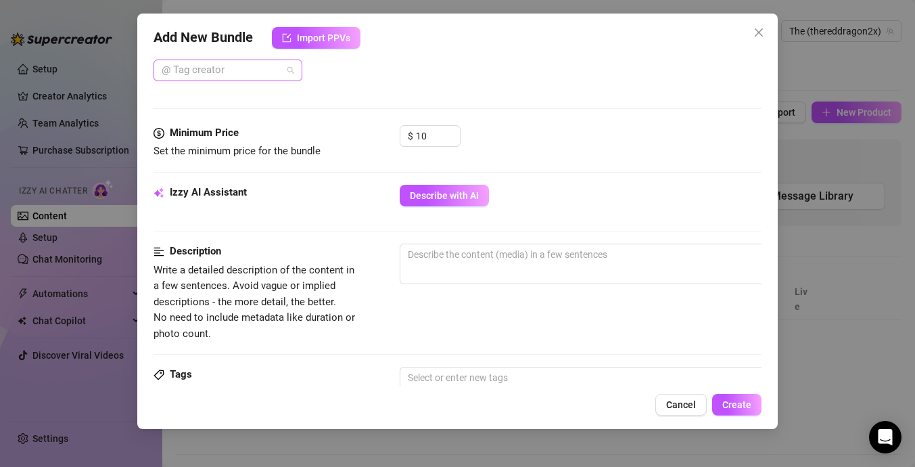
click at [267, 66] on div at bounding box center [220, 70] width 129 height 19
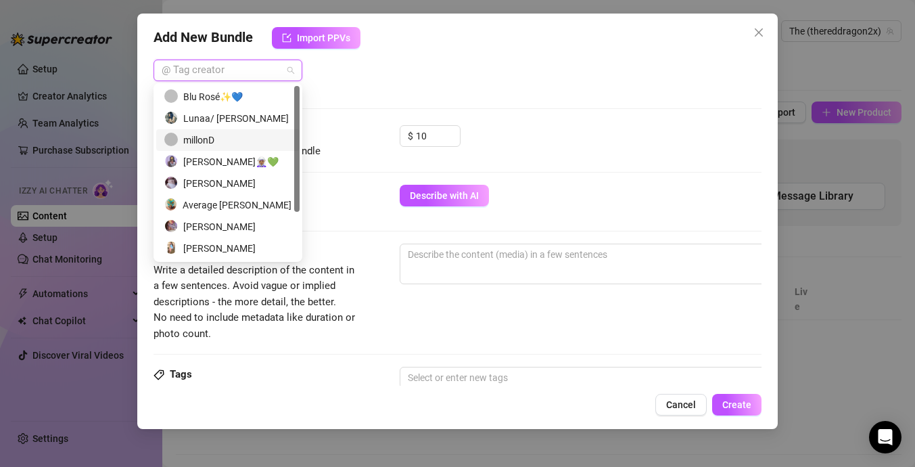
click at [241, 133] on div "millonD" at bounding box center [227, 140] width 127 height 15
click at [243, 120] on div "Lunaa/ [PERSON_NAME]" at bounding box center [227, 118] width 127 height 15
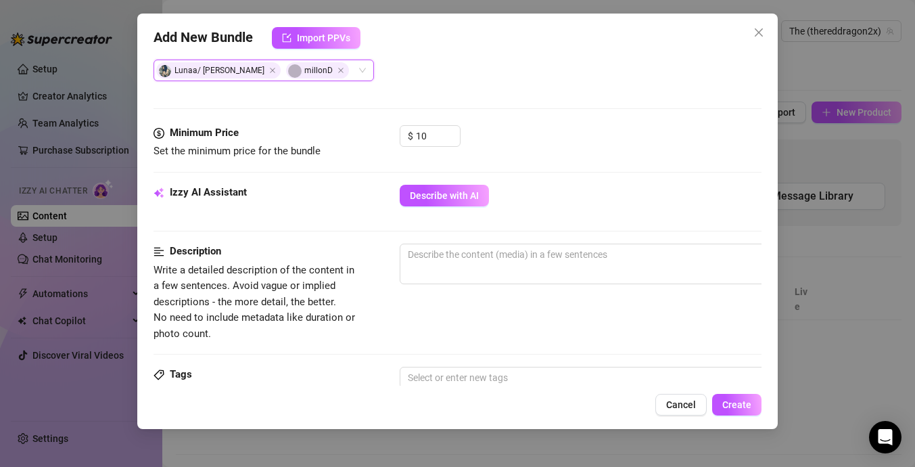
click at [464, 127] on div "$ 10" at bounding box center [581, 142] width 362 height 34
drag, startPoint x: 452, startPoint y: 134, endPoint x: 392, endPoint y: 141, distance: 60.7
click at [392, 141] on div "Minimum Price Set the minimum price for the bundle $ 11" at bounding box center [458, 142] width 608 height 34
type input "1"
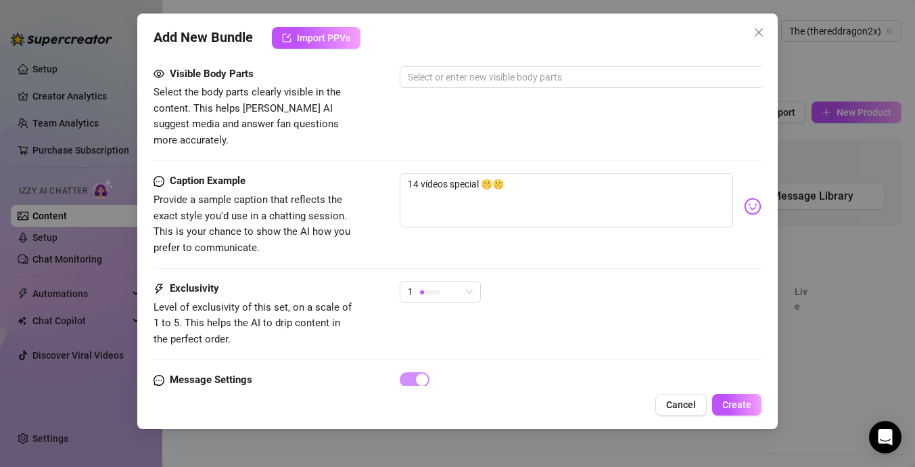
scroll to position [967, 0]
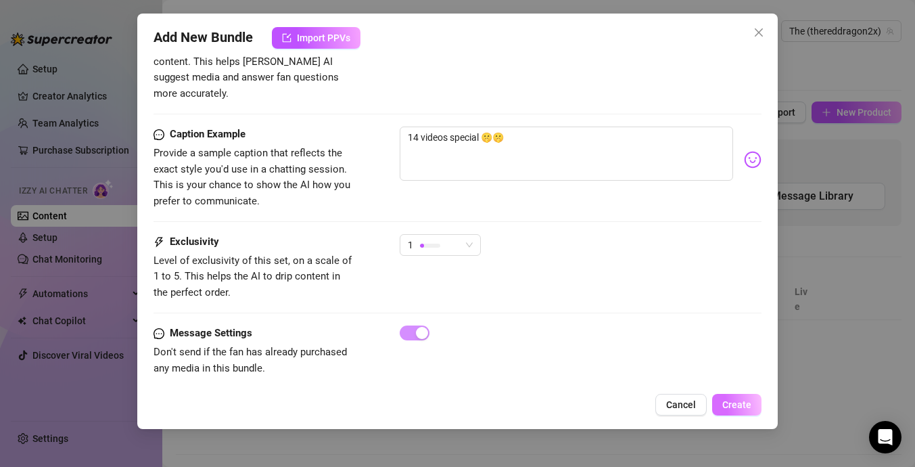
type input "20"
click at [745, 398] on button "Create" at bounding box center [736, 405] width 49 height 22
click at [737, 407] on span "Create" at bounding box center [736, 404] width 29 height 11
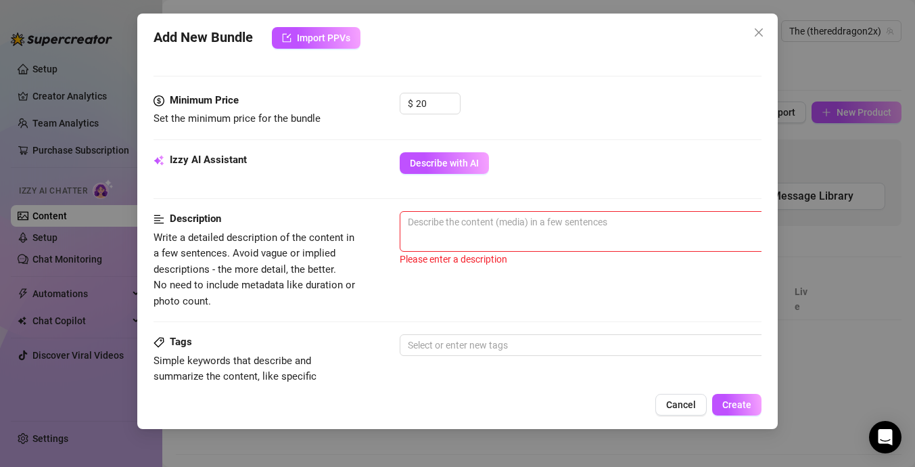
scroll to position [562, 0]
click at [603, 237] on span "0 / 1000" at bounding box center [636, 230] width 473 height 41
click at [603, 229] on textarea at bounding box center [636, 220] width 472 height 20
type textarea "M"
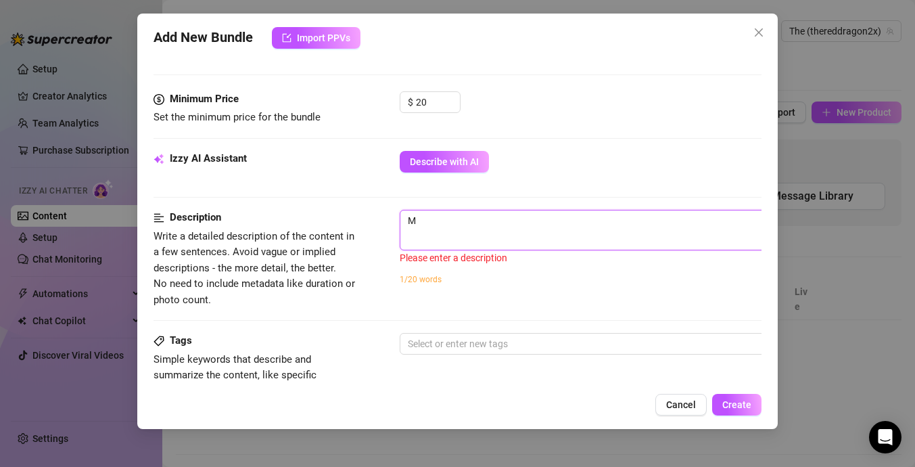
type textarea "Mu"
type textarea "Mul"
type textarea "Mult"
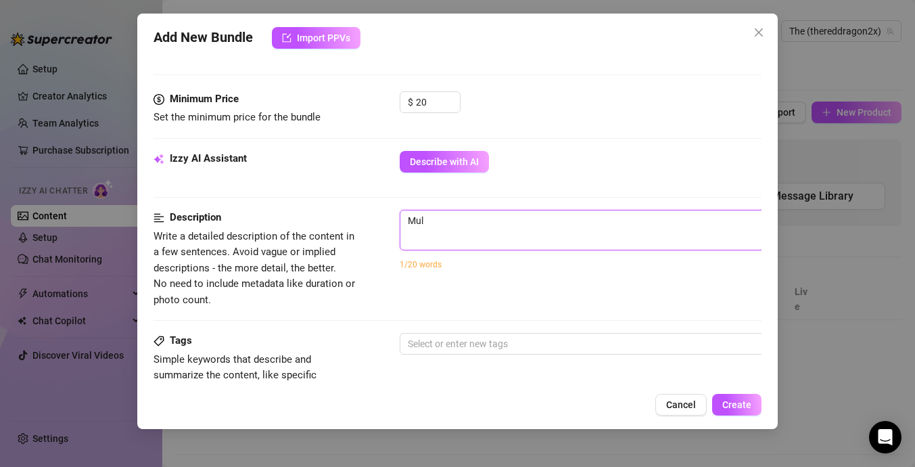
type textarea "Mult"
type textarea "Multi"
type textarea "Multip"
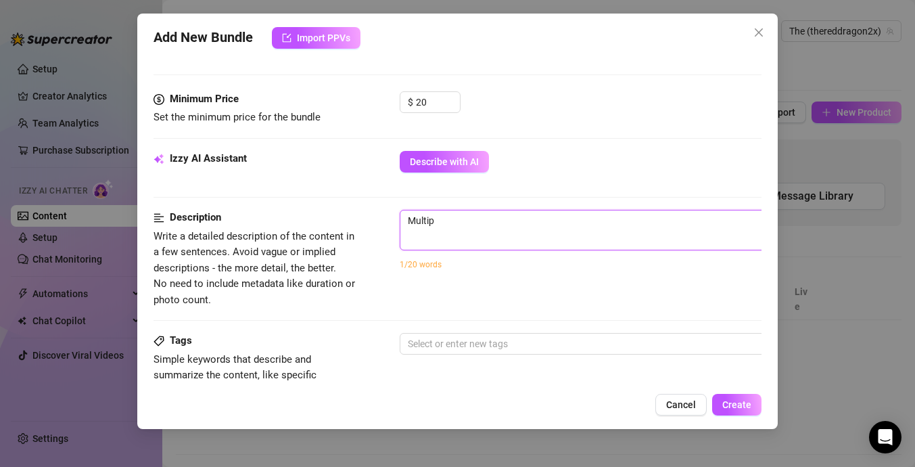
type textarea "Multipl"
type textarea "Multiple"
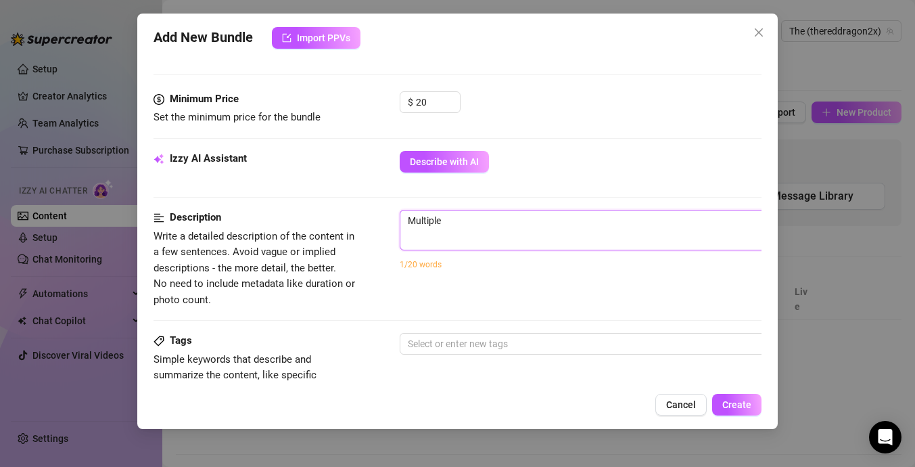
type textarea "Multiple"
type textarea "Multiple v"
type textarea "Multiple vi"
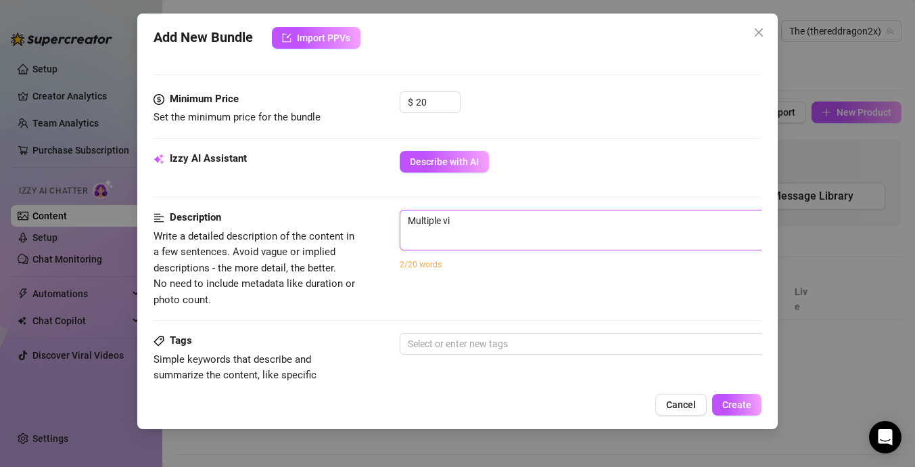
type textarea "Multiple vid"
type textarea "Multiple vide"
type textarea "Multiple video"
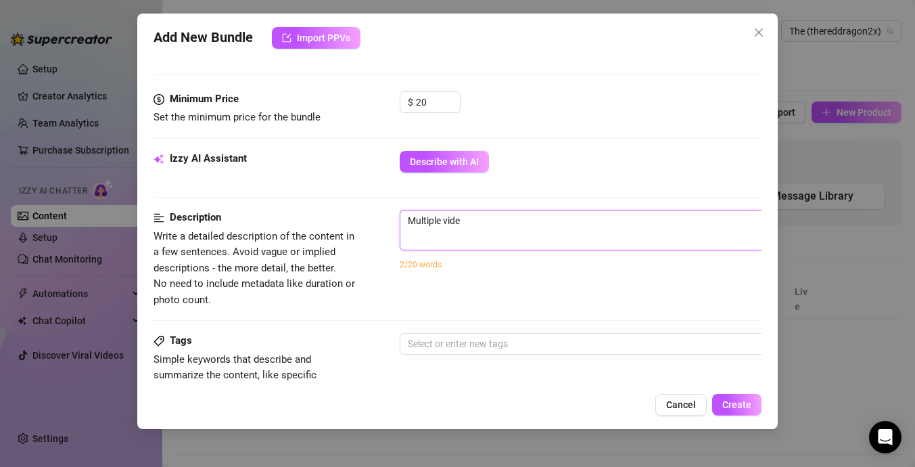
type textarea "Multiple video"
type textarea "Multiple videos"
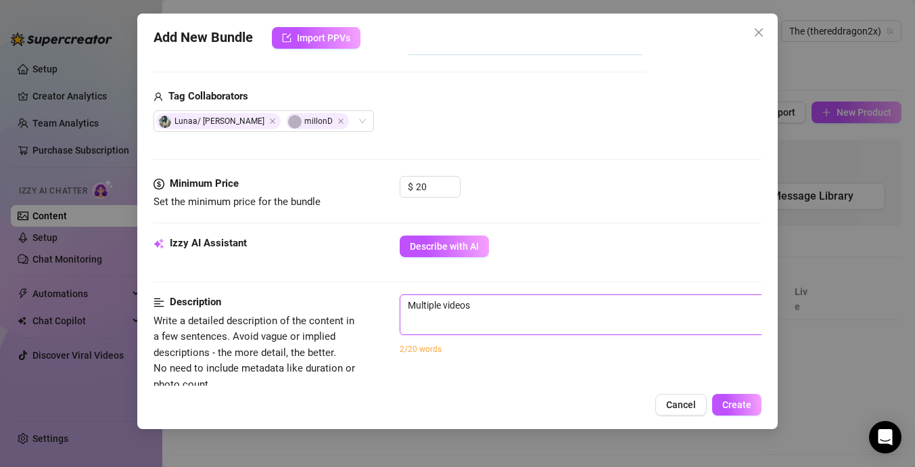
scroll to position [466, 0]
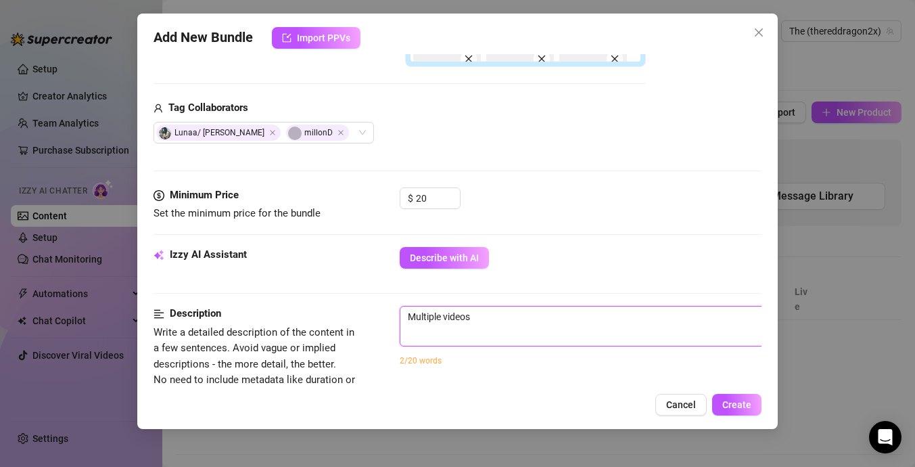
type textarea "Multiple videos f"
type textarea "Multiple videos fo"
type textarea "Multiple videos for"
type textarea "Multiple videos for u"
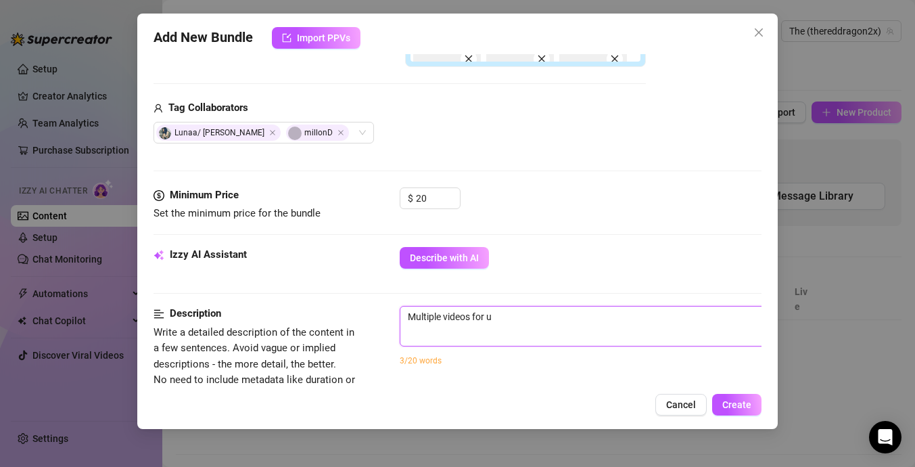
type textarea "Multiple videos for us"
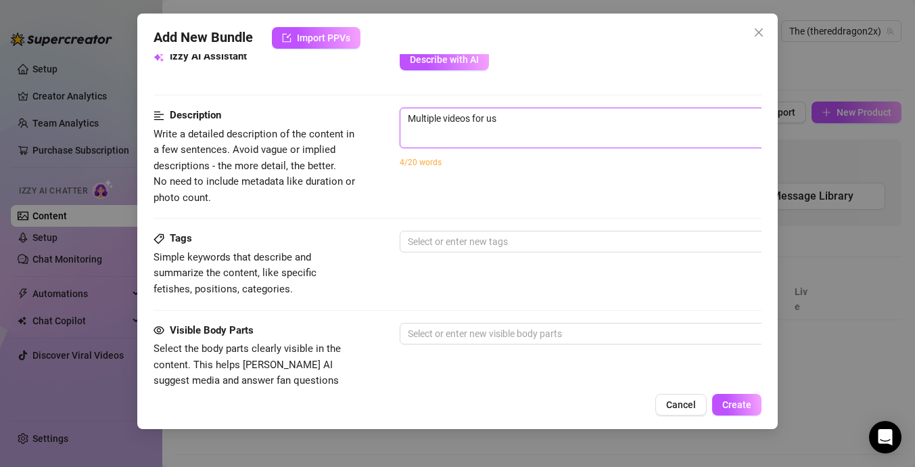
scroll to position [663, 0]
type textarea "Multiple videos for us"
type textarea "Multiple videos for u"
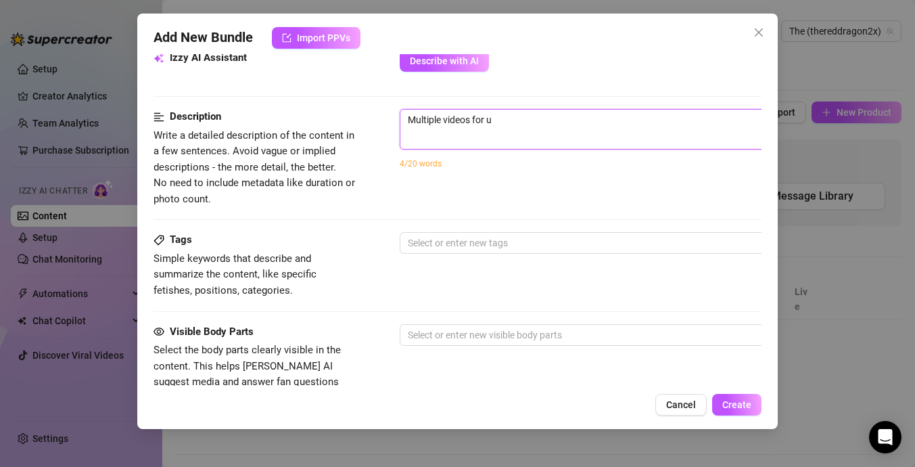
type textarea "Multiple videos for"
type textarea "Multiple videos for y"
type textarea "Multiple videos for yo"
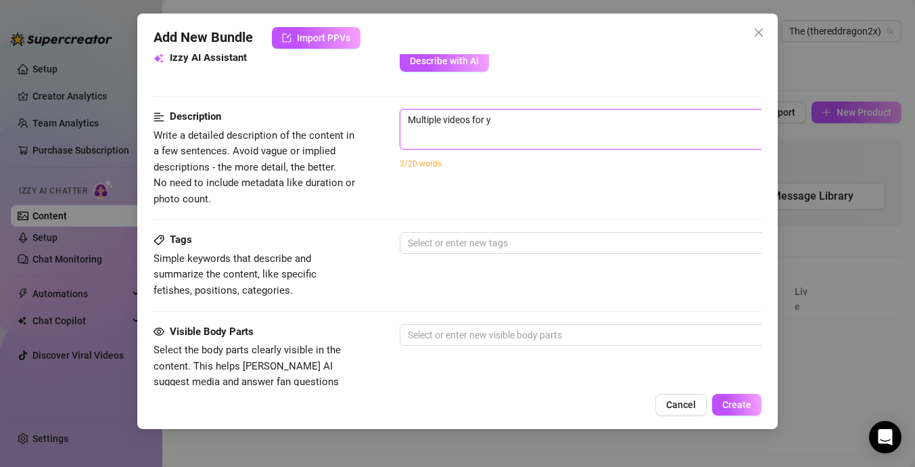
type textarea "Multiple videos for yo"
type textarea "Multiple videos for you"
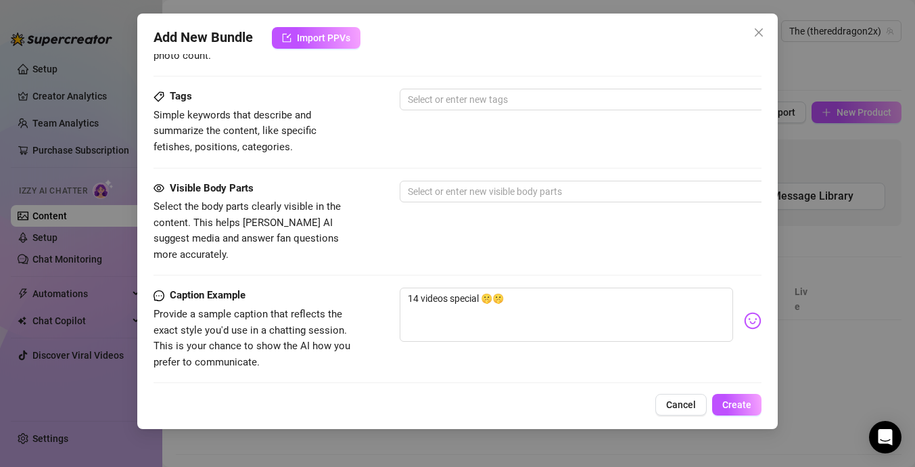
scroll to position [875, 0]
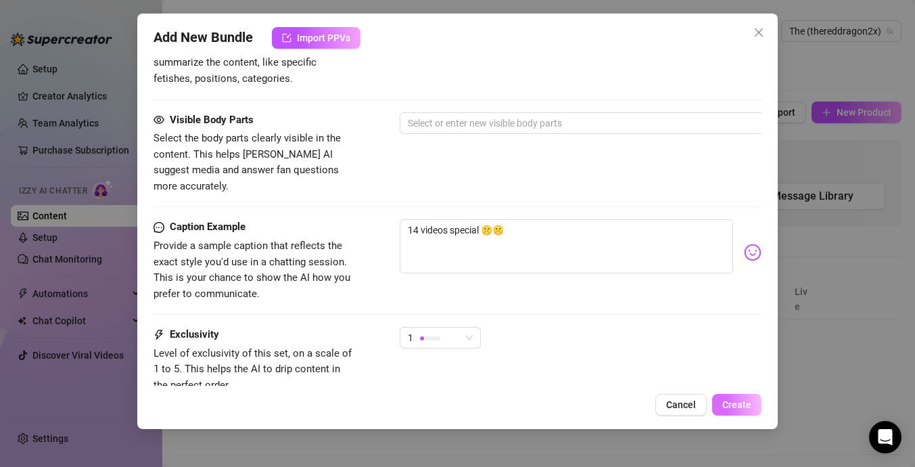
type textarea "Multiple videos for you"
click at [748, 404] on span "Create" at bounding box center [736, 404] width 29 height 11
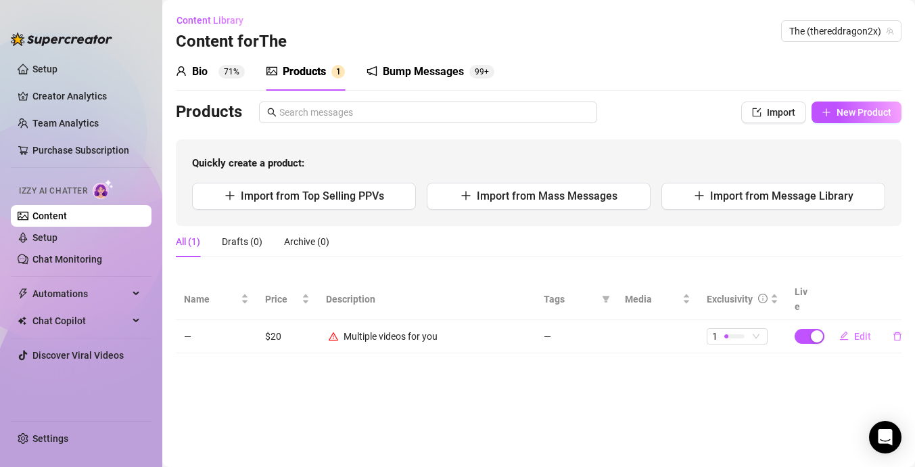
click at [323, 67] on div "Products" at bounding box center [304, 72] width 43 height 16
click at [386, 185] on button "Import from Top Selling PPVs" at bounding box center [304, 196] width 224 height 27
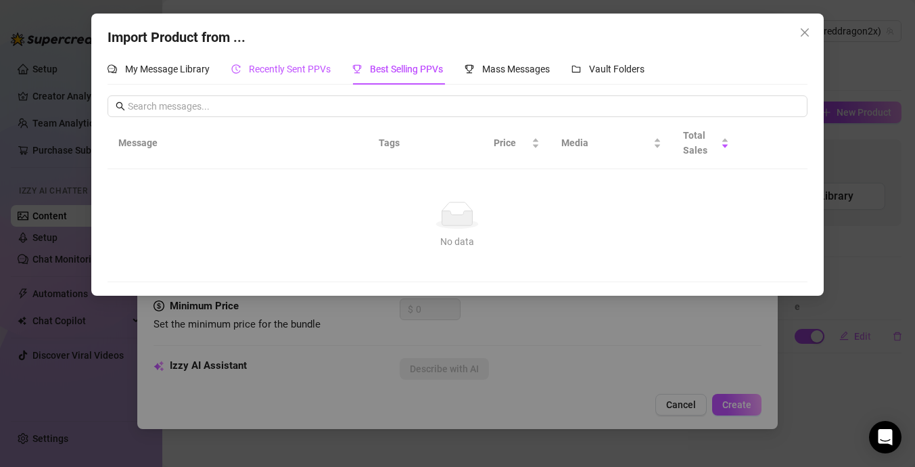
click at [319, 64] on span "Recently Sent PPVs" at bounding box center [290, 69] width 82 height 11
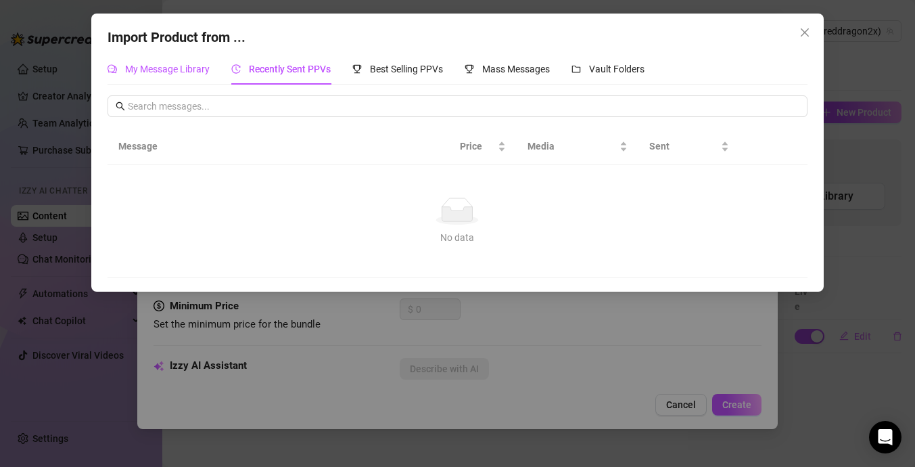
click at [203, 73] on span "My Message Library" at bounding box center [167, 69] width 85 height 11
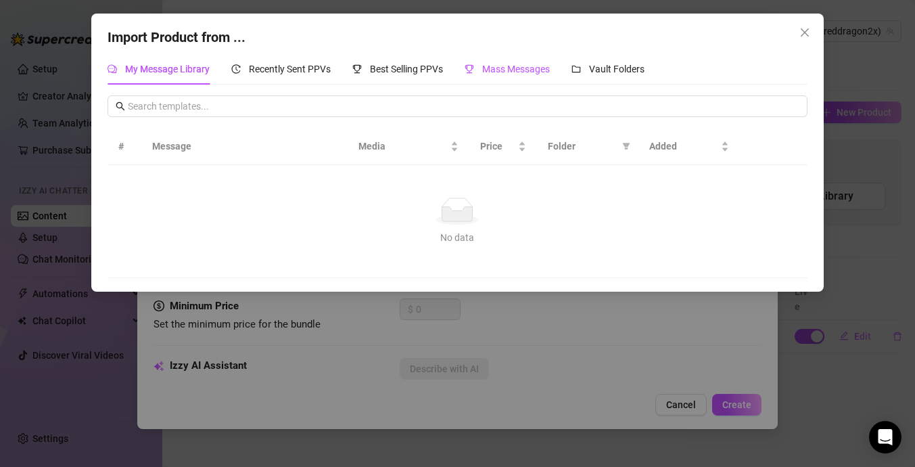
click at [503, 72] on span "Mass Messages" at bounding box center [516, 69] width 68 height 11
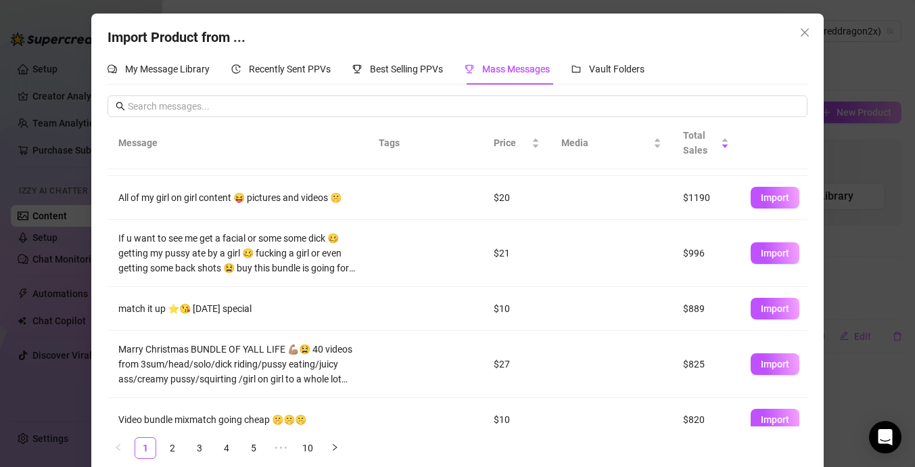
scroll to position [149, 0]
click at [767, 306] on span "Import" at bounding box center [775, 307] width 28 height 11
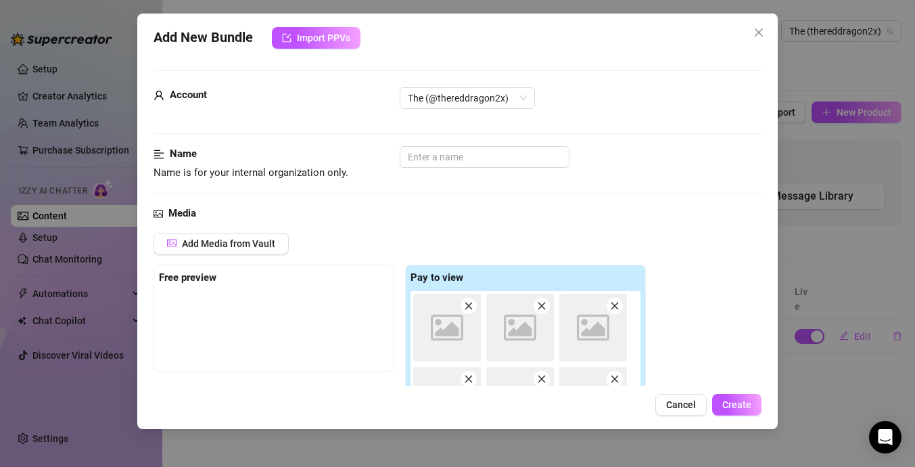
type textarea "match it up ⭐️😘 [DATE] special"
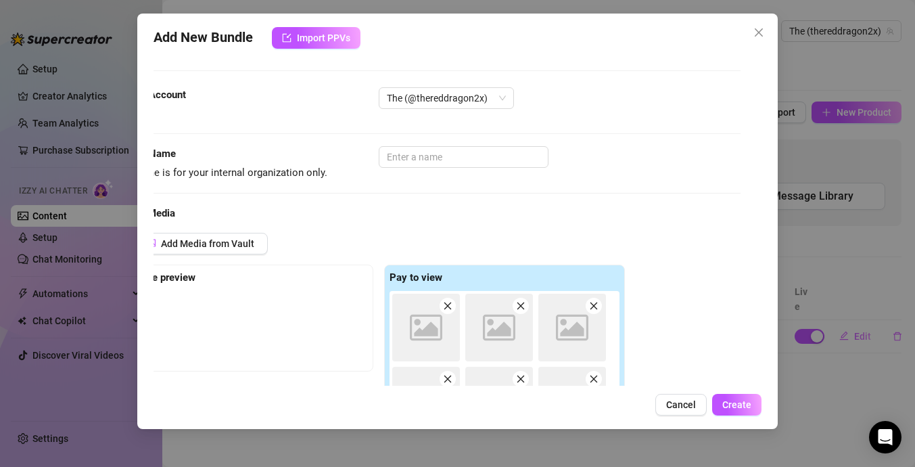
click at [761, 30] on icon "close" at bounding box center [758, 32] width 11 height 11
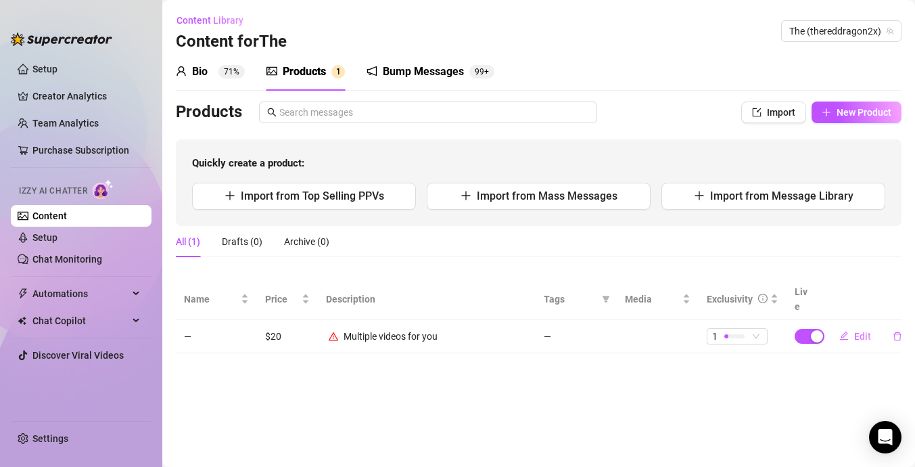
click at [433, 73] on div "Bump Messages" at bounding box center [423, 72] width 81 height 16
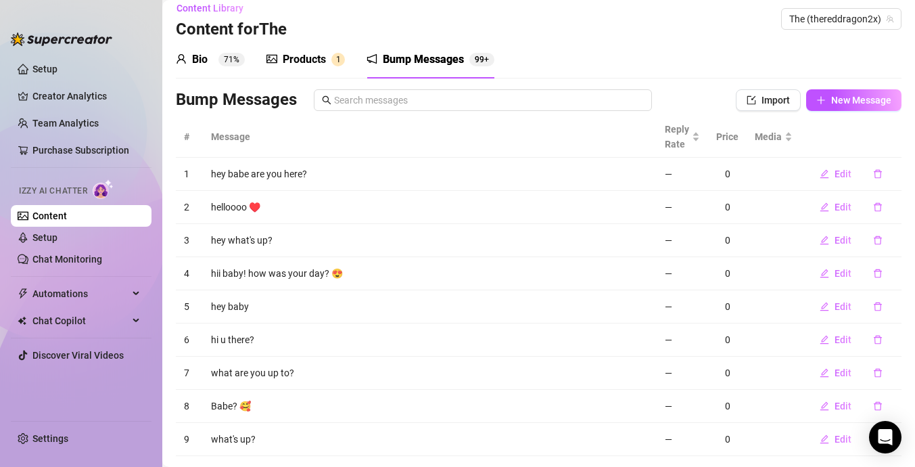
scroll to position [0, 0]
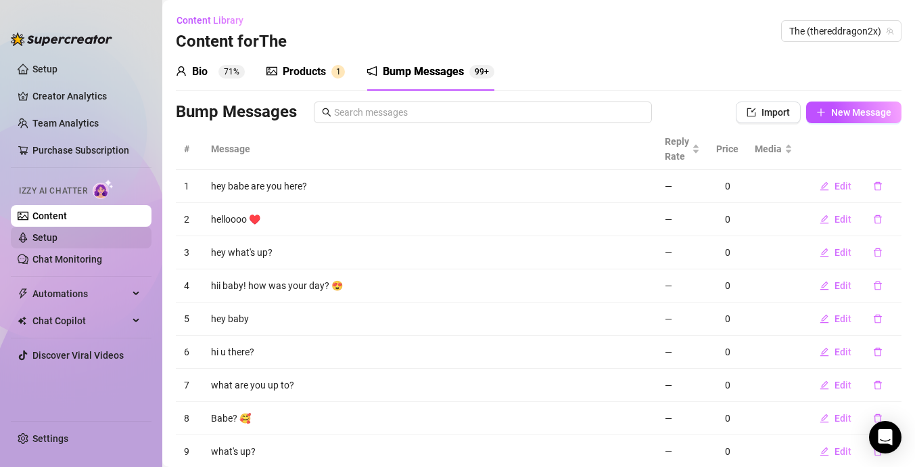
click at [57, 241] on link "Setup" at bounding box center [44, 237] width 25 height 11
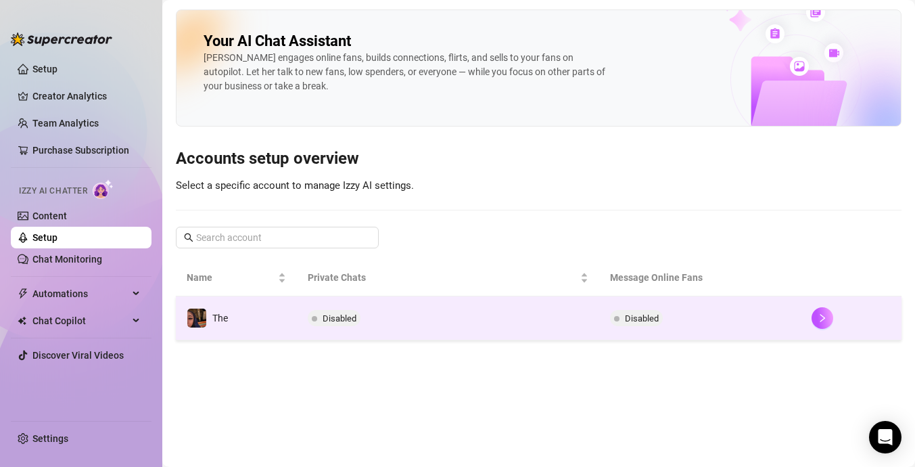
click at [549, 320] on td "Disabled" at bounding box center [448, 318] width 302 height 44
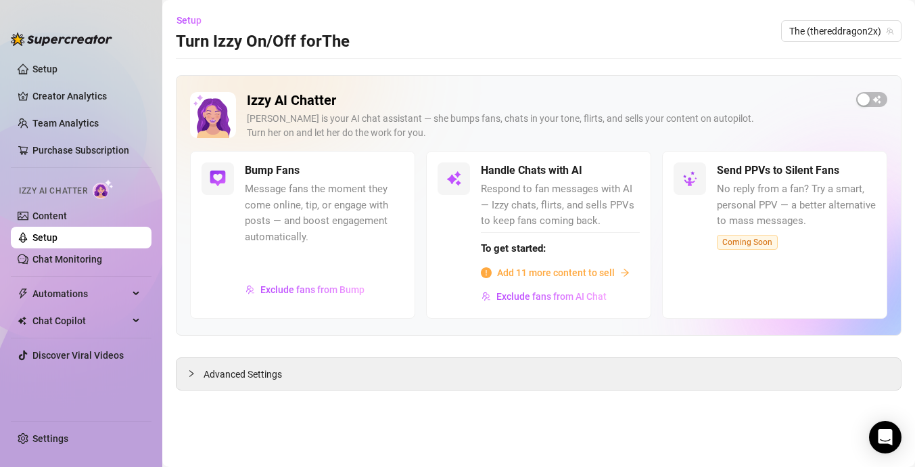
click at [576, 269] on span "Add 11 more content to sell" at bounding box center [556, 272] width 118 height 15
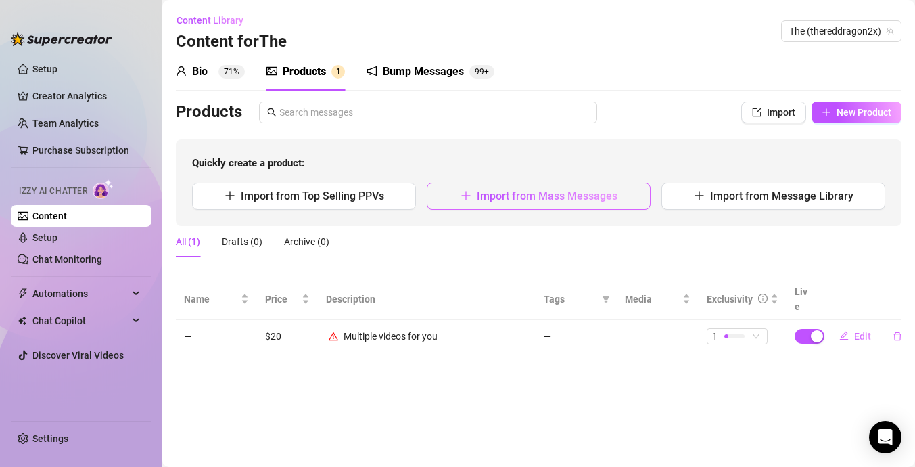
click at [606, 185] on button "Import from Mass Messages" at bounding box center [539, 196] width 224 height 27
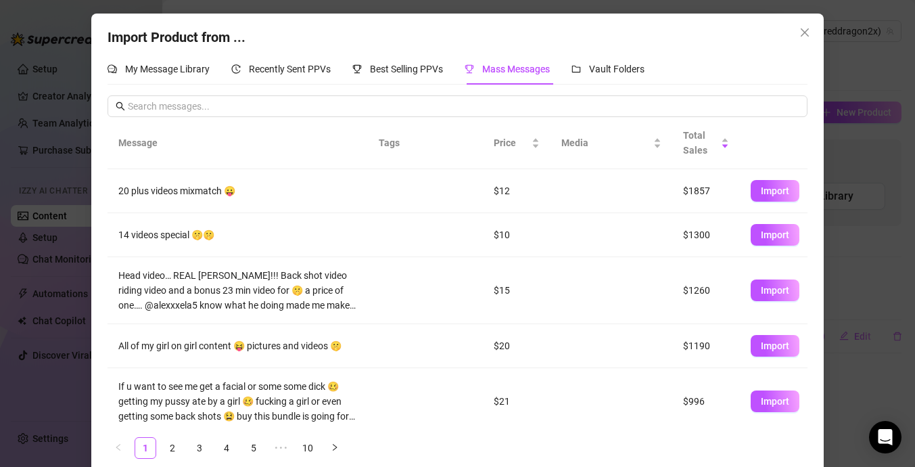
click at [780, 294] on span "Import" at bounding box center [775, 290] width 28 height 11
type textarea "Head video… REAL [PERSON_NAME]!!! Back shot video riding video and a bonus 23 m…"
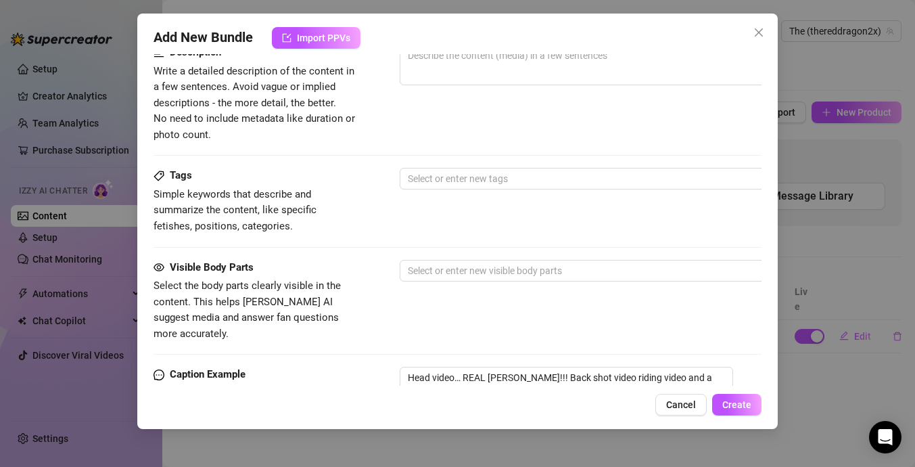
scroll to position [877, 0]
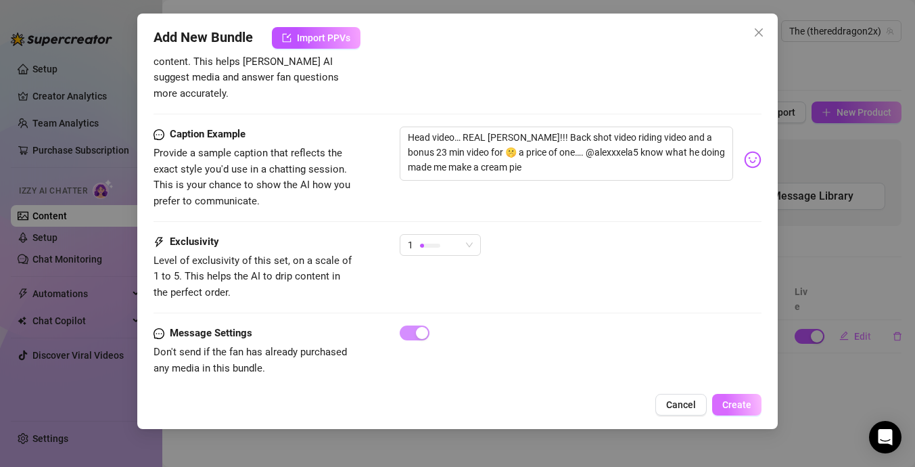
click at [758, 395] on button "Create" at bounding box center [736, 405] width 49 height 22
drag, startPoint x: 409, startPoint y: 118, endPoint x: 492, endPoint y: 151, distance: 89.9
click at [494, 151] on textarea "Head video… REAL [PERSON_NAME]!!! Back shot video riding video and a bonus 23 m…" at bounding box center [566, 153] width 333 height 54
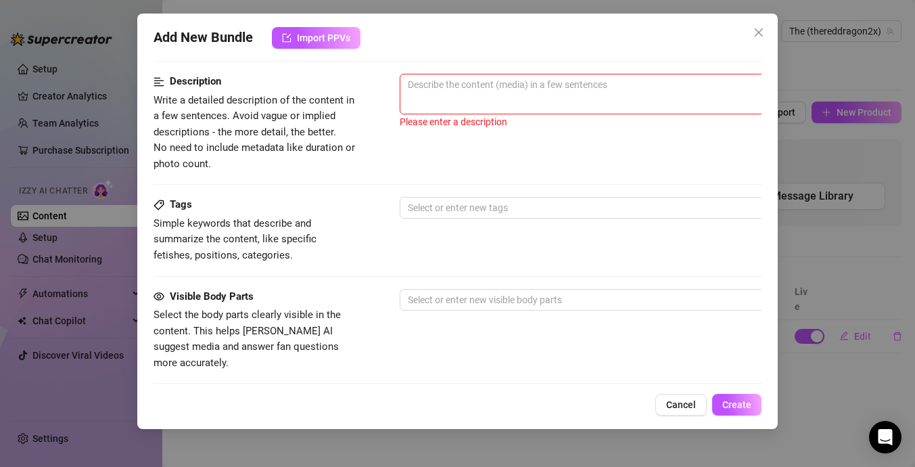
scroll to position [605, 0]
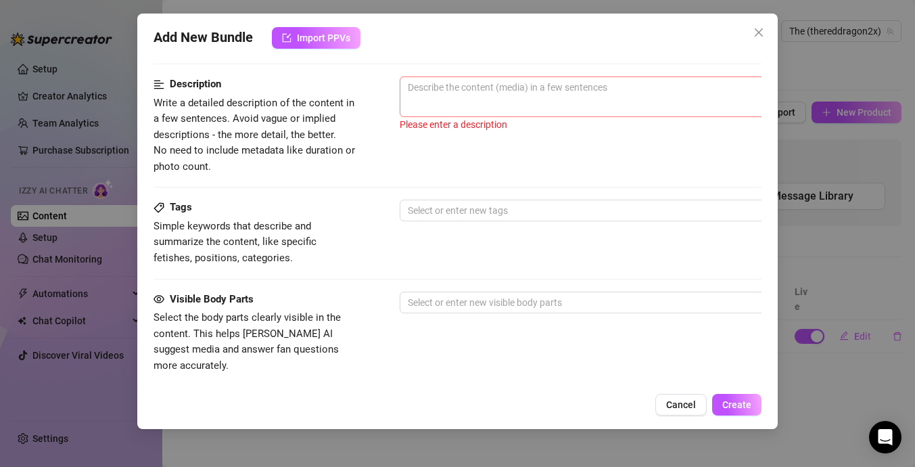
click at [498, 102] on span "0 / 1000" at bounding box center [636, 96] width 473 height 41
click at [504, 89] on textarea at bounding box center [636, 87] width 472 height 20
paste textarea "Head video… REAL [PERSON_NAME]!!! Back shot video riding video and a bonus 23 m…"
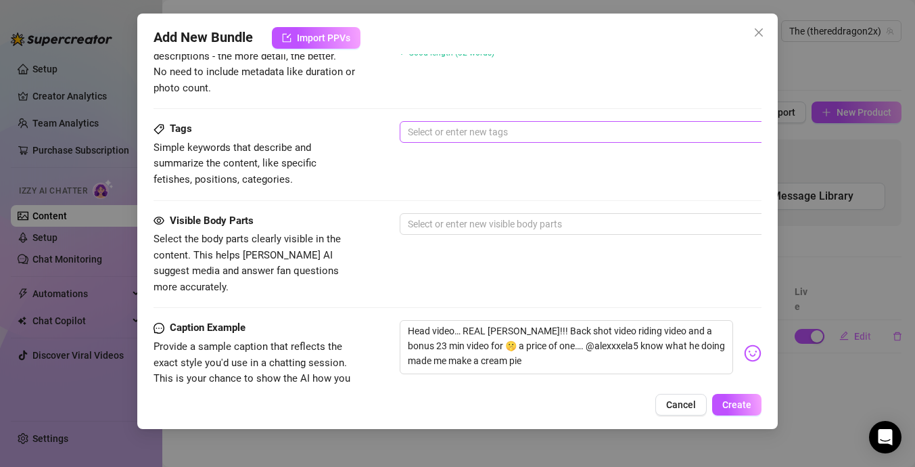
scroll to position [684, 0]
type textarea "Head video… REAL [PERSON_NAME]!!! Back shot video riding video and a bonus 23 m…"
click at [748, 411] on button "Create" at bounding box center [736, 405] width 49 height 22
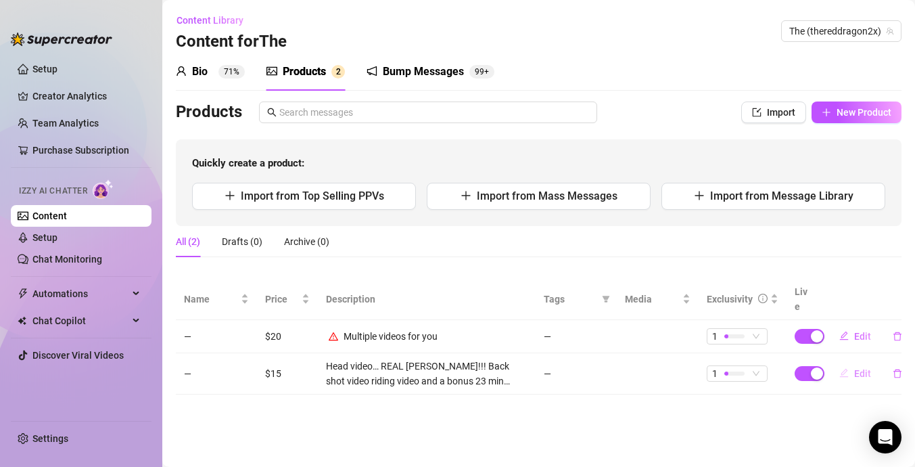
click at [860, 368] on span "Edit" at bounding box center [862, 373] width 17 height 11
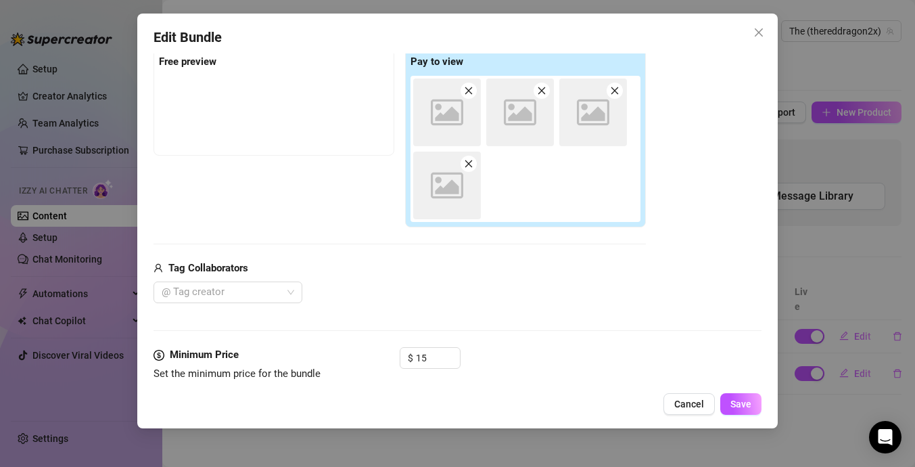
scroll to position [316, 0]
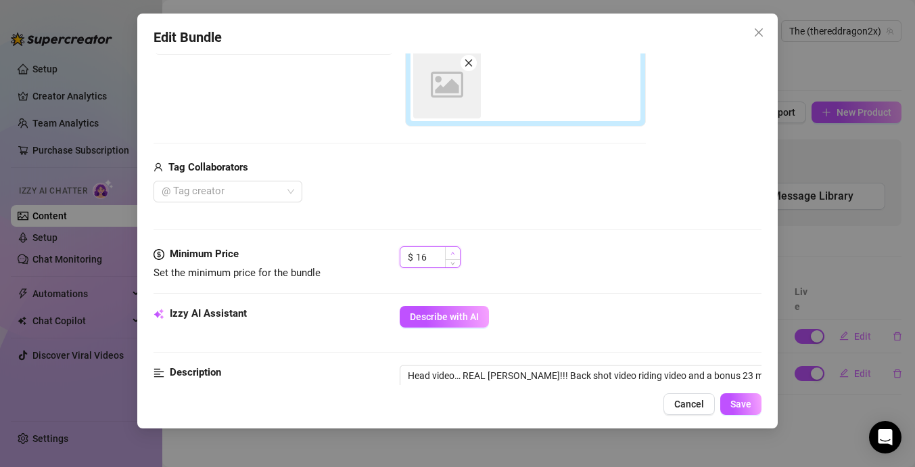
click at [451, 254] on icon "up" at bounding box center [452, 253] width 5 height 5
type input "20"
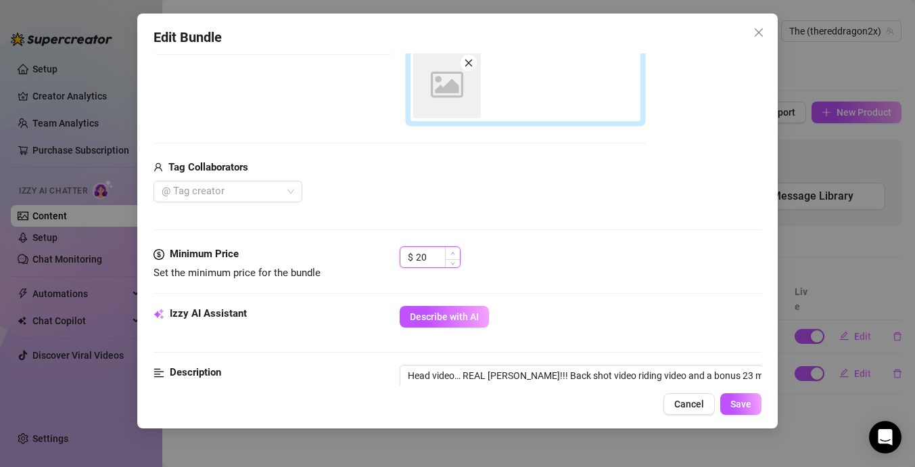
click at [451, 254] on icon "up" at bounding box center [452, 253] width 5 height 5
click at [729, 402] on button "Save" at bounding box center [740, 404] width 41 height 22
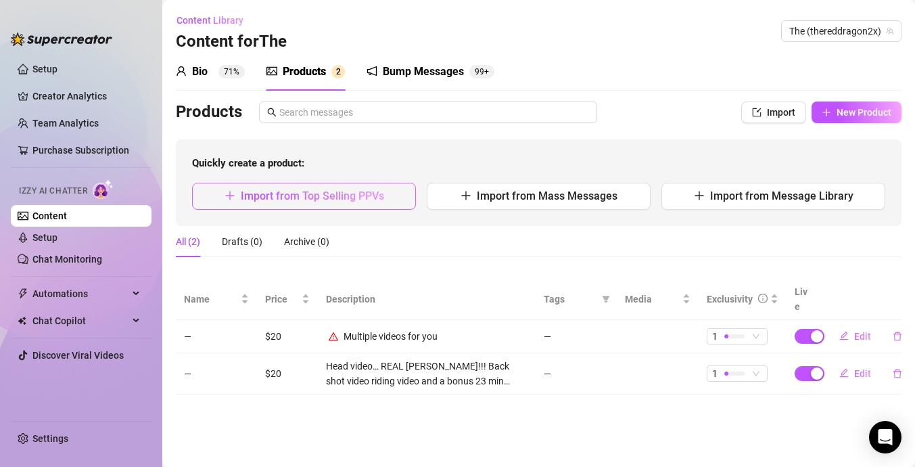
click at [357, 202] on span "Import from Top Selling PPVs" at bounding box center [312, 195] width 143 height 13
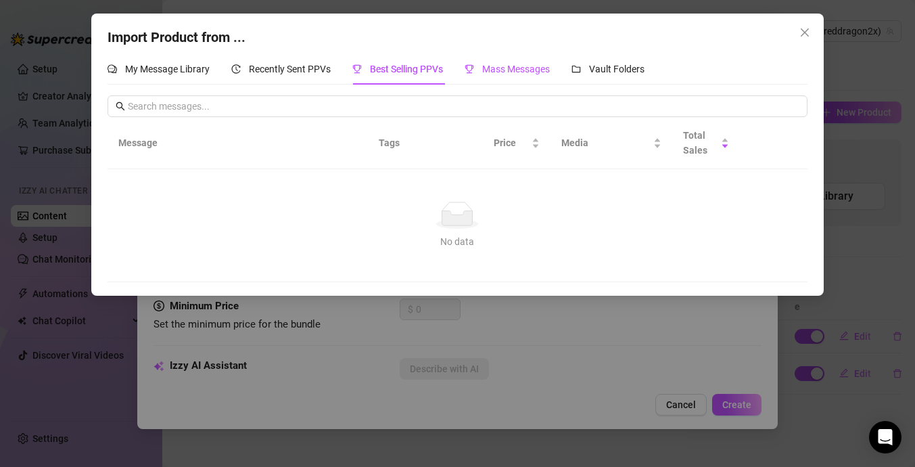
click at [511, 63] on div "Mass Messages" at bounding box center [507, 69] width 85 height 15
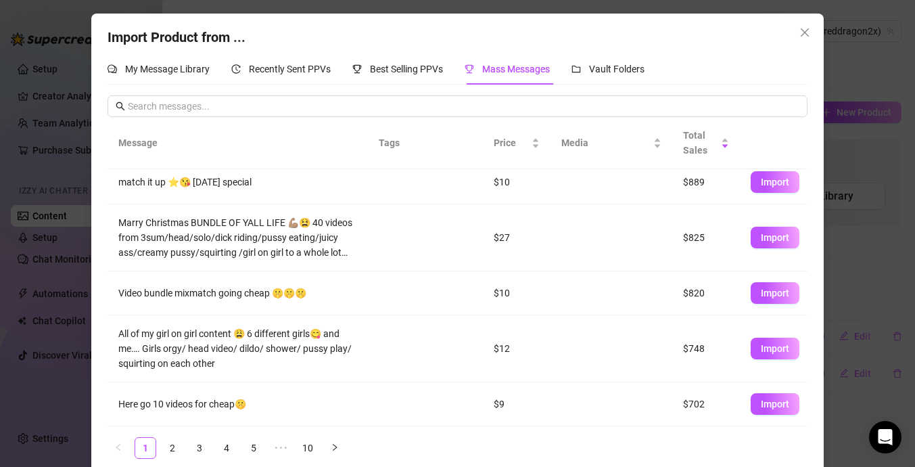
scroll to position [16, 0]
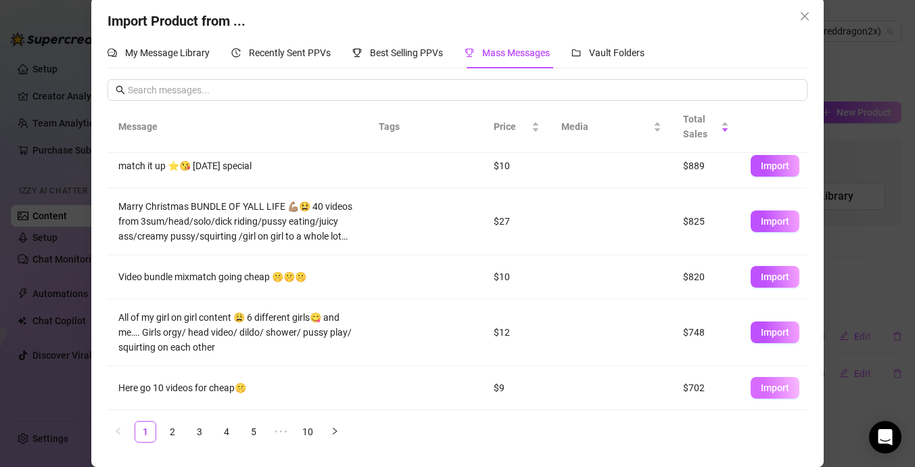
click at [766, 390] on span "Import" at bounding box center [775, 387] width 28 height 11
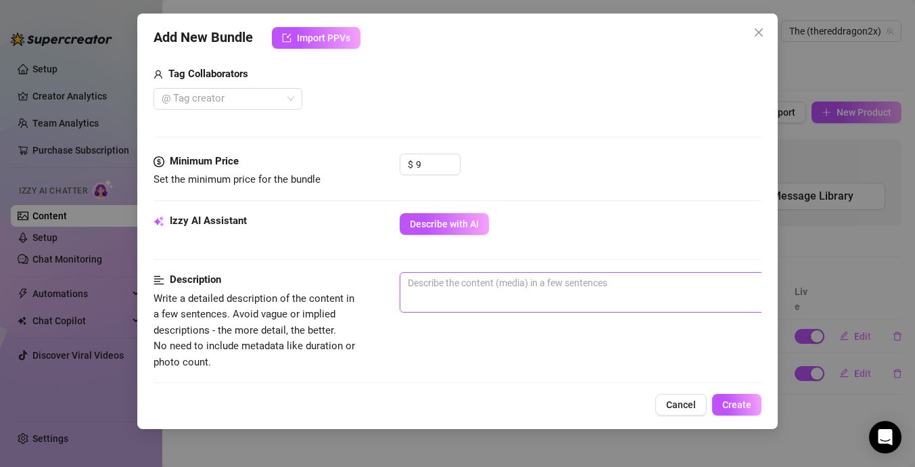
scroll to position [501, 0]
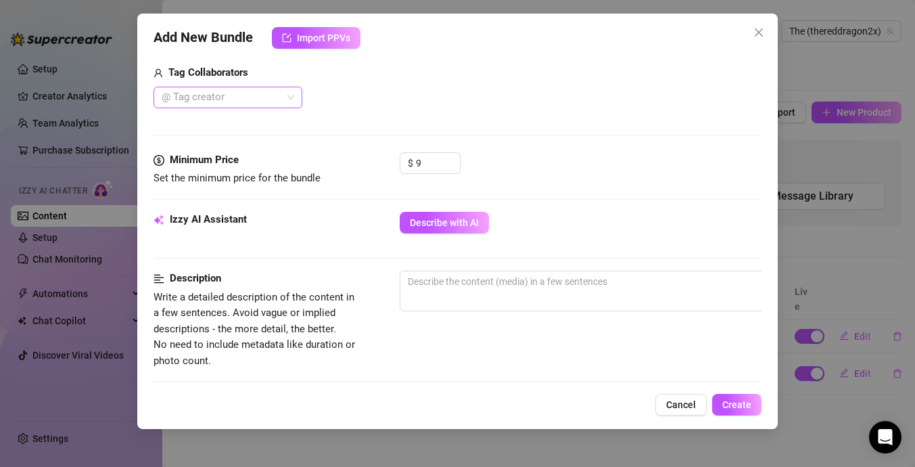
click at [279, 106] on div at bounding box center [220, 97] width 129 height 19
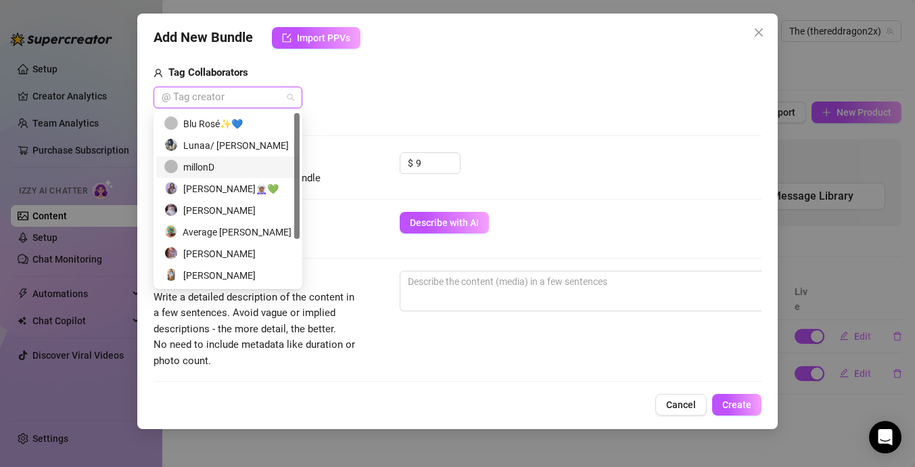
click at [255, 162] on div "millonD" at bounding box center [227, 167] width 127 height 15
click at [259, 147] on div "Lunaa/ [PERSON_NAME]" at bounding box center [227, 145] width 127 height 15
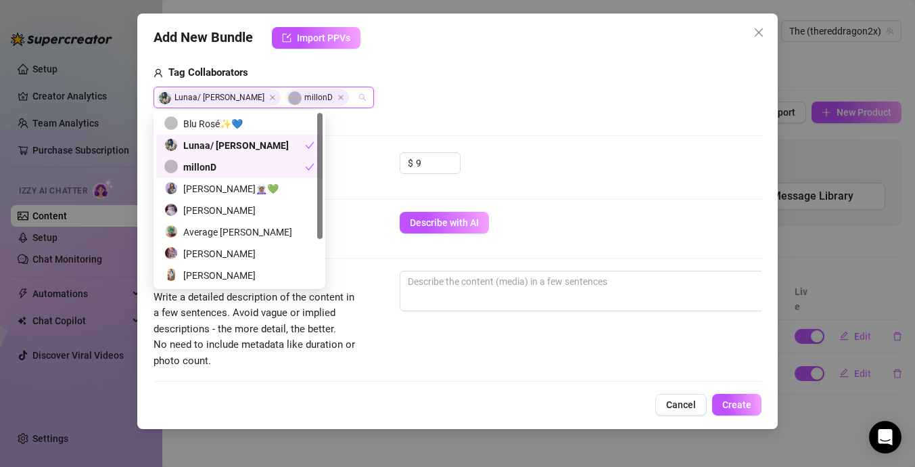
click at [446, 321] on div at bounding box center [636, 325] width 473 height 22
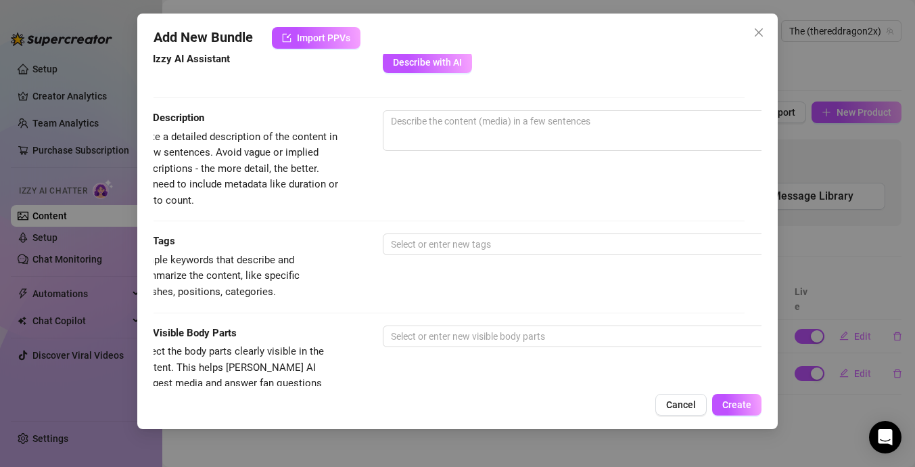
scroll to position [660, 17]
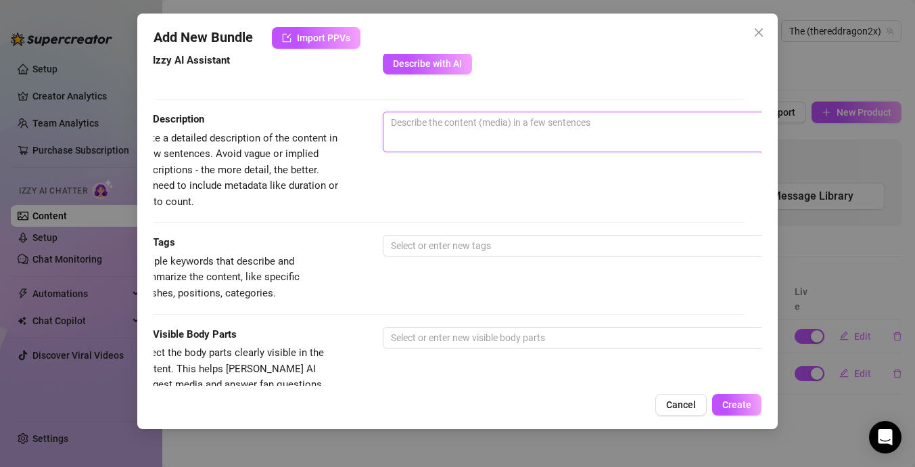
click at [616, 113] on textarea at bounding box center [619, 122] width 472 height 20
type textarea "1"
type textarea "10"
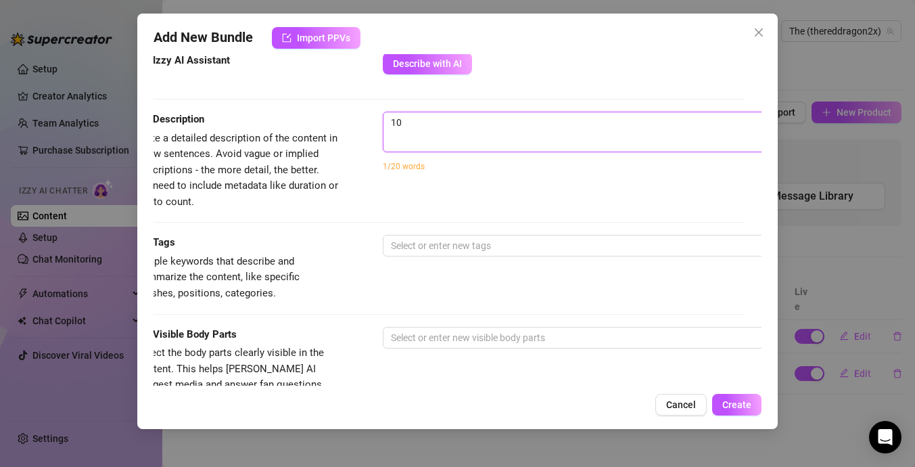
type textarea "10"
type textarea "10 v"
type textarea "10 vi"
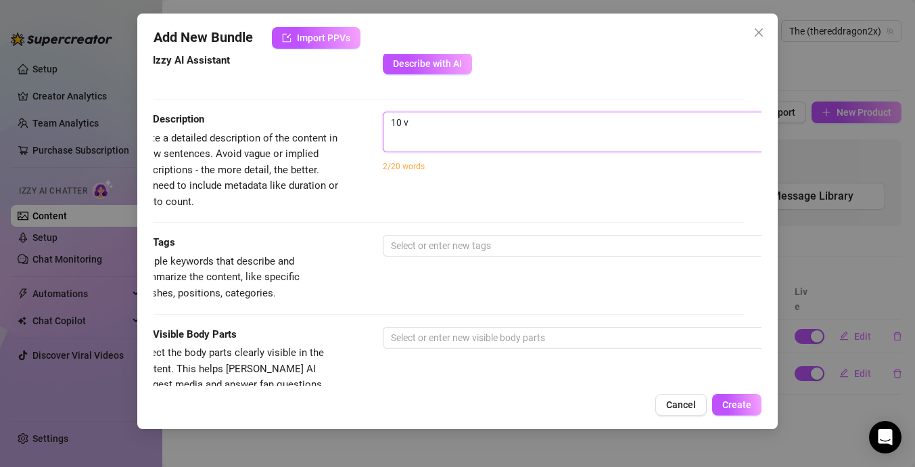
type textarea "10 vi"
type textarea "10 vid"
type textarea "10 vide"
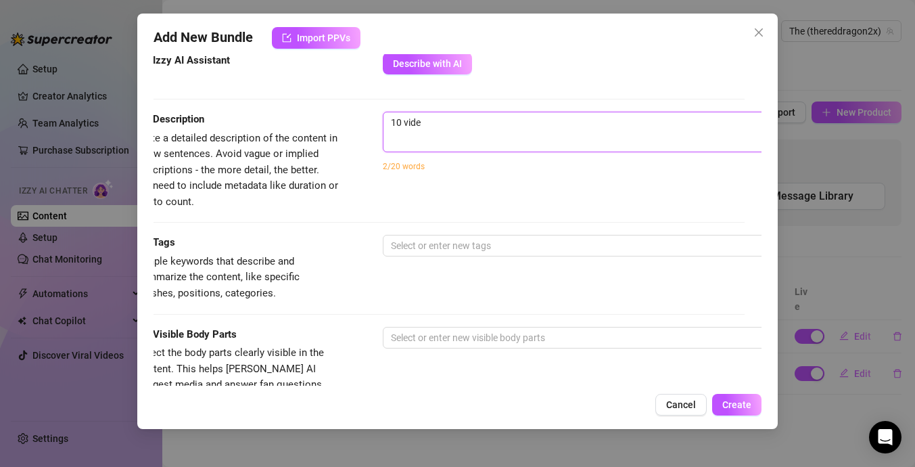
type textarea "10 video"
type textarea "10 videos"
click at [732, 396] on button "Create" at bounding box center [736, 405] width 49 height 22
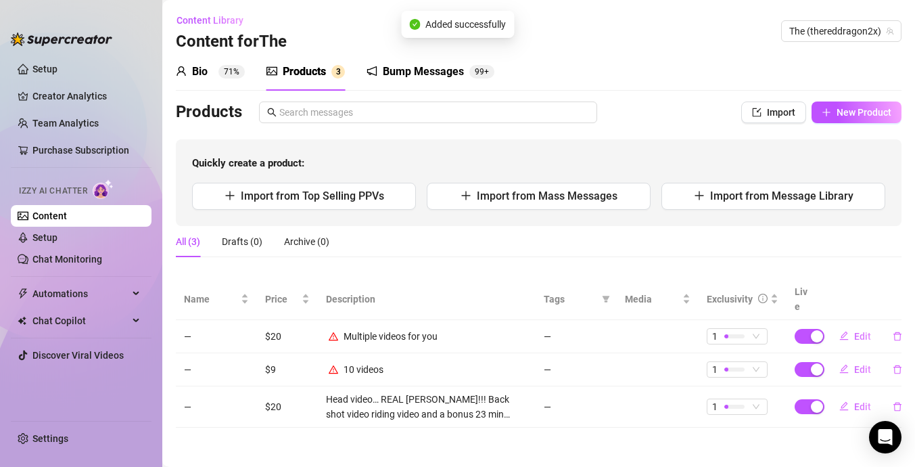
click at [325, 83] on div "Products 3" at bounding box center [305, 72] width 78 height 38
click at [308, 78] on div "Products" at bounding box center [304, 72] width 43 height 16
click at [416, 70] on div "Bump Messages" at bounding box center [423, 72] width 81 height 16
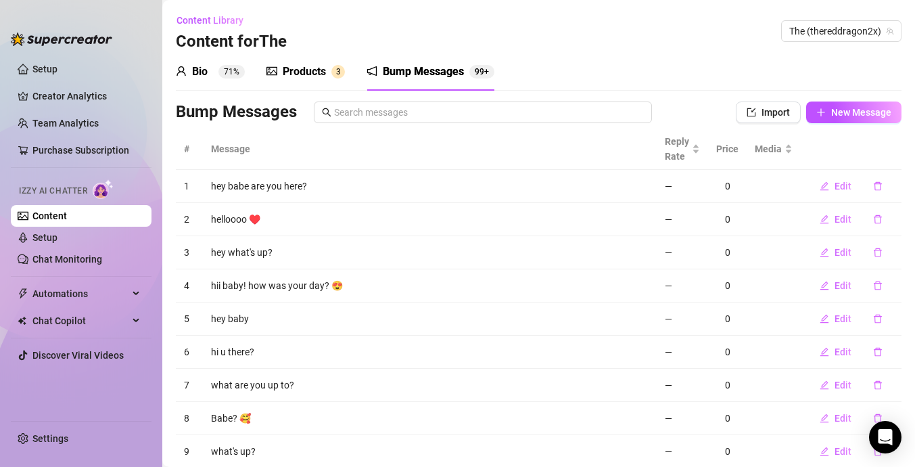
click at [210, 77] on div "Bio 71%" at bounding box center [210, 72] width 69 height 16
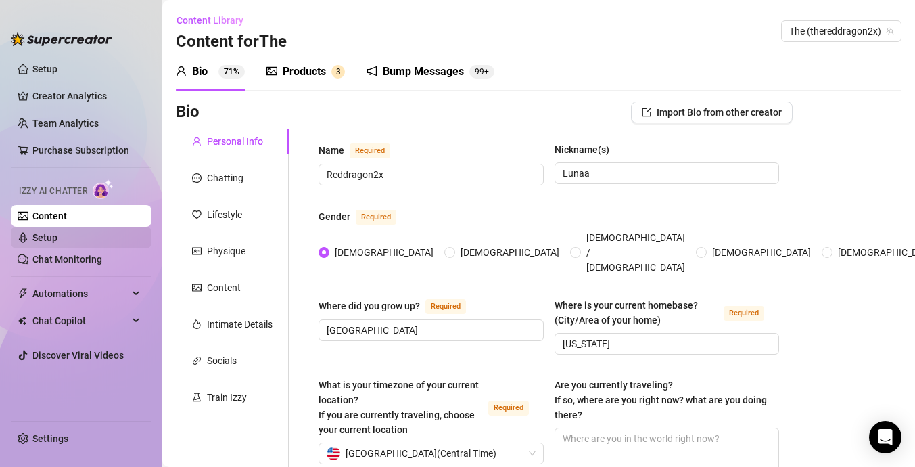
click at [57, 235] on link "Setup" at bounding box center [44, 237] width 25 height 11
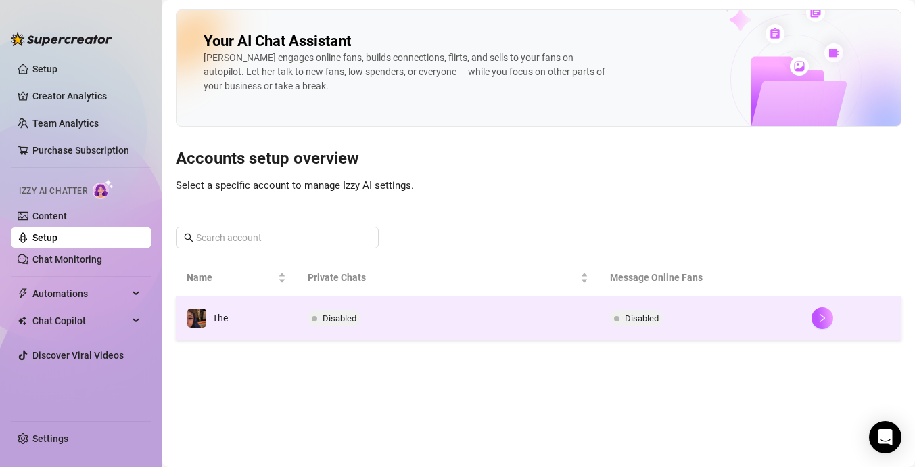
click at [409, 305] on td "Disabled" at bounding box center [448, 318] width 302 height 44
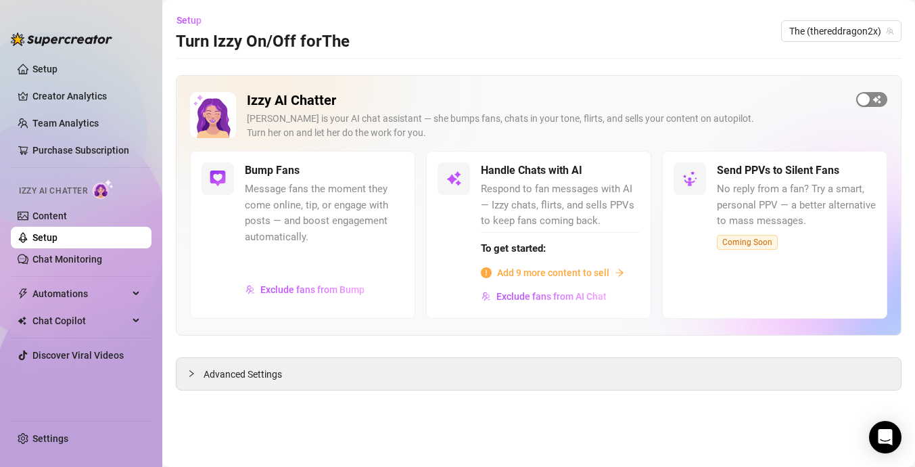
click at [866, 95] on div "button" at bounding box center [864, 99] width 12 height 12
click at [637, 187] on span "Respond to fan messages with AI — Izzy chats, flirts, and sells PPVs to keep fa…" at bounding box center [560, 205] width 159 height 48
click at [638, 178] on div "Handle Chats with AI" at bounding box center [560, 170] width 159 height 16
click at [632, 177] on span "button" at bounding box center [625, 170] width 30 height 15
click at [588, 272] on span "Add 9 more content to sell" at bounding box center [553, 272] width 112 height 15
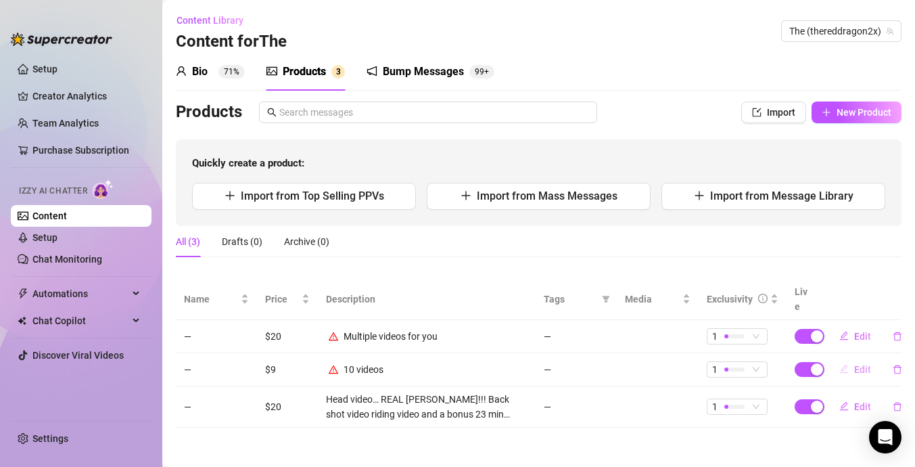
click at [871, 358] on button "Edit" at bounding box center [855, 369] width 53 height 22
type textarea "Here go 10 videos for cheap🤫"
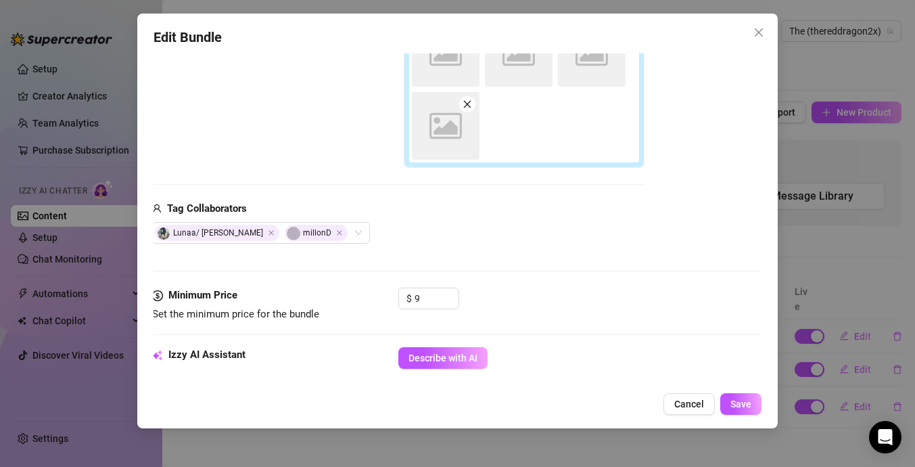
scroll to position [367, 1]
click at [449, 291] on icon "up" at bounding box center [451, 293] width 5 height 5
type input "11"
click at [449, 291] on icon "up" at bounding box center [451, 293] width 5 height 5
click at [749, 404] on span "Save" at bounding box center [740, 403] width 21 height 11
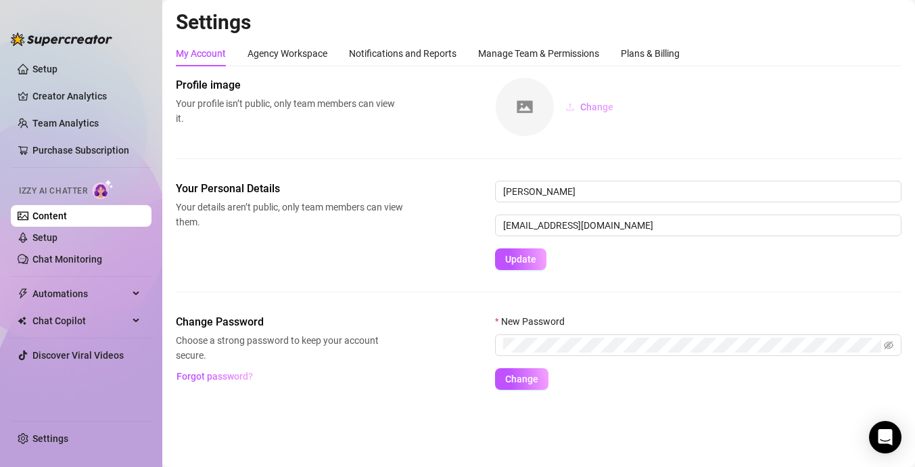
click at [600, 106] on span "Change" at bounding box center [596, 106] width 33 height 11
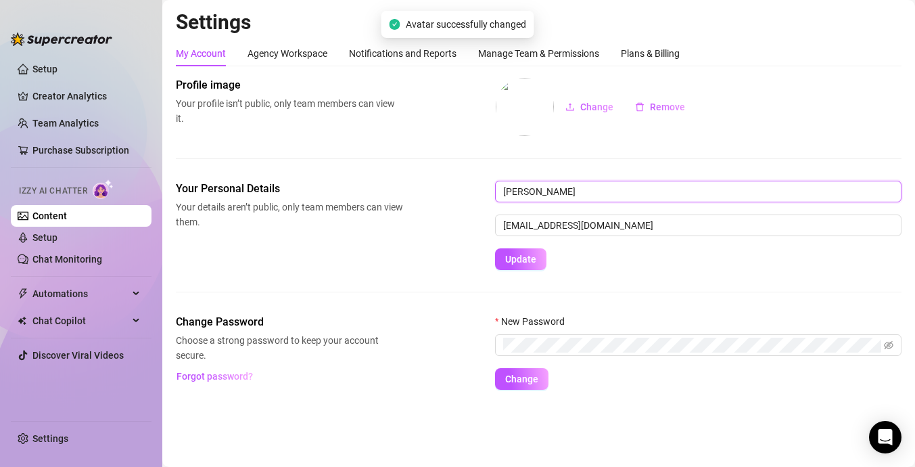
drag, startPoint x: 562, startPoint y: 195, endPoint x: 491, endPoint y: 186, distance: 71.6
click at [491, 186] on div "Your Personal Details Your details aren’t public, only team members can view th…" at bounding box center [539, 225] width 726 height 89
type input "Lunaa"
click at [675, 400] on div "Settings My Account Agency Workspace Notifications and Reports Manage Team & Pe…" at bounding box center [539, 207] width 726 height 396
click at [329, 45] on div "My Account Agency Workspace Notifications and Reports Manage Team & Permissions…" at bounding box center [428, 54] width 504 height 26
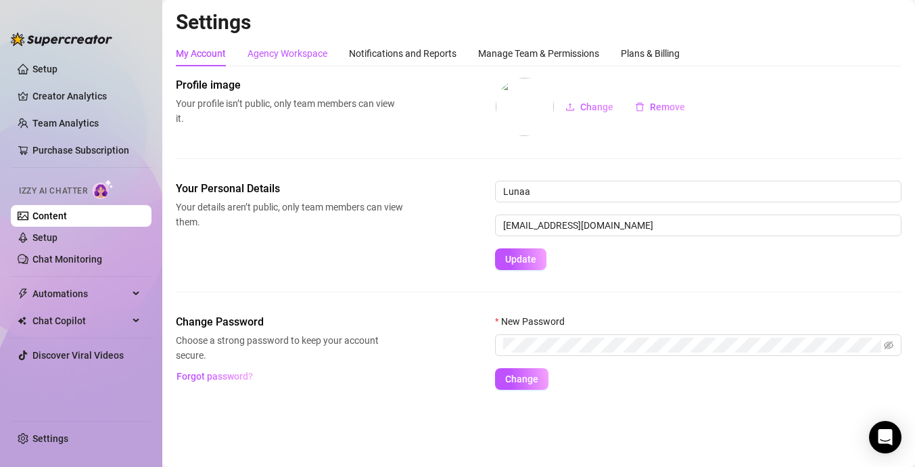
click at [308, 50] on div "Agency Workspace" at bounding box center [288, 53] width 80 height 15
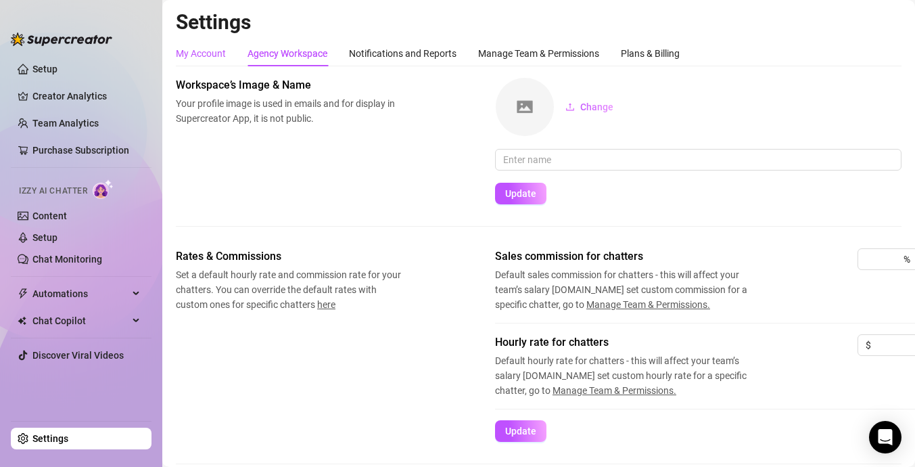
click at [218, 54] on div "My Account" at bounding box center [201, 53] width 50 height 15
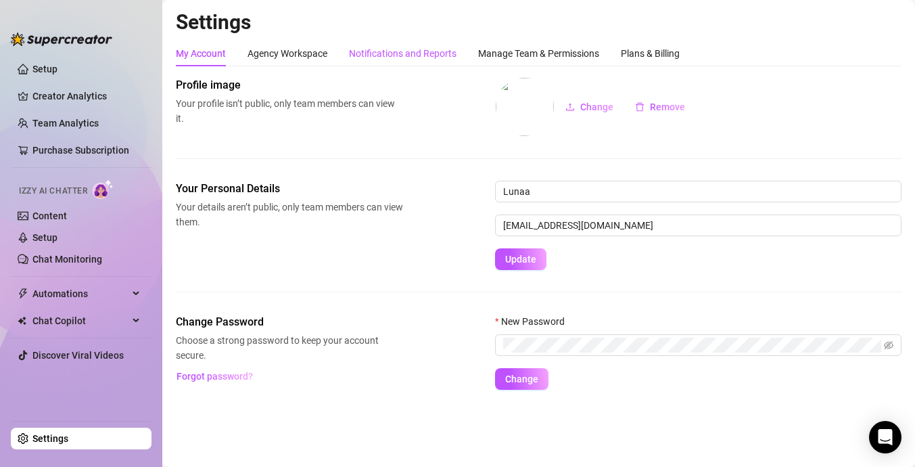
click at [365, 54] on div "Notifications and Reports" at bounding box center [403, 53] width 108 height 15
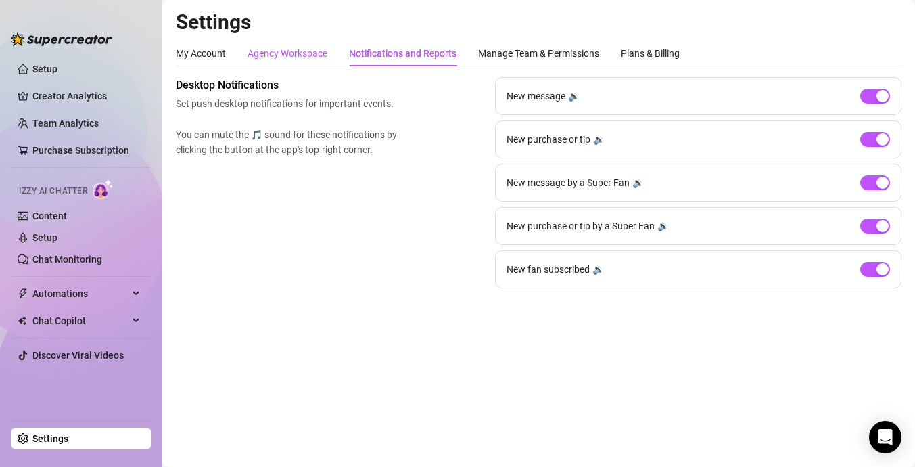
click at [315, 57] on div "Agency Workspace" at bounding box center [288, 53] width 80 height 15
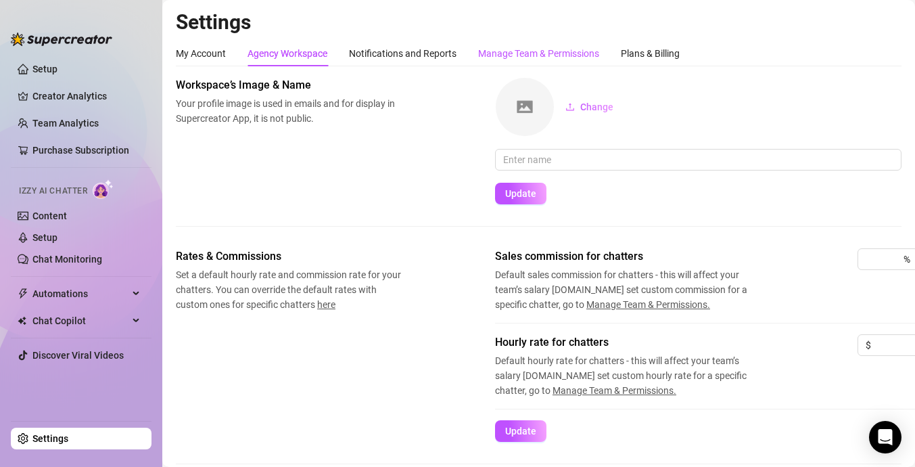
click at [524, 46] on div "Manage Team & Permissions" at bounding box center [538, 53] width 121 height 15
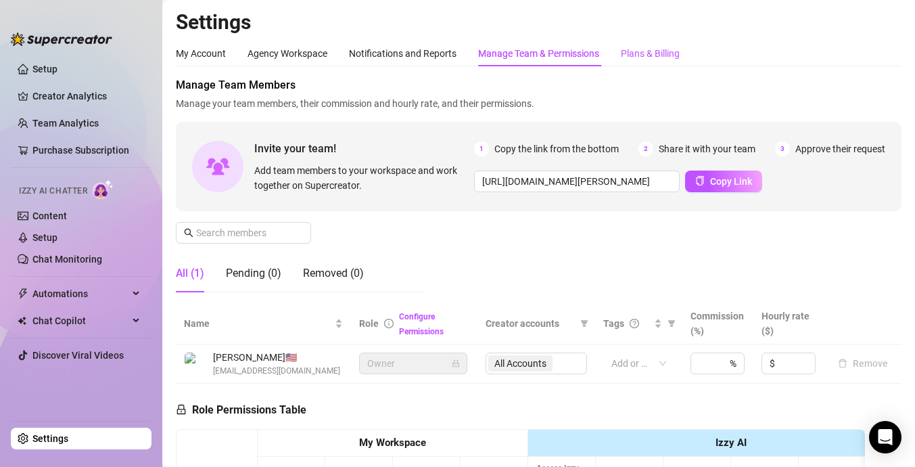
click at [646, 57] on div "Plans & Billing" at bounding box center [650, 53] width 59 height 15
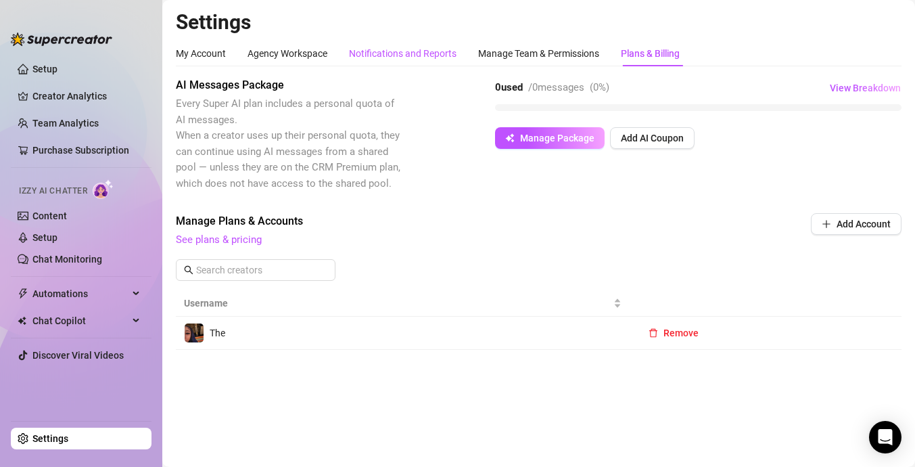
click at [383, 57] on div "Notifications and Reports" at bounding box center [403, 53] width 108 height 15
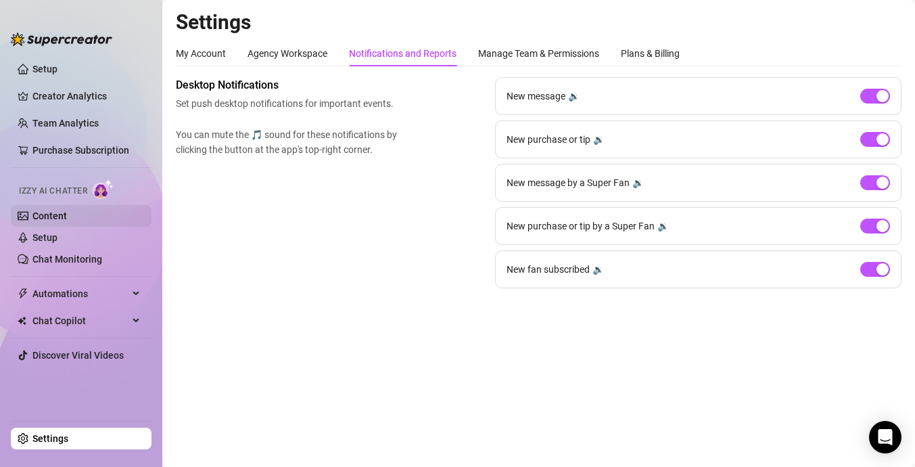
click at [67, 212] on link "Content" at bounding box center [49, 215] width 34 height 11
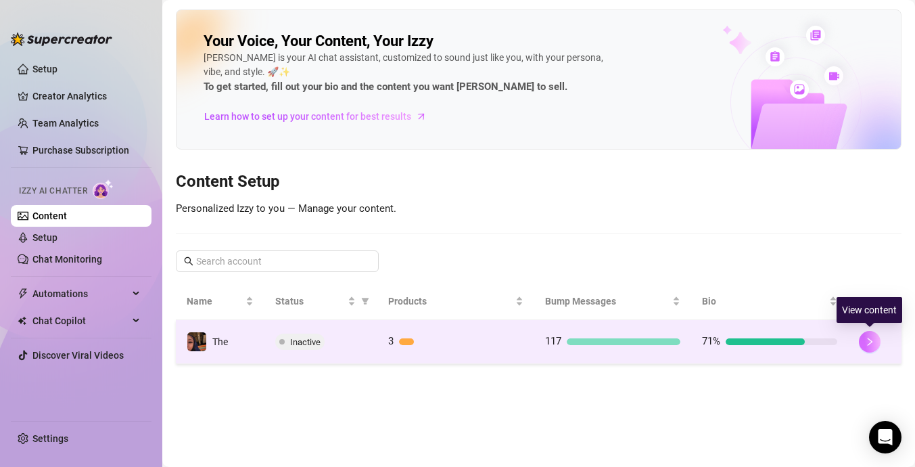
click at [880, 340] on button "button" at bounding box center [870, 342] width 22 height 22
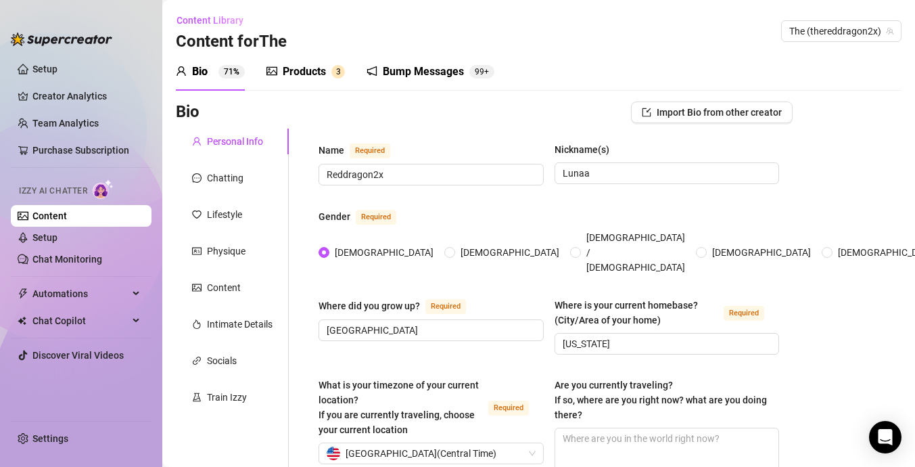
click at [311, 77] on div "Products" at bounding box center [304, 72] width 43 height 16
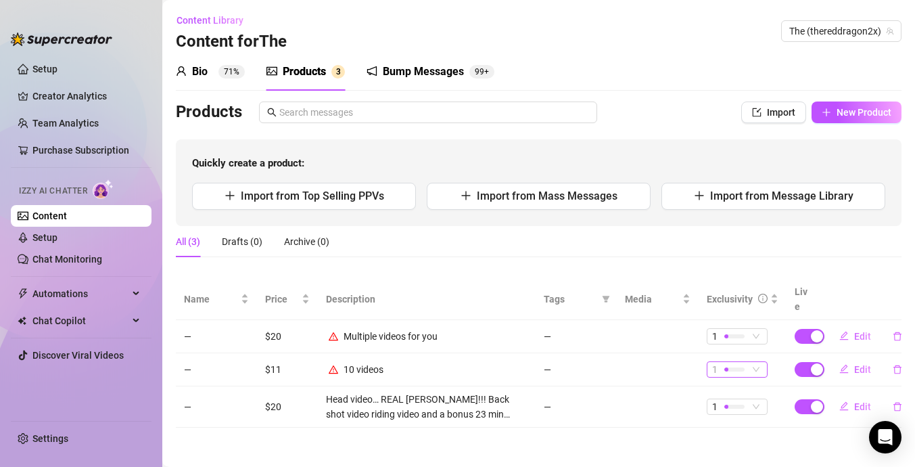
click at [716, 362] on span "1" at bounding box center [714, 369] width 5 height 15
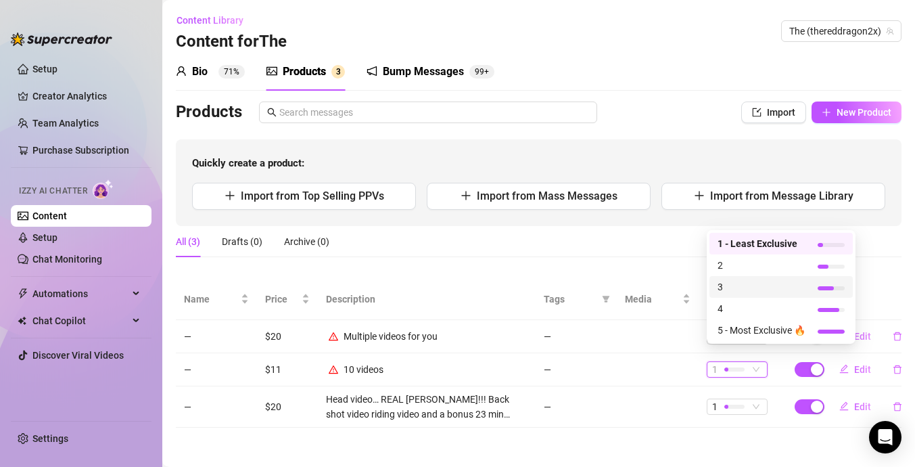
click at [739, 293] on span "3" at bounding box center [762, 286] width 88 height 15
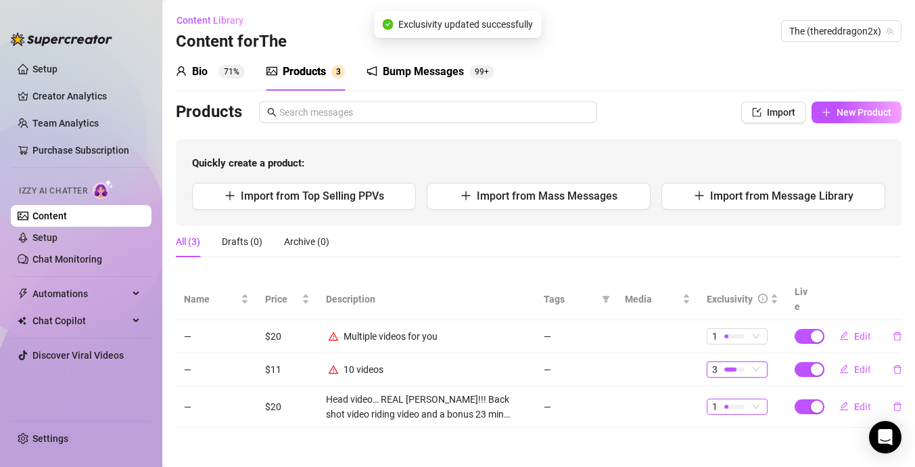
click at [751, 399] on span "1" at bounding box center [737, 406] width 50 height 15
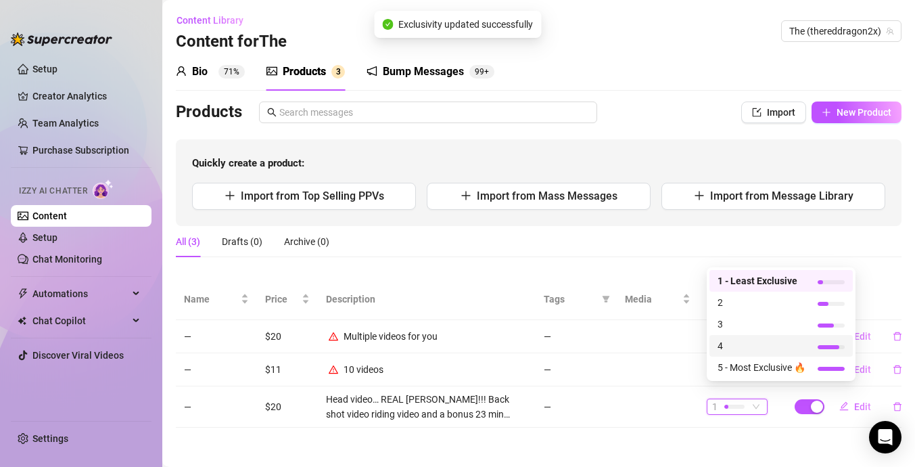
click at [753, 342] on span "4" at bounding box center [762, 345] width 88 height 15
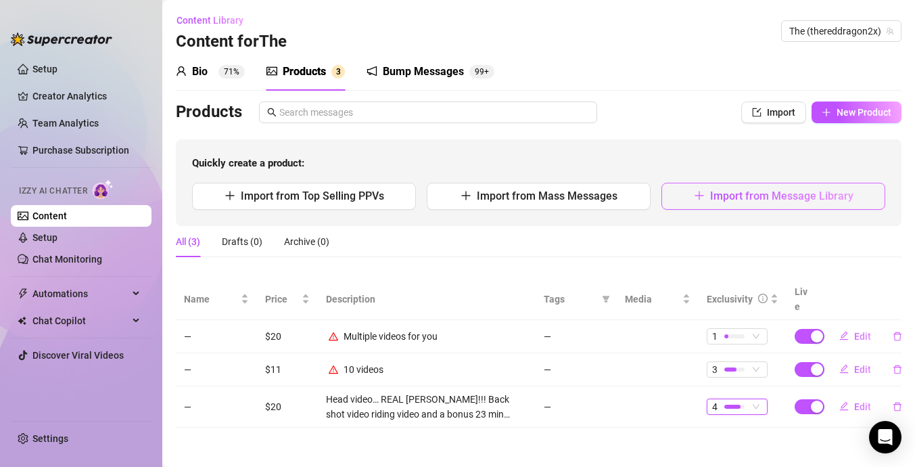
click at [720, 204] on button "Import from Message Library" at bounding box center [773, 196] width 224 height 27
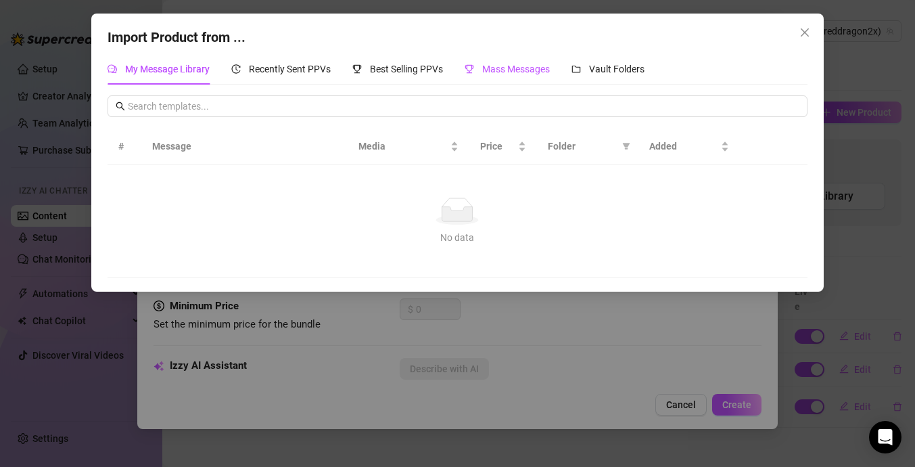
click at [515, 75] on div "Mass Messages" at bounding box center [507, 69] width 85 height 15
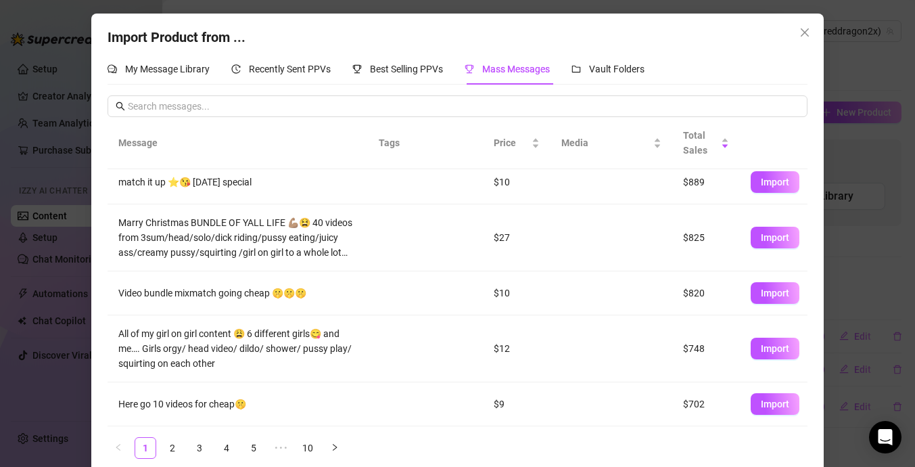
scroll to position [16, 0]
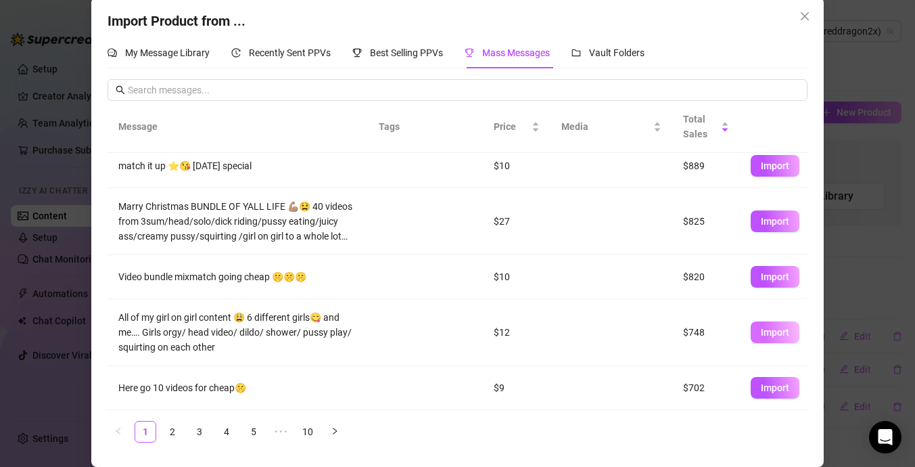
click at [774, 332] on span "Import" at bounding box center [775, 332] width 28 height 11
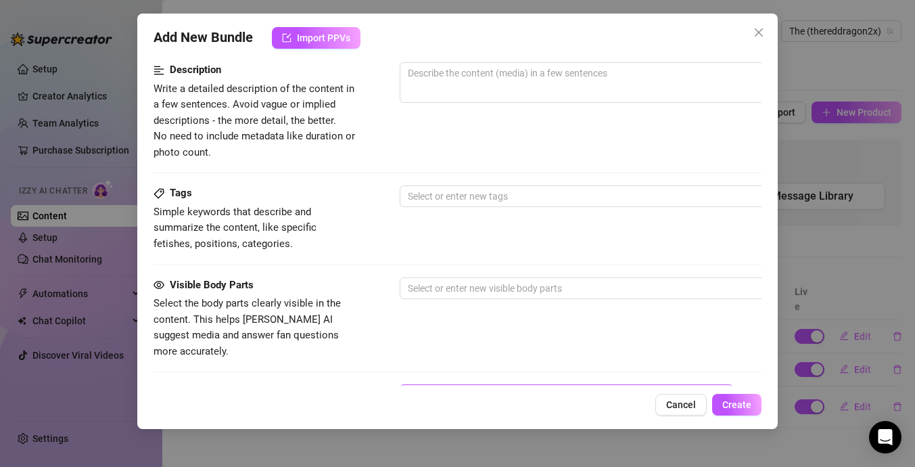
scroll to position [705, 0]
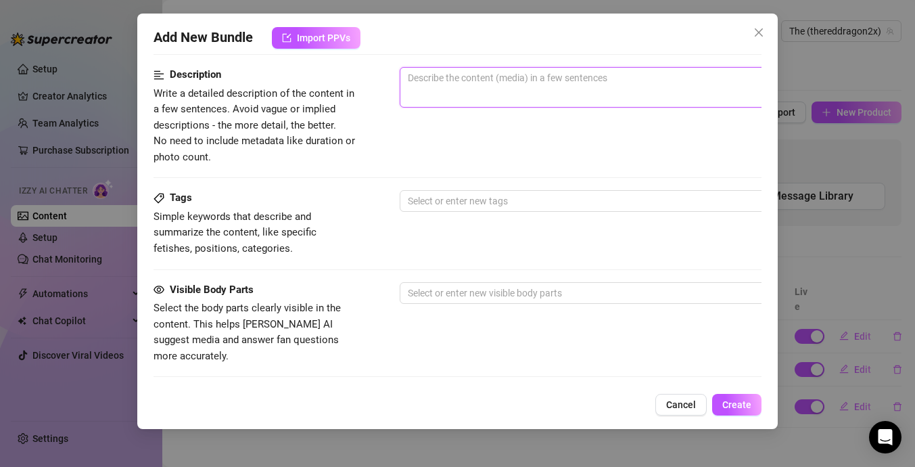
click at [542, 84] on textarea at bounding box center [636, 78] width 472 height 20
type textarea "g"
type textarea "gi"
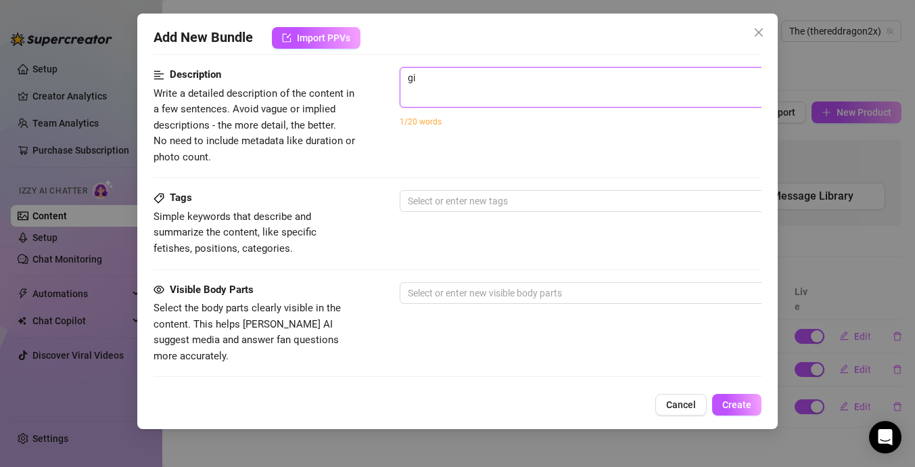
type textarea "gir"
type textarea "girl"
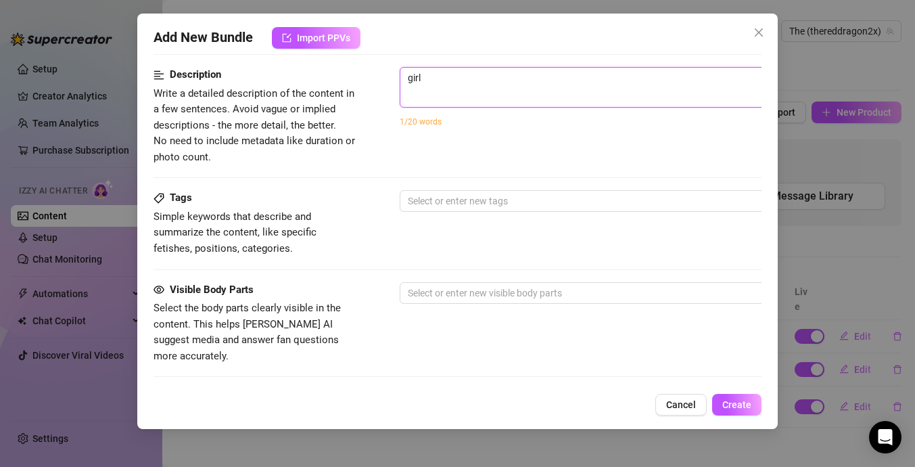
type textarea "girl"
type textarea "girl o"
type textarea "girl on"
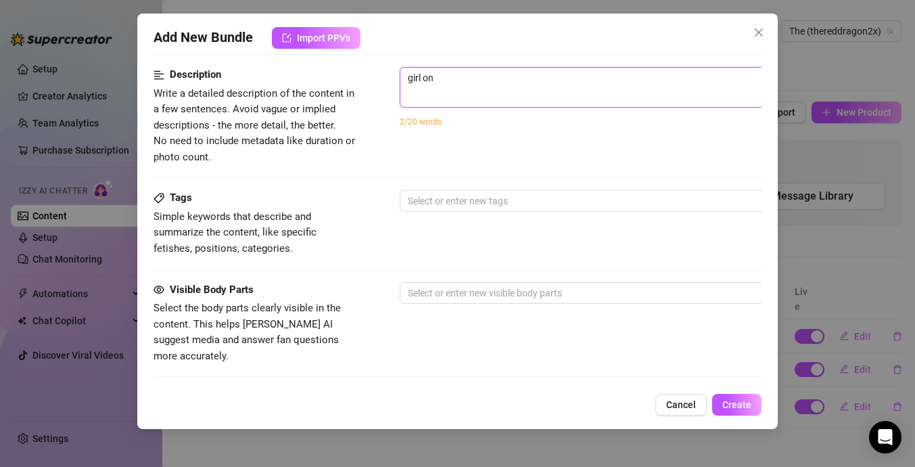
type textarea "girl on"
type textarea "girl on g"
type textarea "girl on gi"
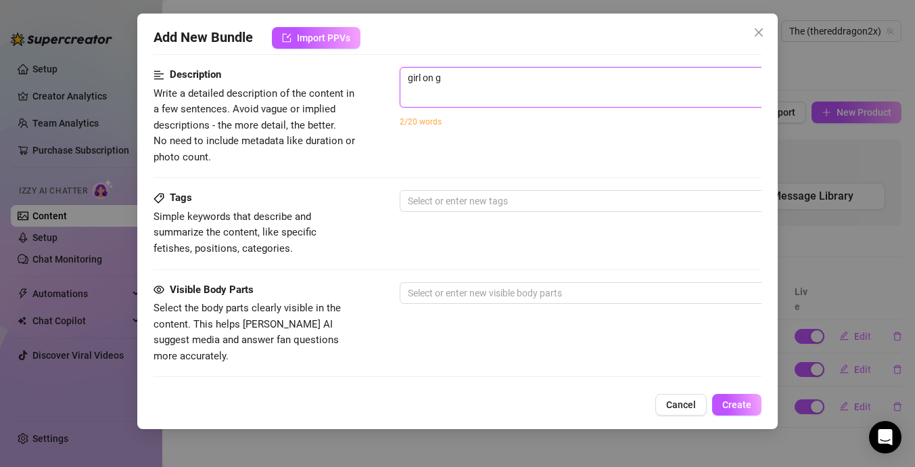
type textarea "girl on gi"
type textarea "girl on gir"
type textarea "girl on girl"
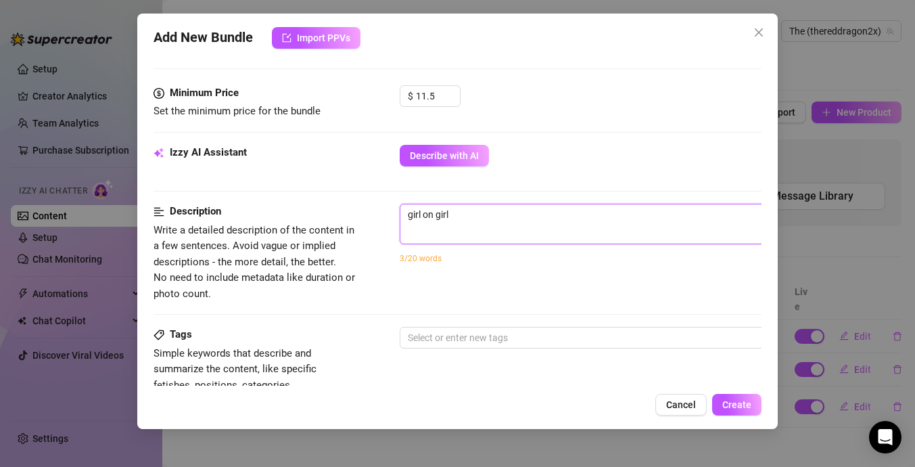
scroll to position [493, 0]
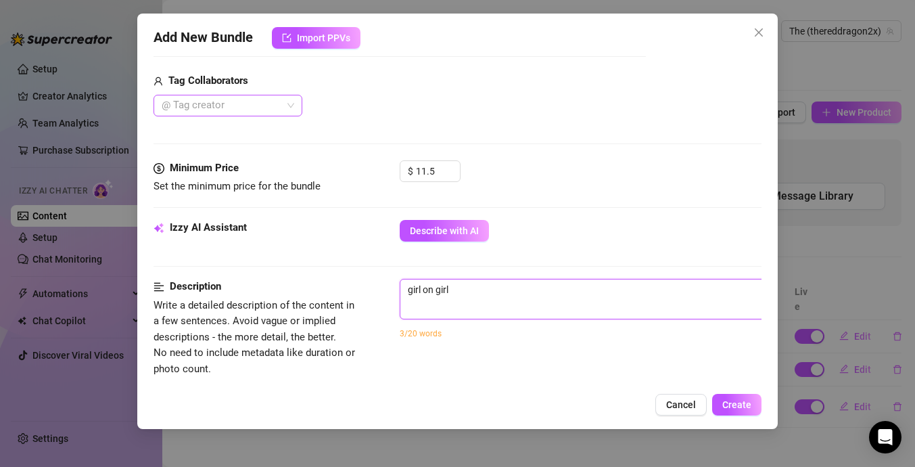
click at [274, 97] on div at bounding box center [220, 105] width 129 height 19
type textarea "girl on girl"
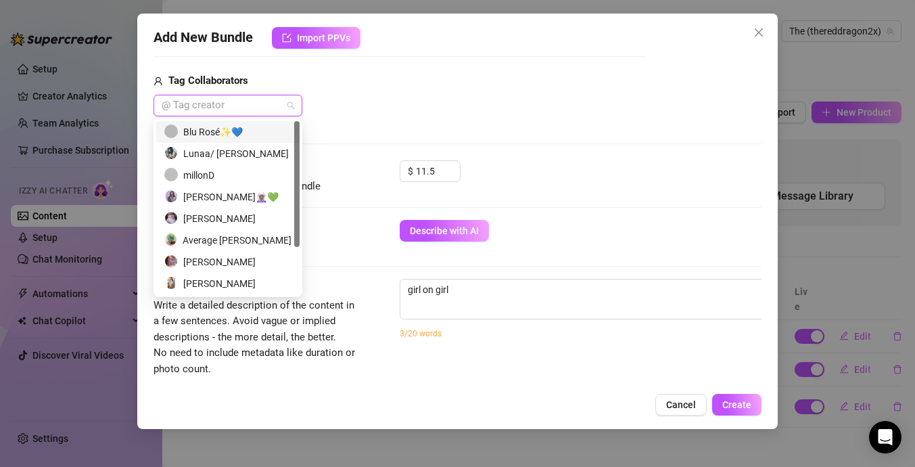
click at [281, 101] on div at bounding box center [220, 105] width 129 height 19
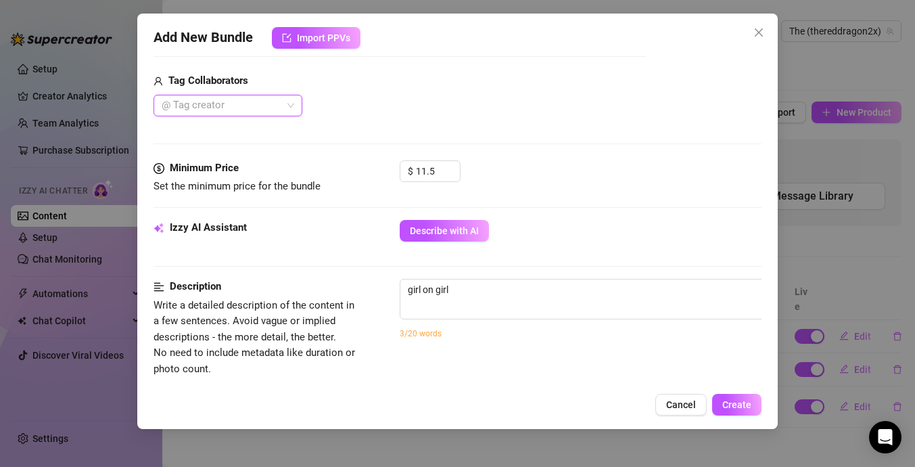
click at [281, 101] on div at bounding box center [220, 105] width 129 height 19
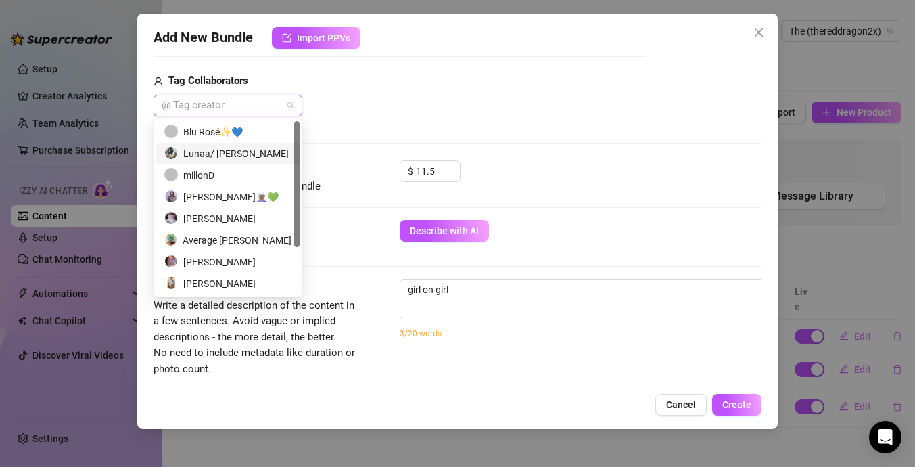
click at [249, 145] on div "Lunaa/ [PERSON_NAME]" at bounding box center [227, 154] width 143 height 22
click at [255, 129] on div "Blu Rosé✨💙" at bounding box center [227, 131] width 127 height 15
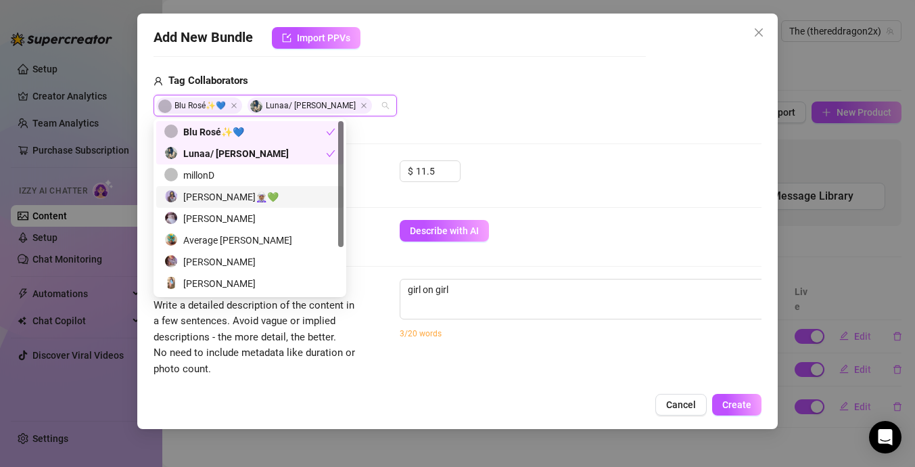
click at [246, 197] on div "[PERSON_NAME]🧝🏾‍♀️💚" at bounding box center [249, 196] width 171 height 15
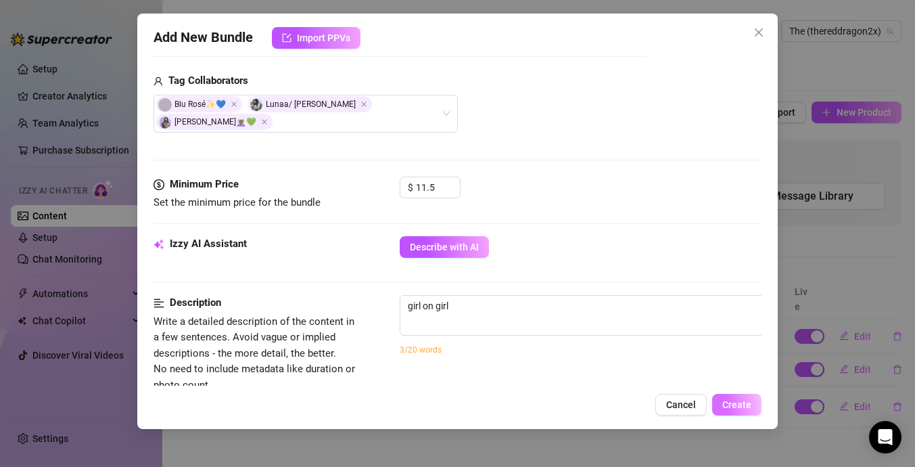
click at [731, 402] on span "Create" at bounding box center [736, 404] width 29 height 11
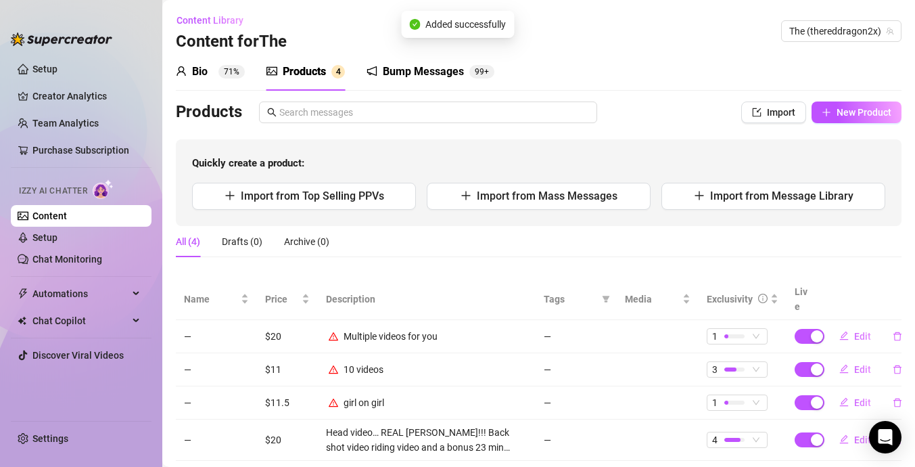
scroll to position [19, 0]
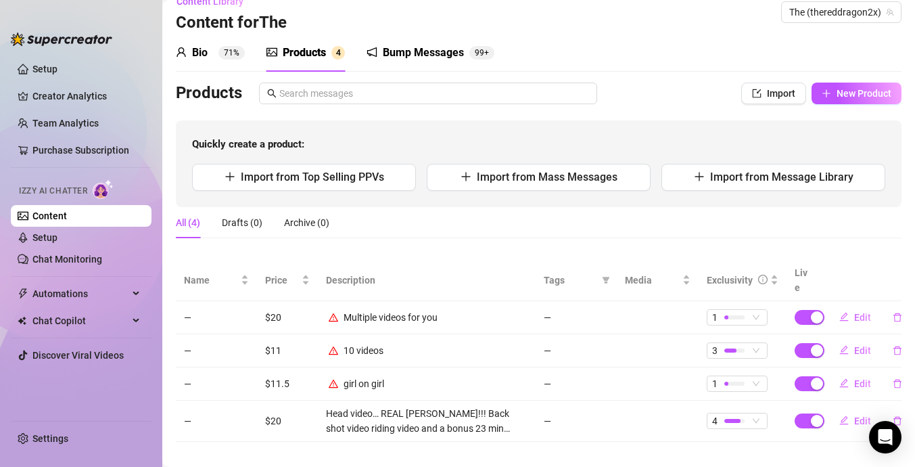
click at [419, 52] on div "Bump Messages" at bounding box center [423, 53] width 81 height 16
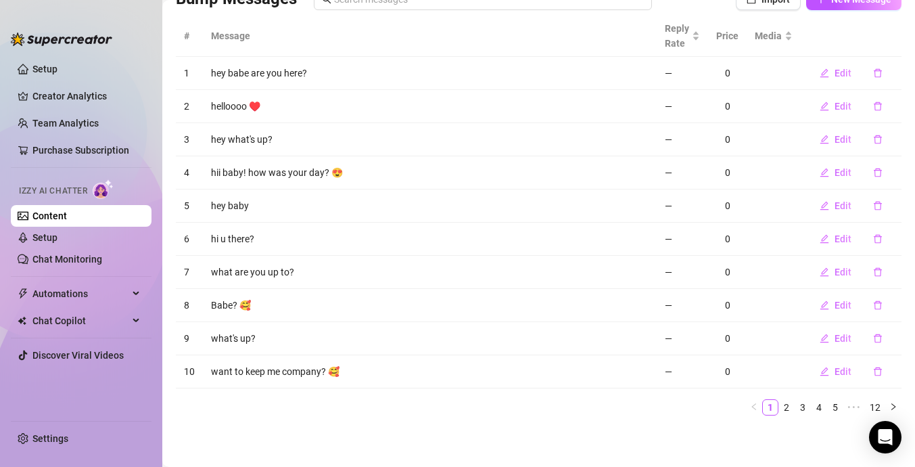
scroll to position [0, 0]
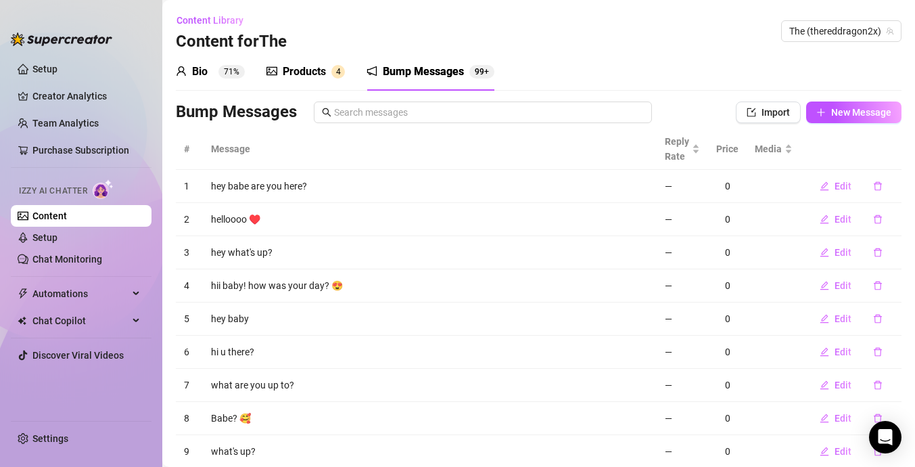
click at [304, 78] on div "Products" at bounding box center [304, 72] width 43 height 16
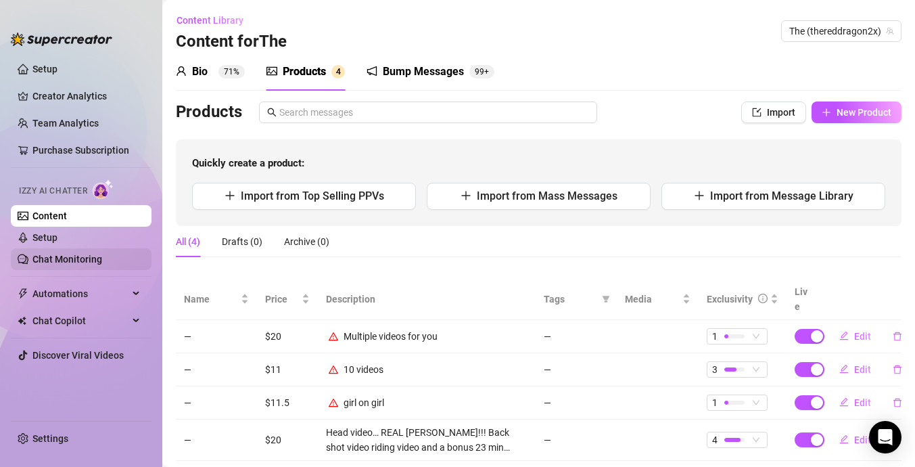
click at [102, 254] on link "Chat Monitoring" at bounding box center [67, 259] width 70 height 11
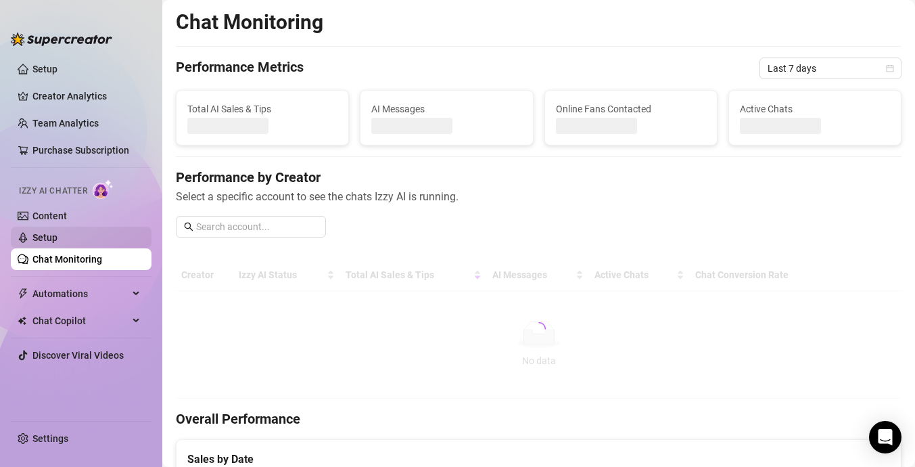
click at [57, 237] on link "Setup" at bounding box center [44, 237] width 25 height 11
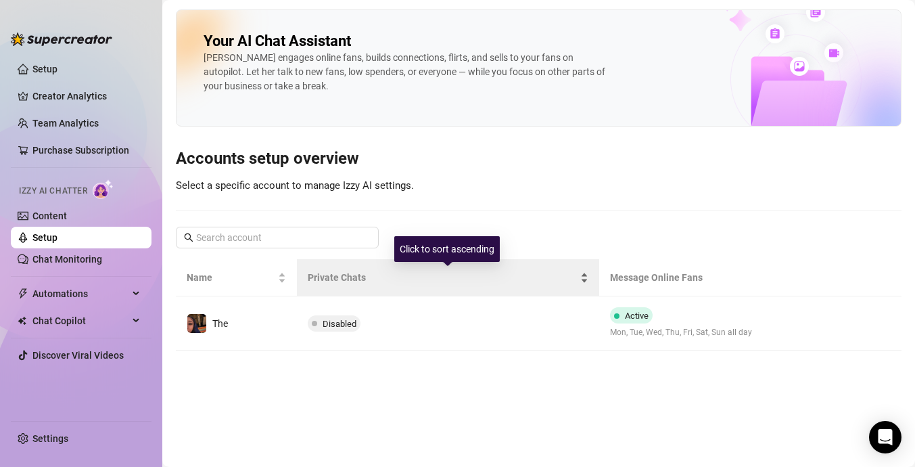
click at [344, 279] on span "Private Chats" at bounding box center [443, 277] width 270 height 15
click at [343, 278] on span "Private Chats" at bounding box center [443, 277] width 270 height 15
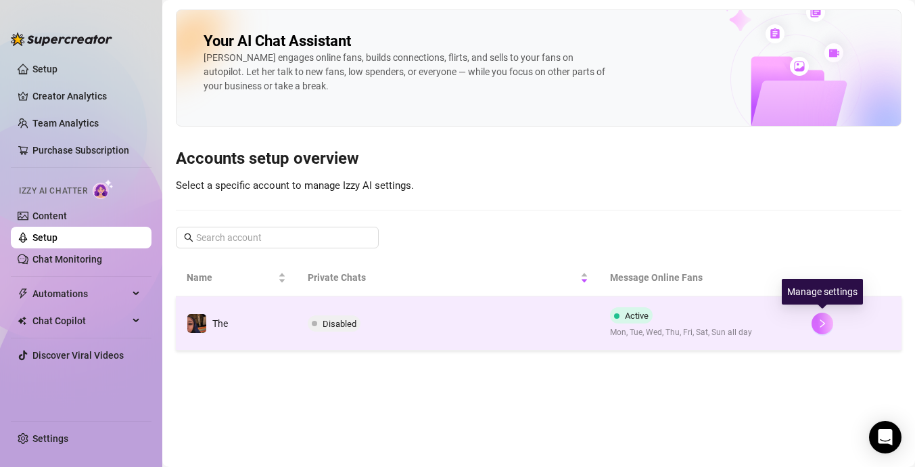
click at [824, 327] on icon "right" at bounding box center [822, 323] width 9 height 9
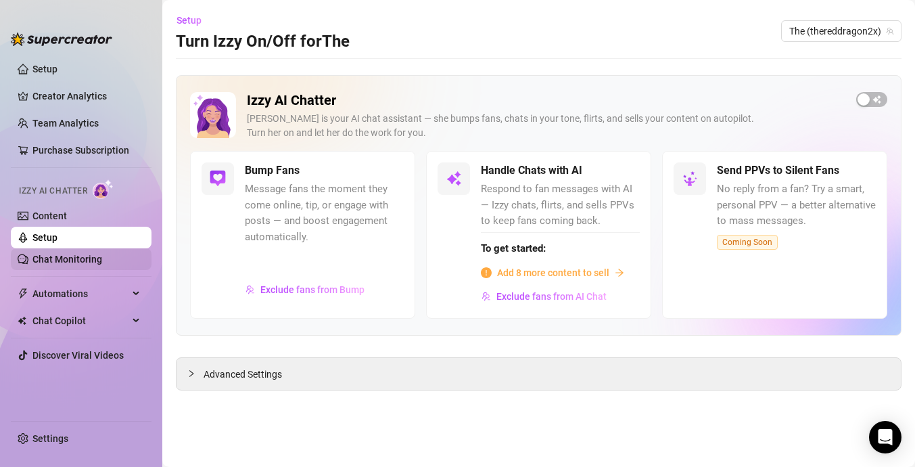
click at [94, 263] on link "Chat Monitoring" at bounding box center [67, 259] width 70 height 11
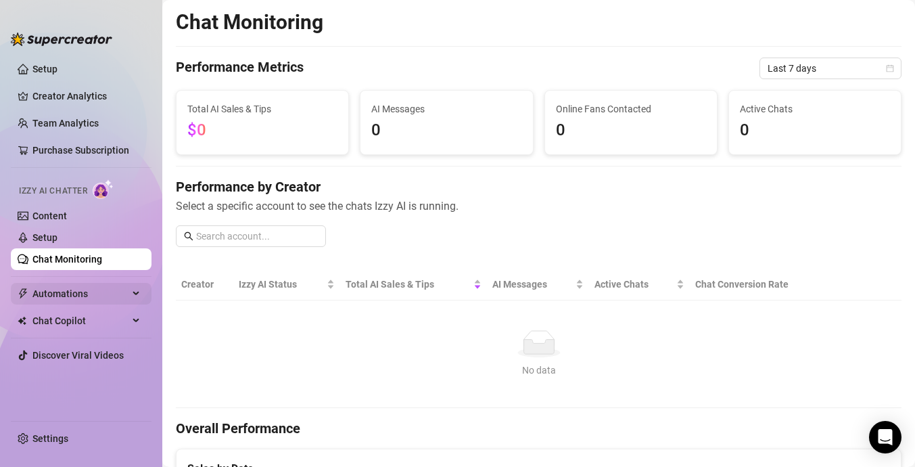
click at [97, 298] on span "Automations" at bounding box center [80, 294] width 96 height 22
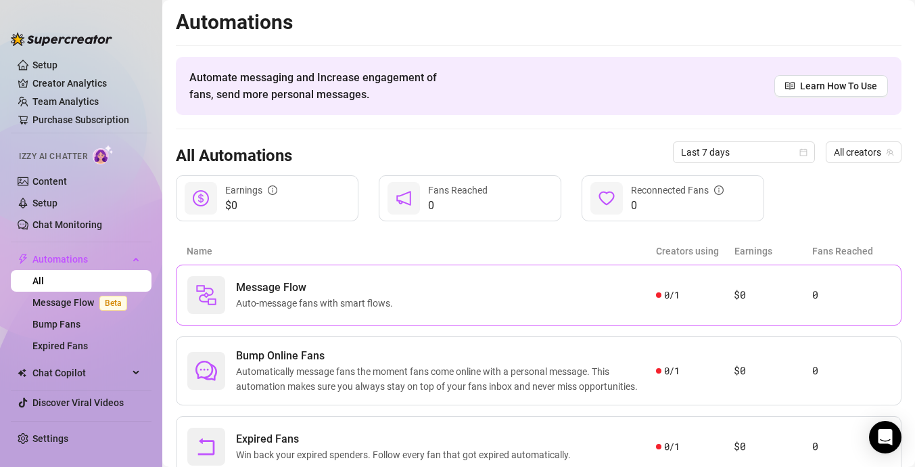
scroll to position [51, 0]
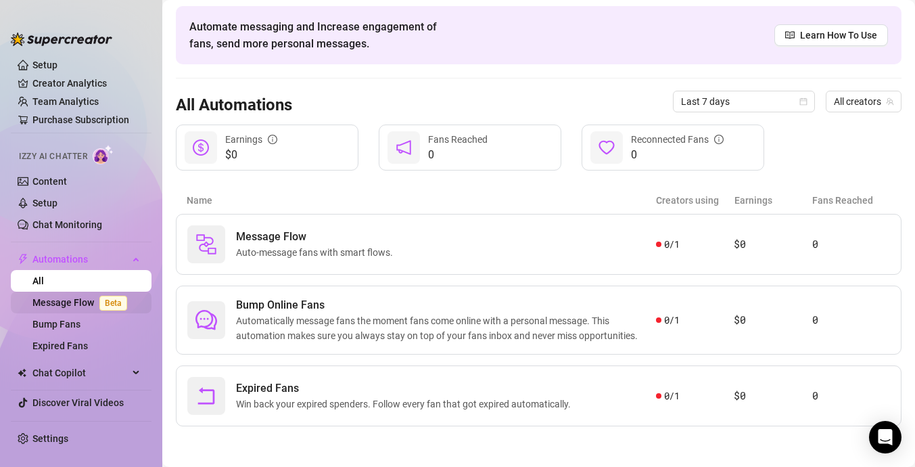
click at [126, 298] on span "Beta" at bounding box center [113, 303] width 28 height 15
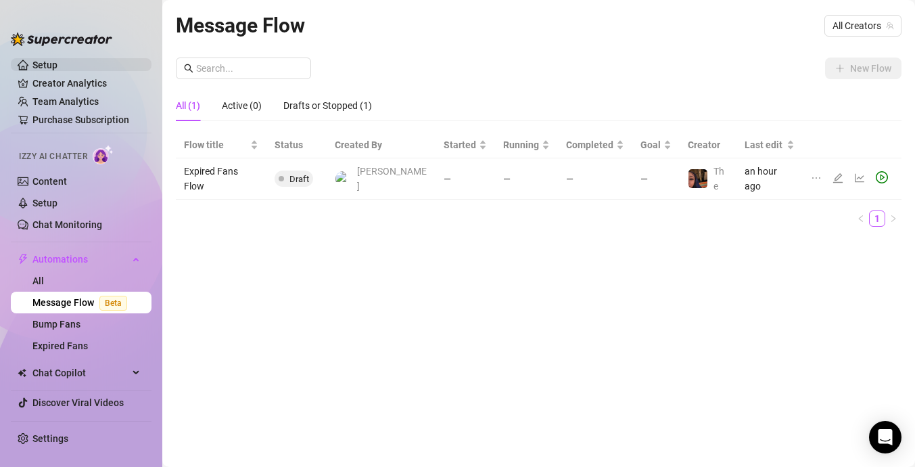
click at [32, 65] on link "Setup" at bounding box center [44, 65] width 25 height 11
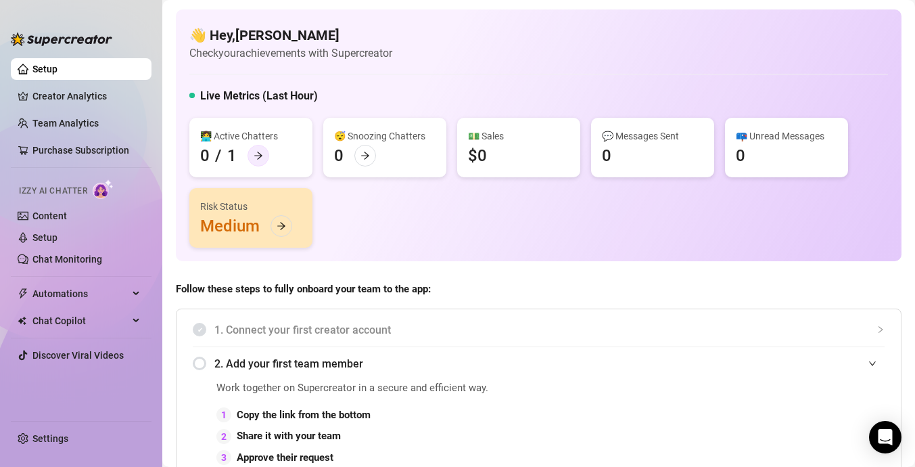
click at [259, 157] on icon "arrow-right" at bounding box center [258, 155] width 8 height 7
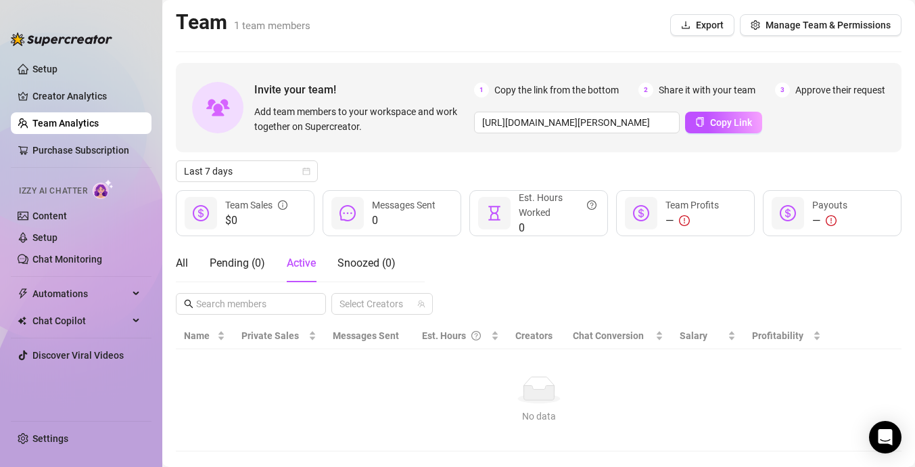
scroll to position [25, 0]
